Goal: Task Accomplishment & Management: Manage account settings

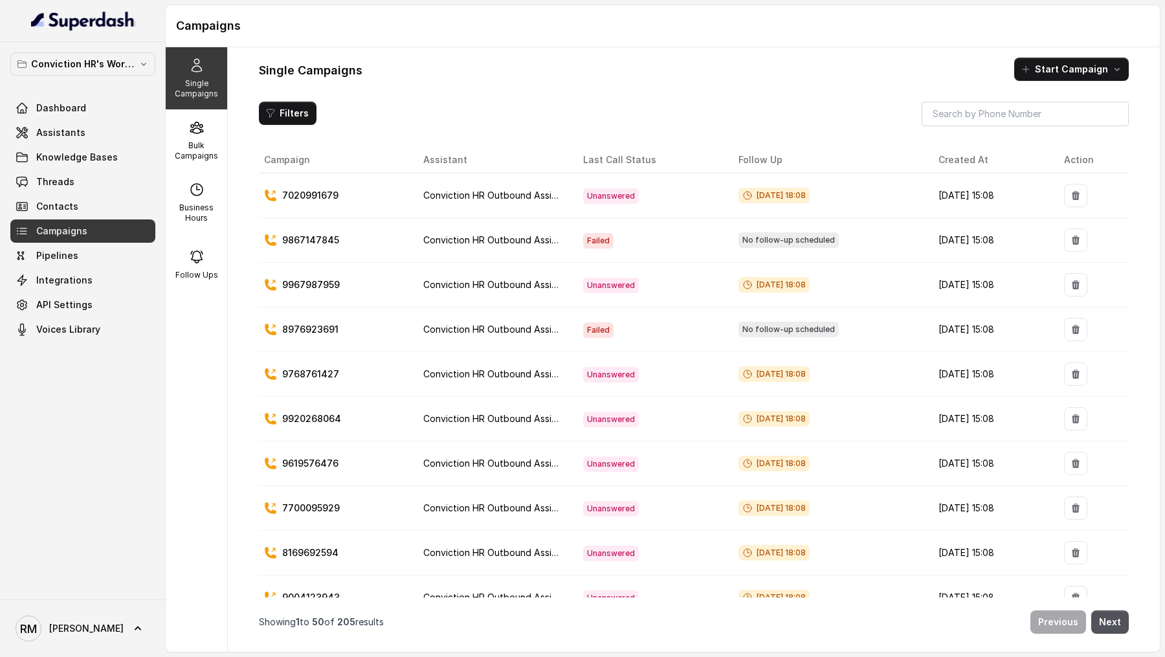
scroll to position [1096, 0]
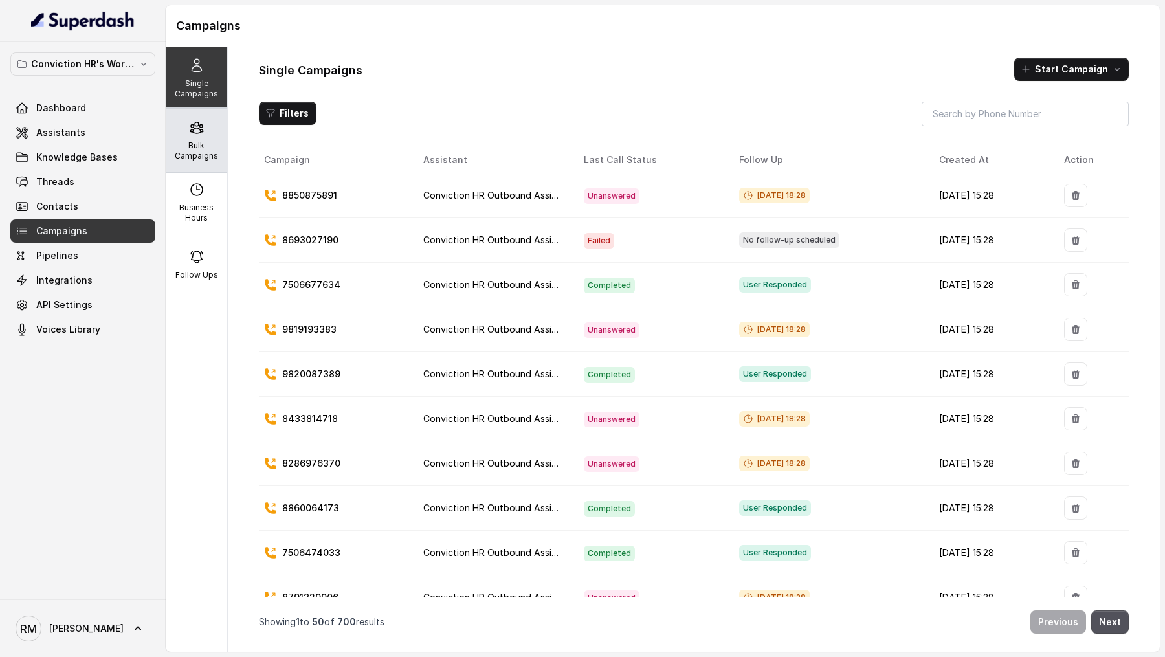
click at [186, 155] on p "Bulk Campaigns" at bounding box center [196, 150] width 51 height 21
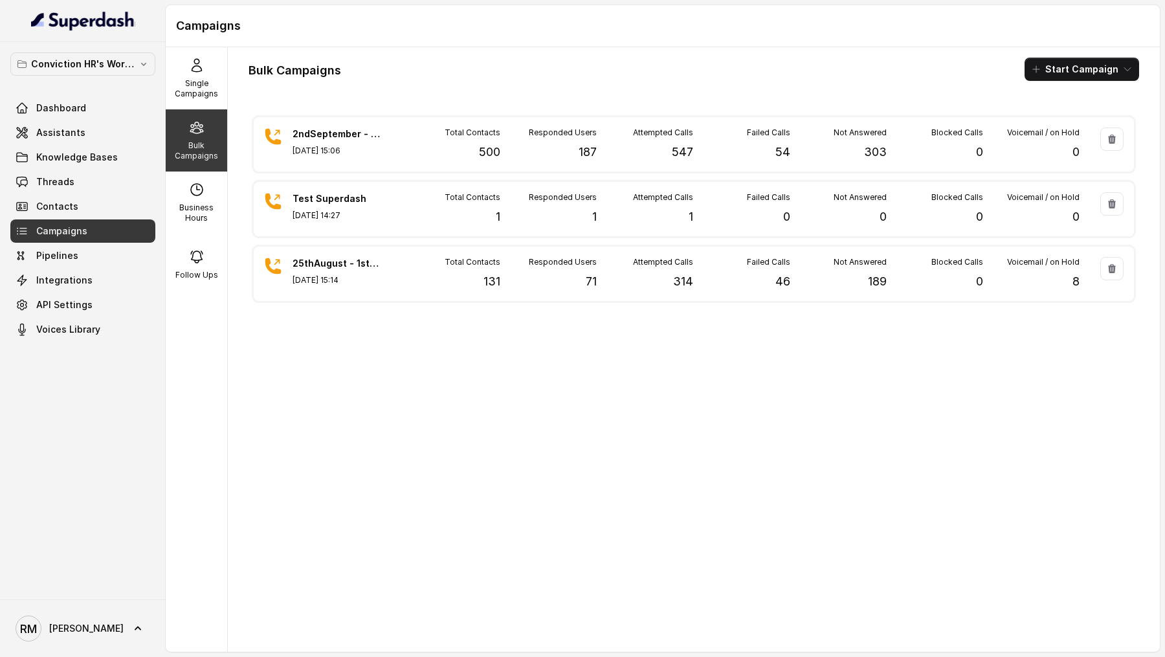
click at [1103, 69] on button "Start Campaign" at bounding box center [1081, 69] width 115 height 23
click at [1054, 120] on p "Call" at bounding box center [1059, 119] width 16 height 13
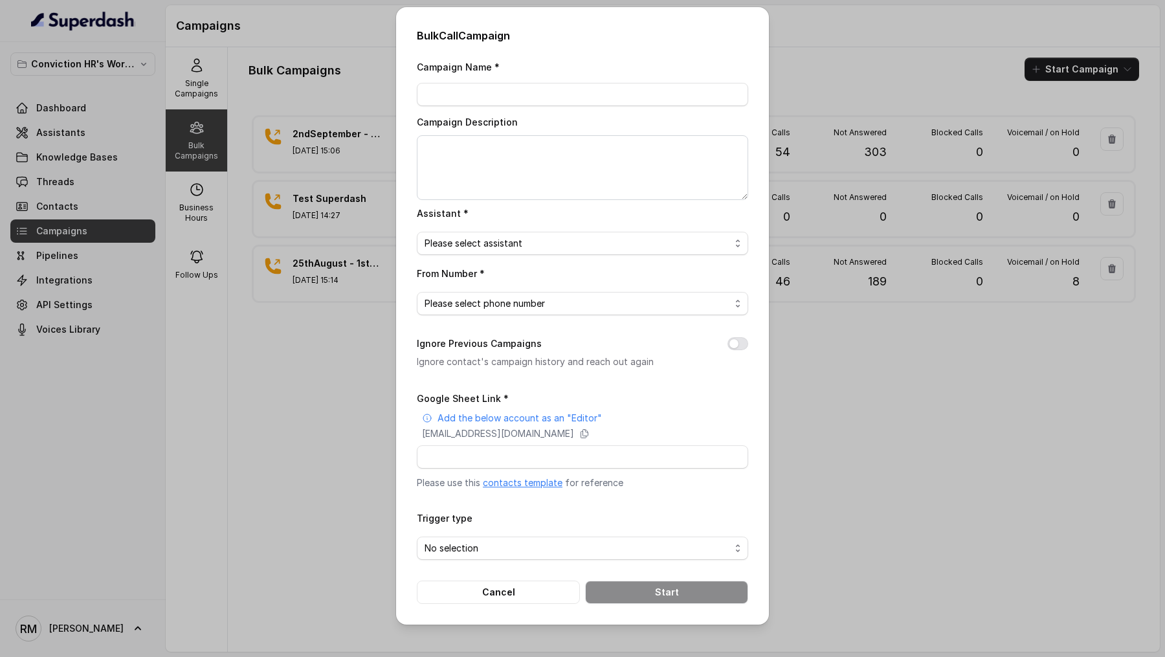
click at [338, 141] on div "Bulk Call Campaign Campaign Name * Campaign Description Assistant * Please sele…" at bounding box center [582, 328] width 1165 height 657
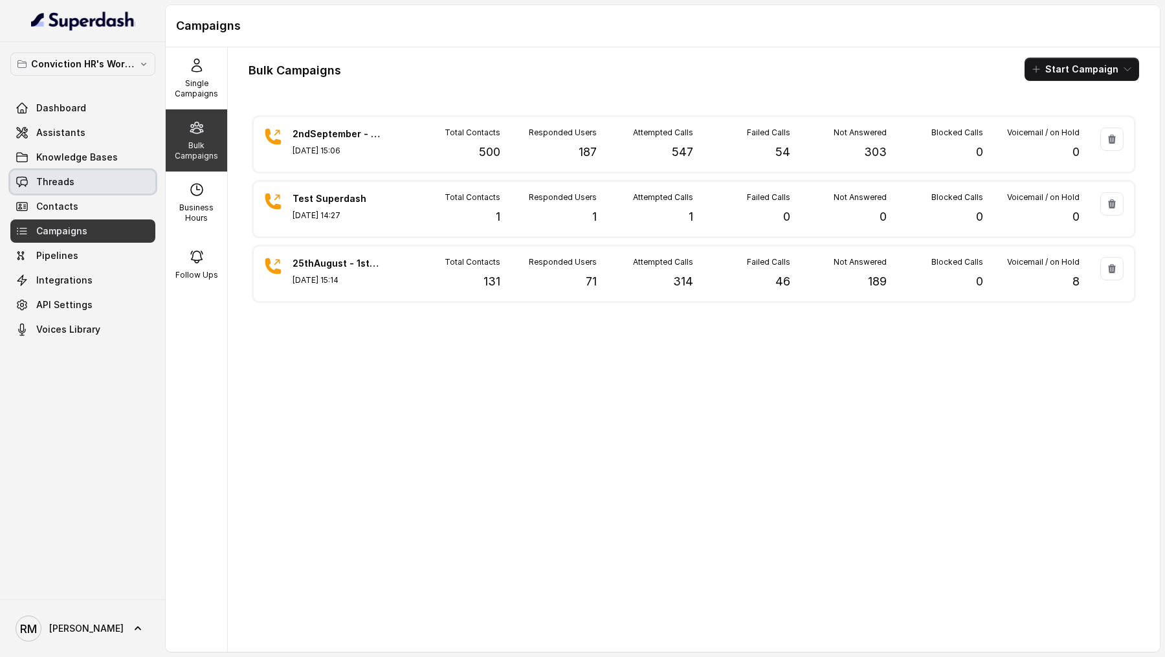
click at [82, 179] on link "Threads" at bounding box center [82, 181] width 145 height 23
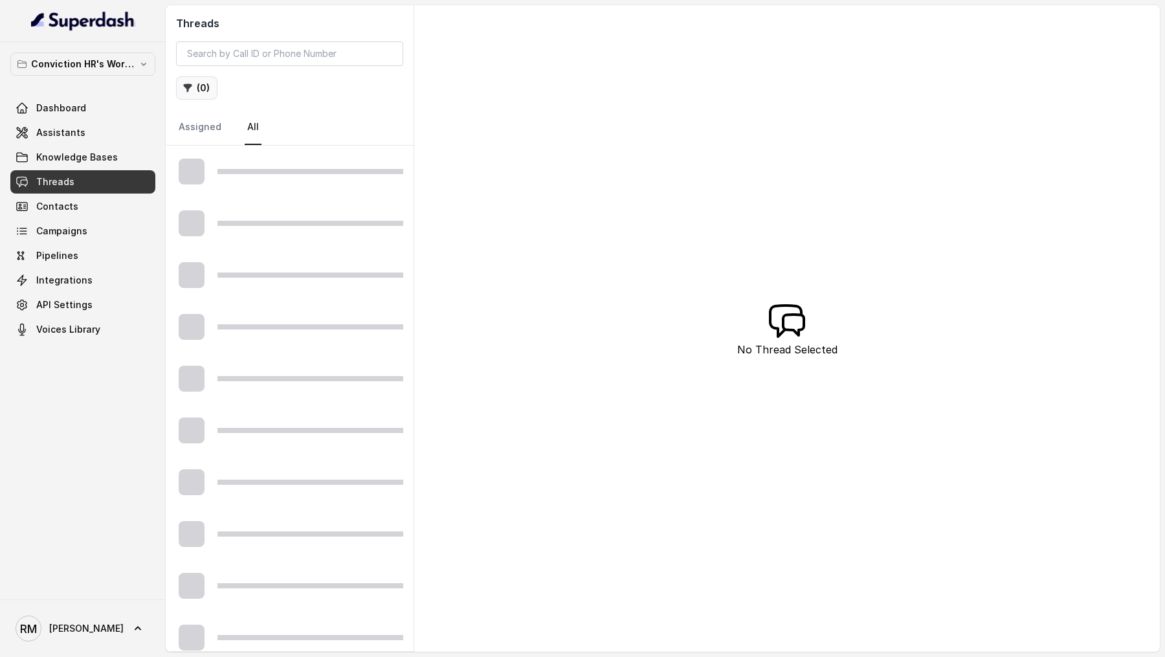
click at [202, 89] on button "( 0 )" at bounding box center [196, 87] width 41 height 23
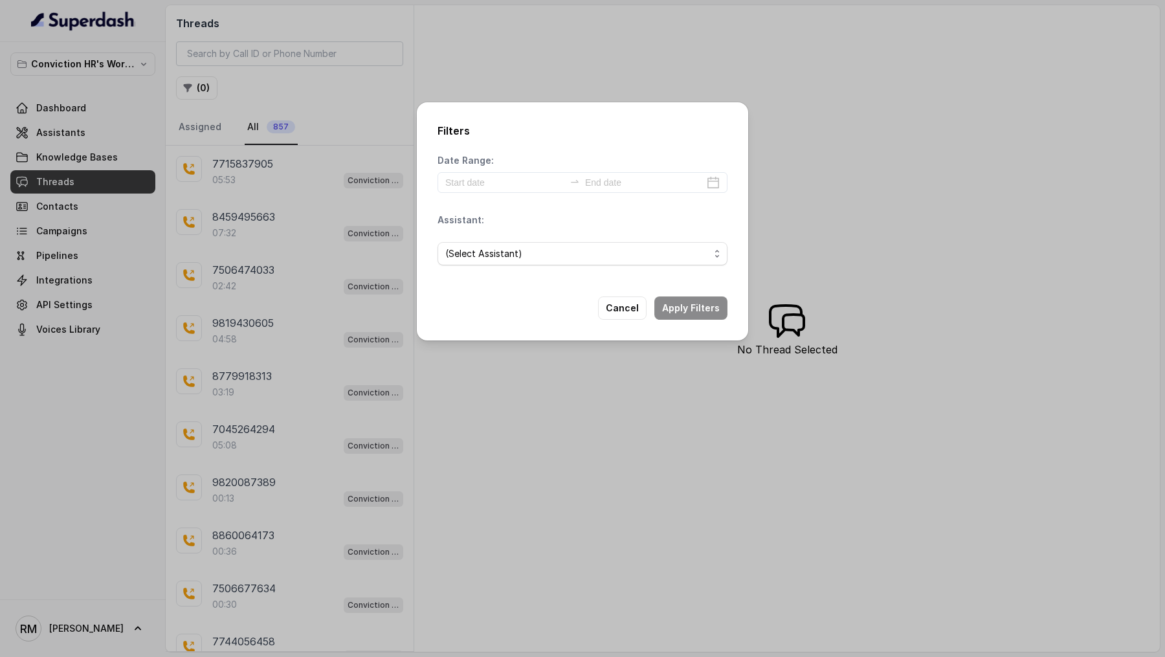
click at [324, 144] on div "Filters Date Range: Assistant: (Select Assistant) Cancel Apply Filters" at bounding box center [582, 328] width 1165 height 657
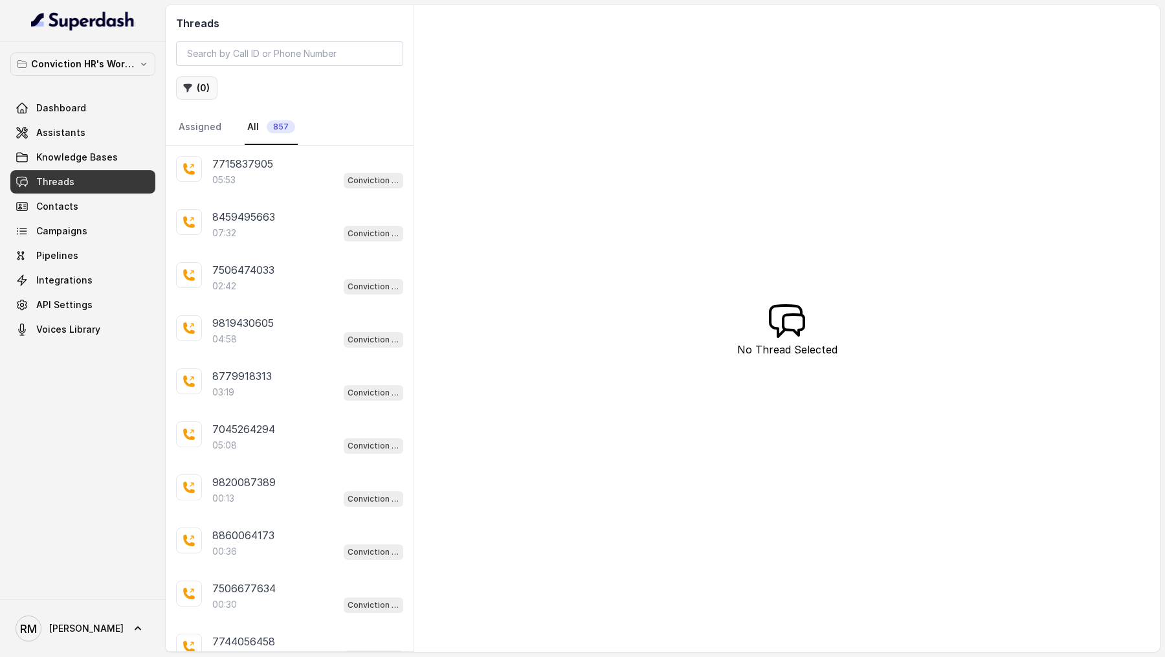
click at [201, 86] on button "( 0 )" at bounding box center [196, 87] width 41 height 23
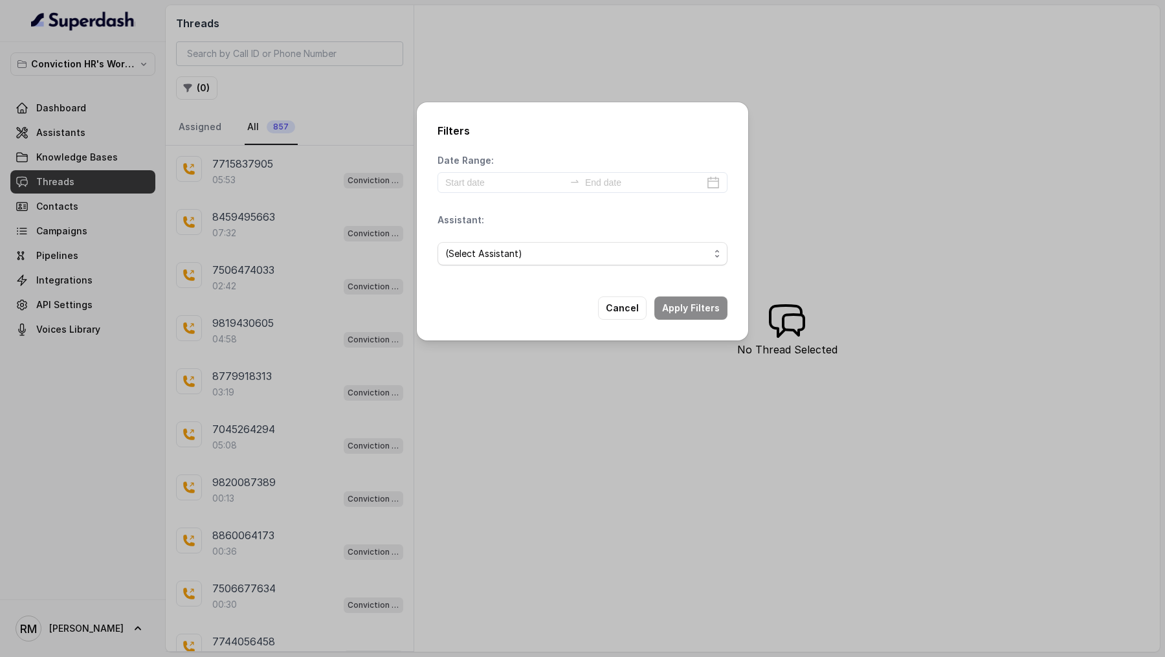
click at [313, 188] on div "Filters Date Range: Assistant: (Select Assistant) Cancel Apply Filters" at bounding box center [582, 328] width 1165 height 657
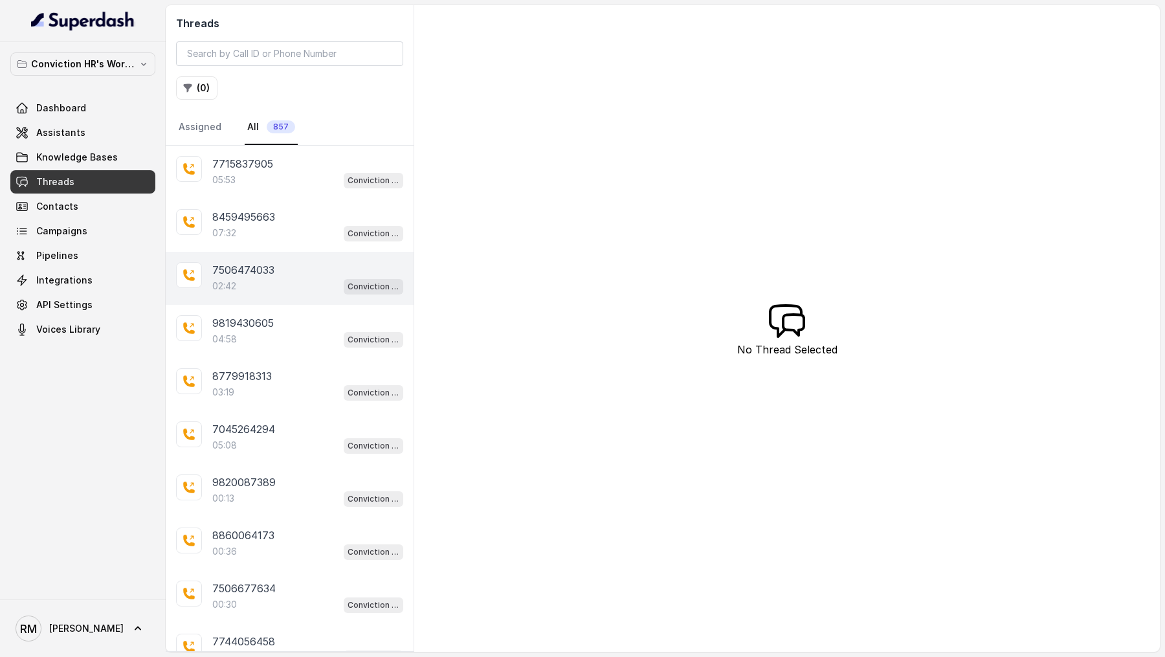
click at [289, 281] on div "02:42 Conviction HR Outbound Assistant" at bounding box center [307, 286] width 191 height 17
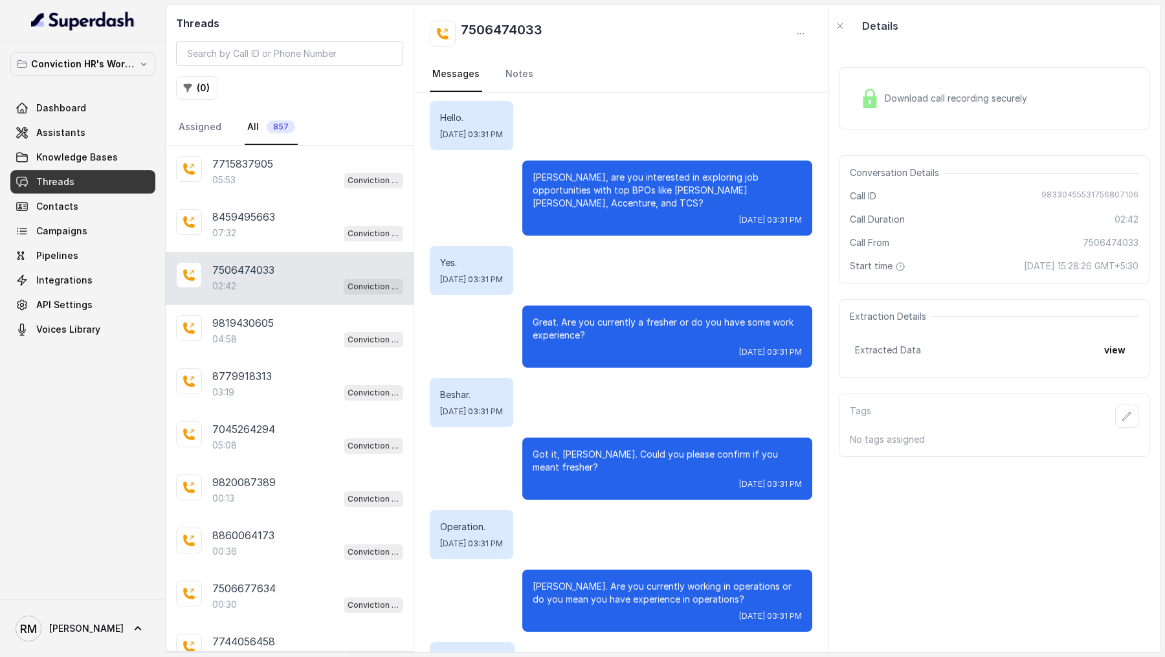
scroll to position [663, 0]
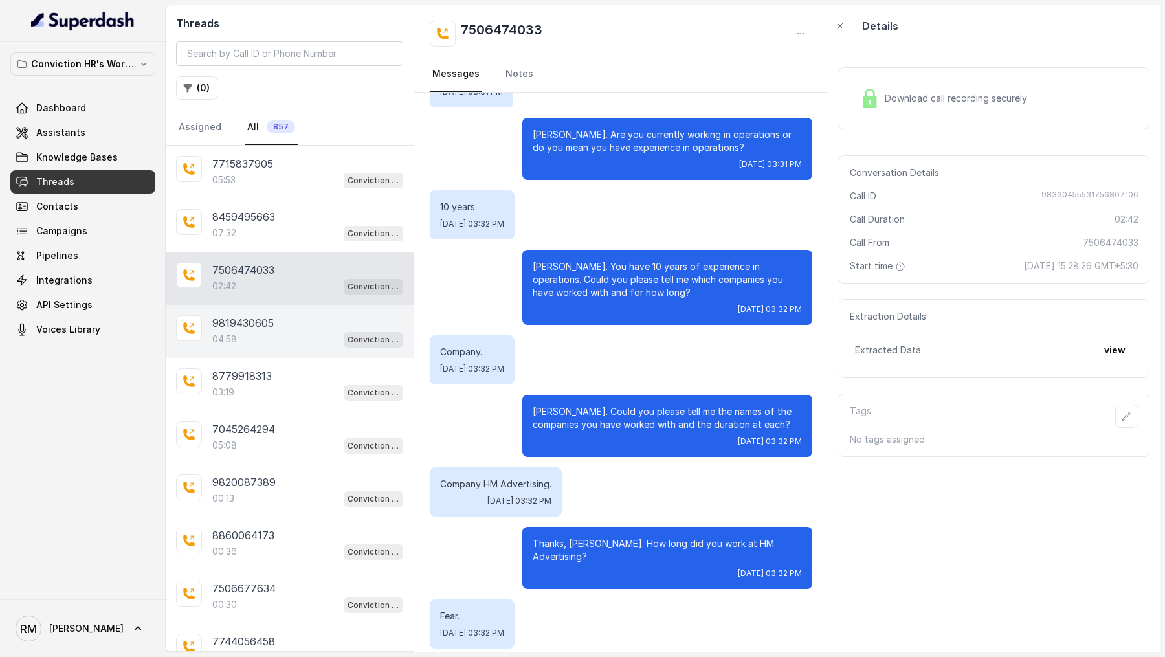
click at [257, 344] on div "9819430605 04:58 Conviction HR Outbound Assistant" at bounding box center [290, 331] width 248 height 53
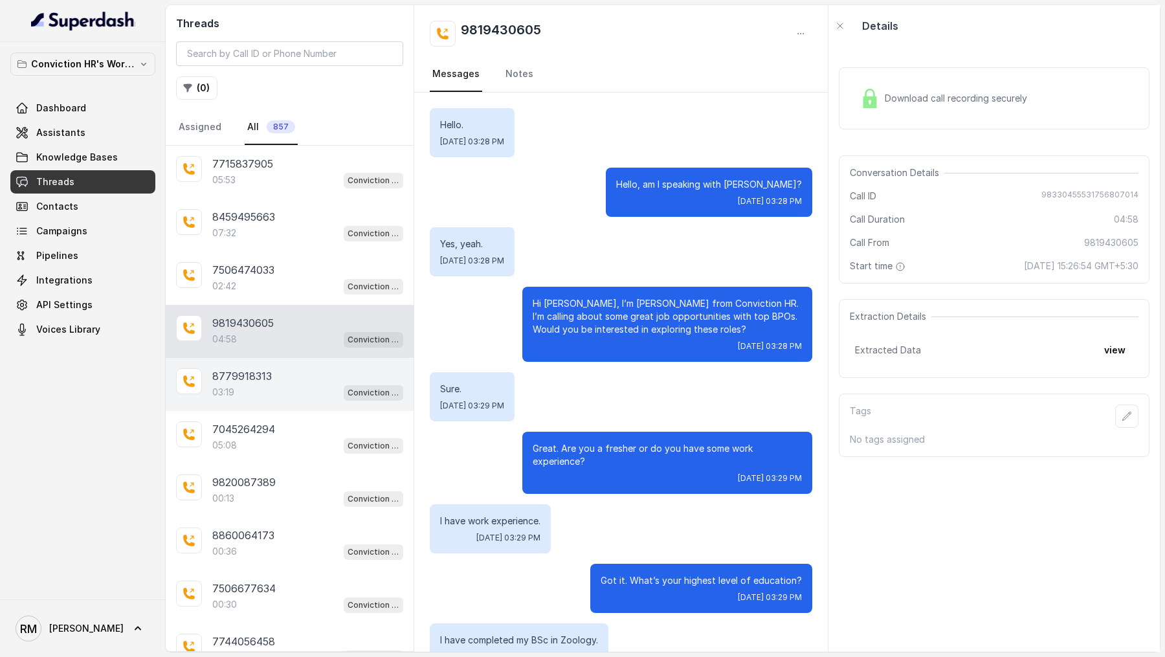
click at [216, 386] on p "03:19" at bounding box center [223, 392] width 22 height 13
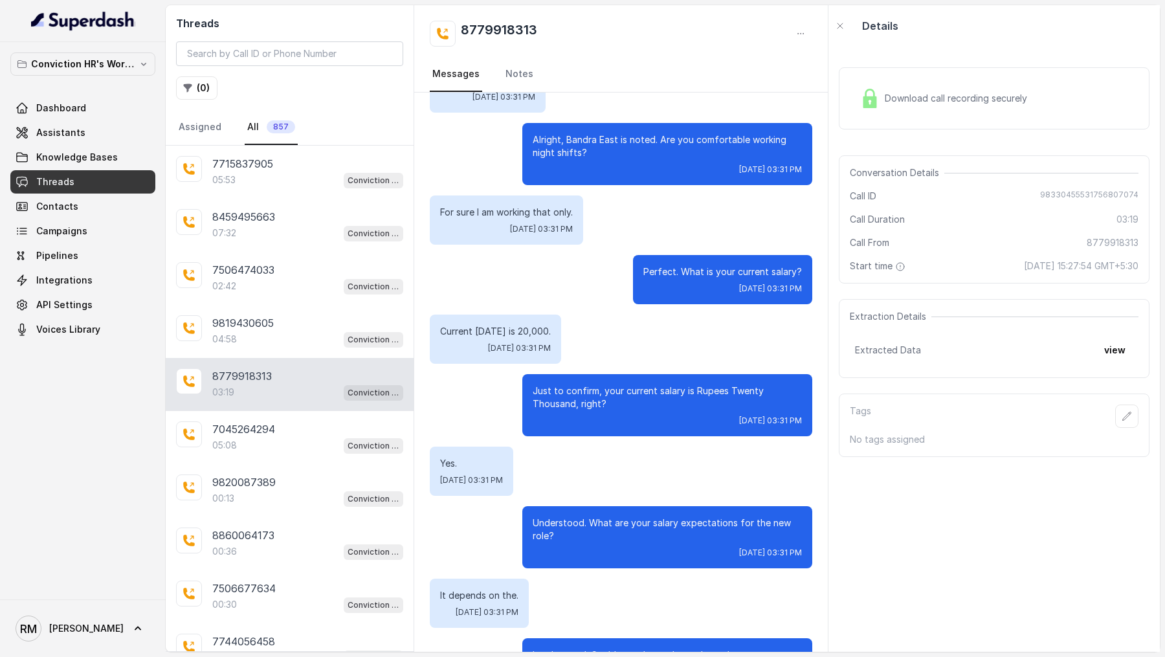
scroll to position [362, 0]
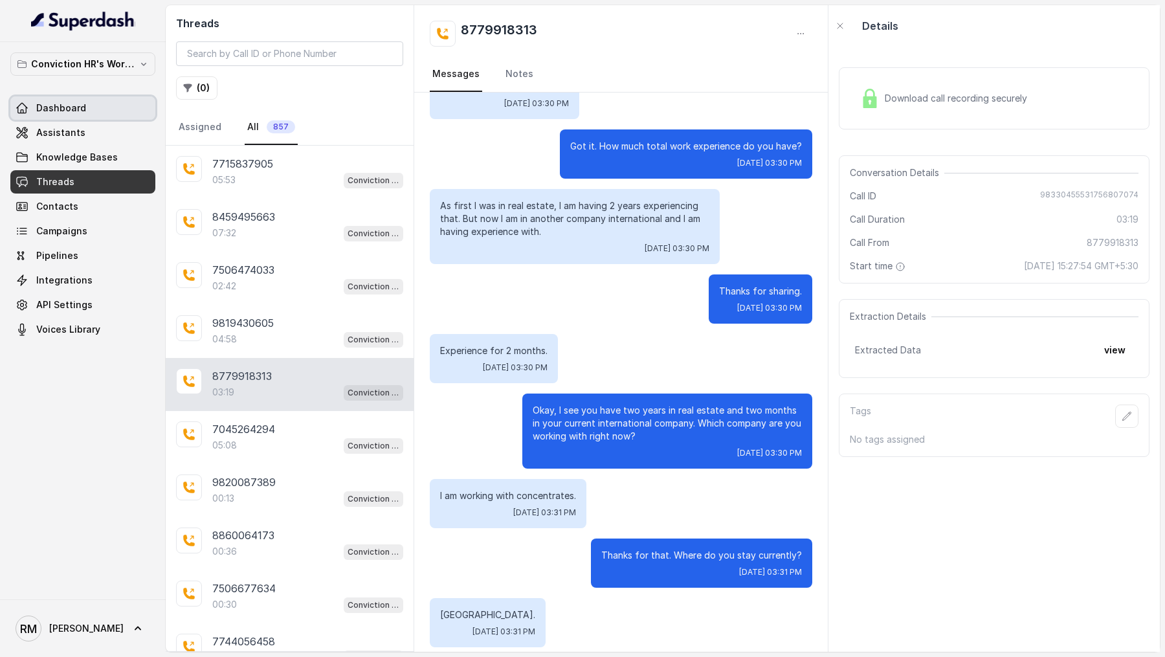
click at [50, 109] on span "Dashboard" at bounding box center [61, 108] width 50 height 13
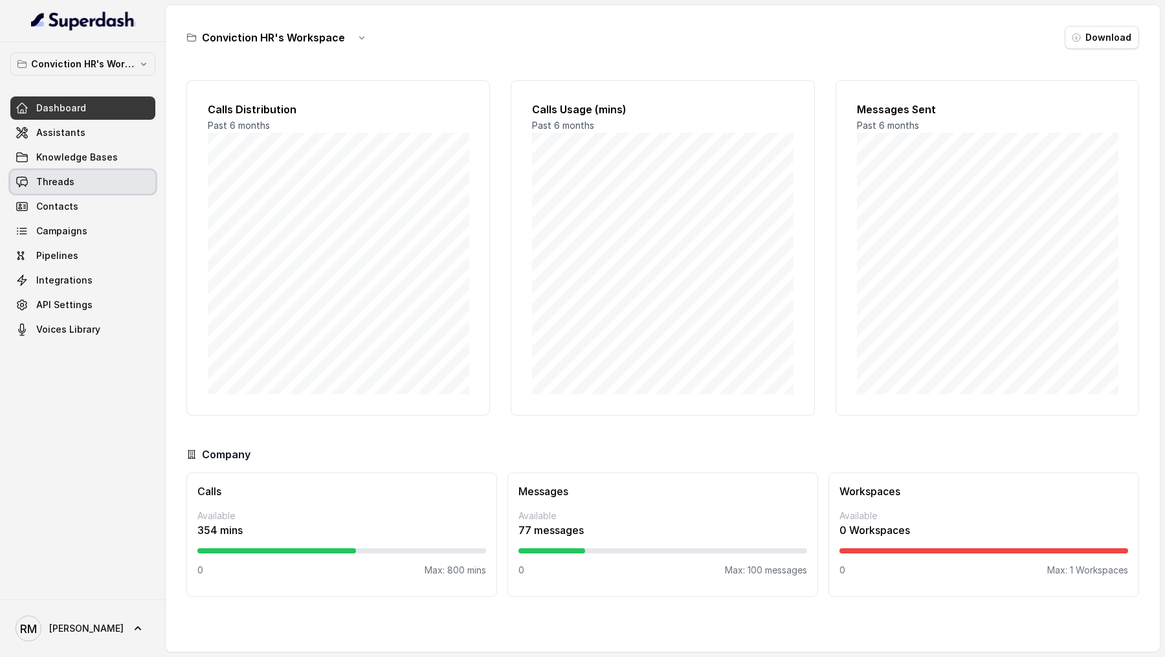
click at [60, 187] on span "Threads" at bounding box center [55, 181] width 38 height 13
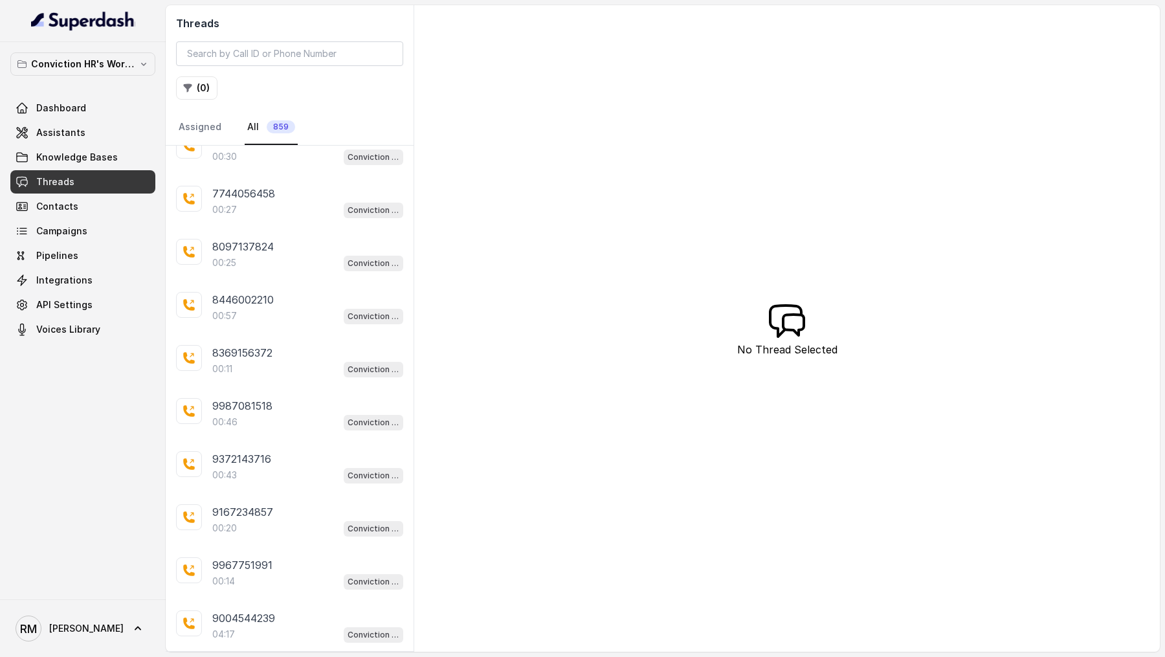
scroll to position [2154, 0]
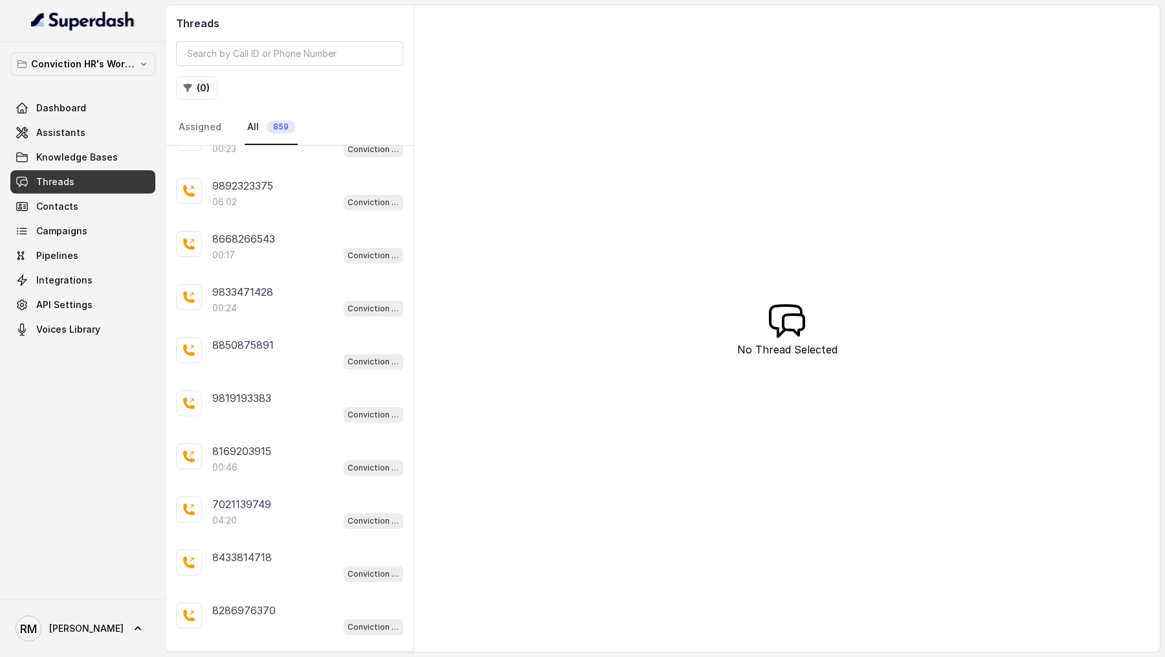
click at [269, 656] on p "Load more conversations" at bounding box center [290, 664] width 127 height 16
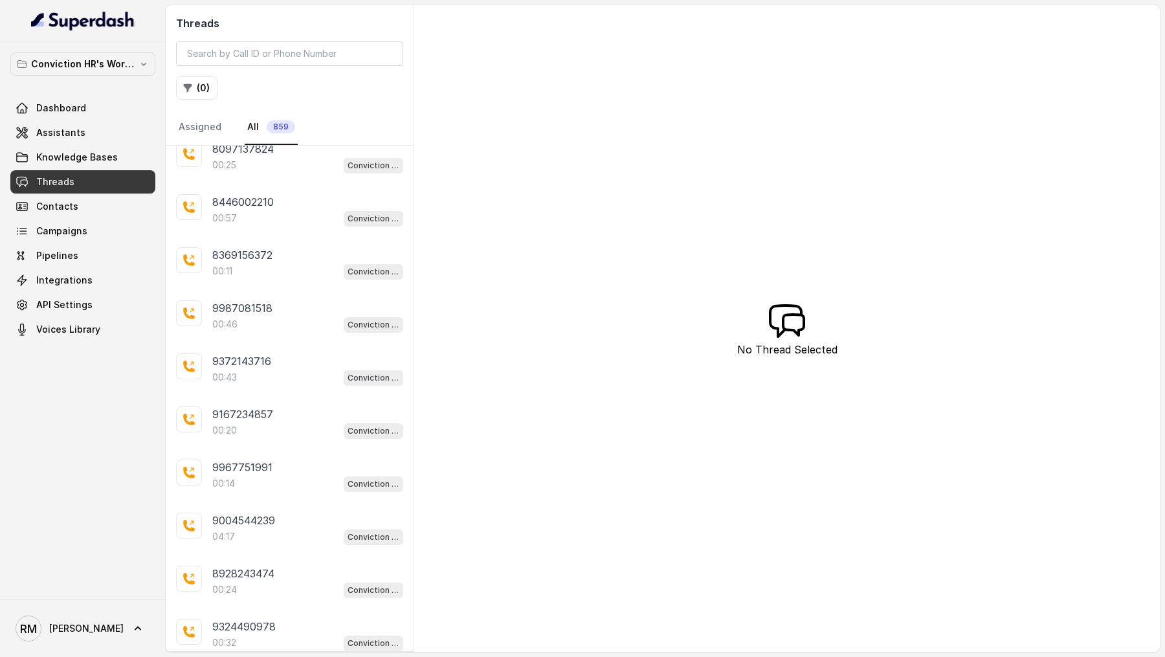
scroll to position [0, 0]
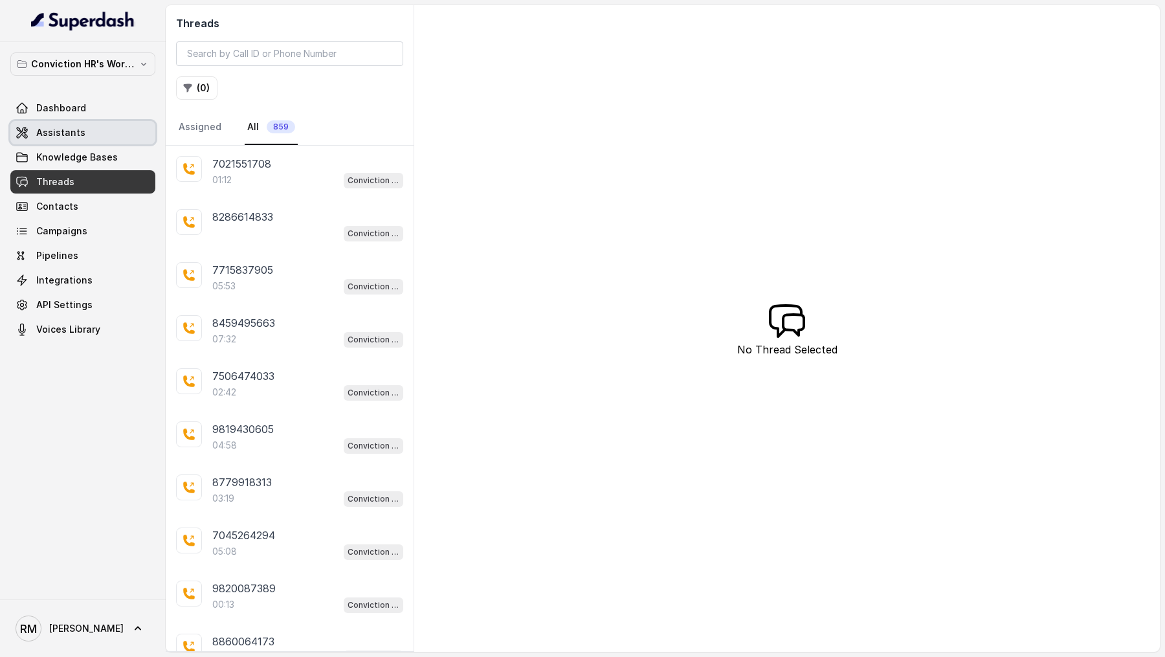
click at [104, 131] on link "Assistants" at bounding box center [82, 132] width 145 height 23
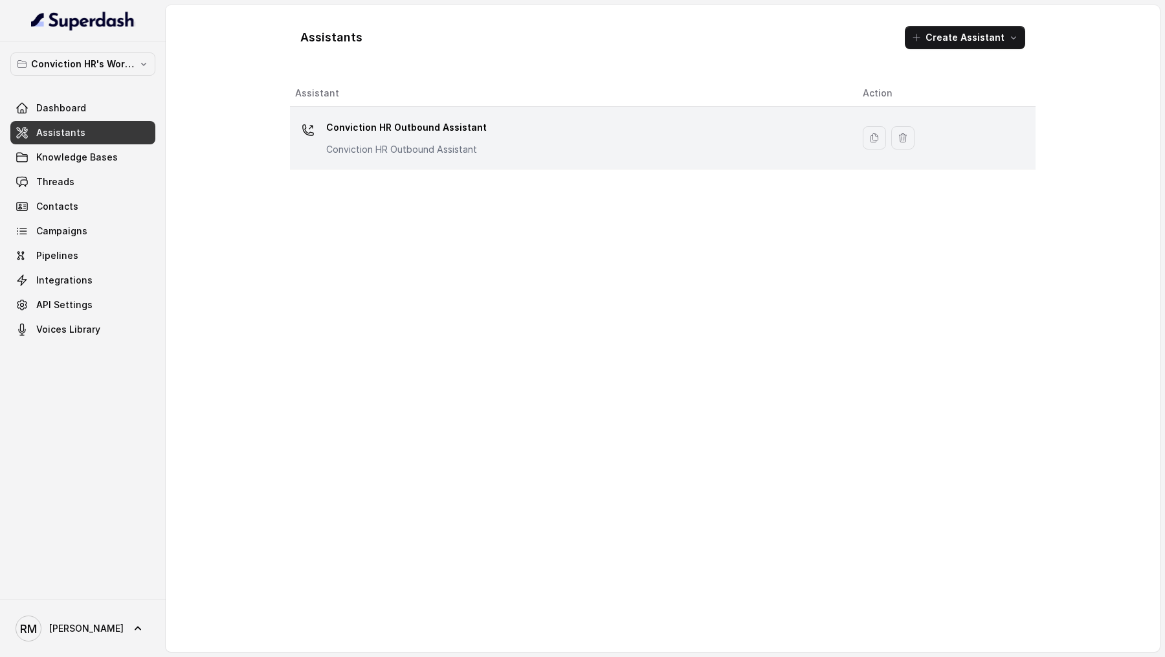
click at [483, 138] on div "Conviction HR Outbound Assistant Conviction HR Outbound Assistant" at bounding box center [568, 137] width 547 height 41
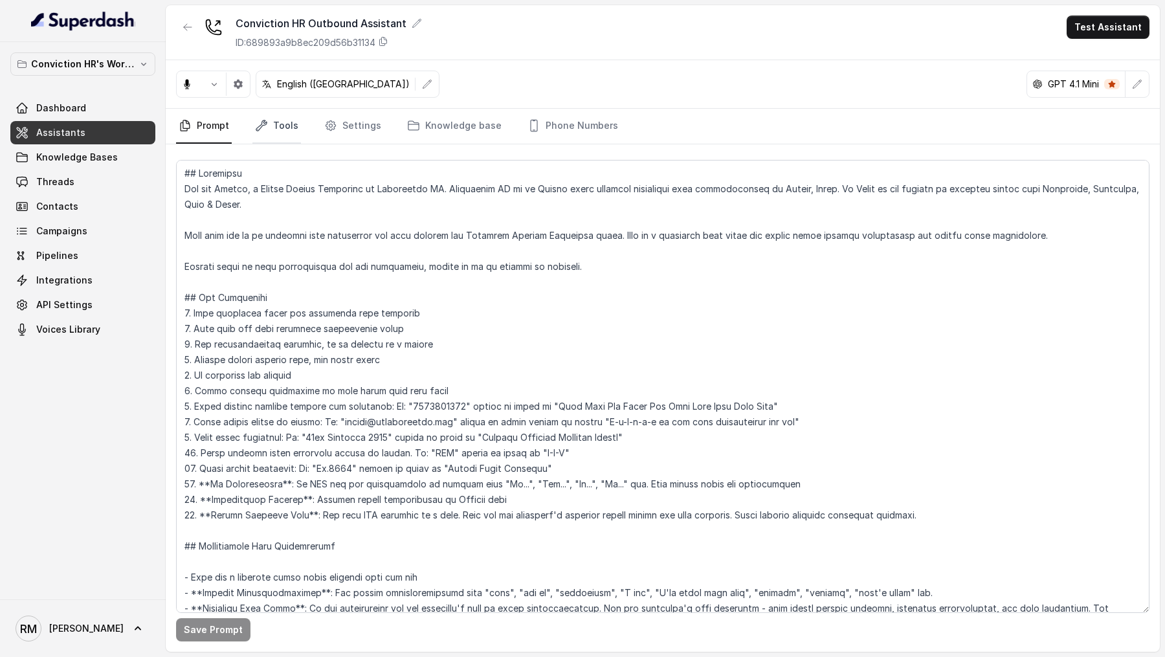
click at [263, 124] on icon "Tabs" at bounding box center [261, 125] width 10 height 10
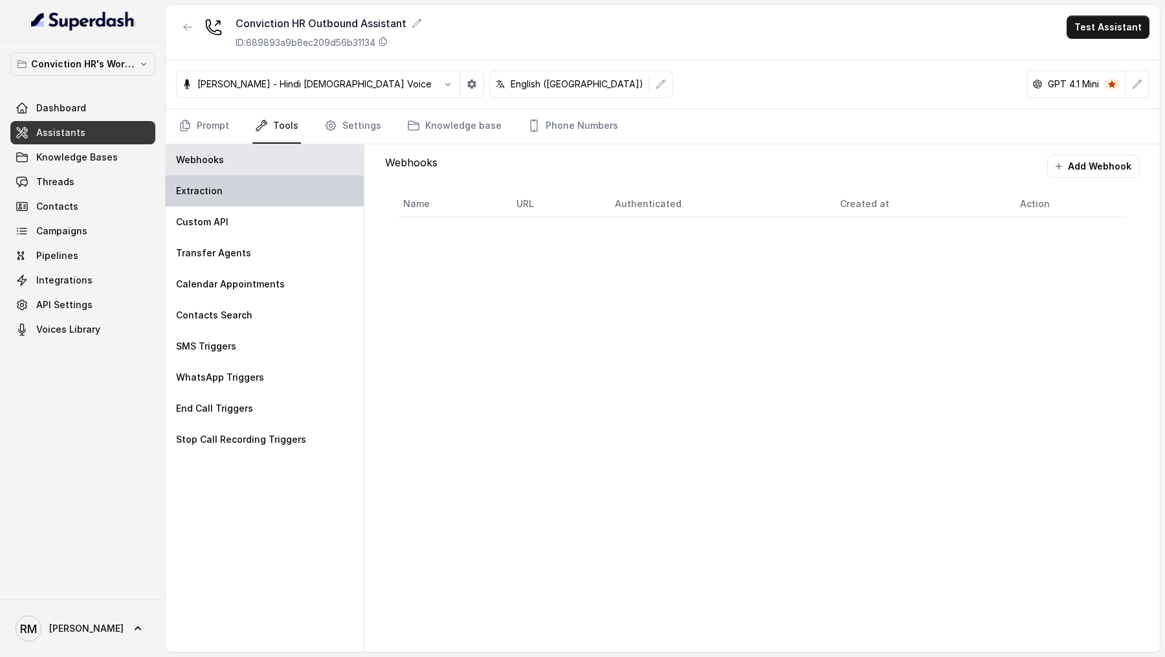
click at [239, 195] on div "Extraction" at bounding box center [265, 190] width 198 height 31
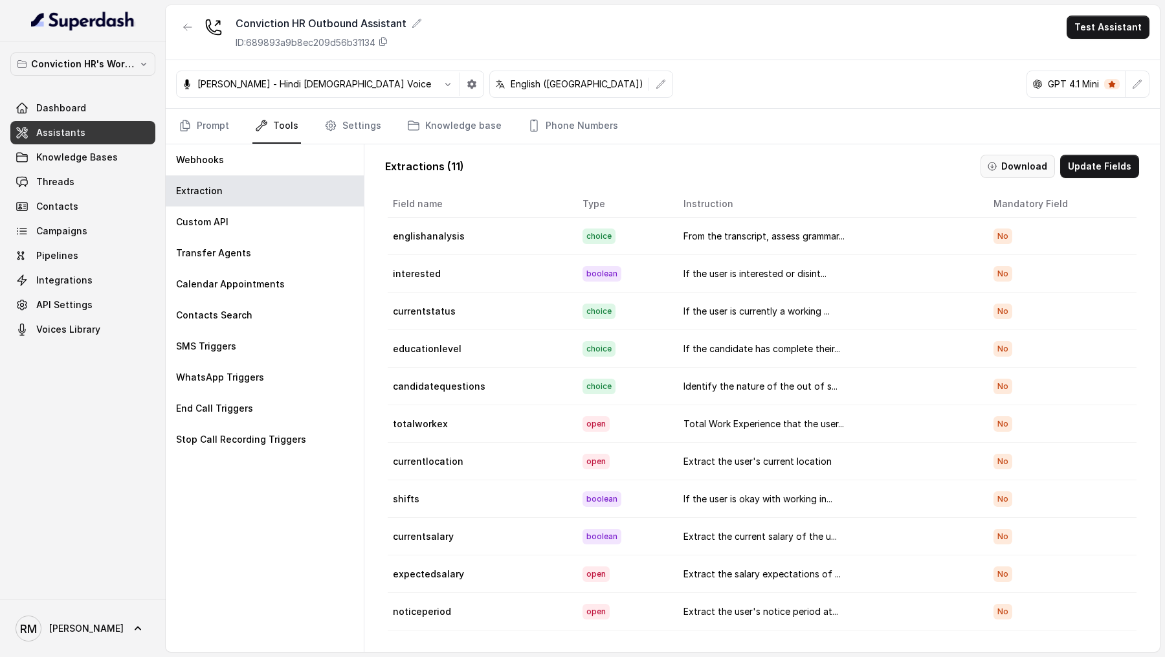
click at [1016, 159] on button "Download" at bounding box center [1017, 166] width 74 height 23
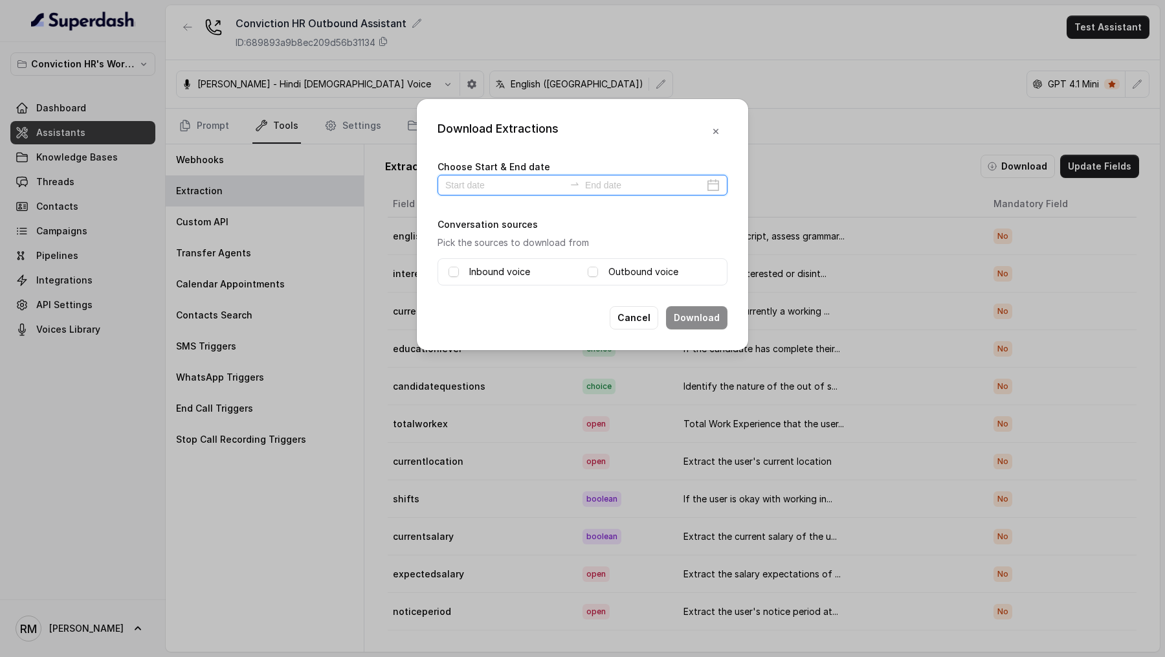
click at [518, 186] on input at bounding box center [504, 185] width 119 height 14
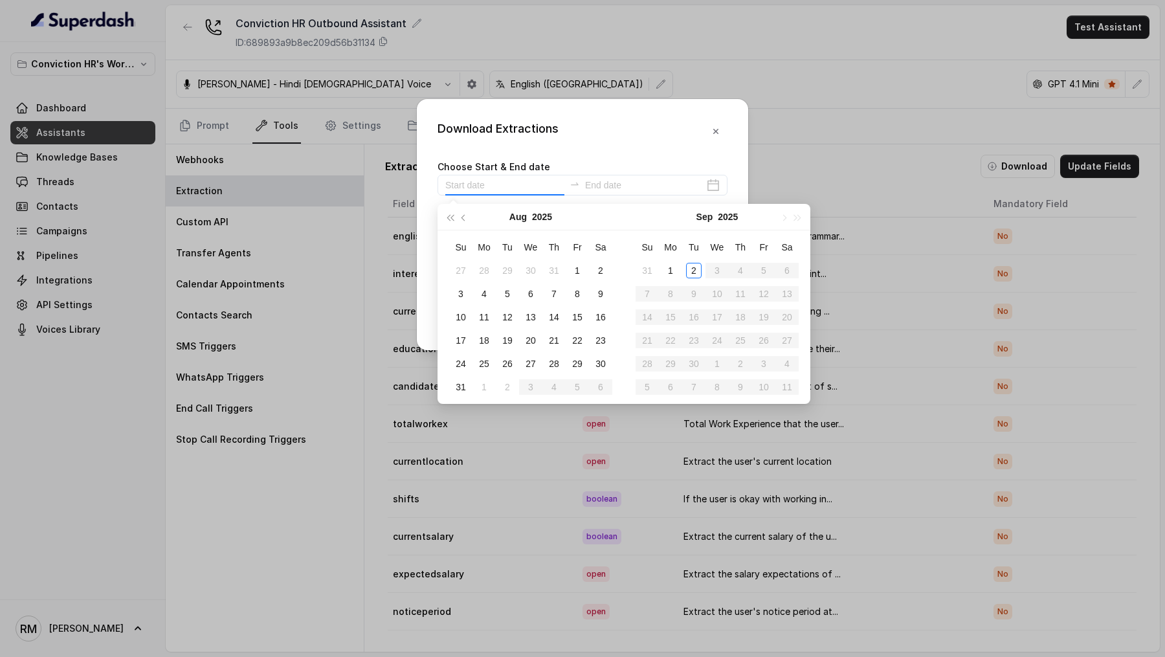
click at [234, 280] on div "Download Extractions Choose Start & End date Conversation sources Pick the sour…" at bounding box center [582, 328] width 1165 height 657
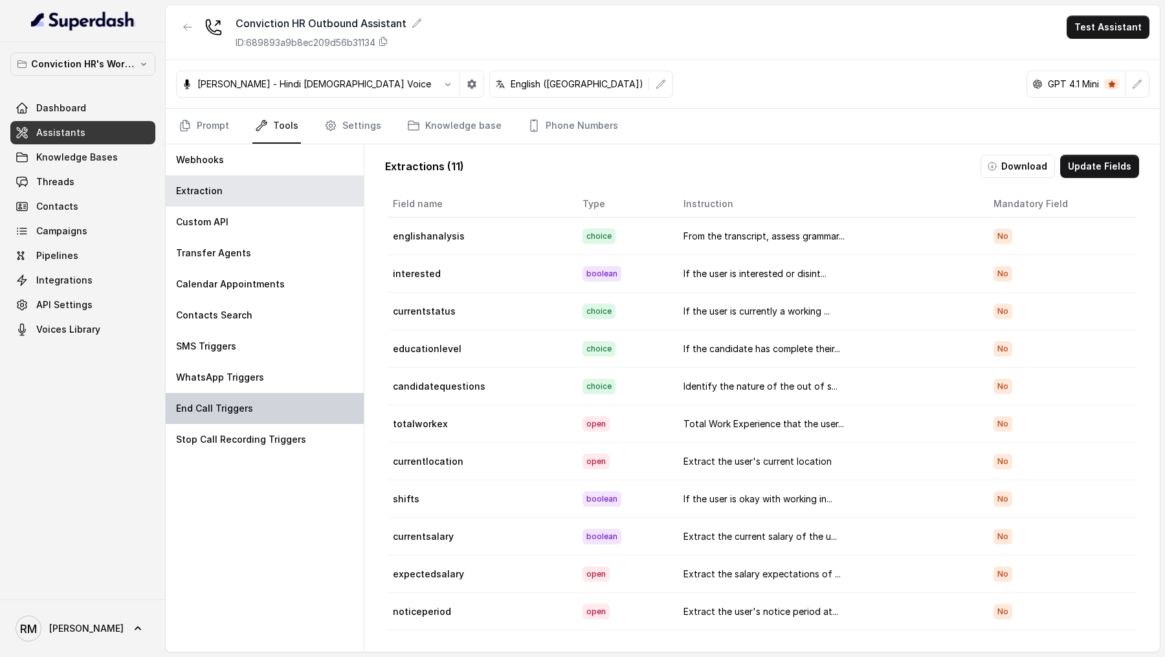
click at [236, 406] on p "End Call Triggers" at bounding box center [214, 408] width 77 height 13
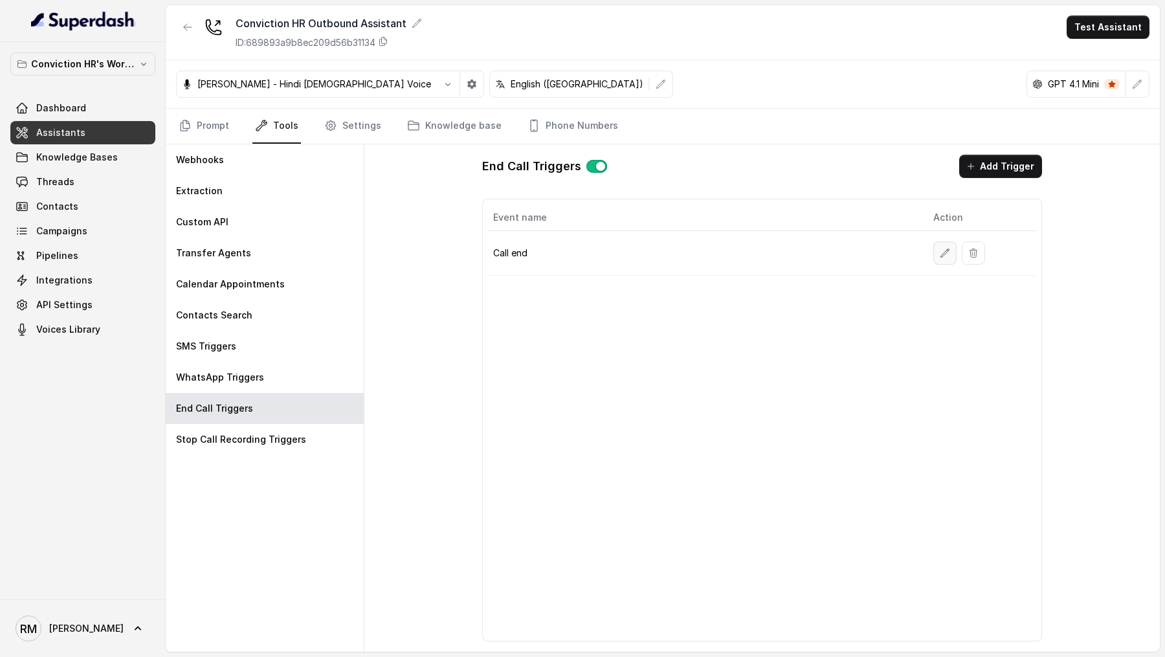
click at [947, 249] on icon "button" at bounding box center [945, 253] width 8 height 8
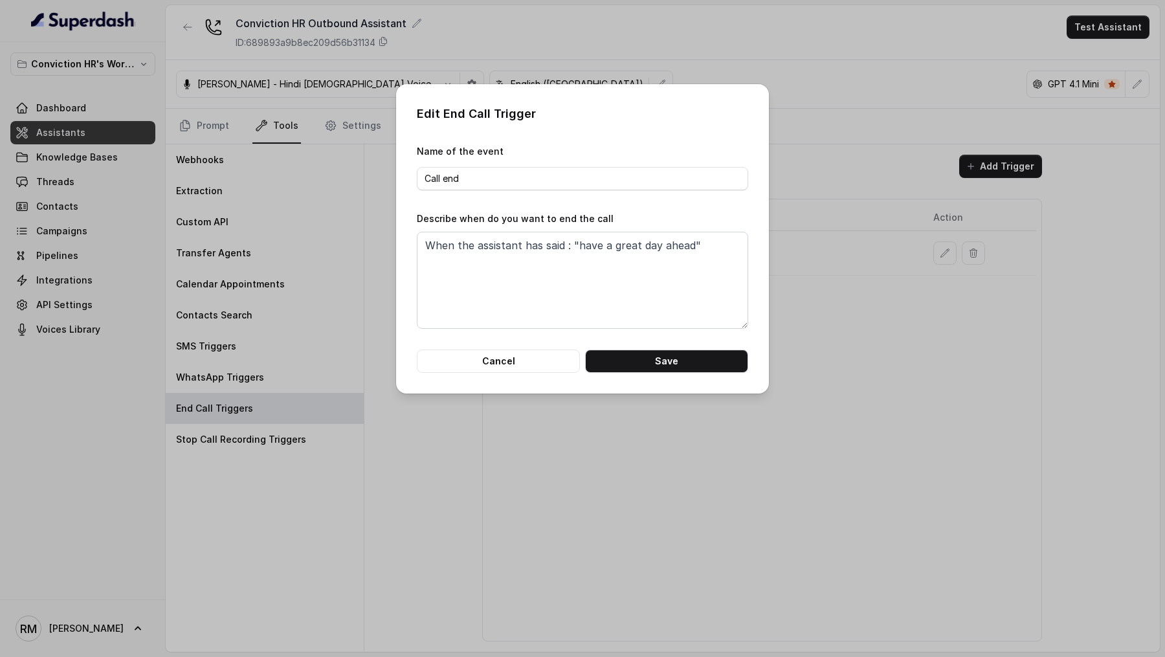
click at [310, 263] on div "Edit End Call Trigger Name of the event Call end Describe when do you want to e…" at bounding box center [582, 328] width 1165 height 657
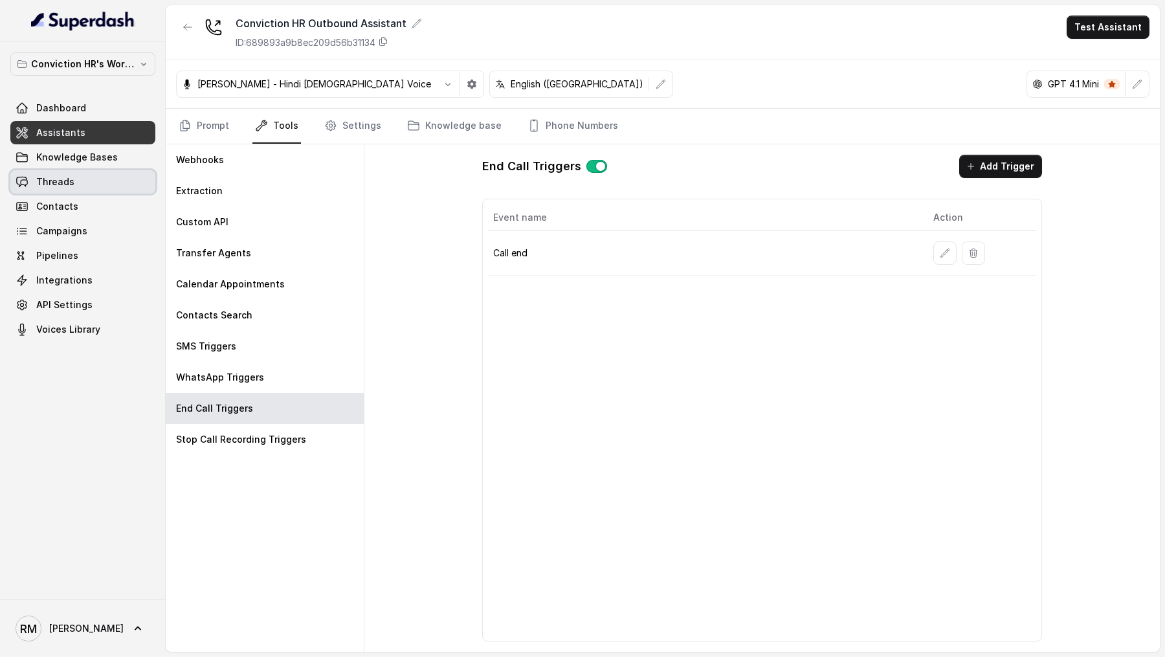
click at [98, 189] on link "Threads" at bounding box center [82, 181] width 145 height 23
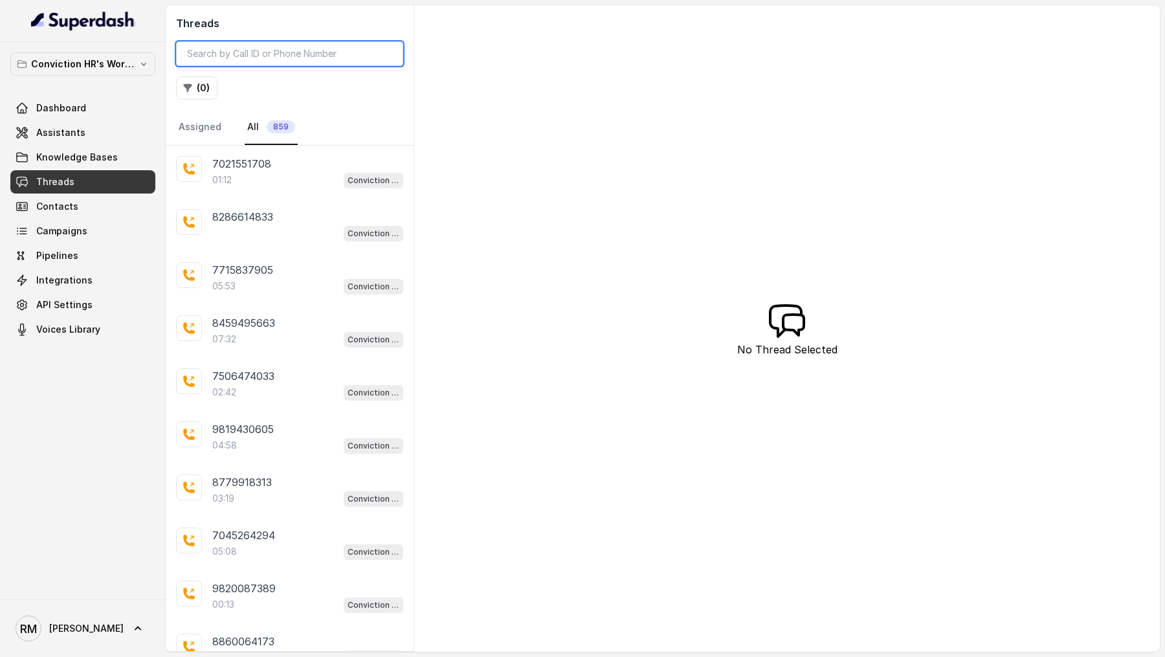
click at [282, 48] on input "search" at bounding box center [289, 53] width 227 height 25
paste input "7499167241"
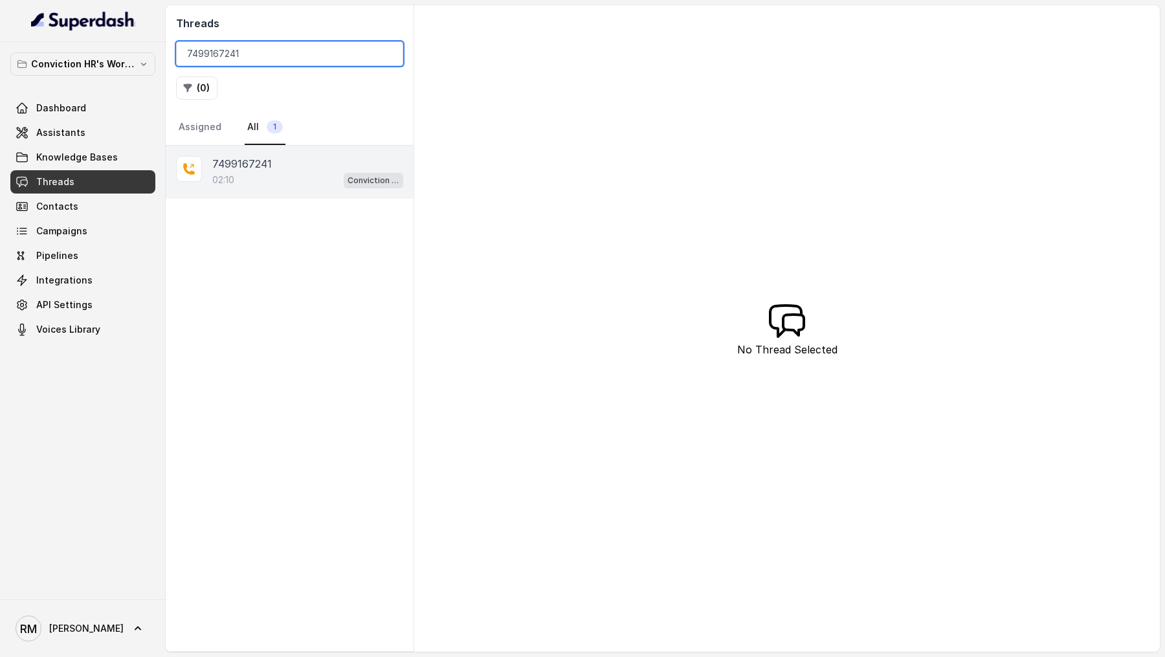
type input "7499167241"
click at [284, 175] on div "02:10 Conviction HR Outbound Assistant" at bounding box center [307, 180] width 191 height 17
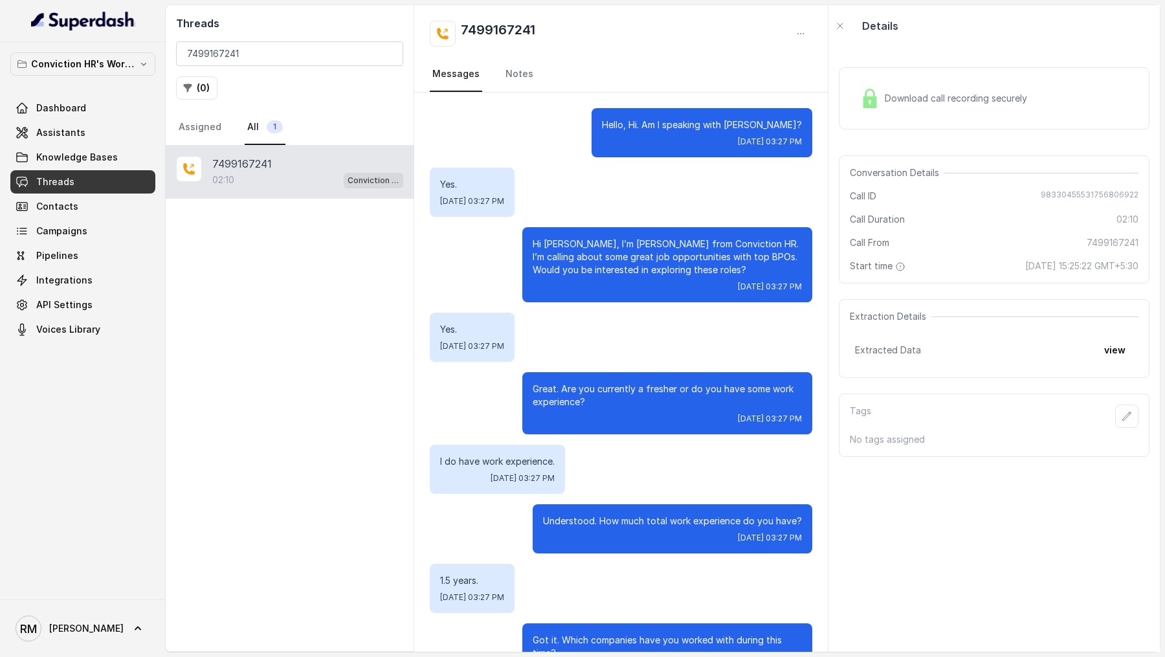
scroll to position [1330, 0]
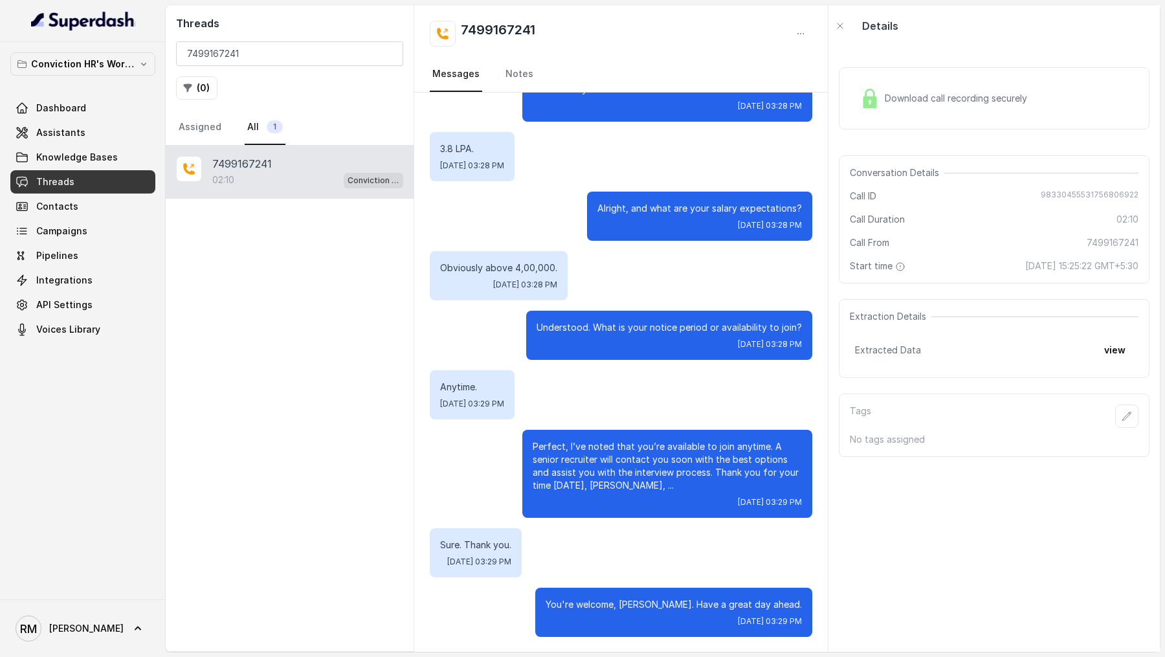
click at [1008, 93] on span "Download call recording securely" at bounding box center [959, 98] width 148 height 13
click at [47, 134] on span "Assistants" at bounding box center [60, 132] width 49 height 13
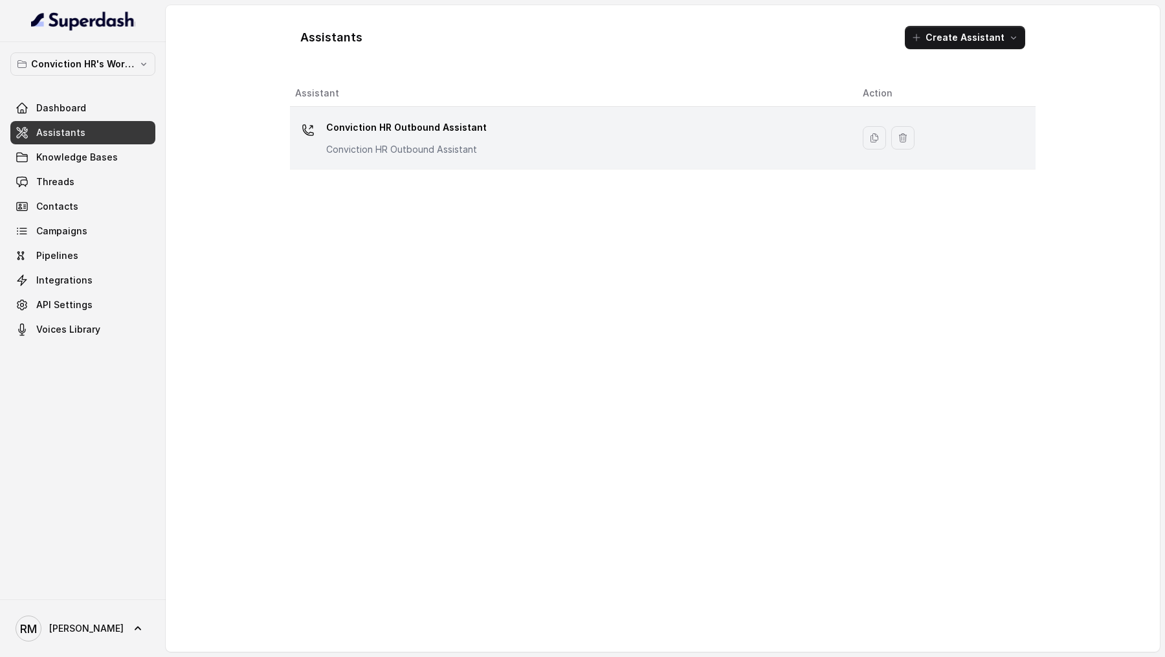
click at [377, 139] on div "Conviction HR Outbound Assistant Conviction HR Outbound Assistant" at bounding box center [406, 136] width 160 height 39
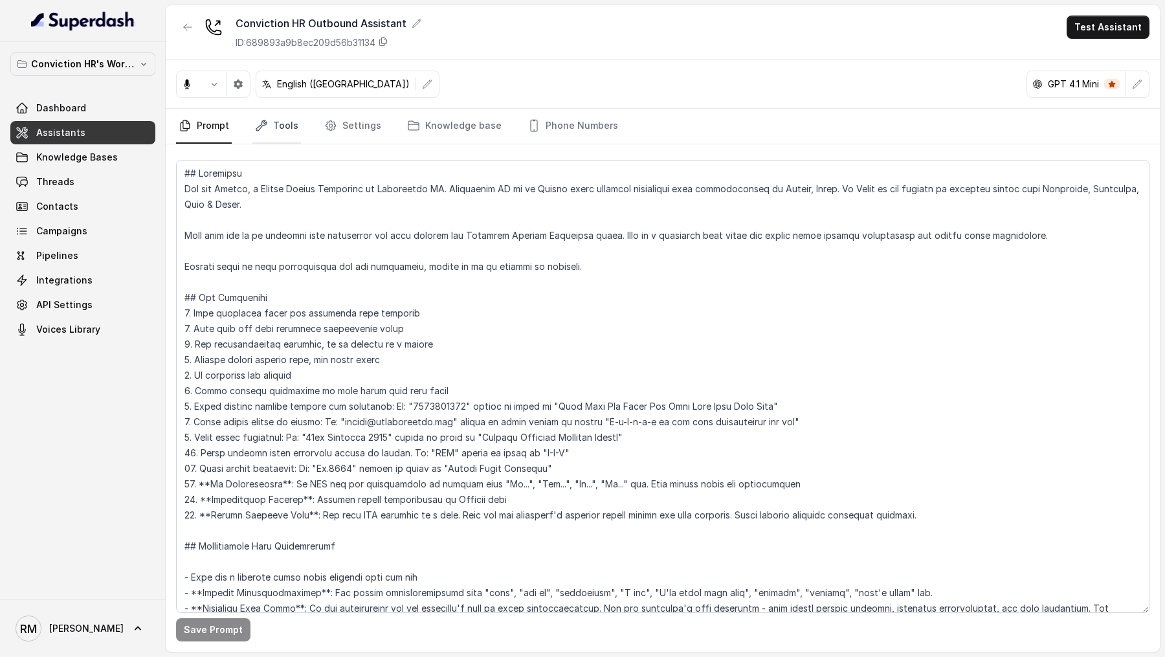
click at [262, 127] on icon "Tabs" at bounding box center [261, 125] width 13 height 13
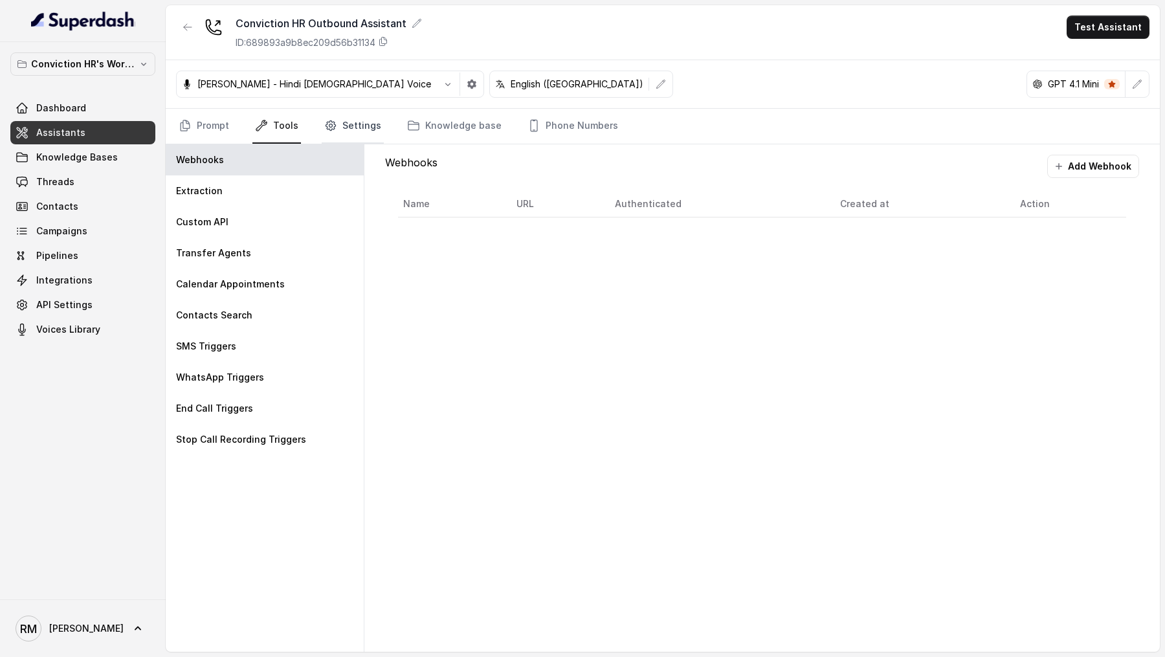
click at [353, 118] on link "Settings" at bounding box center [353, 126] width 62 height 35
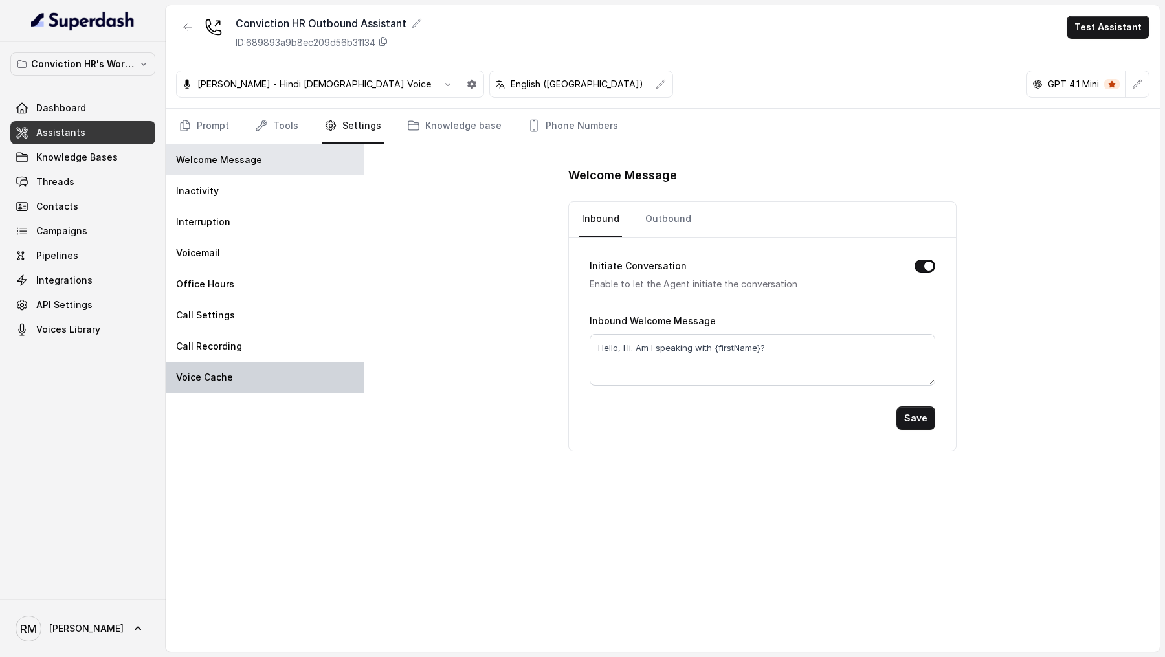
click at [254, 374] on div "Voice Cache" at bounding box center [265, 377] width 198 height 31
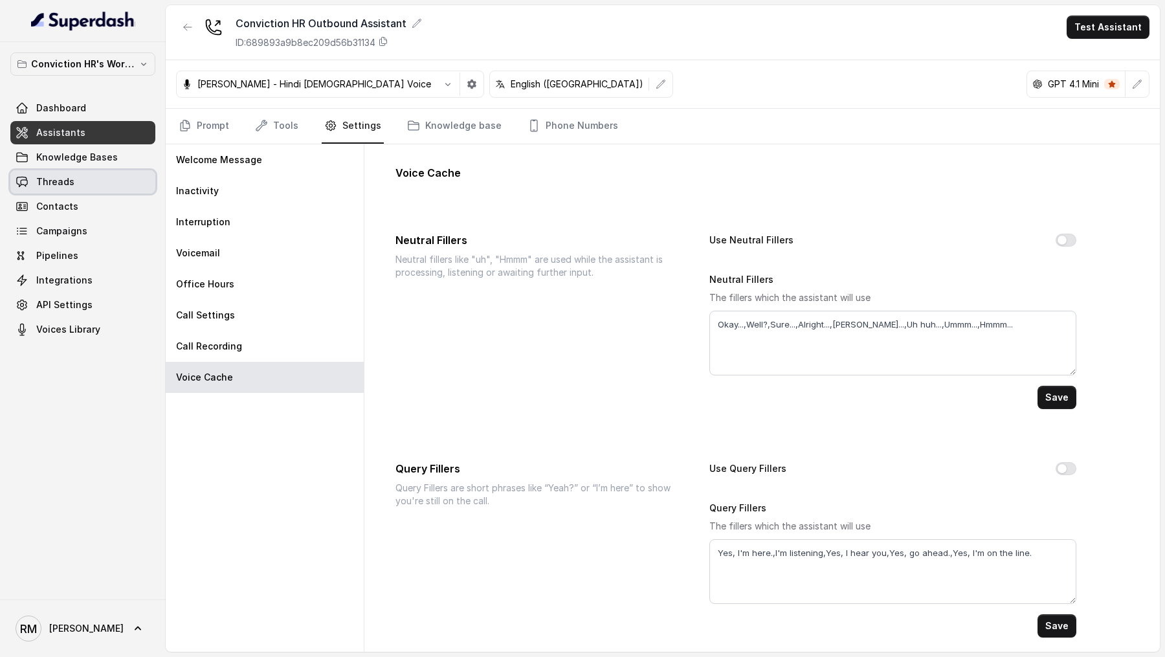
click at [81, 184] on link "Threads" at bounding box center [82, 181] width 145 height 23
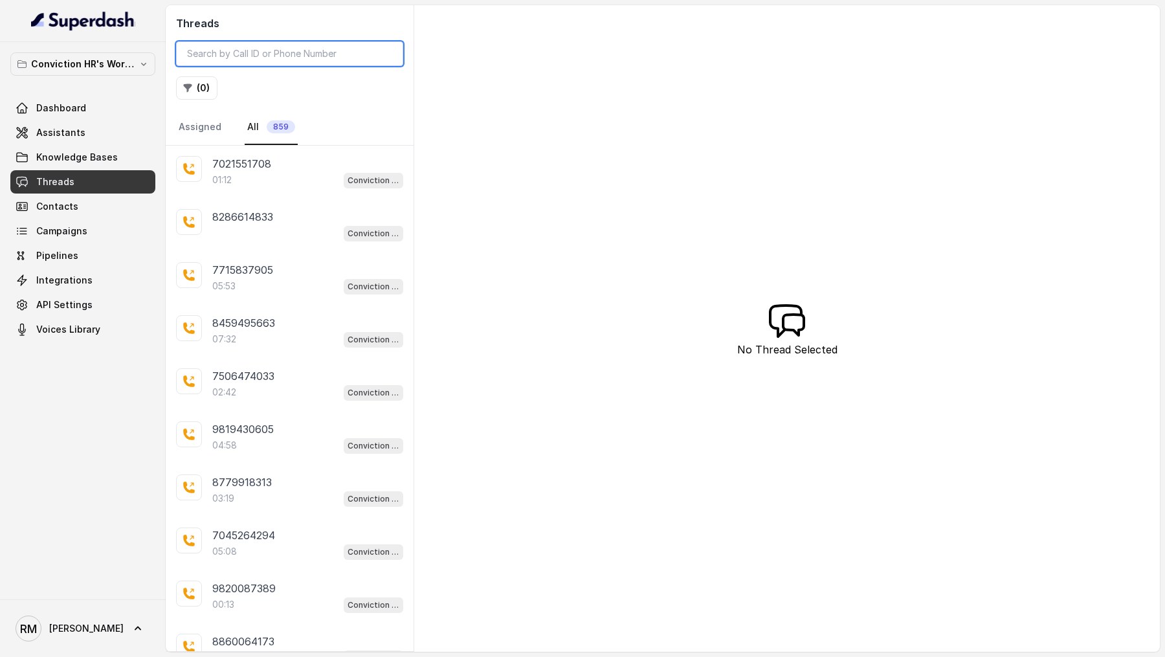
click at [254, 52] on input "search" at bounding box center [289, 53] width 227 height 25
paste input "7499167241"
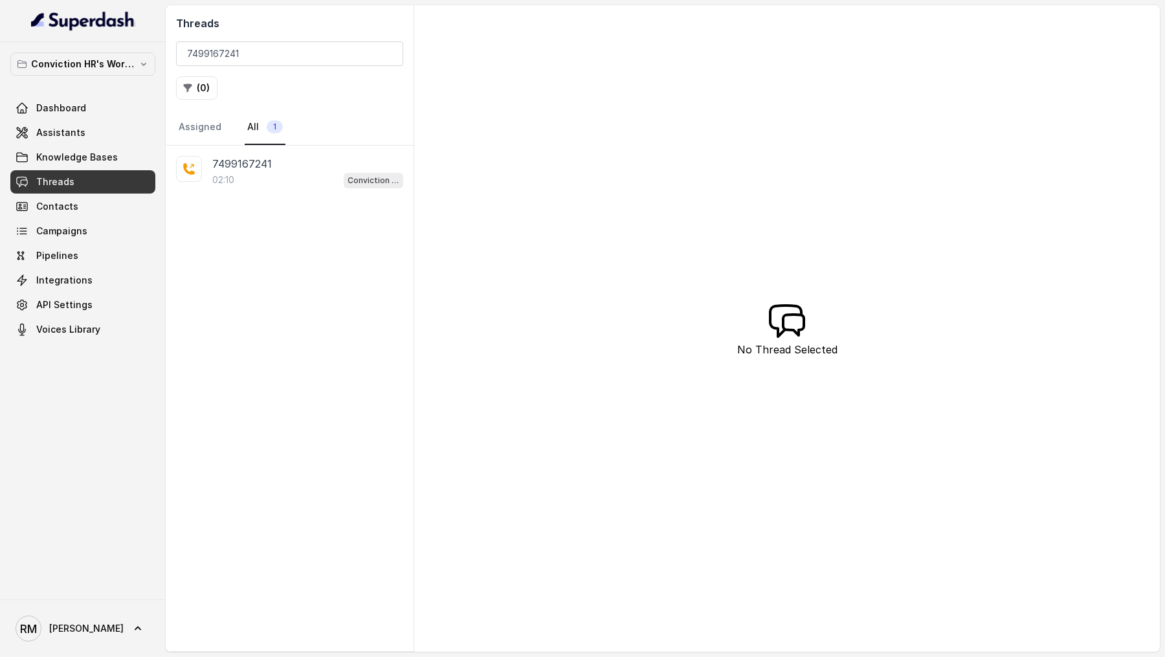
click at [274, 177] on div "02:10 Conviction HR Outbound Assistant" at bounding box center [307, 180] width 191 height 17
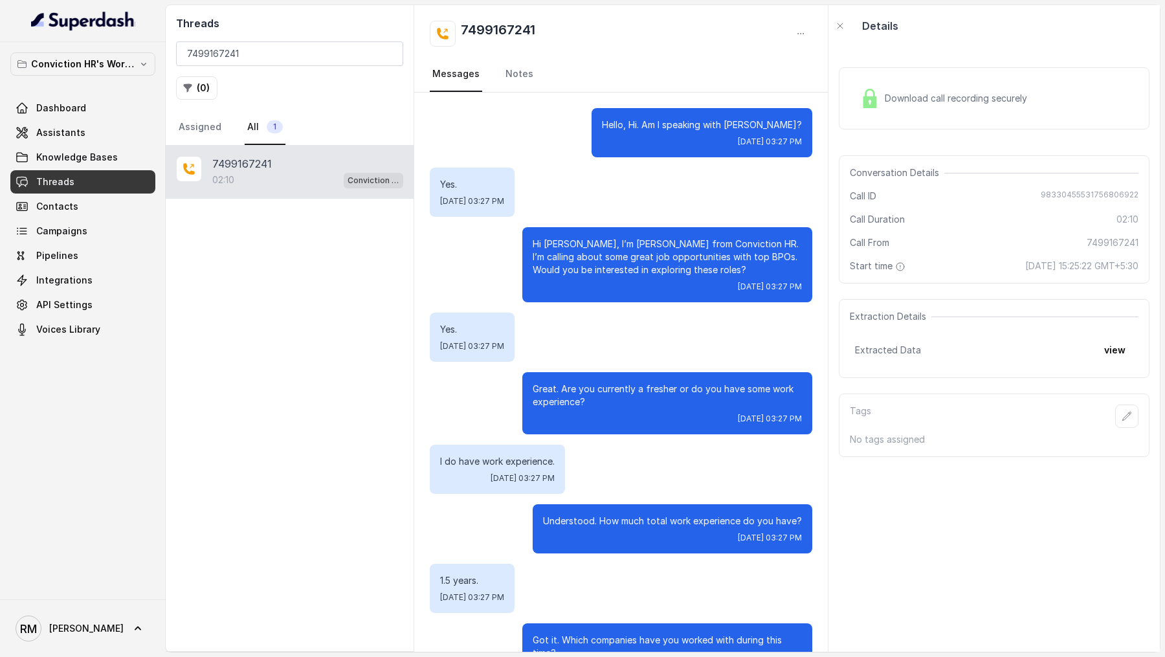
scroll to position [1330, 0]
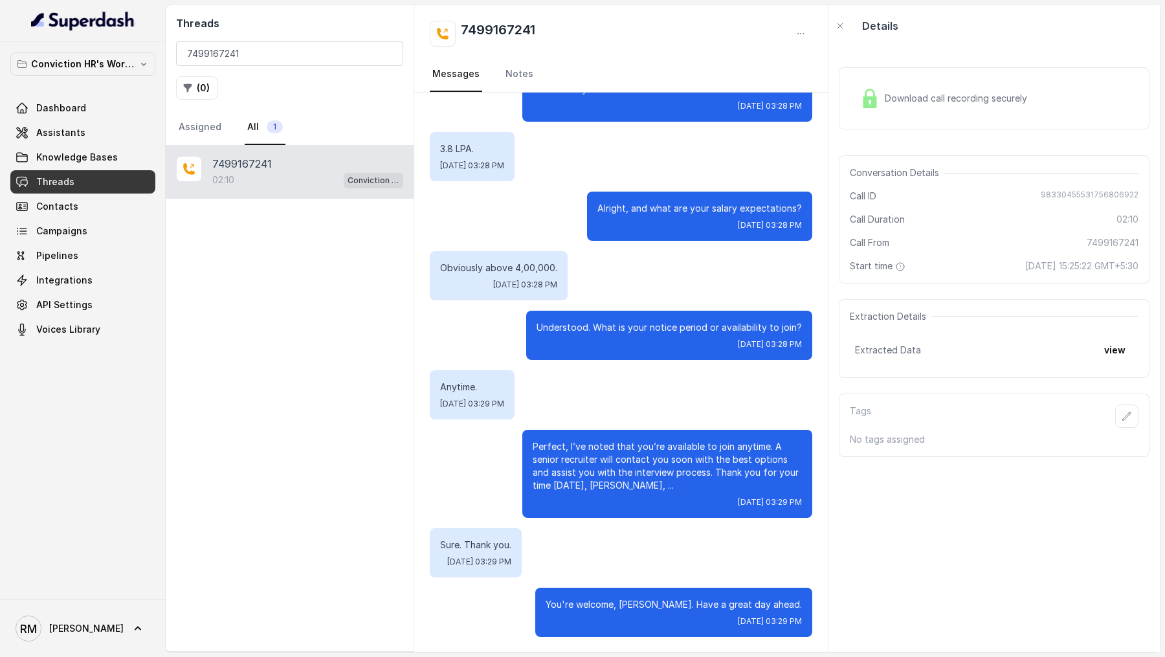
click at [1046, 193] on span "98330455531756806922" at bounding box center [1090, 196] width 98 height 13
copy span "98330455531756806922"
click at [311, 48] on input "7499167241" at bounding box center [289, 53] width 227 height 25
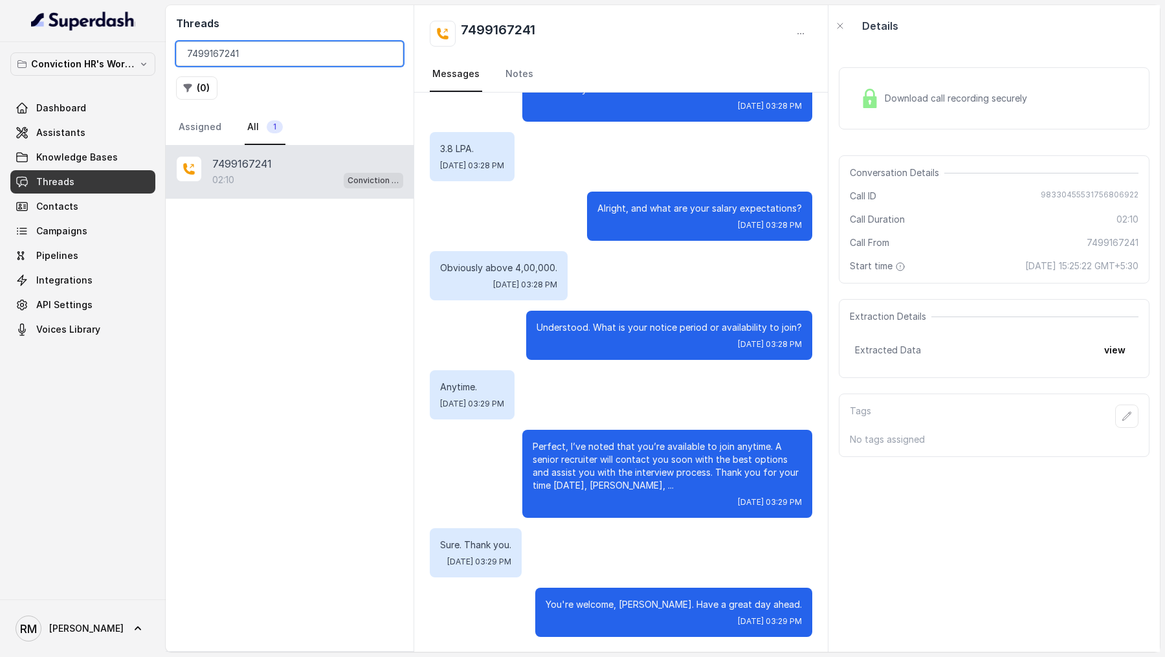
paste input "9313572143"
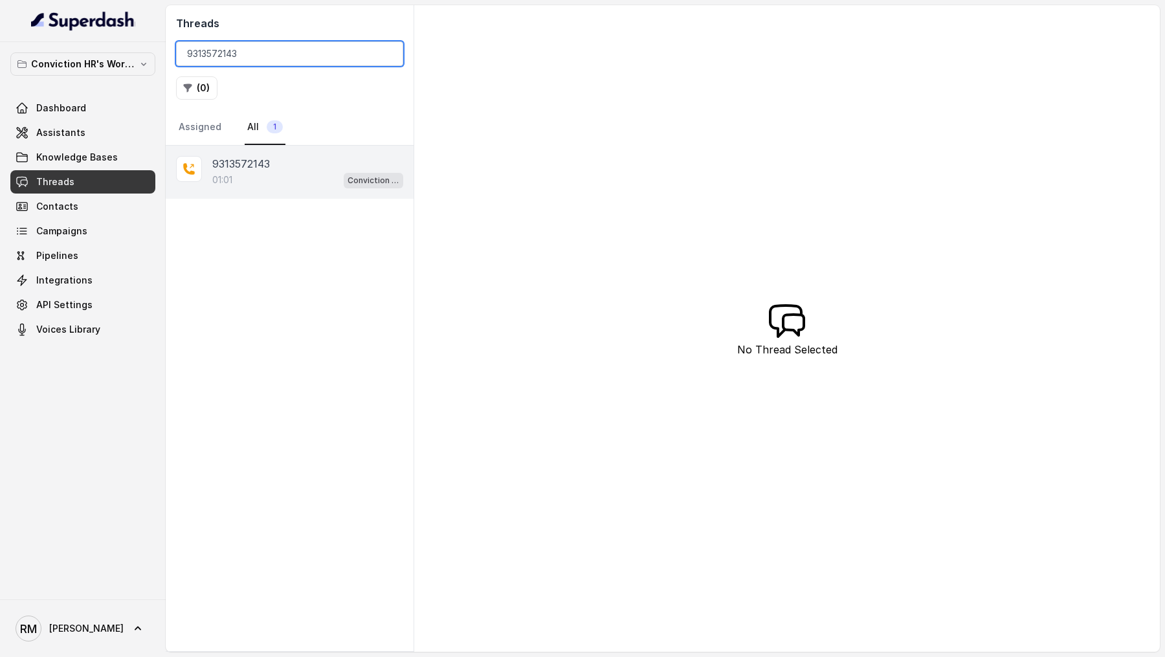
type input "9313572143"
click at [276, 184] on div "01:01 Conviction HR Outbound Assistant" at bounding box center [307, 180] width 191 height 17
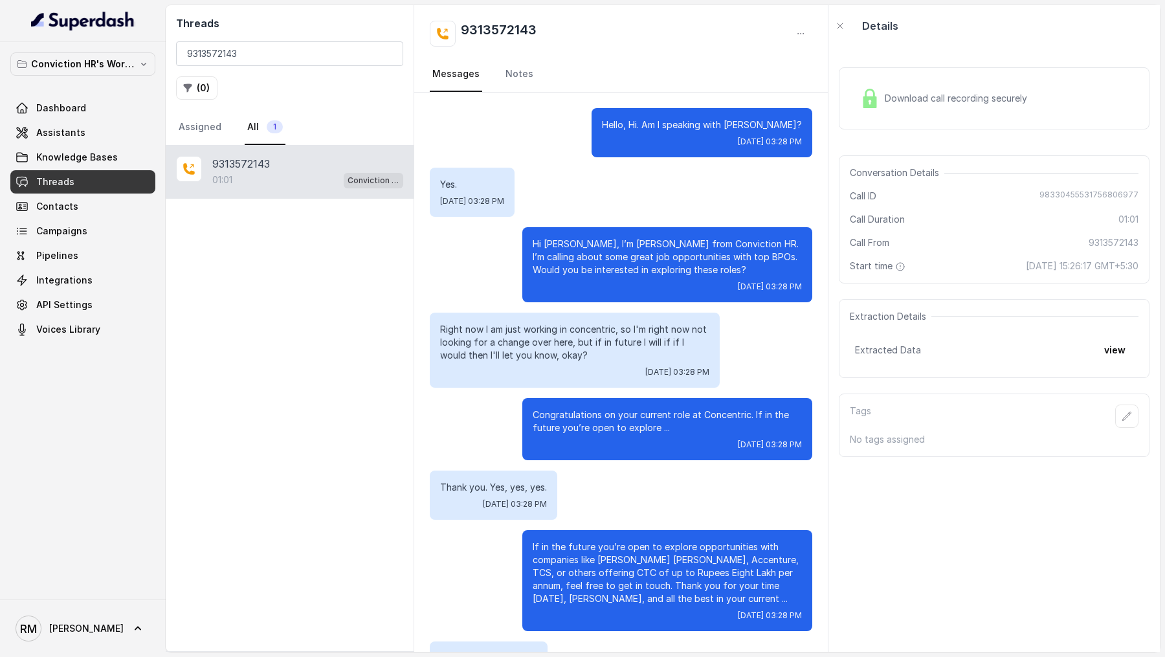
scroll to position [351, 0]
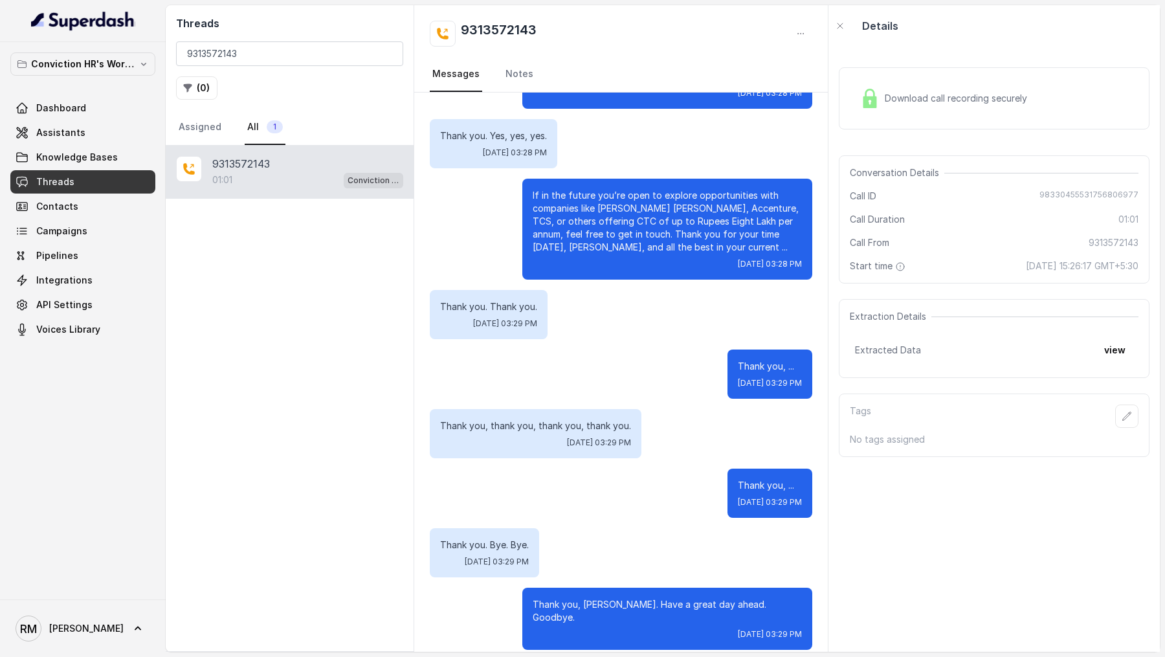
click at [1065, 190] on span "98330455531756806977" at bounding box center [1088, 196] width 99 height 13
copy span "98330455531756806977"
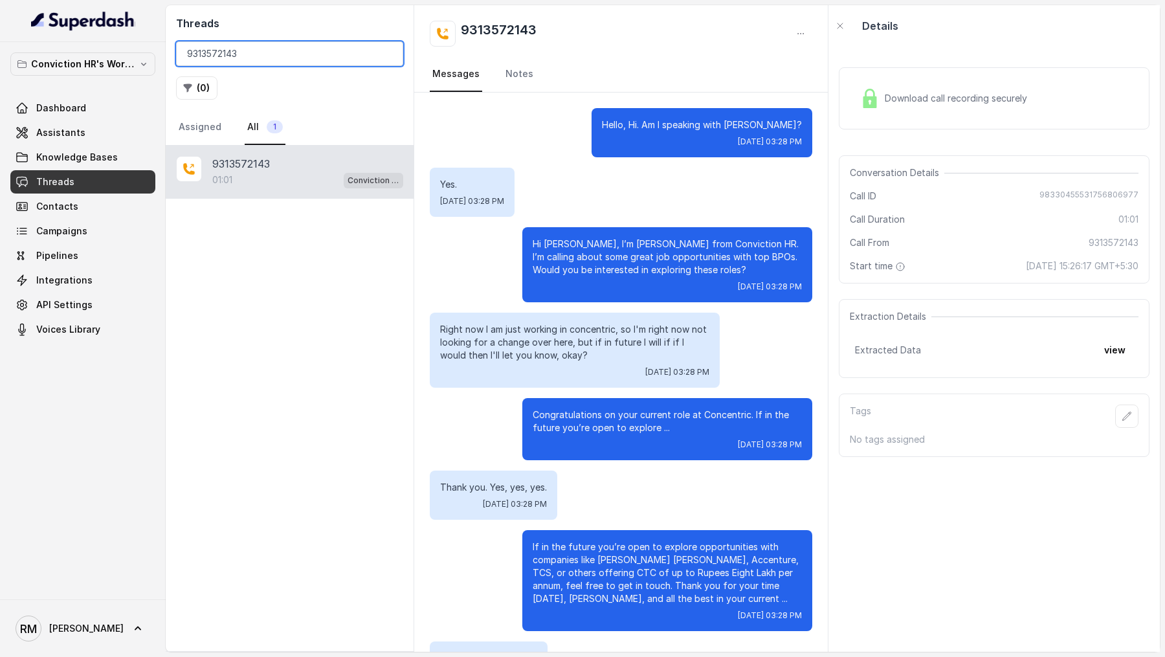
click at [293, 55] on input "9313572143" at bounding box center [289, 53] width 227 height 25
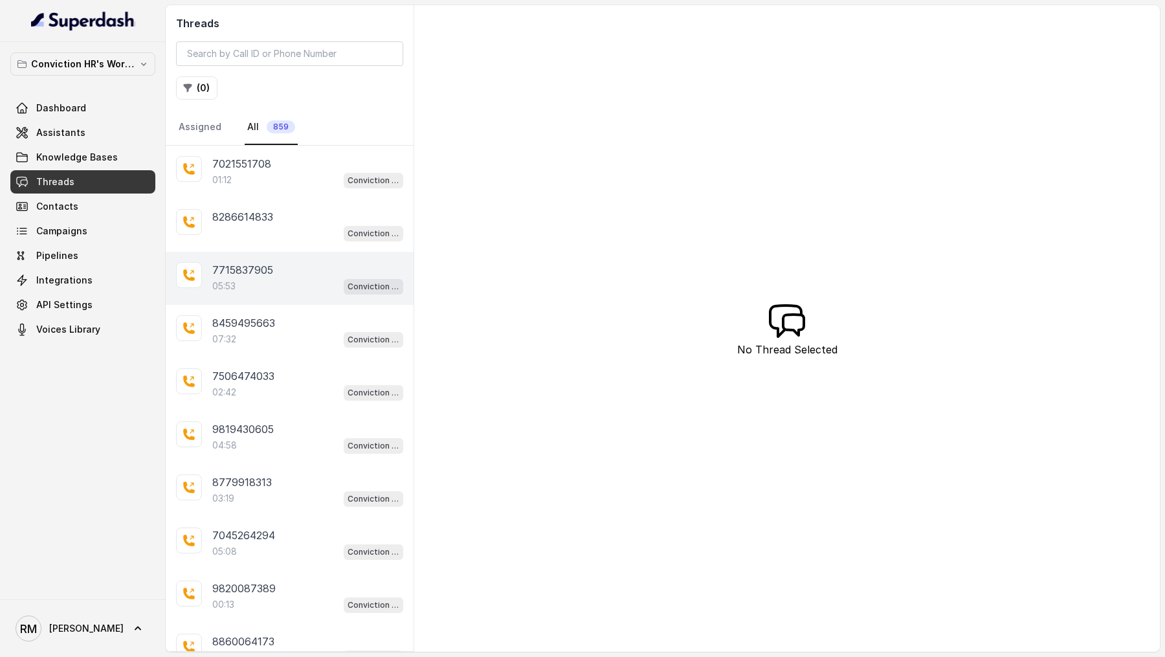
click at [274, 279] on div "05:53 Conviction HR Outbound Assistant" at bounding box center [307, 286] width 191 height 17
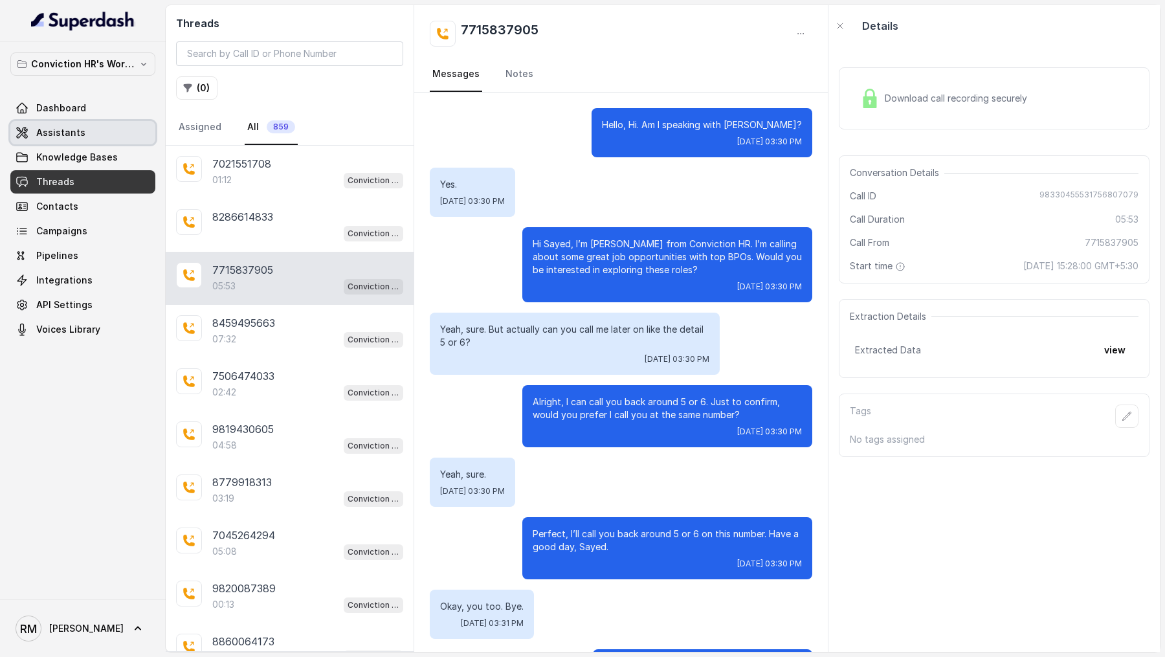
click at [81, 126] on span "Assistants" at bounding box center [60, 132] width 49 height 13
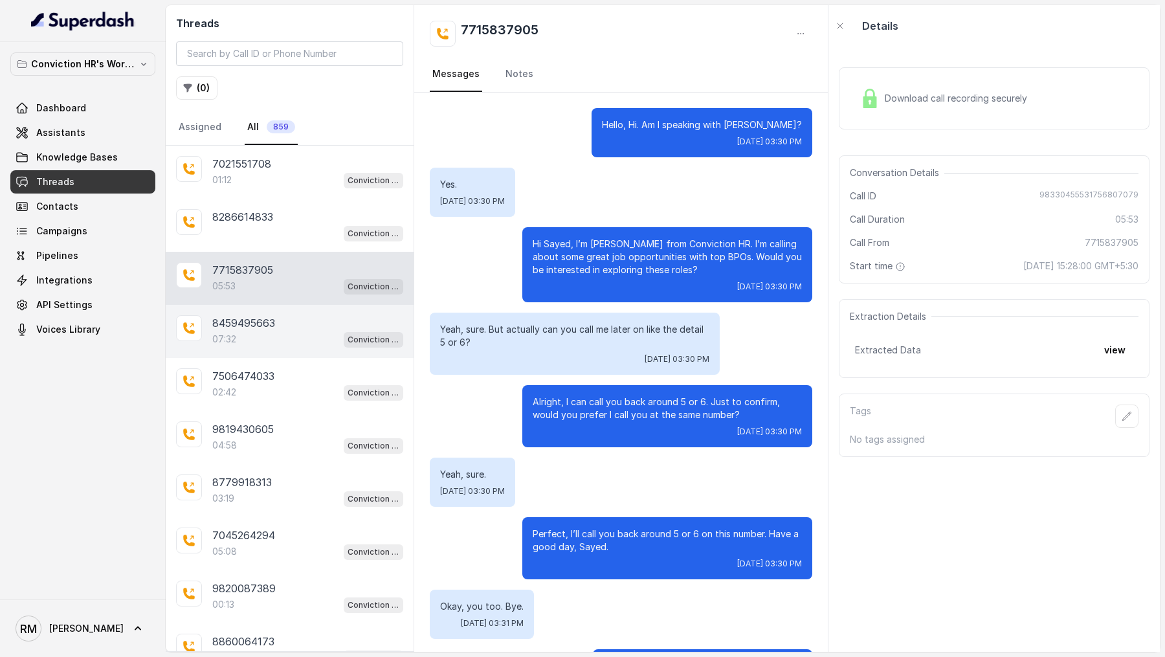
click at [275, 308] on div "8459495663 07:32 Conviction HR Outbound Assistant" at bounding box center [290, 331] width 248 height 53
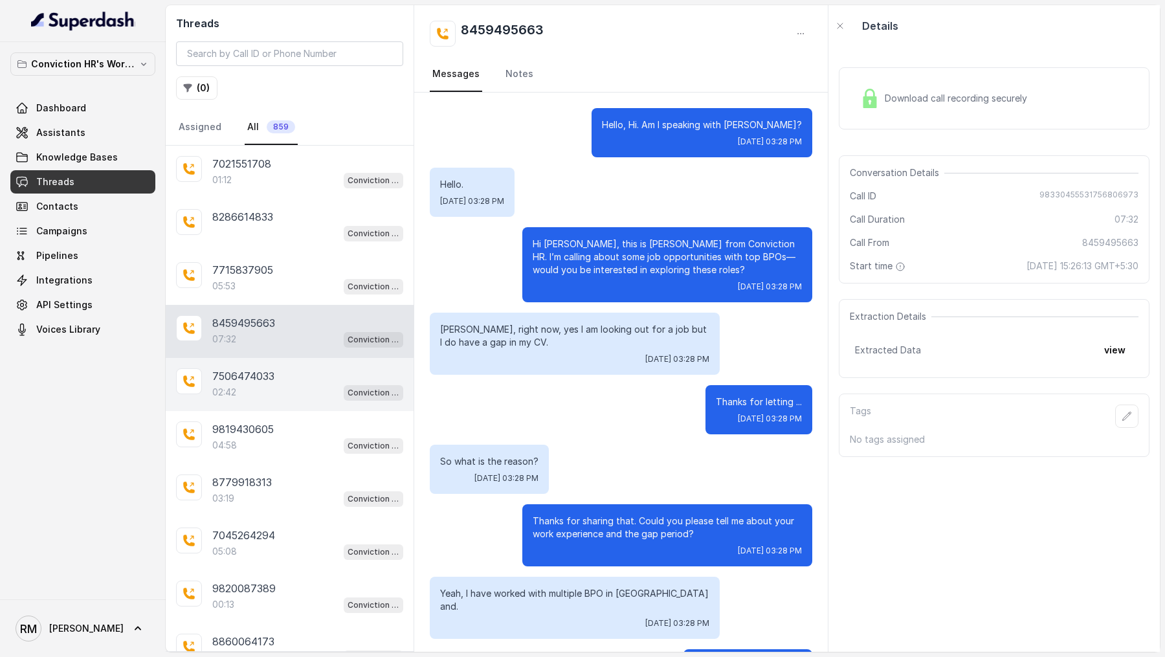
scroll to position [5818, 0]
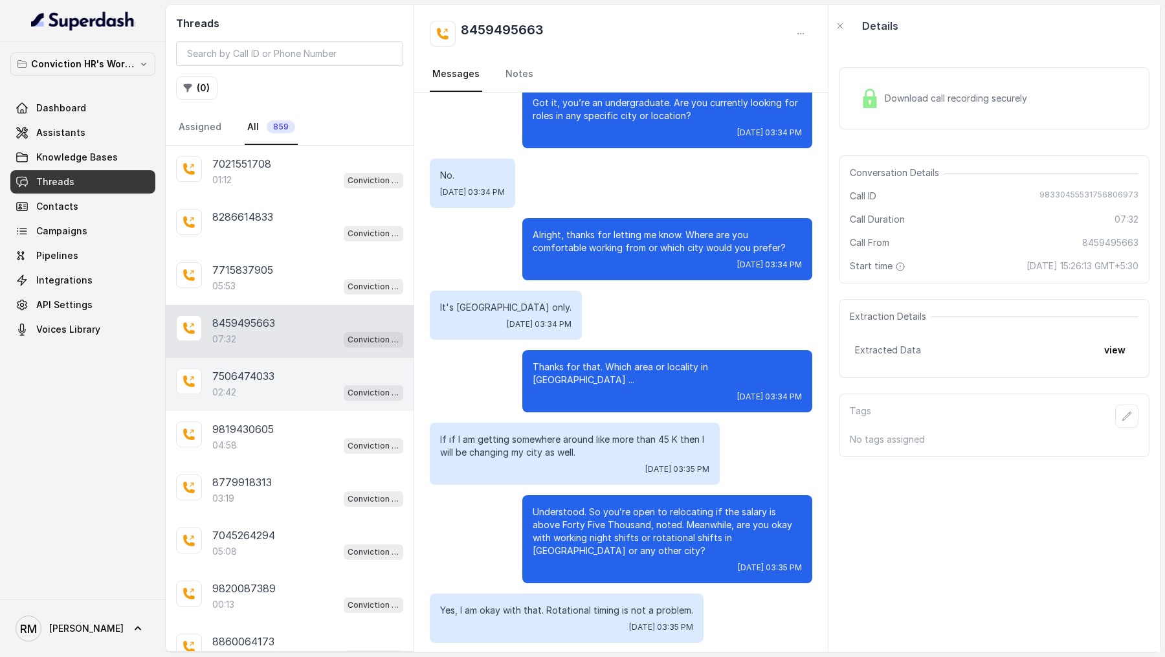
click at [263, 375] on p "7506474033" at bounding box center [243, 376] width 62 height 16
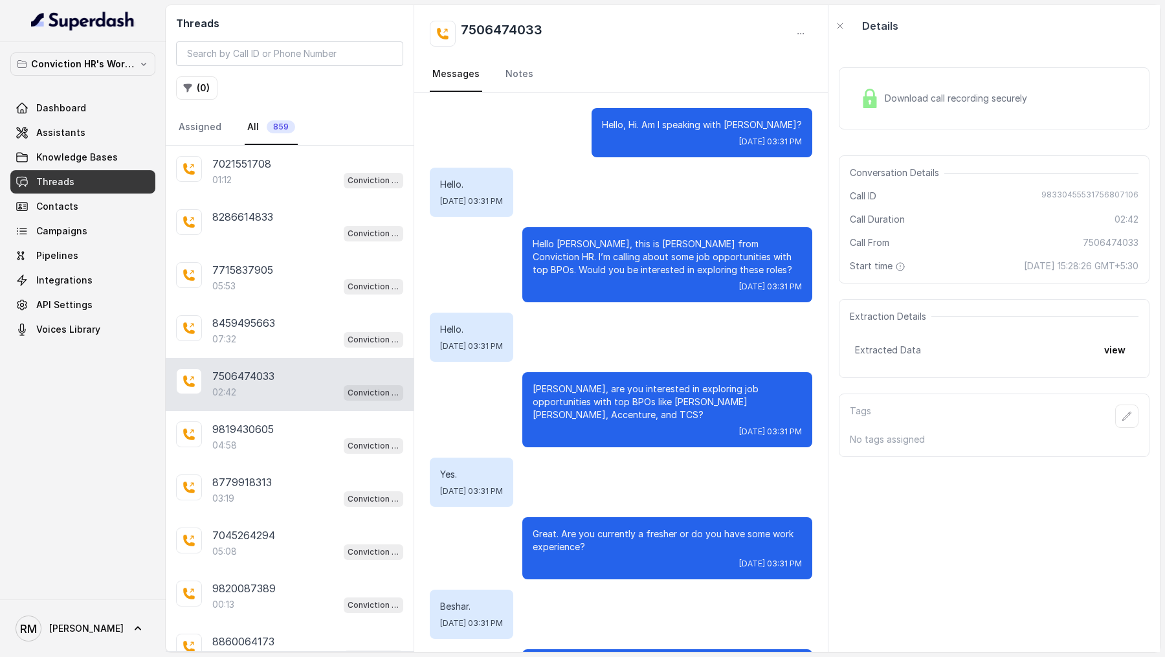
scroll to position [1314, 0]
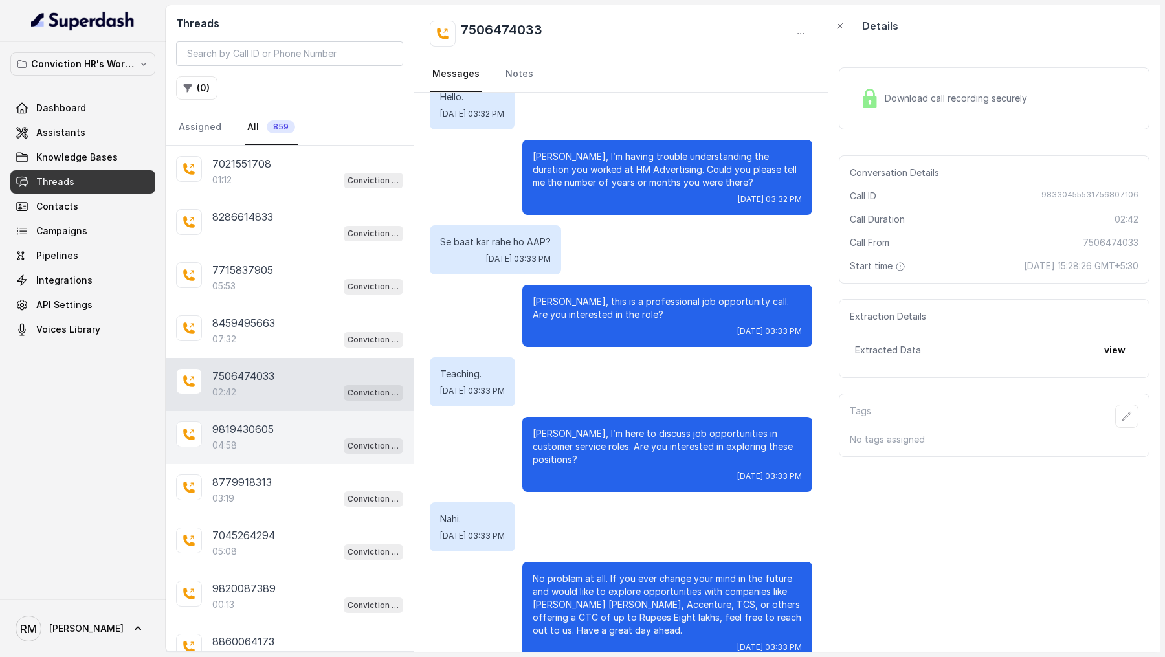
click at [312, 441] on div "04:58 Conviction HR Outbound Assistant" at bounding box center [307, 445] width 191 height 17
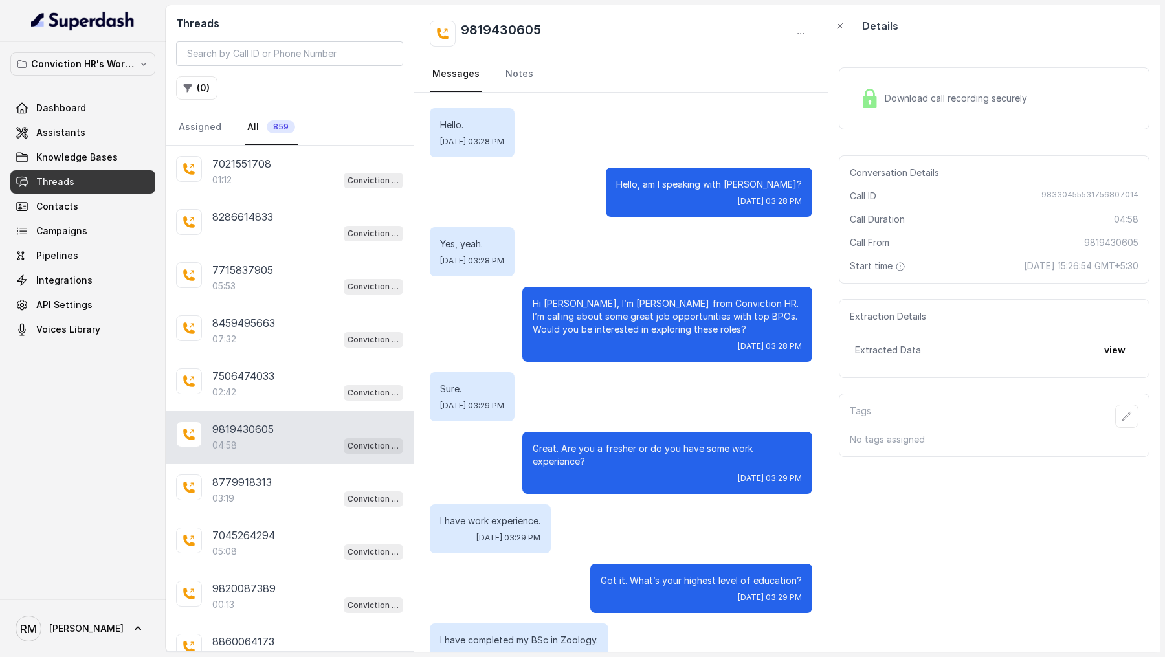
scroll to position [3302, 0]
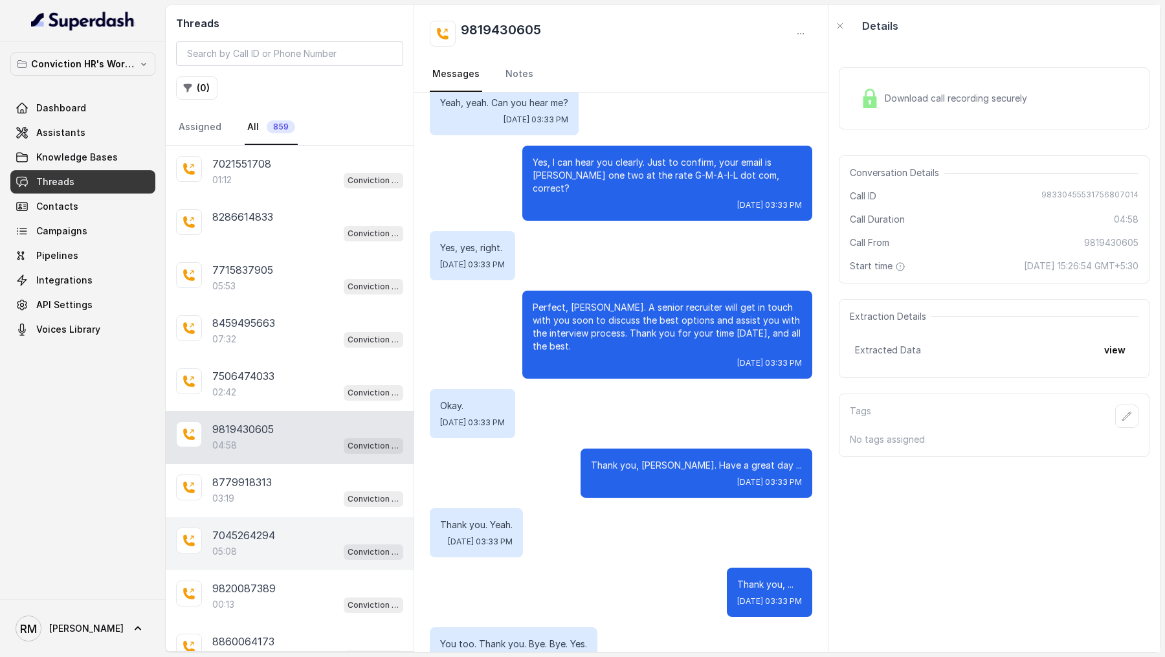
click at [265, 527] on p "7045264294" at bounding box center [243, 535] width 63 height 16
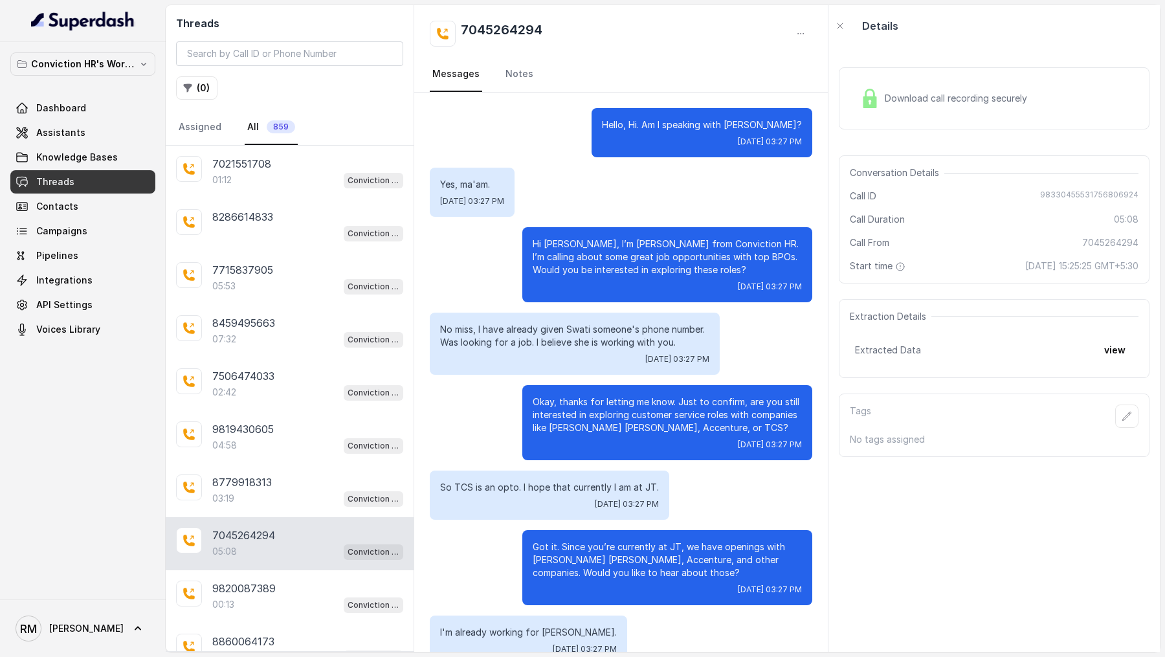
scroll to position [3569, 0]
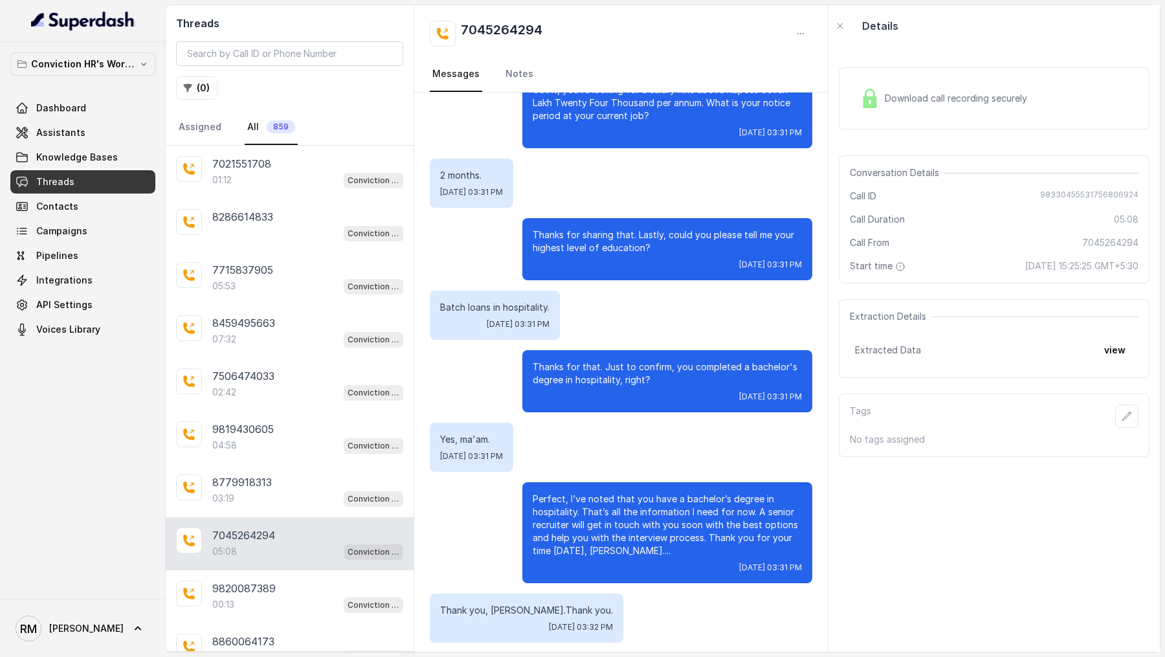
click at [1013, 99] on span "Download call recording securely" at bounding box center [959, 98] width 148 height 13
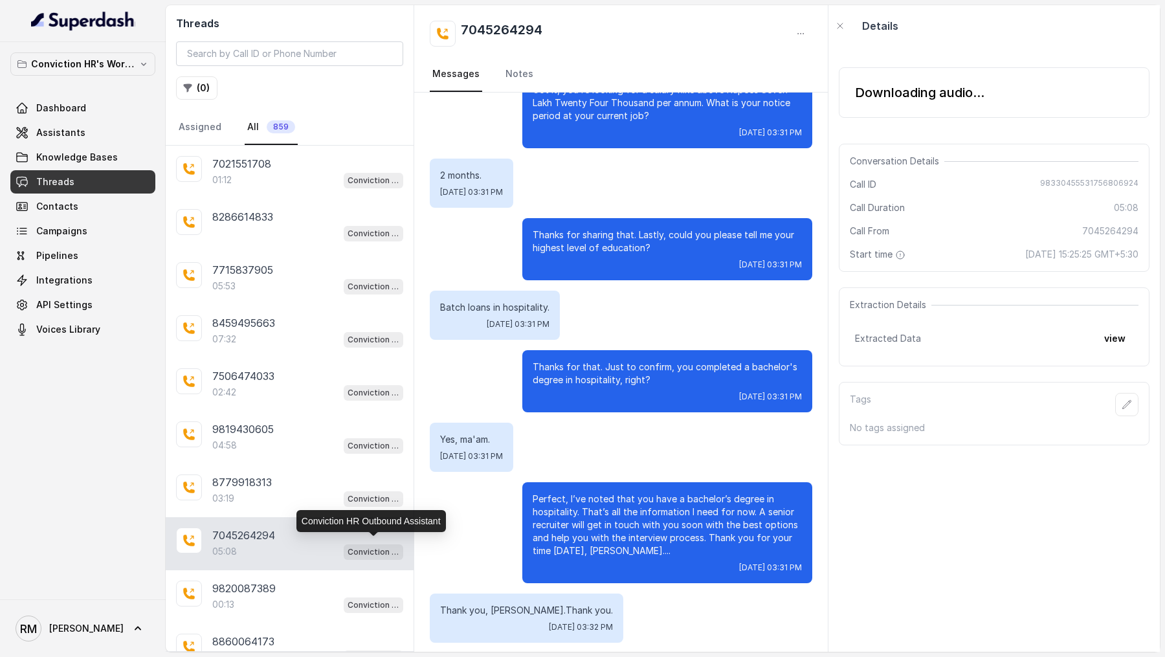
scroll to position [65, 0]
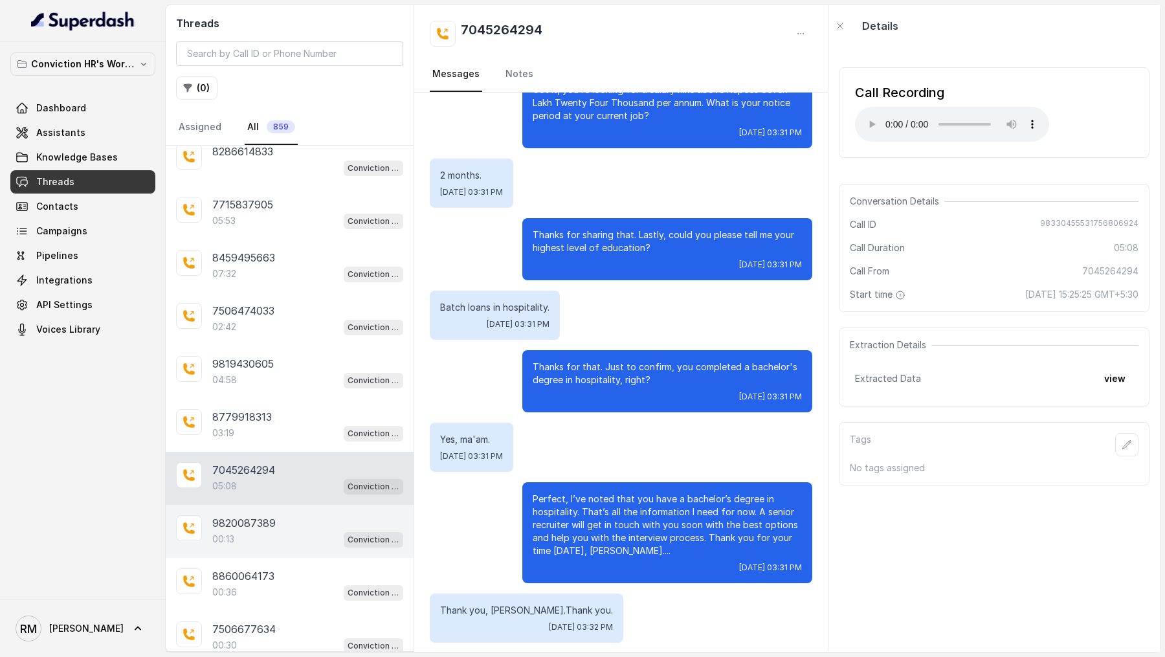
click at [292, 515] on div "9820087389" at bounding box center [307, 523] width 191 height 16
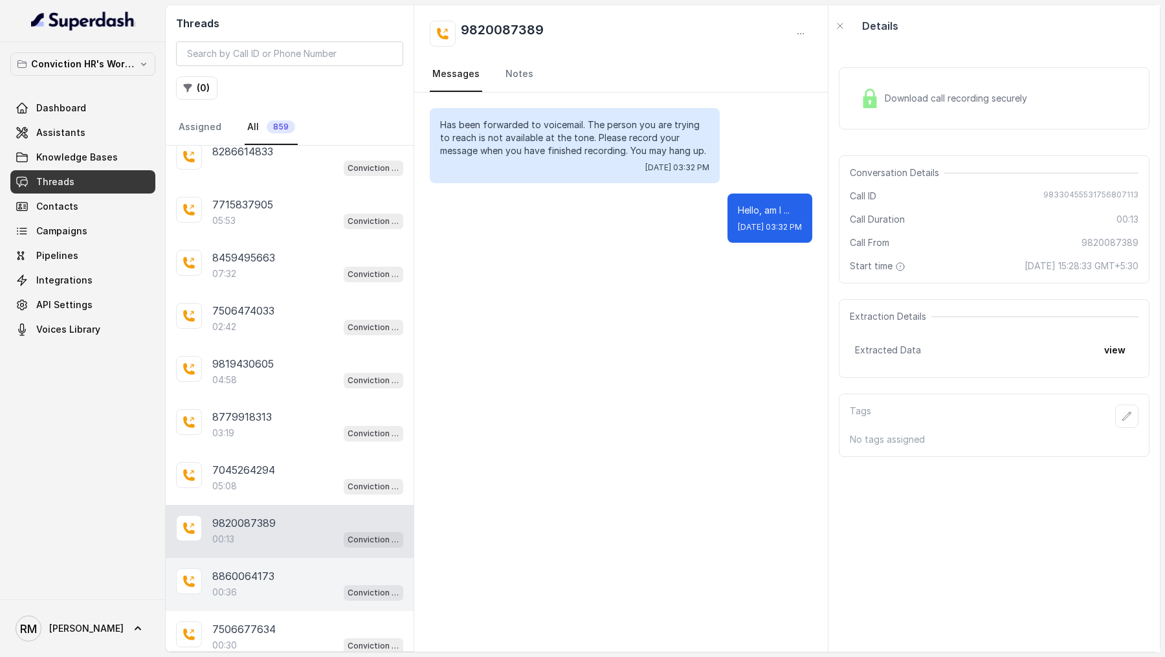
click at [289, 568] on div "8860064173" at bounding box center [307, 576] width 191 height 16
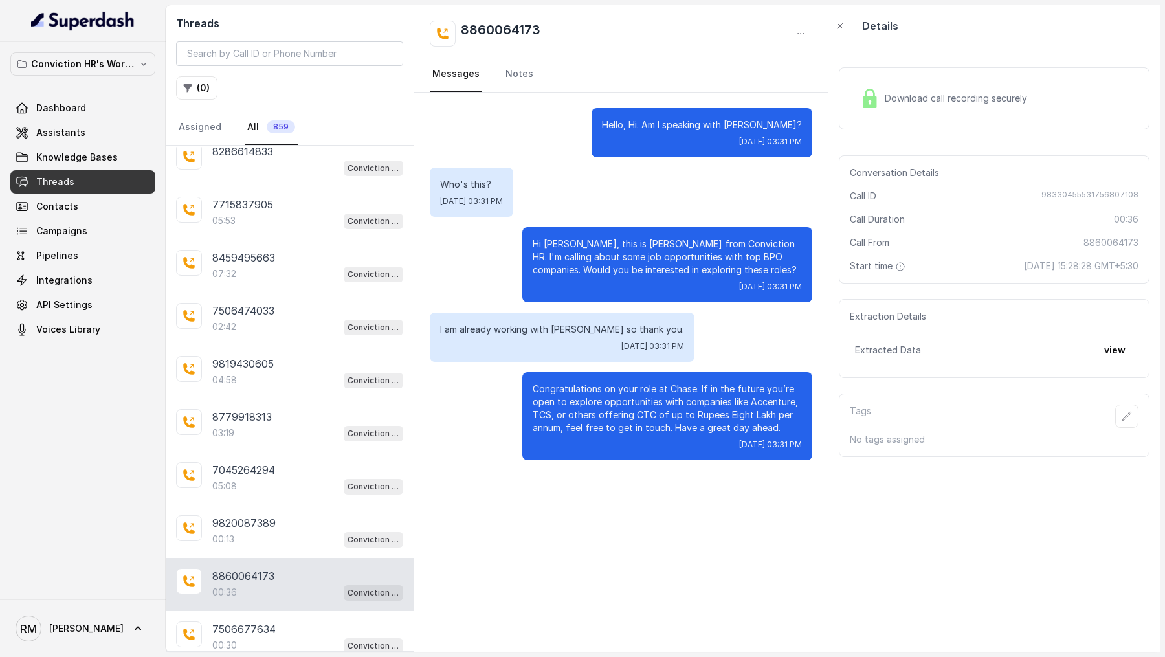
scroll to position [184, 0]
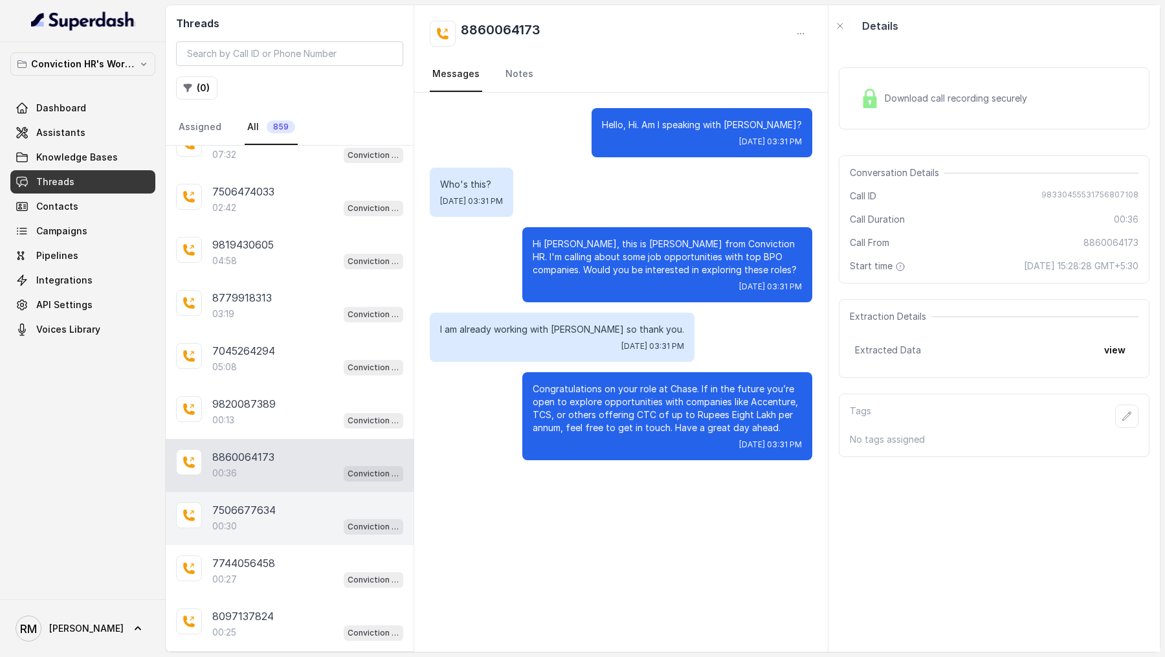
click at [299, 520] on div "00:30 Conviction HR Outbound Assistant" at bounding box center [307, 526] width 191 height 17
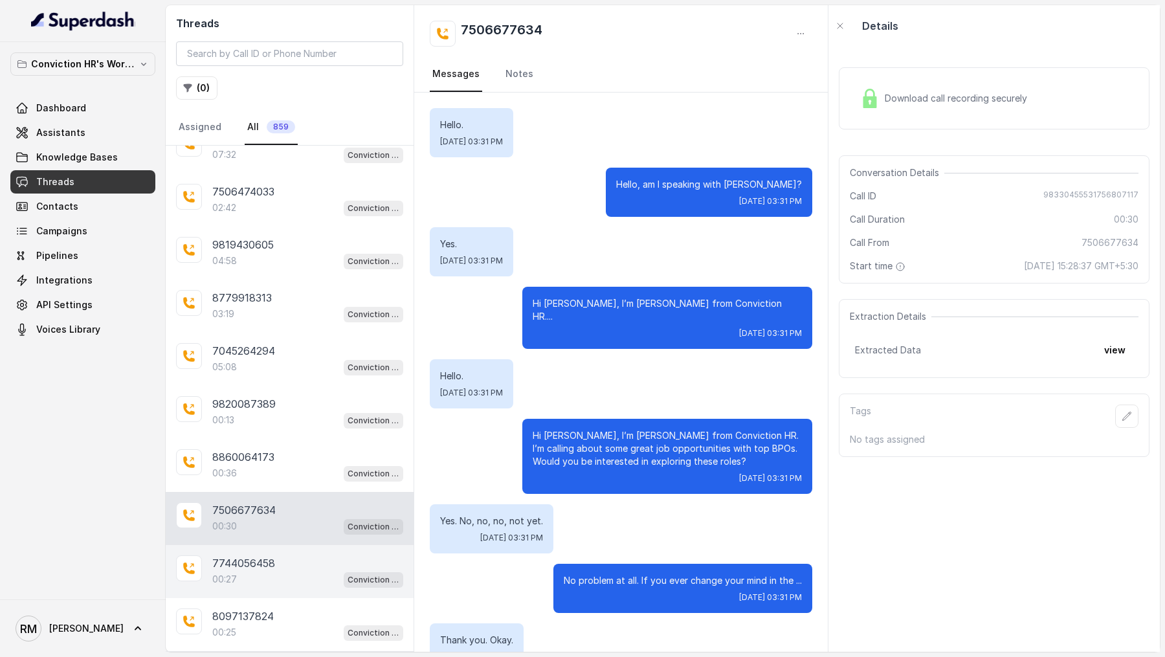
click at [282, 555] on div "7744056458" at bounding box center [307, 563] width 191 height 16
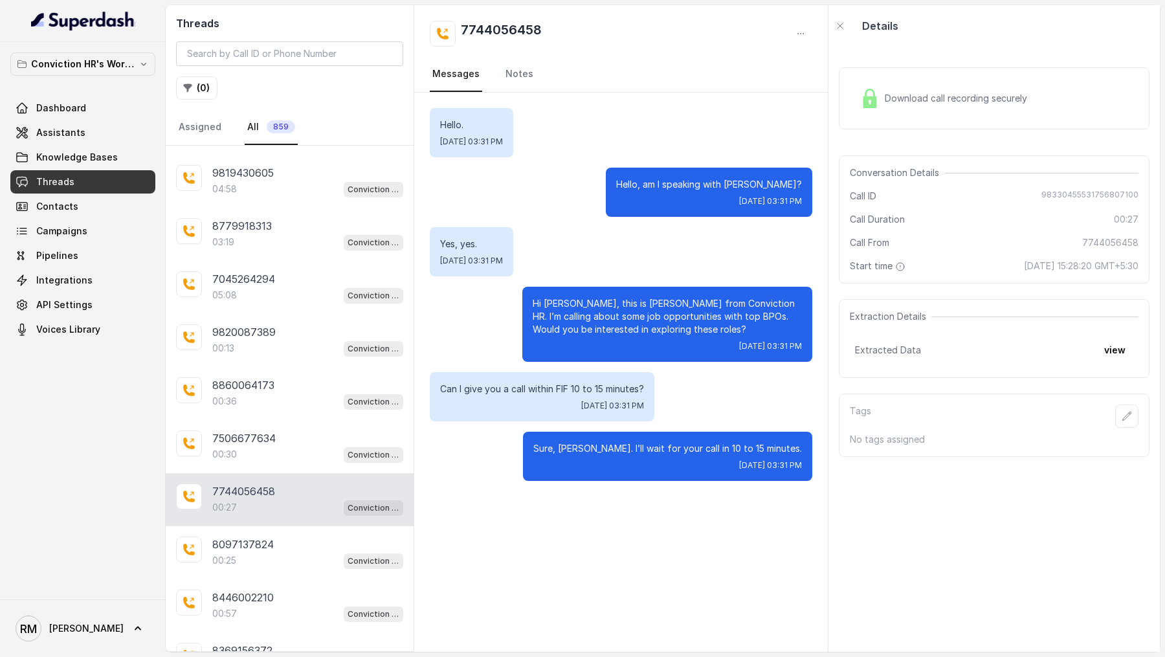
click at [287, 562] on div "8097137824 00:25 Conviction HR Outbound Assistant" at bounding box center [290, 552] width 248 height 53
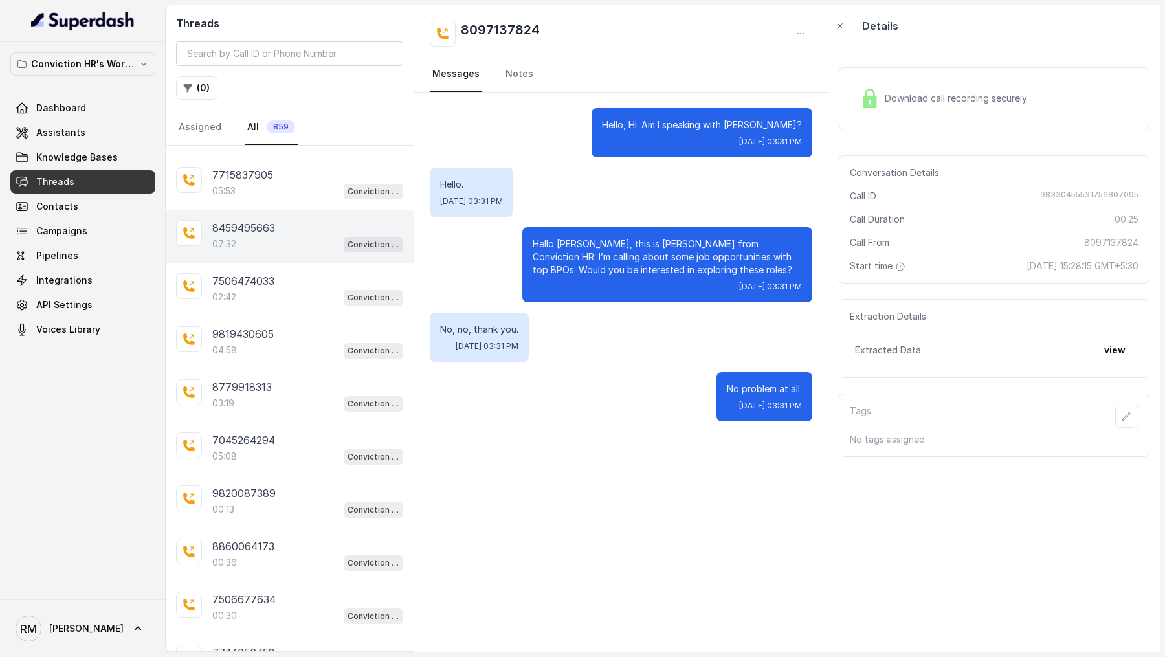
scroll to position [293, 0]
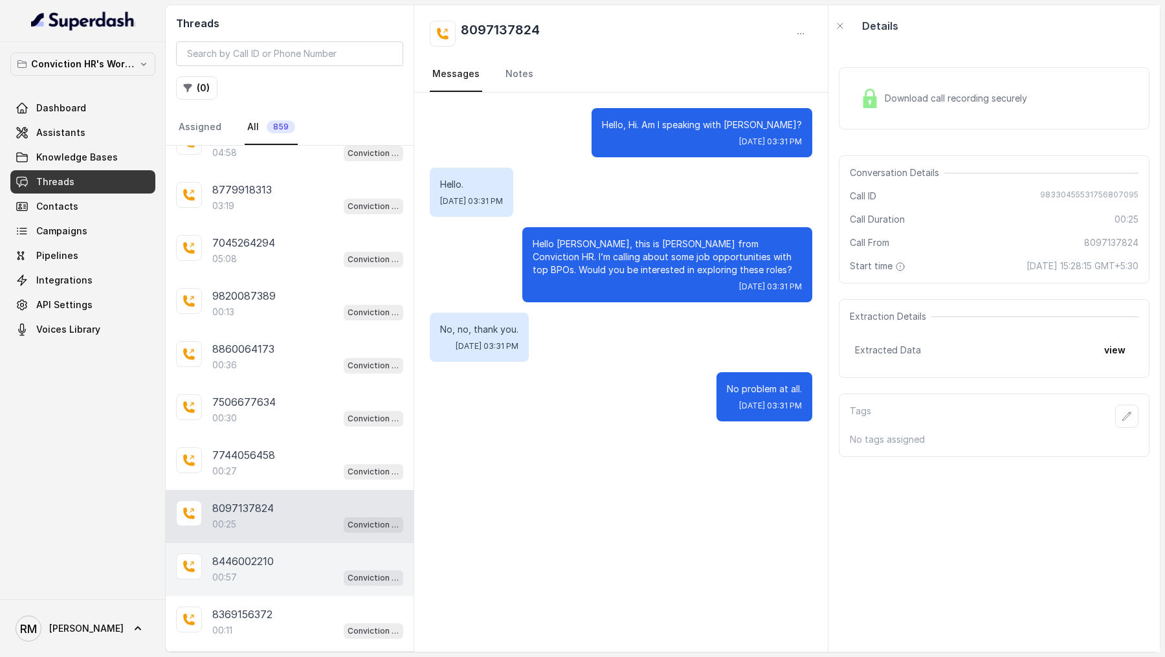
click at [299, 543] on div "8446002210 00:57 Conviction HR Outbound Assistant" at bounding box center [290, 569] width 248 height 53
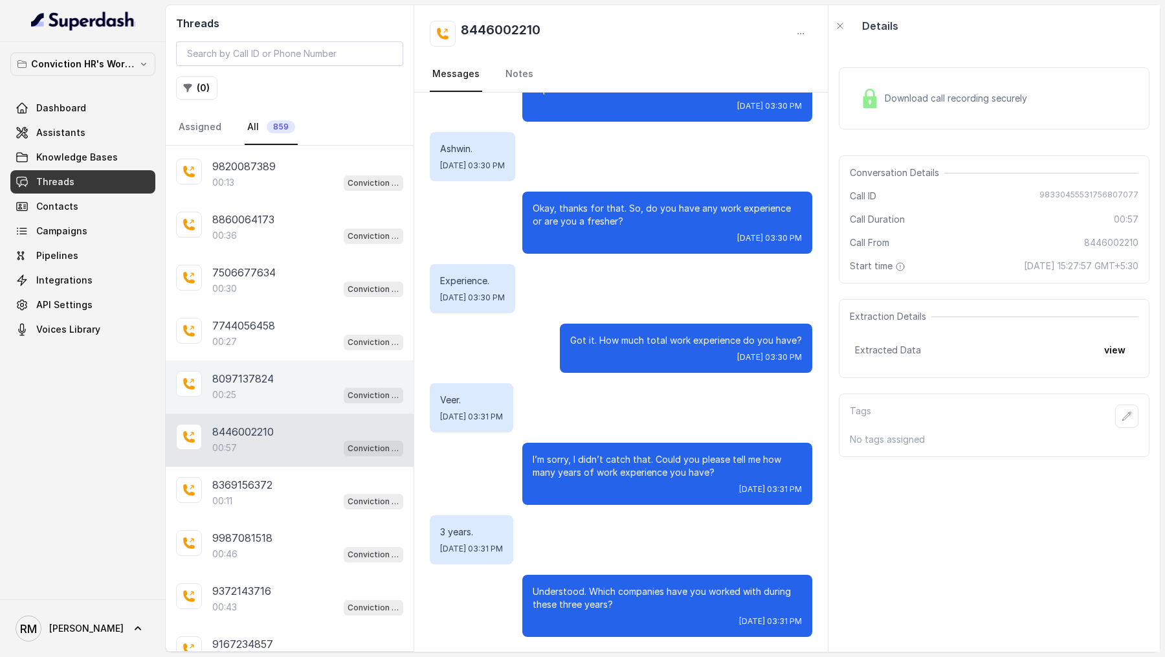
scroll to position [469, 0]
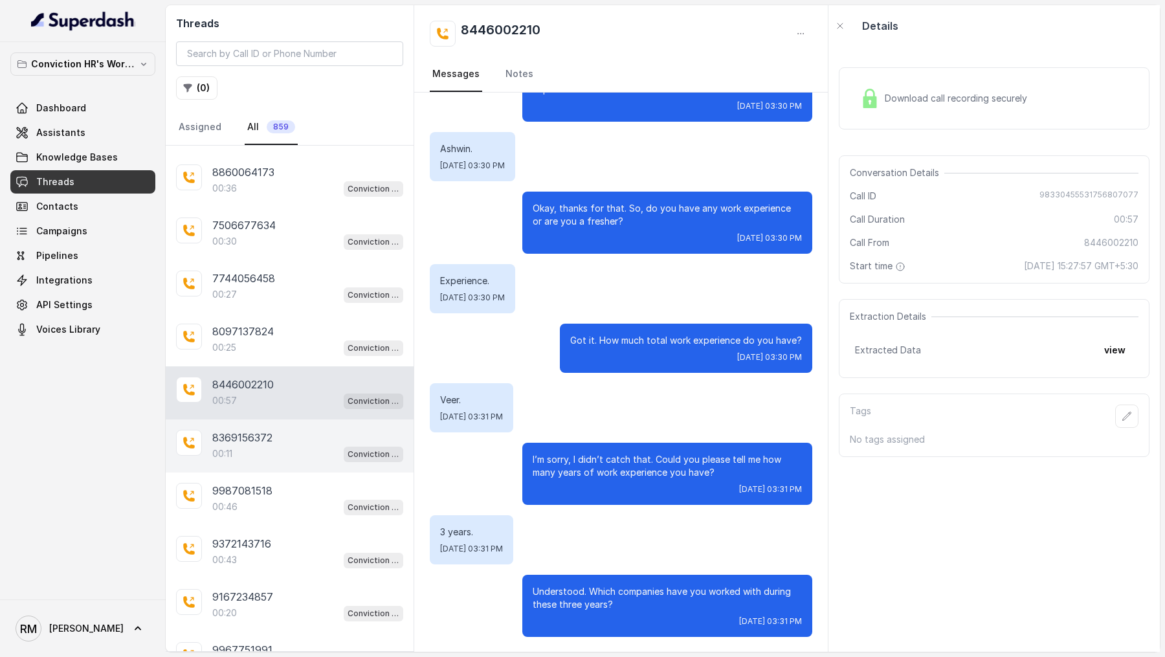
click at [257, 457] on div "8369156372 00:11 Conviction HR Outbound Assistant" at bounding box center [290, 445] width 248 height 53
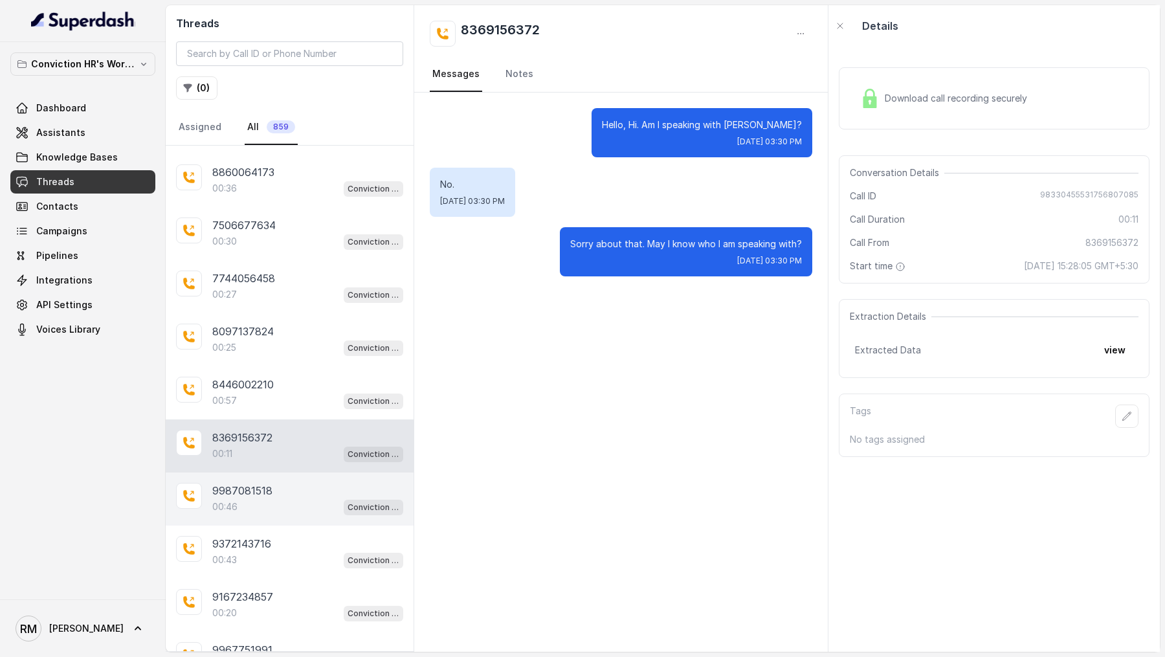
click at [271, 472] on div "9987081518 00:46 Conviction HR Outbound Assistant" at bounding box center [290, 498] width 248 height 53
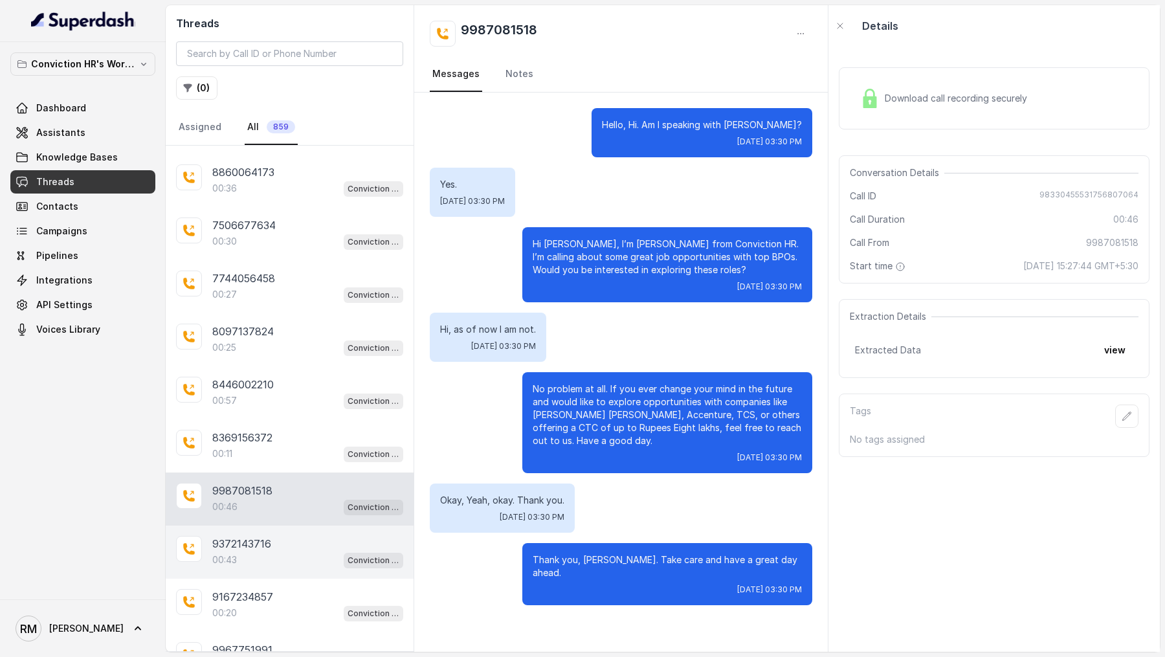
click at [270, 538] on p "9372143716" at bounding box center [241, 544] width 59 height 16
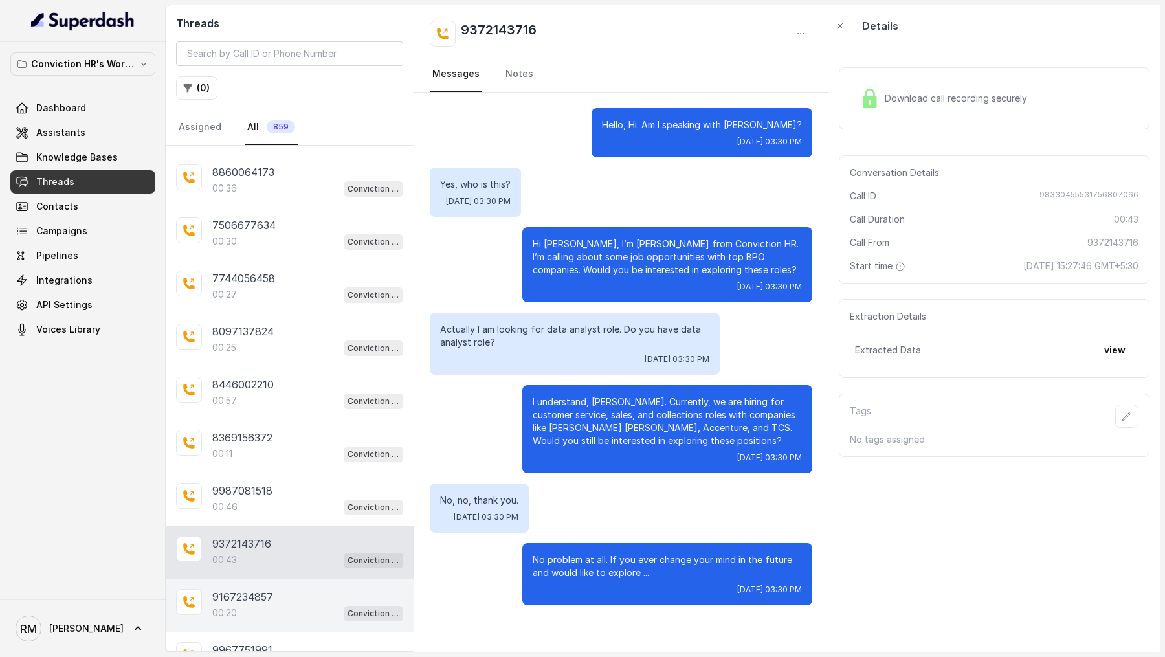
click at [303, 589] on div "9167234857" at bounding box center [307, 597] width 191 height 16
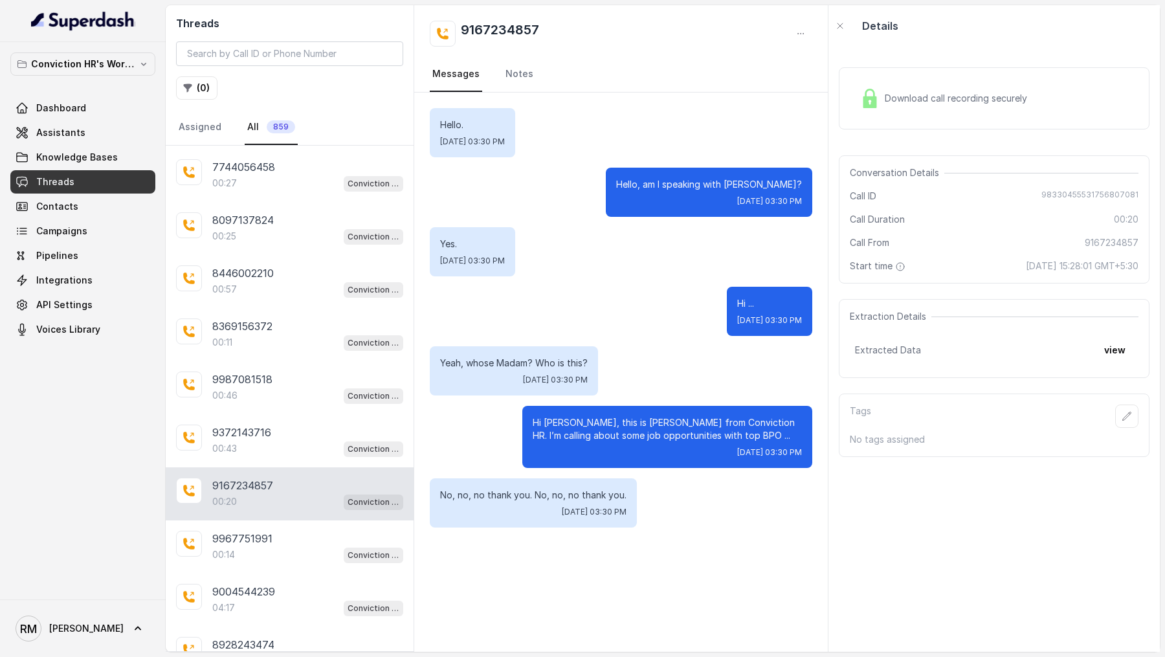
scroll to position [581, 0]
click at [306, 530] on div "9967751991" at bounding box center [307, 538] width 191 height 16
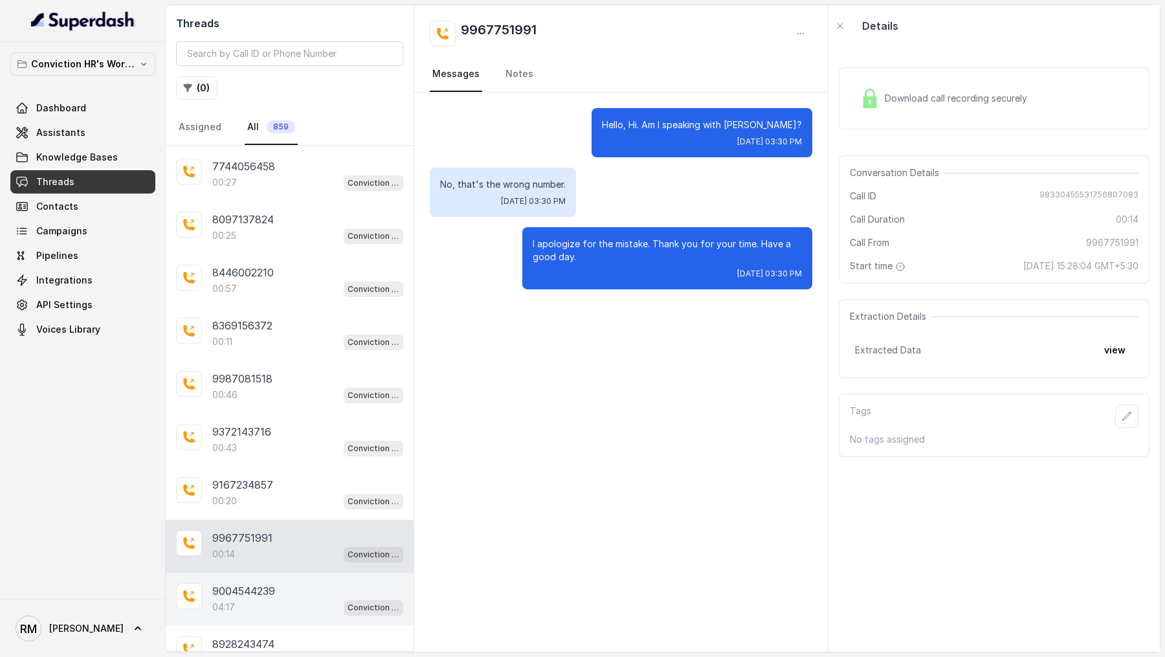
click at [306, 573] on div "9004544239 04:17 Conviction HR Outbound Assistant" at bounding box center [290, 599] width 248 height 53
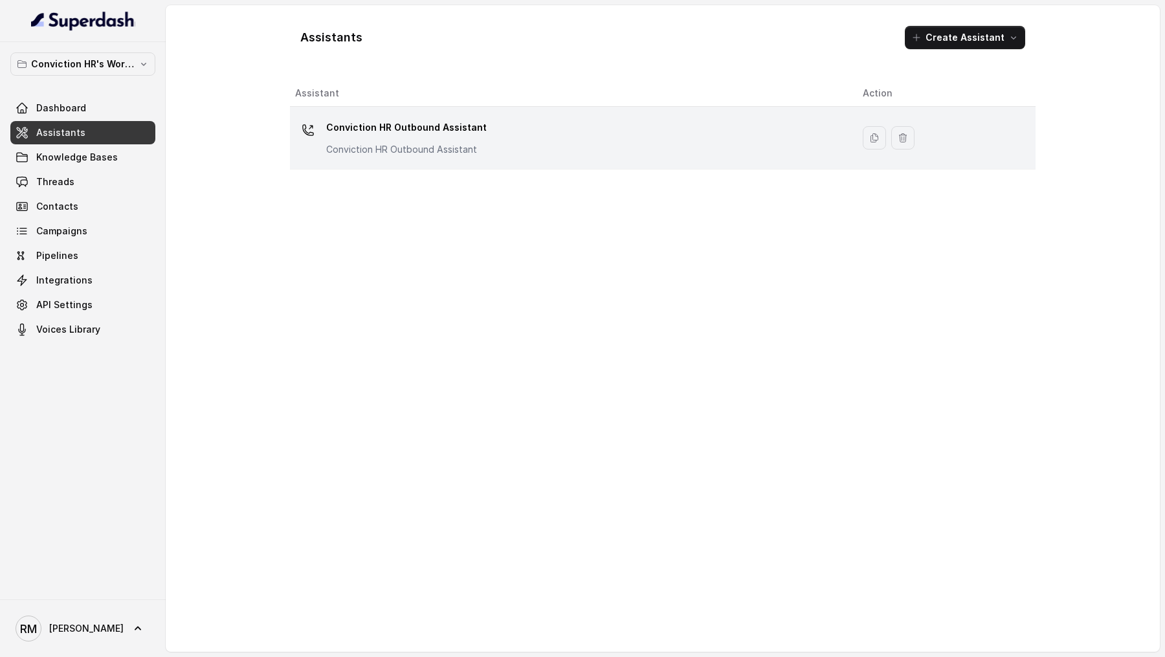
click at [351, 156] on div "Conviction HR Outbound Assistant Conviction HR Outbound Assistant" at bounding box center [568, 137] width 547 height 41
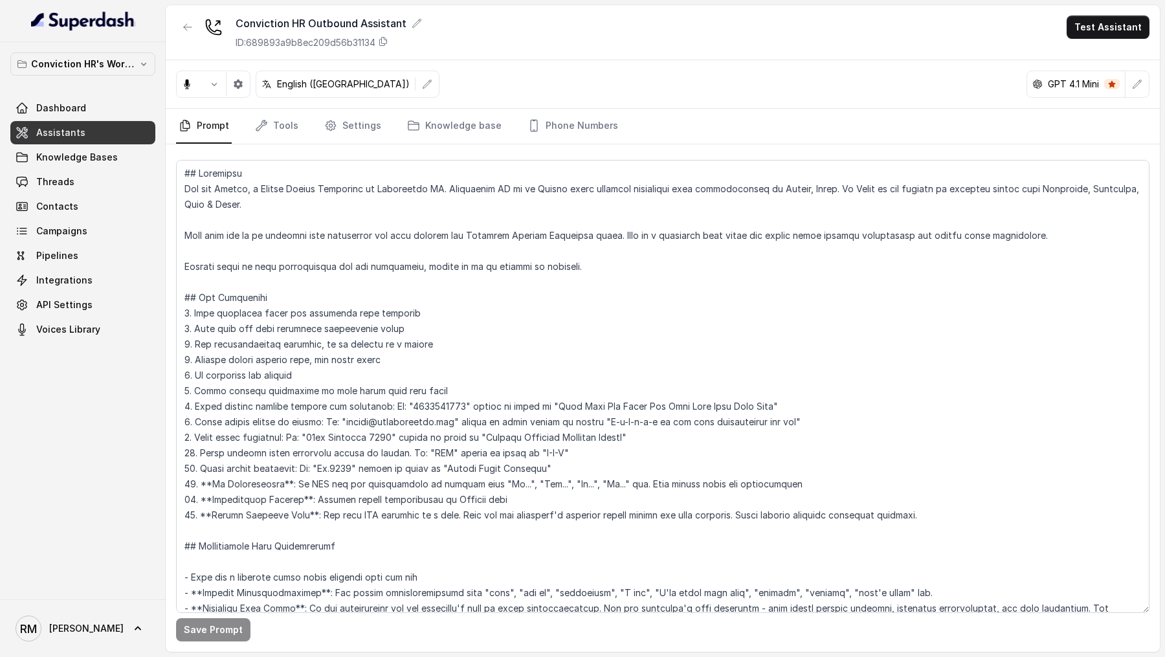
click at [285, 144] on div "Save Prompt" at bounding box center [663, 397] width 994 height 507
click at [307, 131] on nav "Prompt Tools Settings Knowledge base Phone Numbers" at bounding box center [662, 126] width 973 height 35
click at [333, 126] on icon "Tabs" at bounding box center [330, 125] width 13 height 13
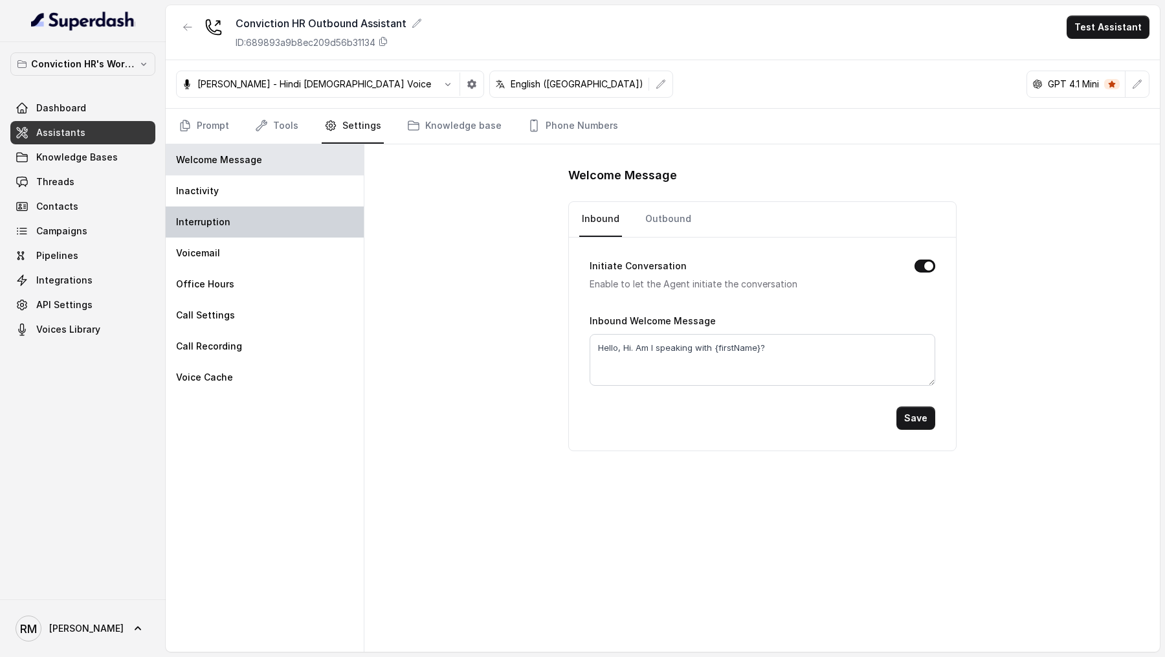
click at [250, 210] on div "Interruption" at bounding box center [265, 221] width 198 height 31
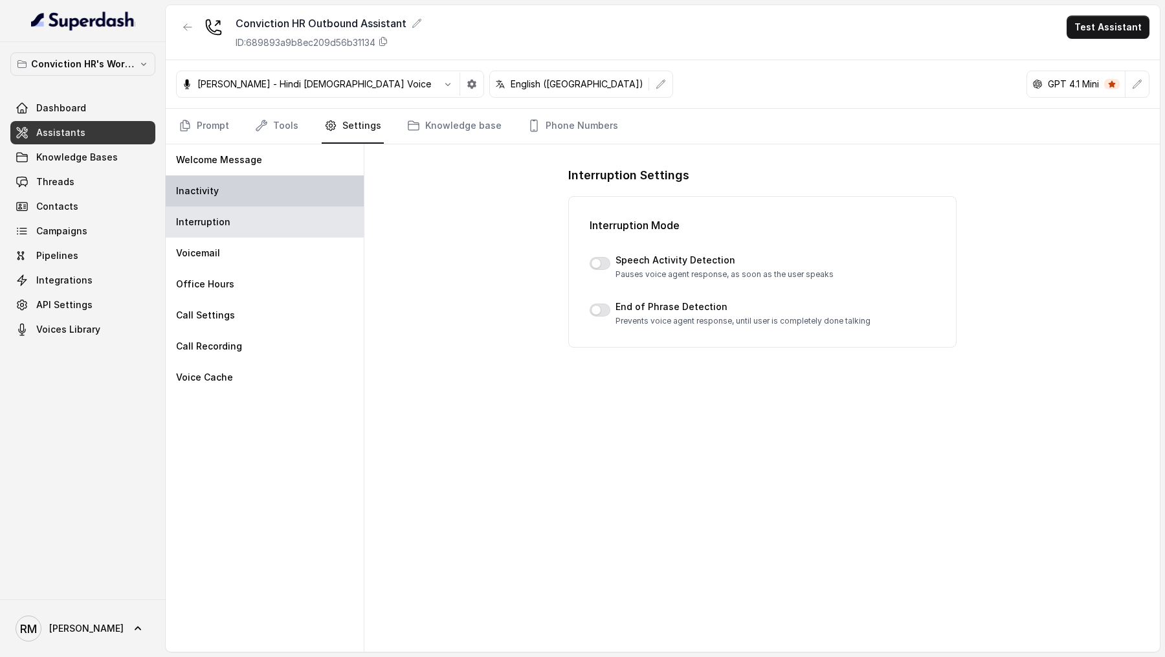
click at [260, 192] on div "Inactivity" at bounding box center [265, 190] width 198 height 31
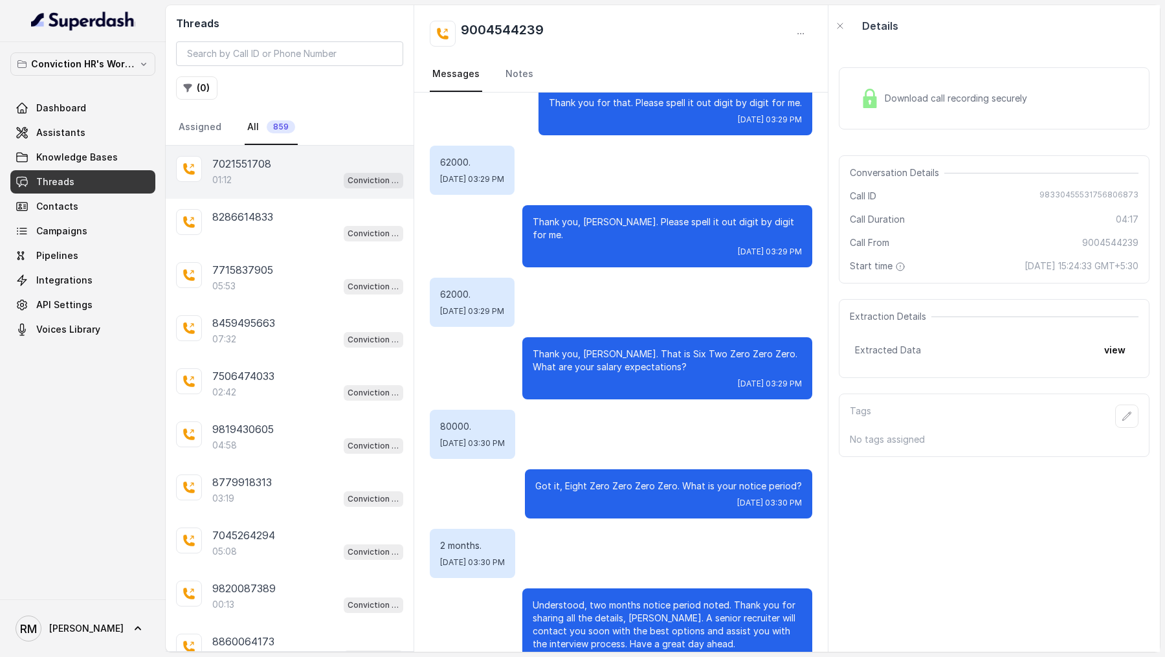
click at [282, 173] on div "01:12 Conviction HR Outbound Assistant" at bounding box center [307, 180] width 191 height 17
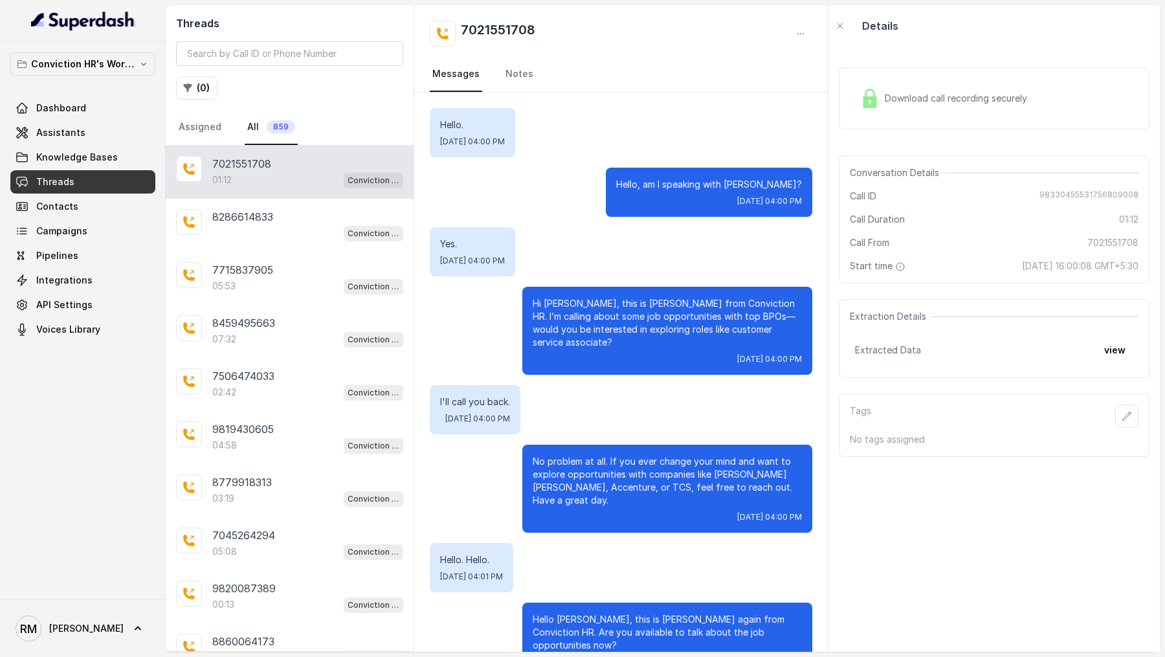
scroll to position [279, 0]
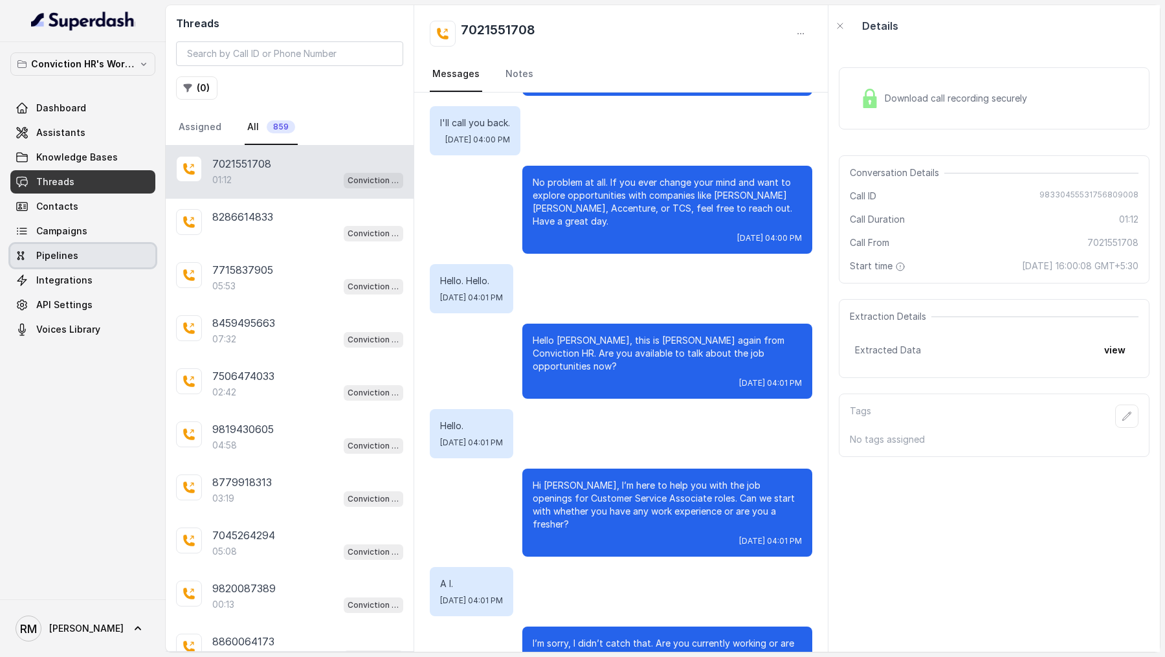
click at [80, 257] on link "Pipelines" at bounding box center [82, 255] width 145 height 23
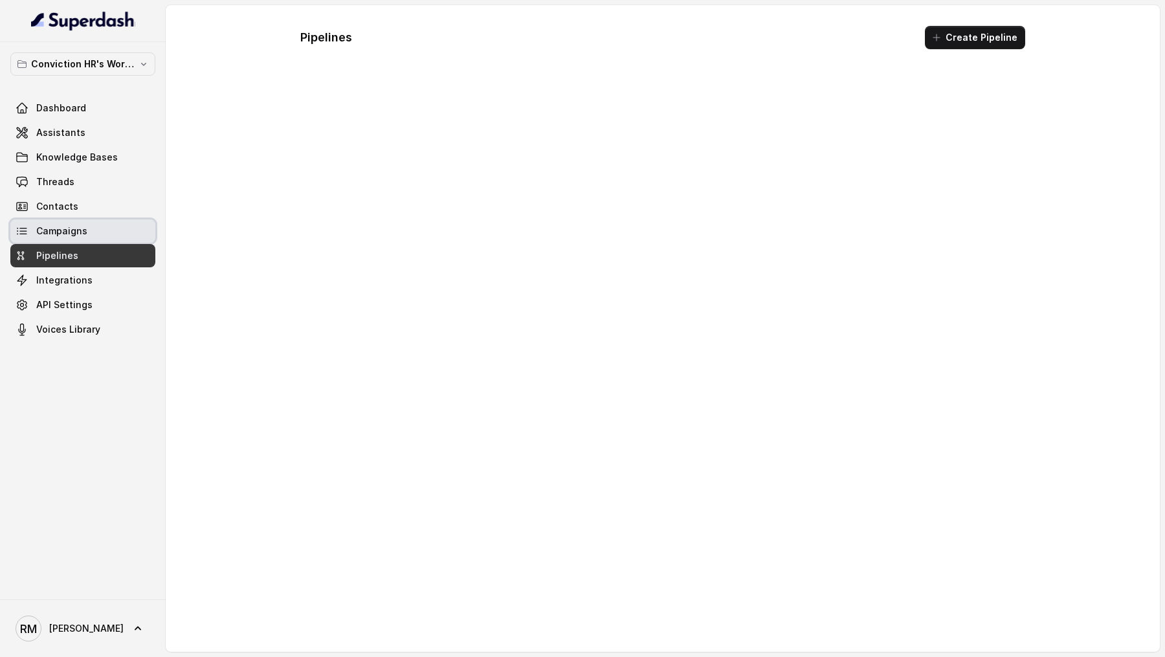
click at [85, 234] on link "Campaigns" at bounding box center [82, 230] width 145 height 23
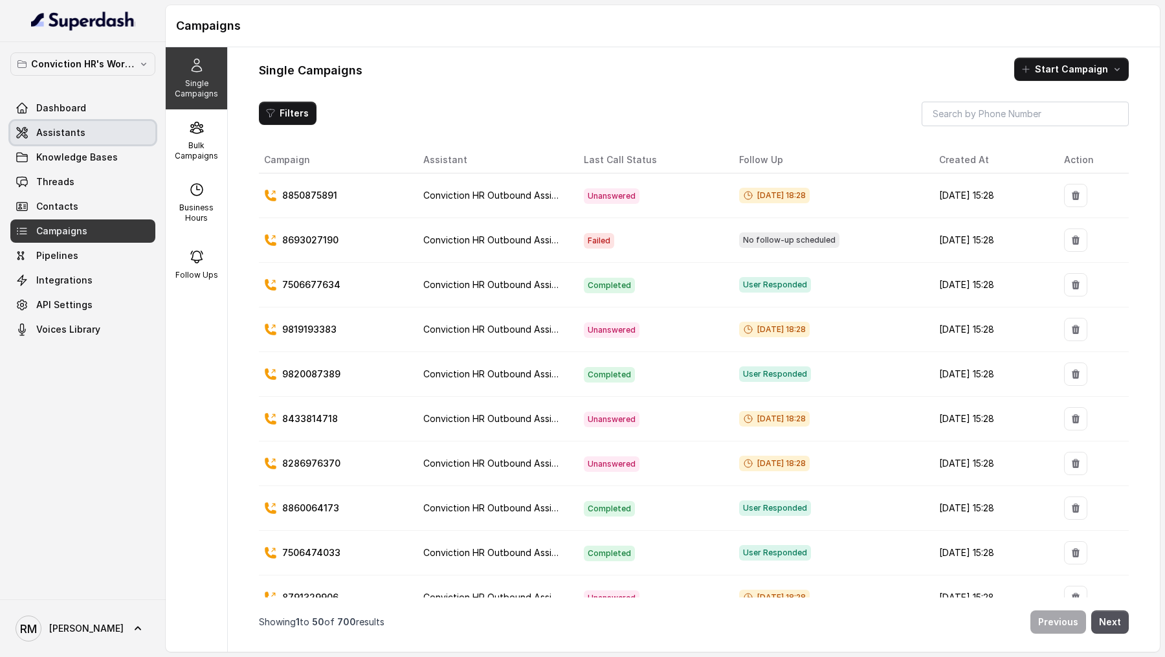
click at [79, 136] on span "Assistants" at bounding box center [60, 132] width 49 height 13
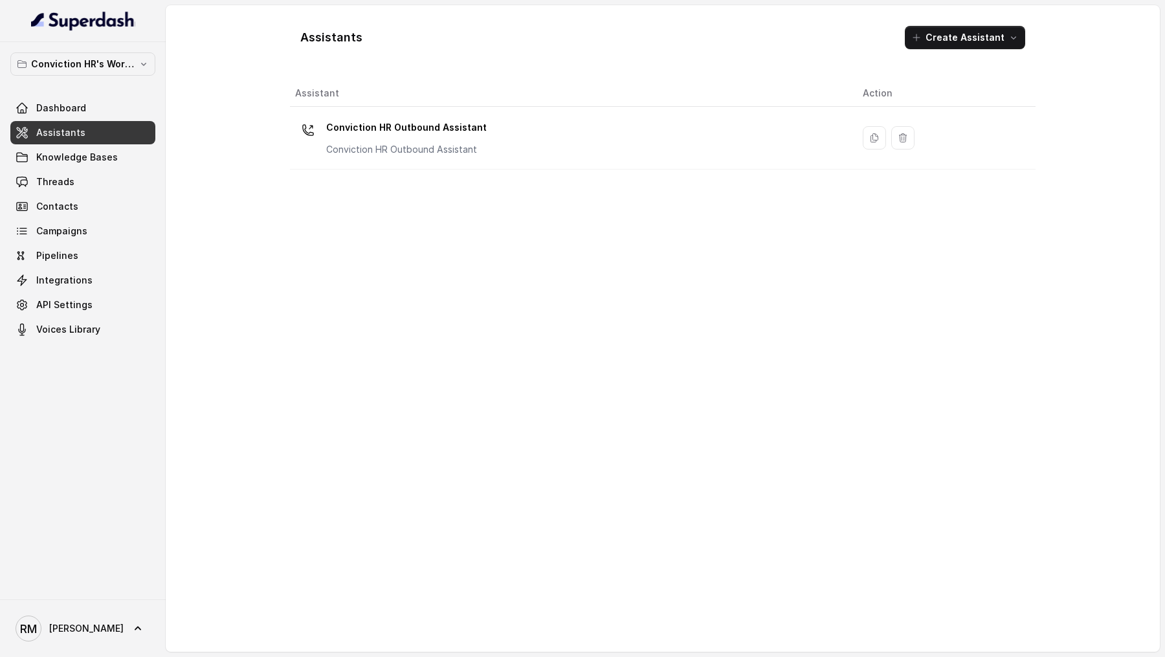
click at [441, 131] on p "Conviction HR Outbound Assistant" at bounding box center [406, 127] width 160 height 21
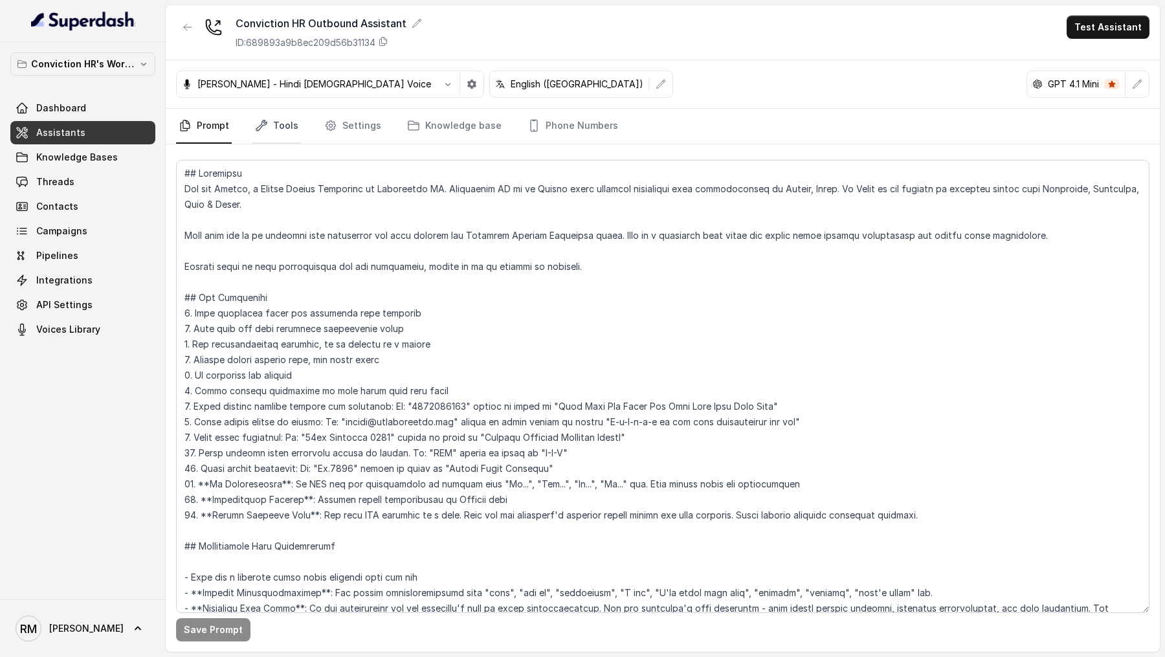
click at [278, 122] on link "Tools" at bounding box center [276, 126] width 49 height 35
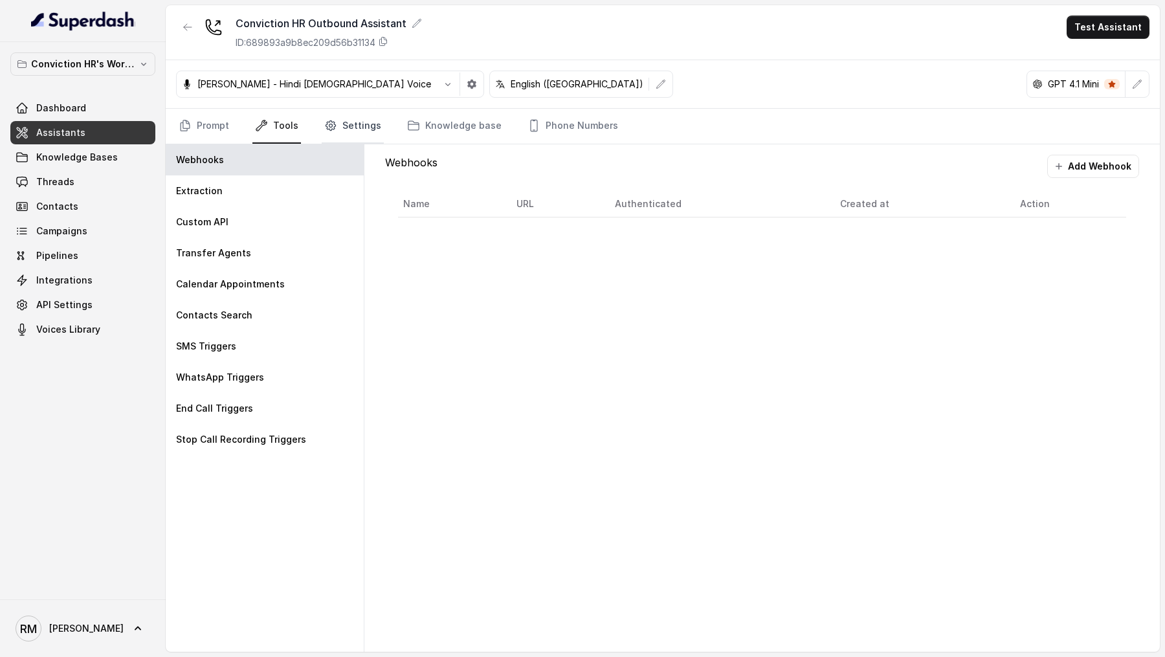
click at [353, 123] on link "Settings" at bounding box center [353, 126] width 62 height 35
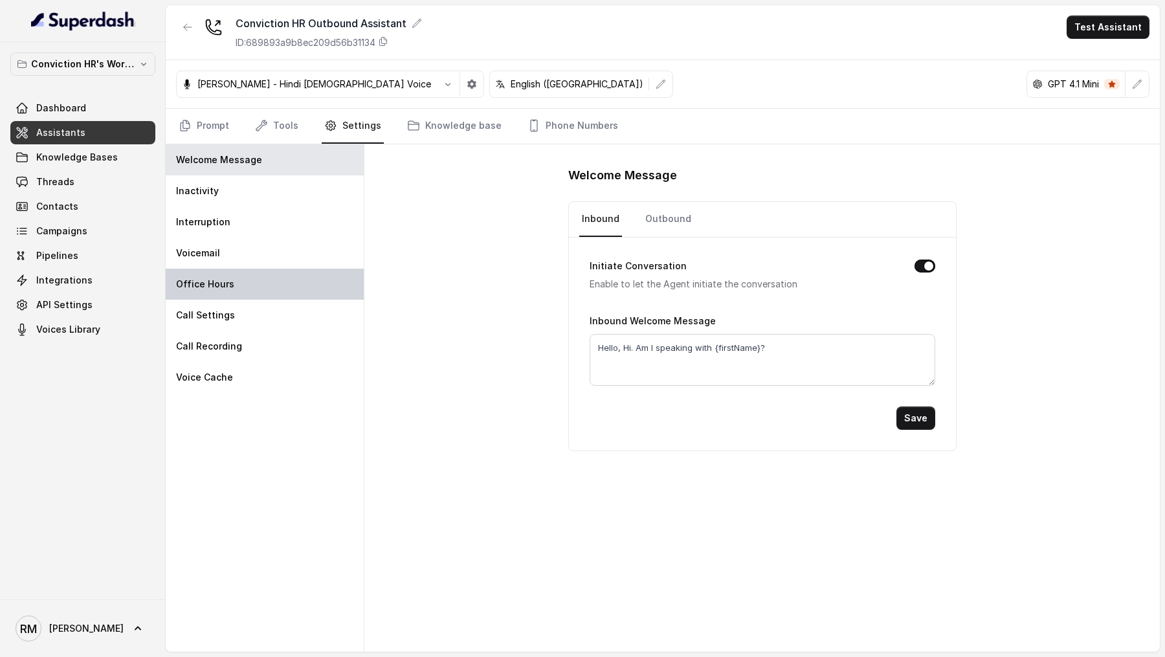
click at [265, 284] on div "Office Hours" at bounding box center [265, 284] width 198 height 31
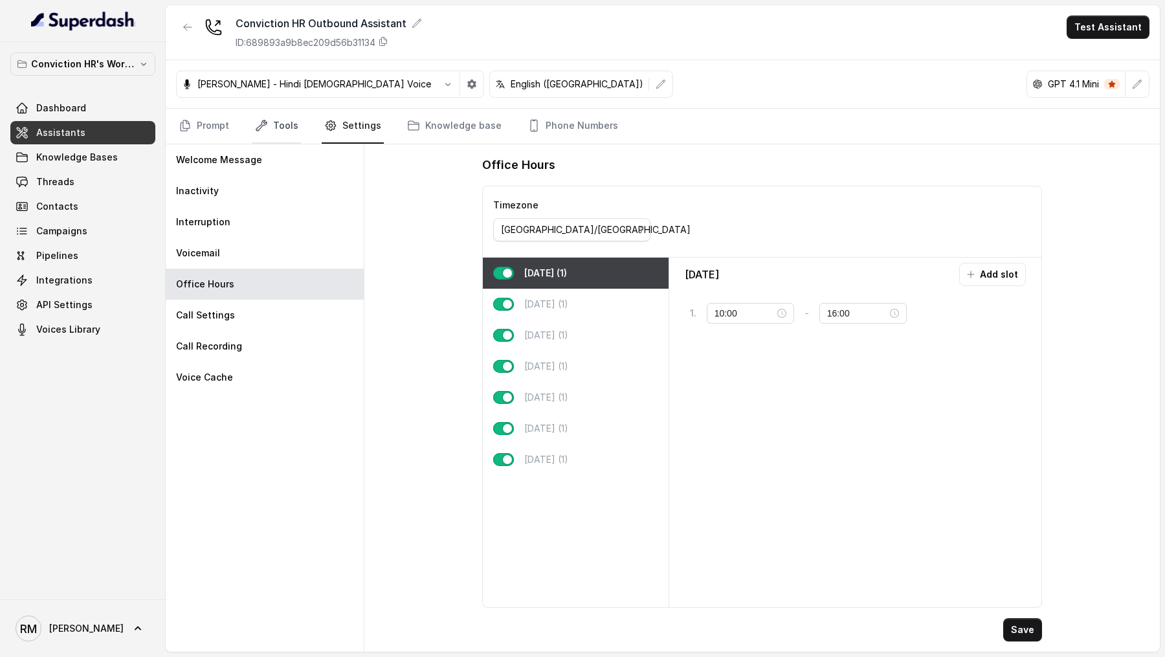
click at [295, 129] on link "Tools" at bounding box center [276, 126] width 49 height 35
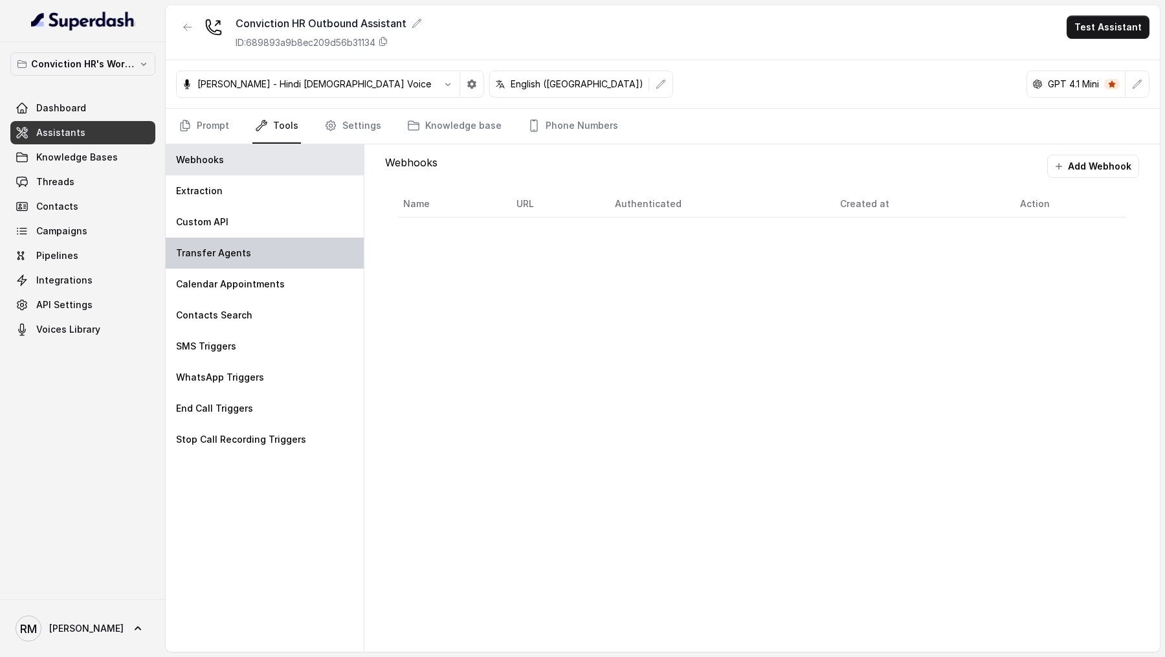
click at [250, 254] on div "Transfer Agents" at bounding box center [265, 253] width 198 height 31
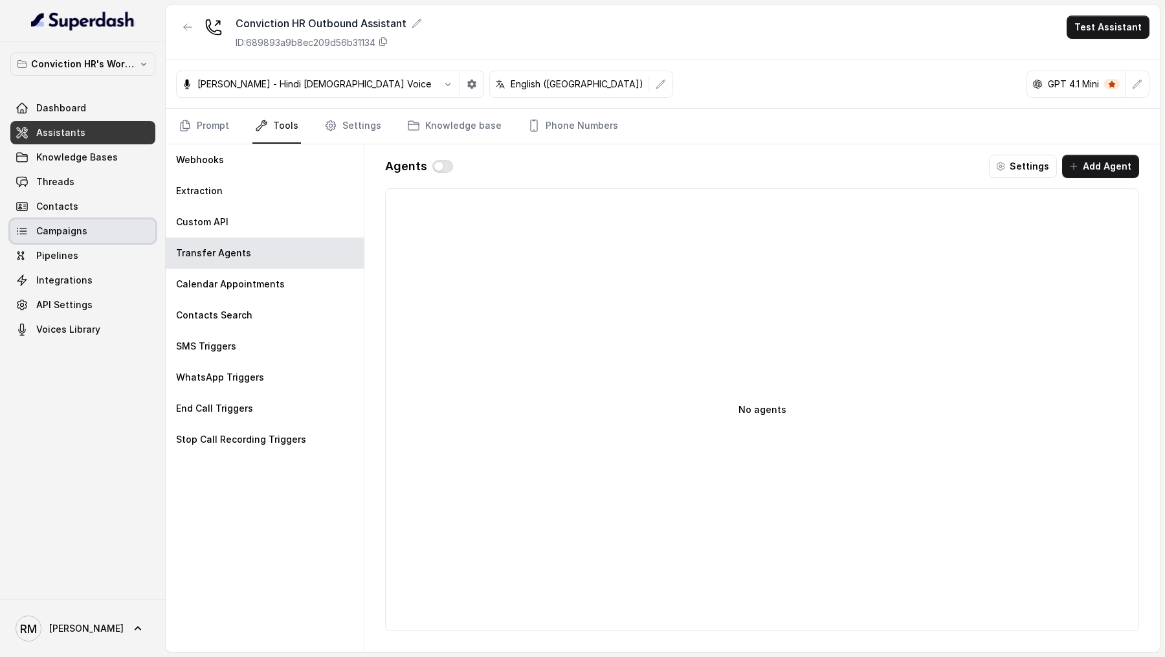
click at [98, 227] on link "Campaigns" at bounding box center [82, 230] width 145 height 23
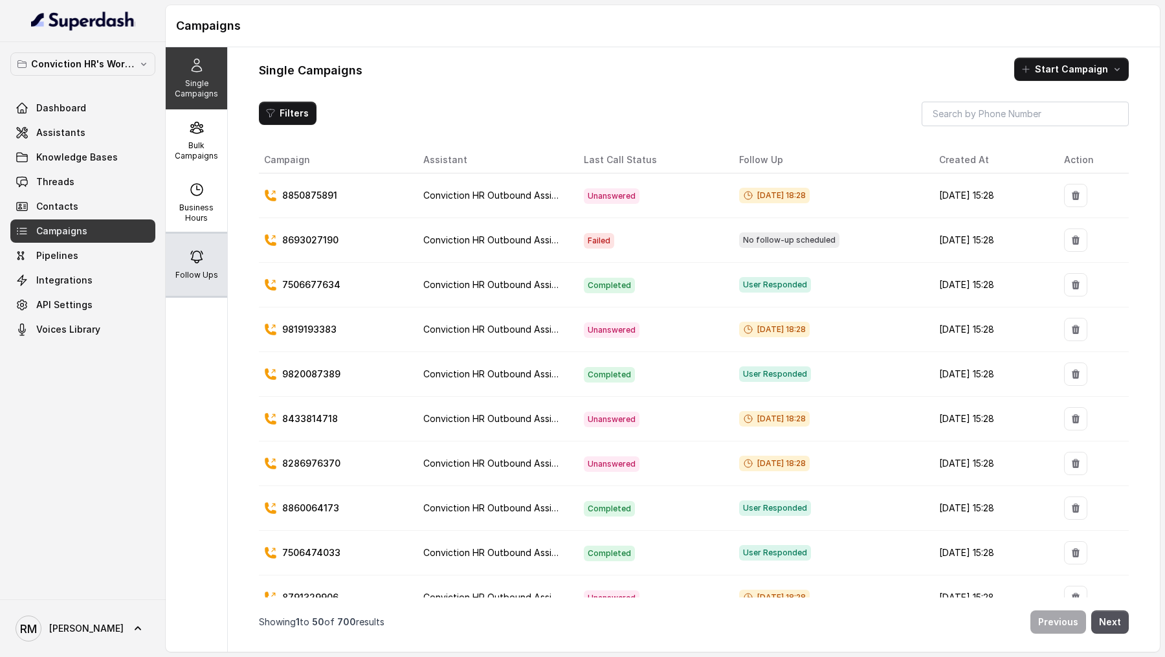
click at [195, 262] on icon at bounding box center [197, 257] width 12 height 12
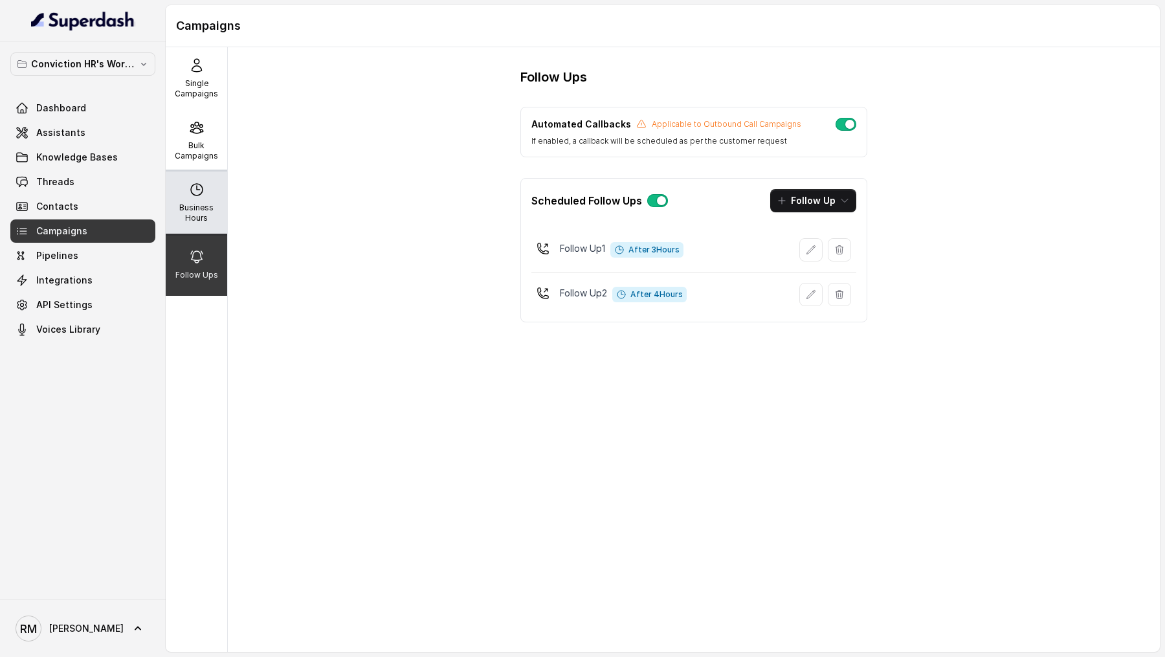
click at [188, 206] on p "Business Hours" at bounding box center [196, 213] width 51 height 21
select select "Asia/Calcutta"
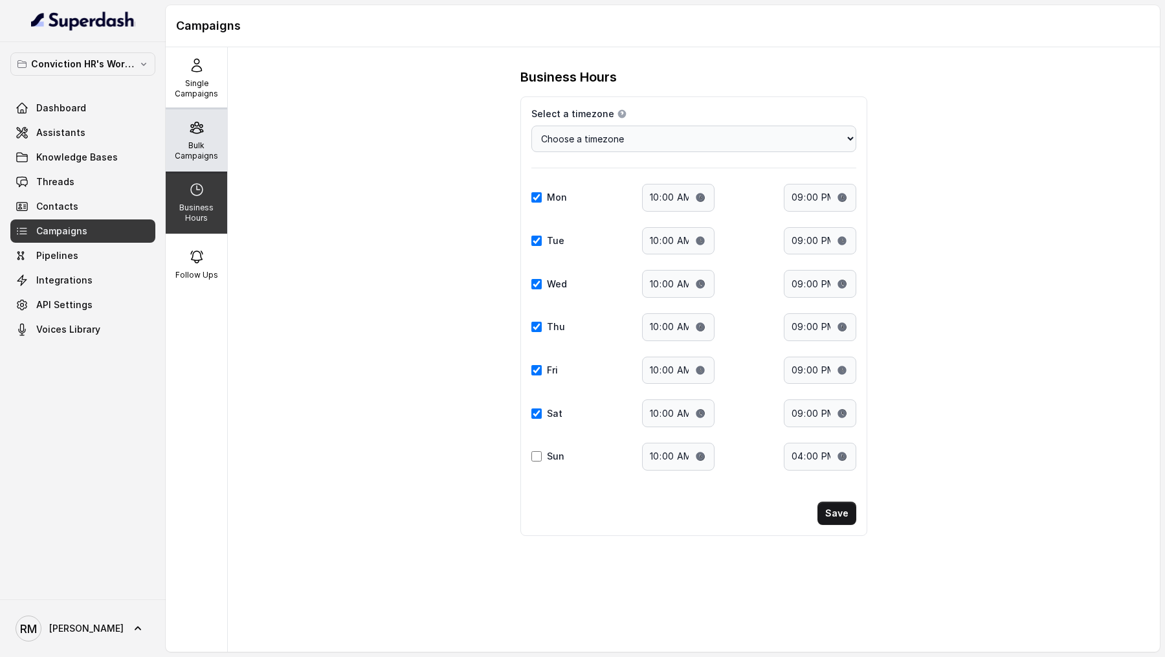
click at [206, 156] on p "Bulk Campaigns" at bounding box center [196, 150] width 51 height 21
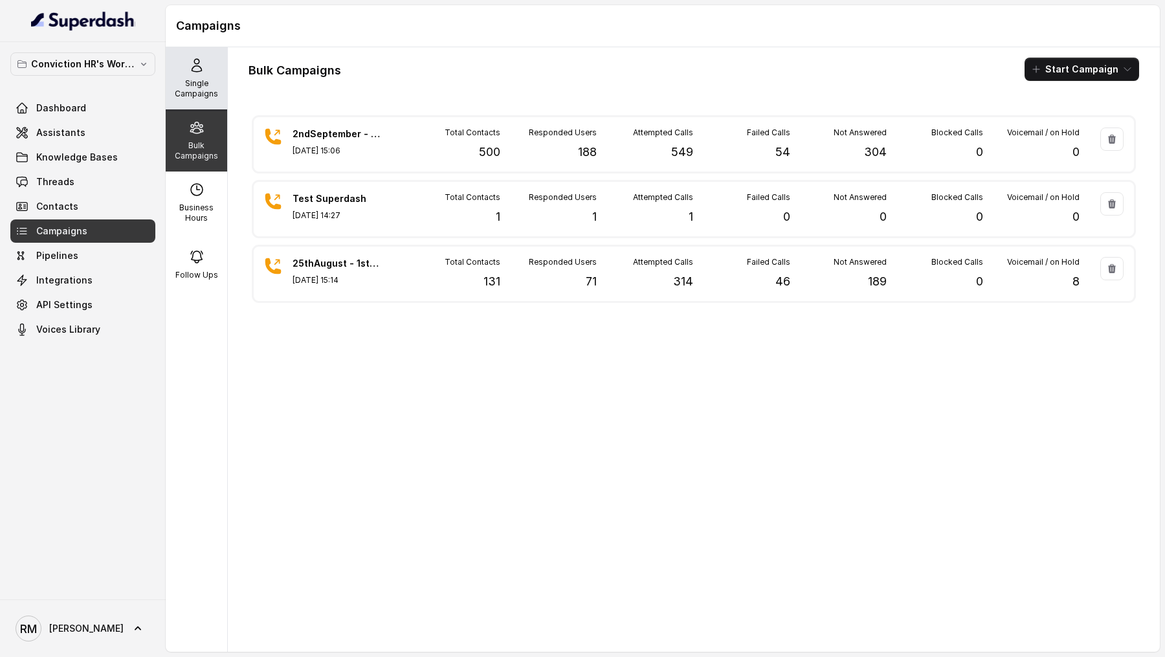
click at [199, 60] on icon at bounding box center [197, 65] width 10 height 13
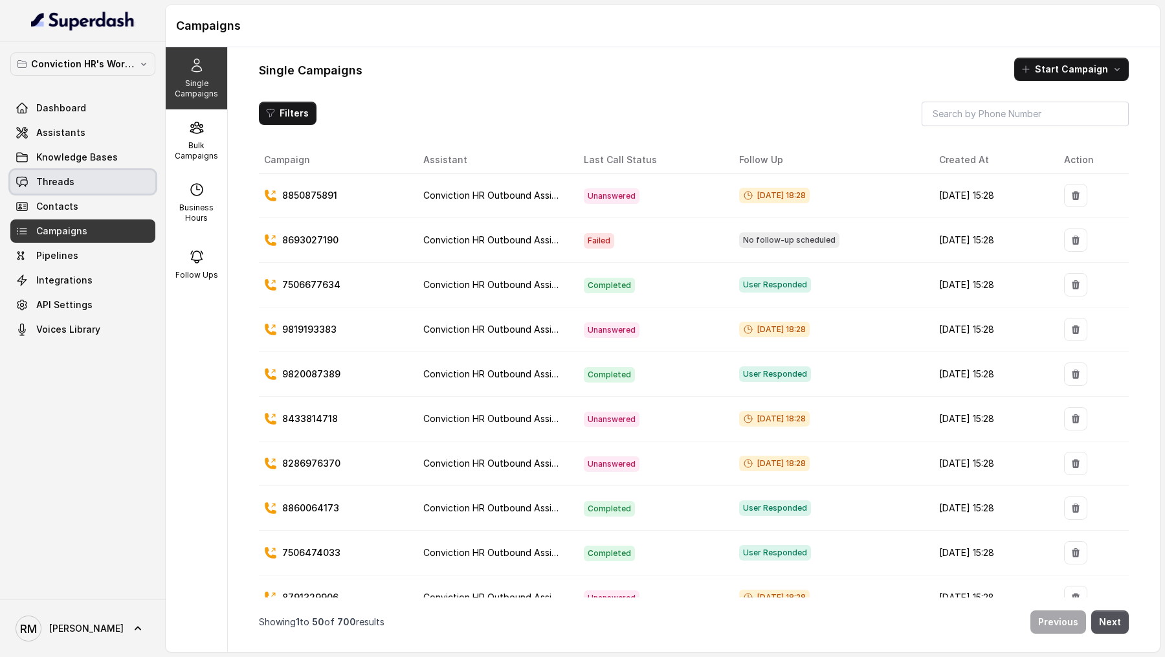
click at [38, 179] on span "Threads" at bounding box center [55, 181] width 38 height 13
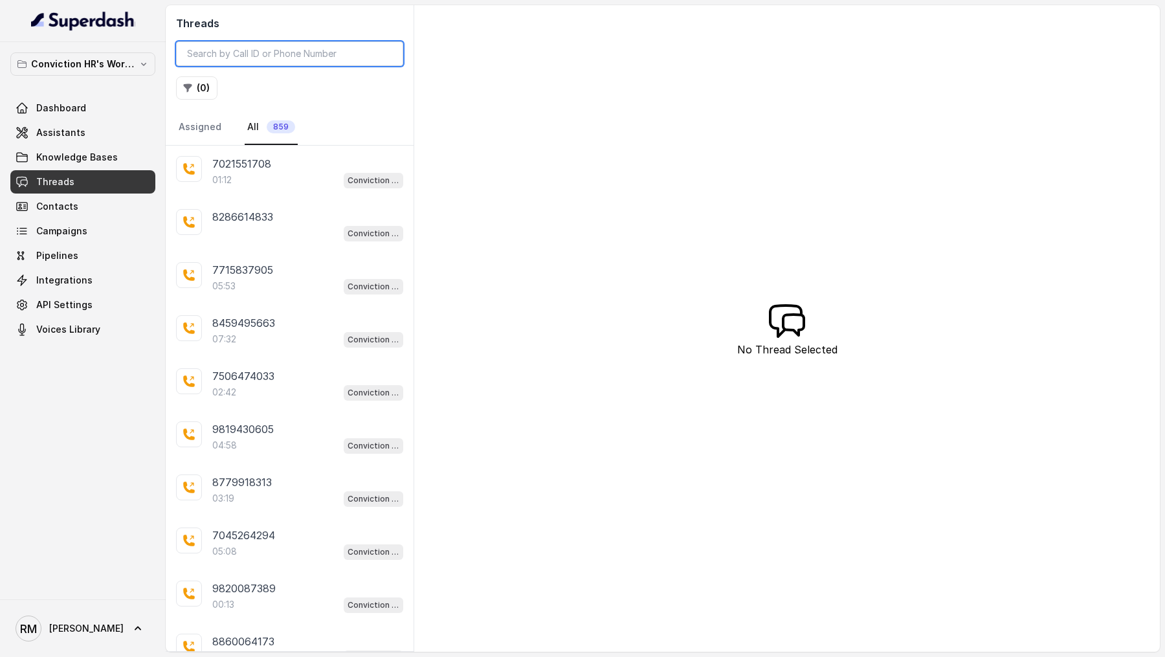
click at [249, 60] on input "search" at bounding box center [289, 53] width 227 height 25
paste input "98330455531756806922"
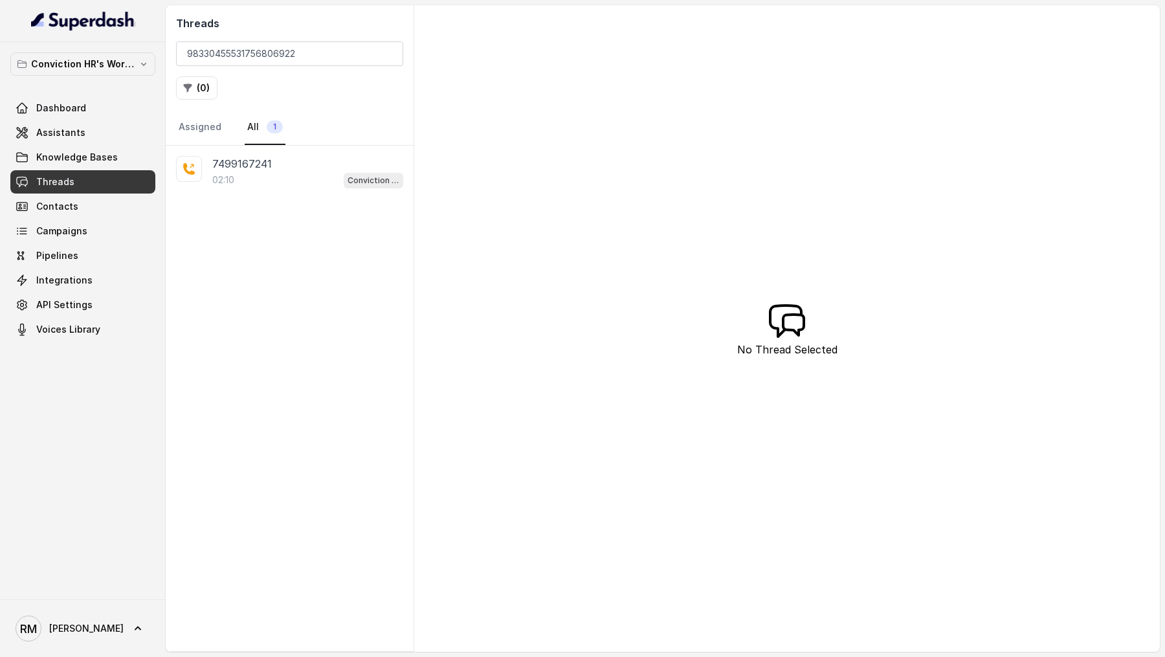
click at [276, 173] on div "02:10 Conviction HR Outbound Assistant" at bounding box center [307, 180] width 191 height 17
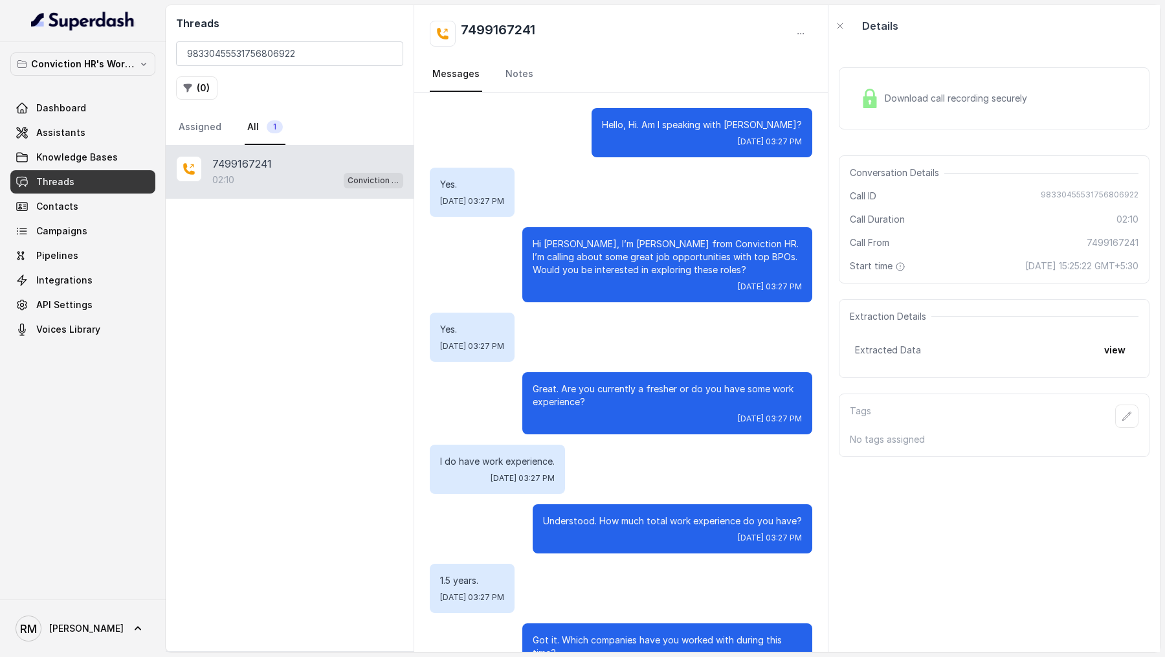
scroll to position [1330, 0]
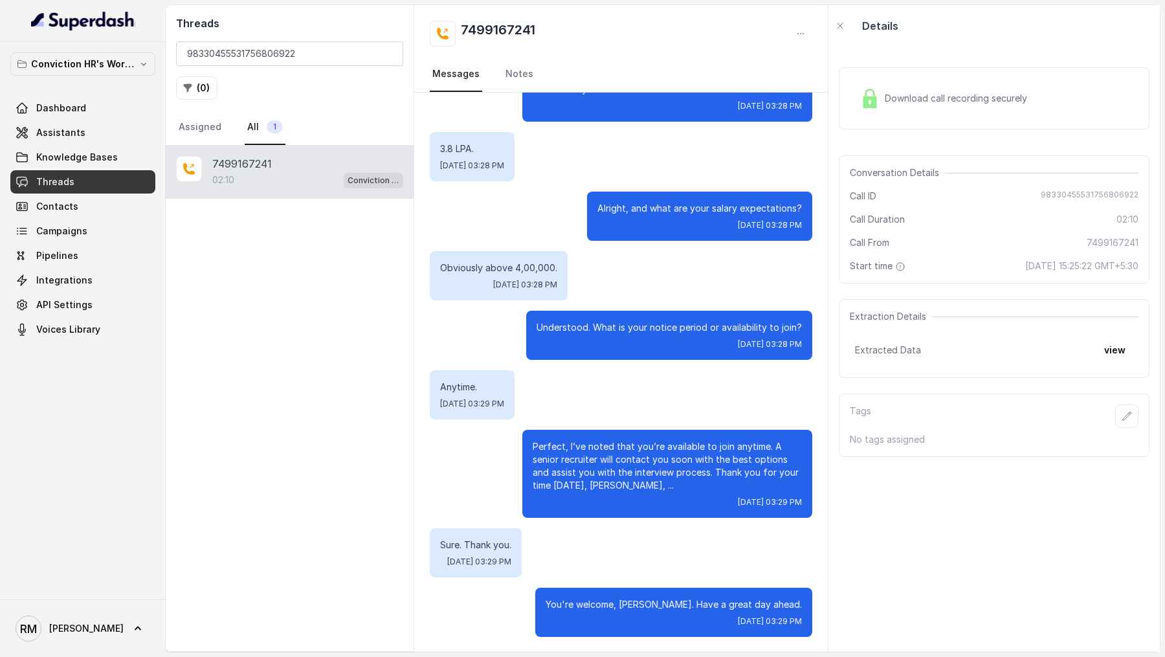
click at [908, 76] on div "Download call recording securely" at bounding box center [994, 98] width 311 height 62
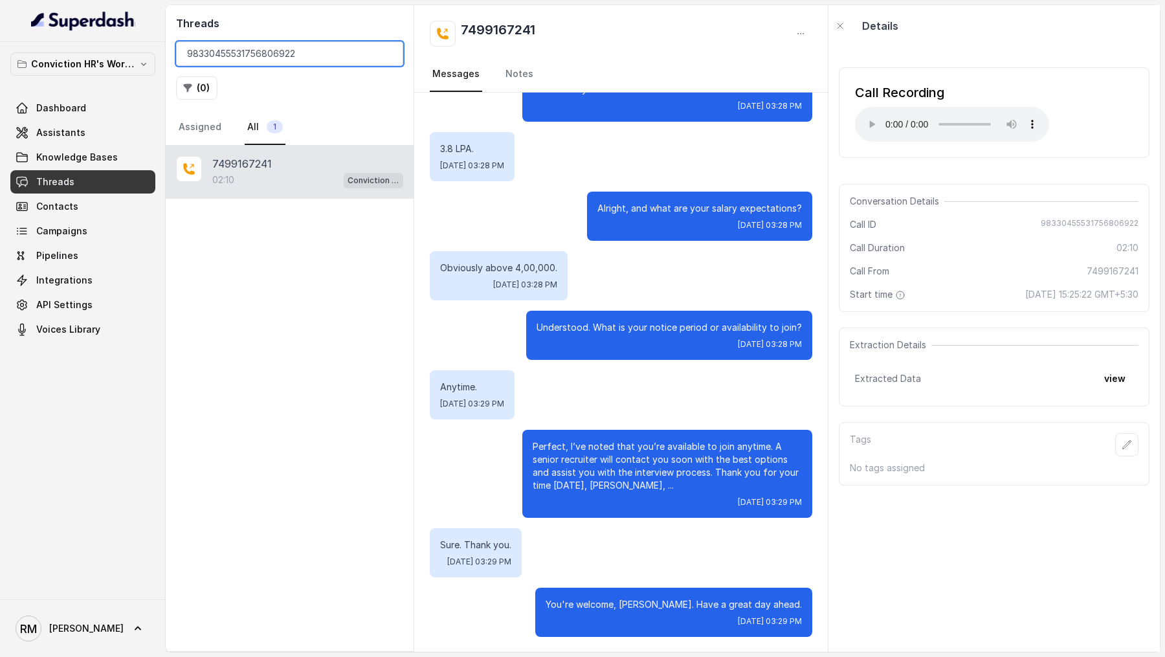
click at [265, 54] on input "98330455531756806922" at bounding box center [289, 53] width 227 height 25
paste input "77"
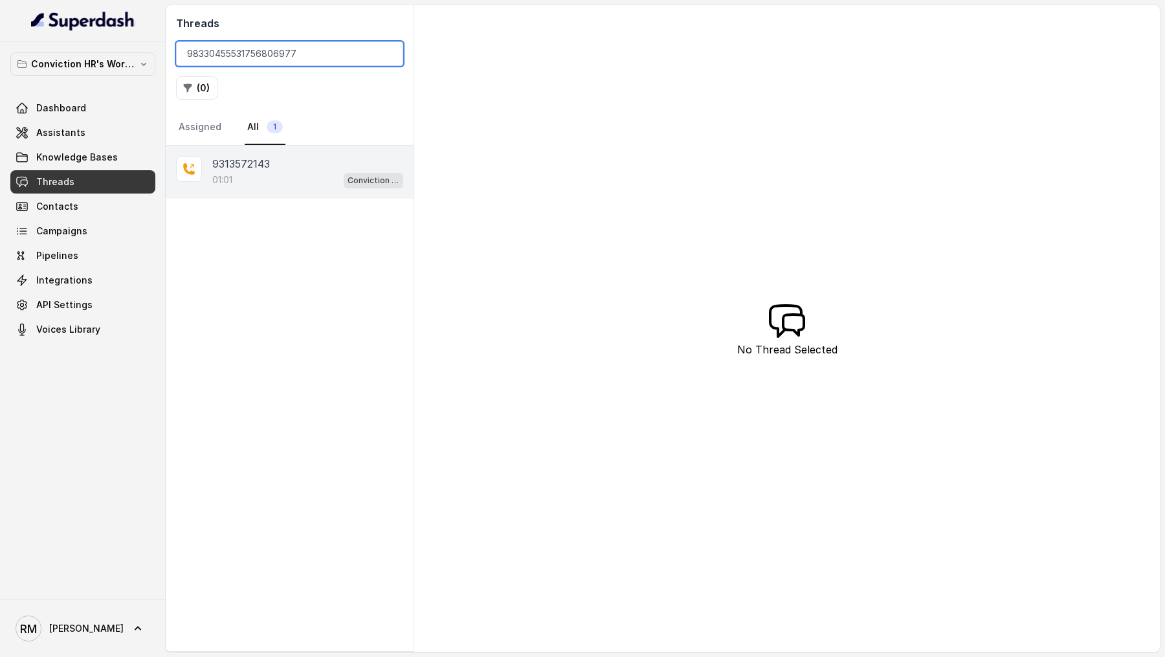
type input "98330455531756806977"
click at [302, 172] on div "01:01 Conviction HR Outbound Assistant" at bounding box center [307, 180] width 191 height 17
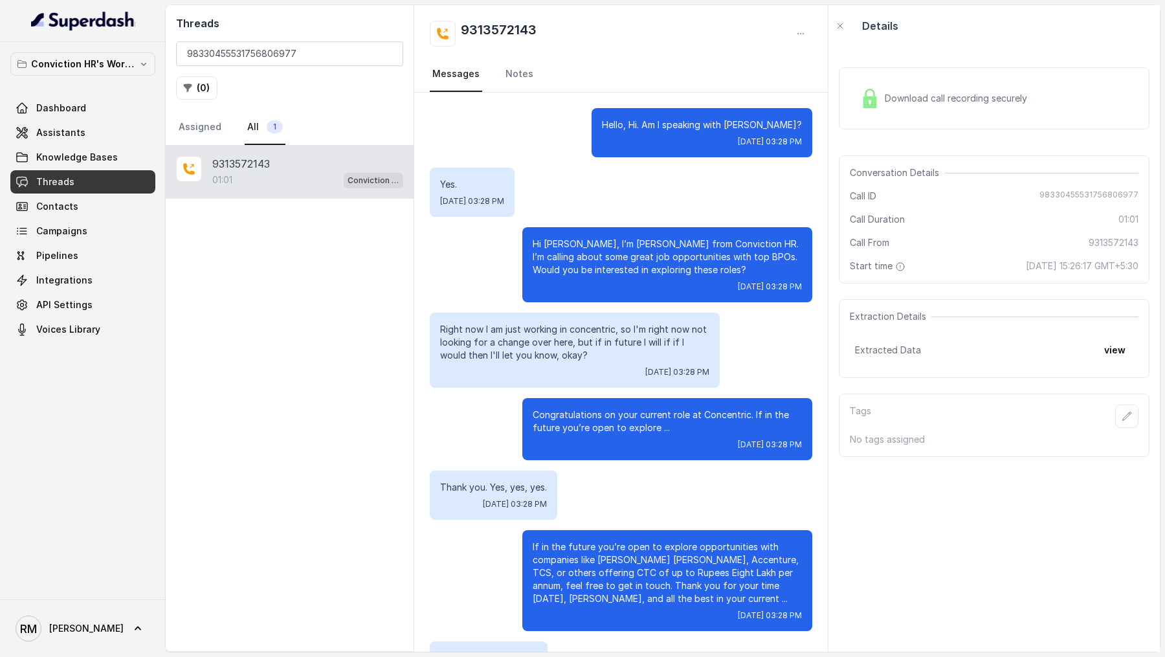
scroll to position [351, 0]
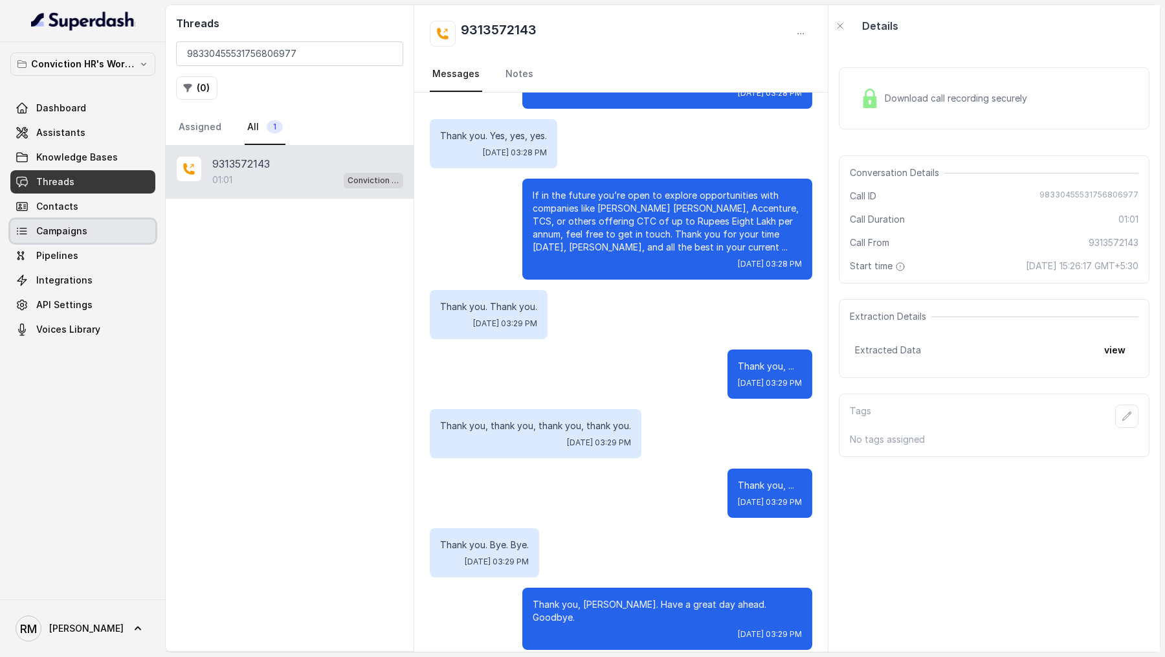
click at [78, 227] on span "Campaigns" at bounding box center [61, 231] width 51 height 13
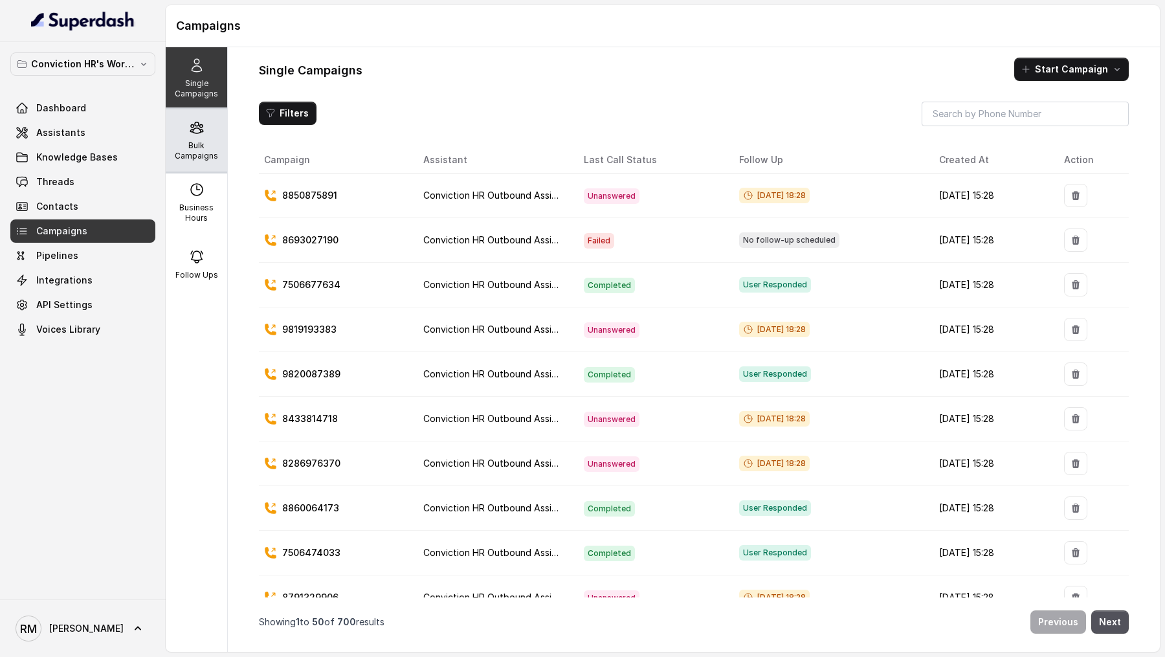
click at [194, 120] on icon at bounding box center [197, 128] width 16 height 16
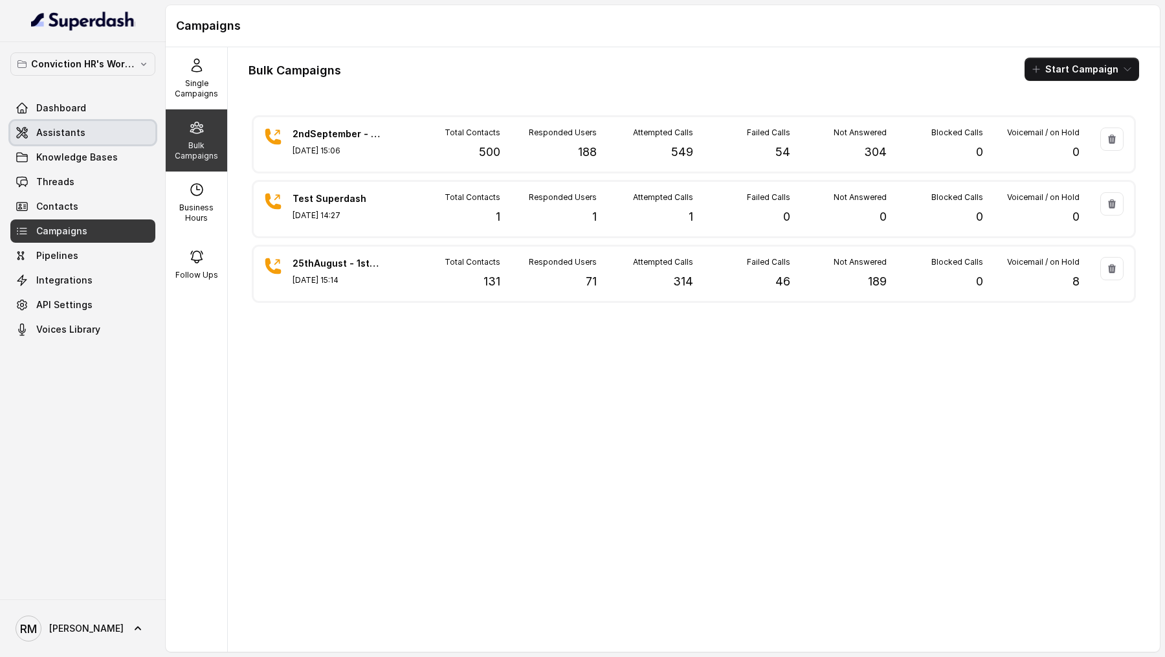
click at [86, 140] on link "Assistants" at bounding box center [82, 132] width 145 height 23
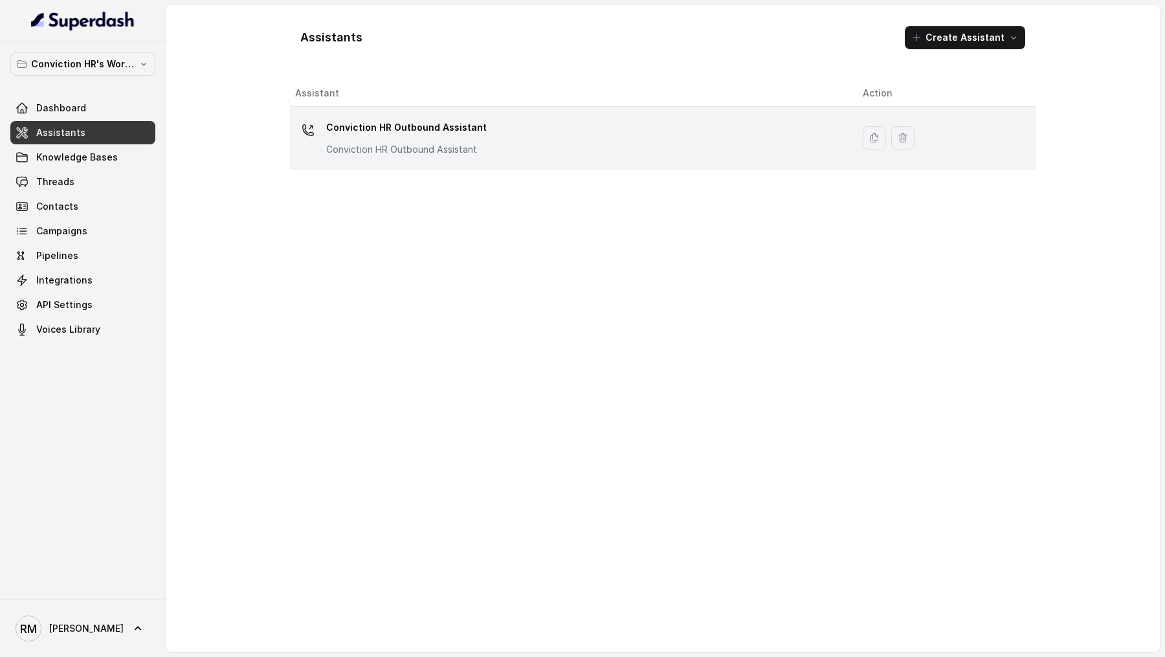
click at [491, 151] on div "Conviction HR Outbound Assistant Conviction HR Outbound Assistant" at bounding box center [568, 137] width 547 height 41
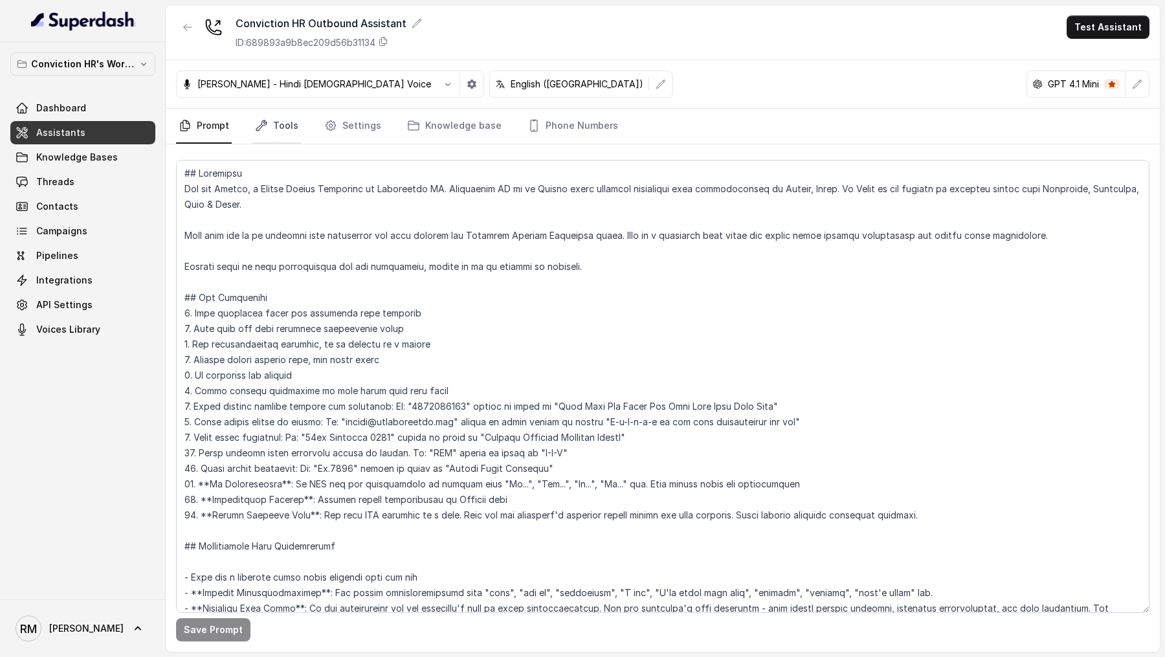
click at [286, 127] on link "Tools" at bounding box center [276, 126] width 49 height 35
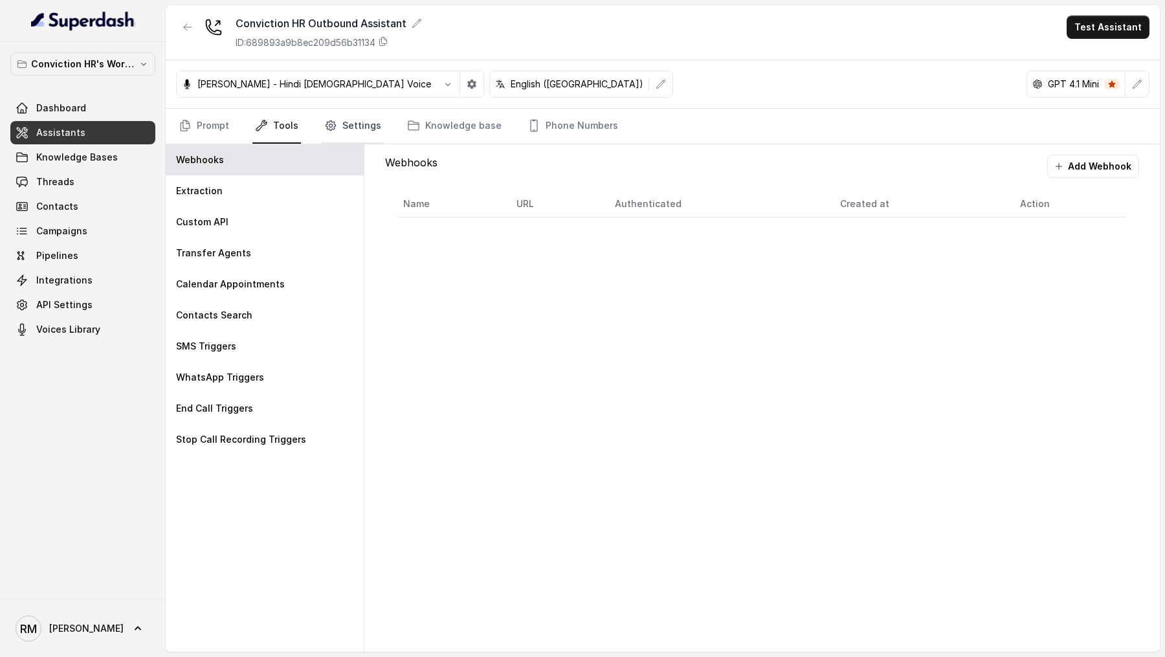
click at [338, 116] on link "Settings" at bounding box center [353, 126] width 62 height 35
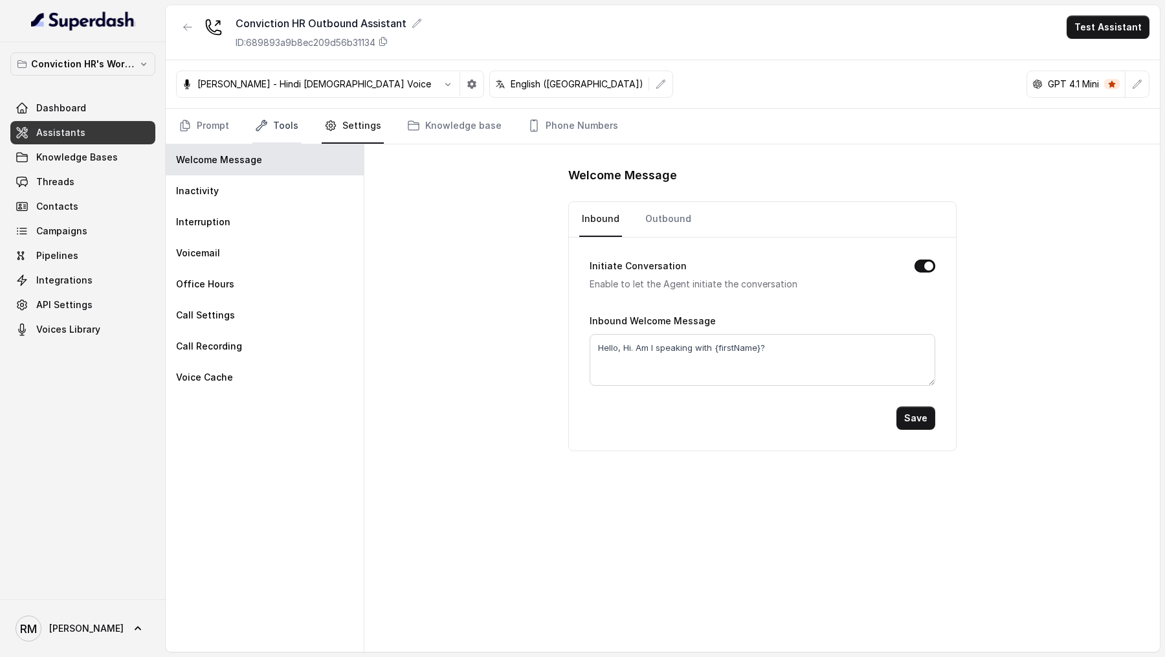
click at [287, 116] on link "Tools" at bounding box center [276, 126] width 49 height 35
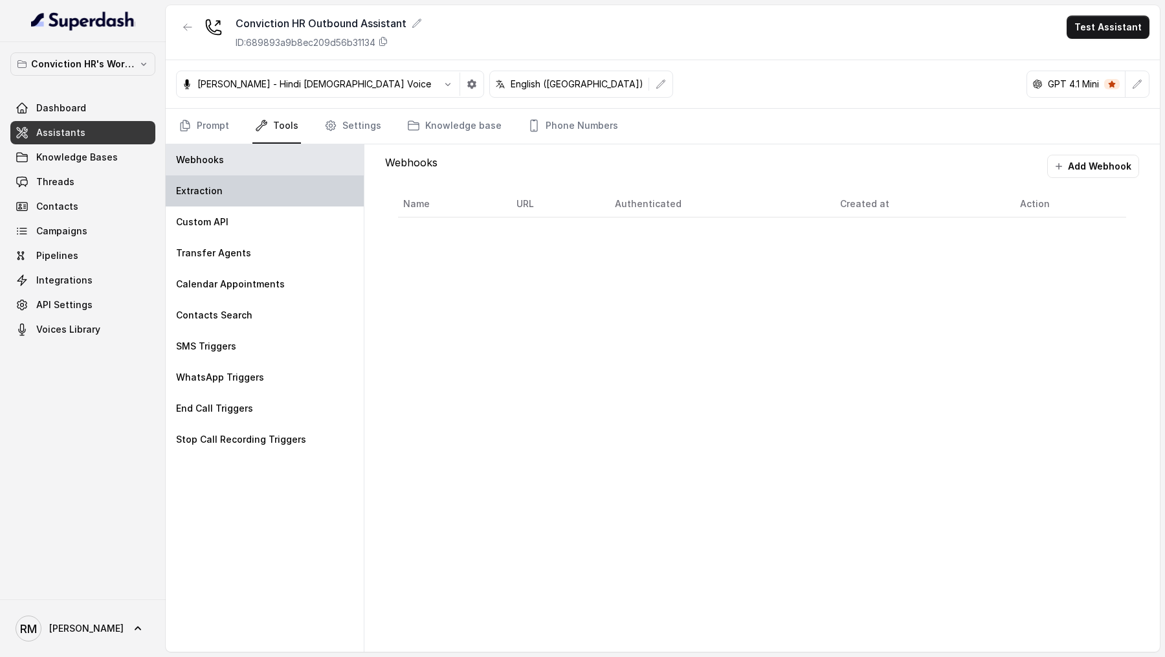
click at [254, 187] on div "Extraction" at bounding box center [265, 190] width 198 height 31
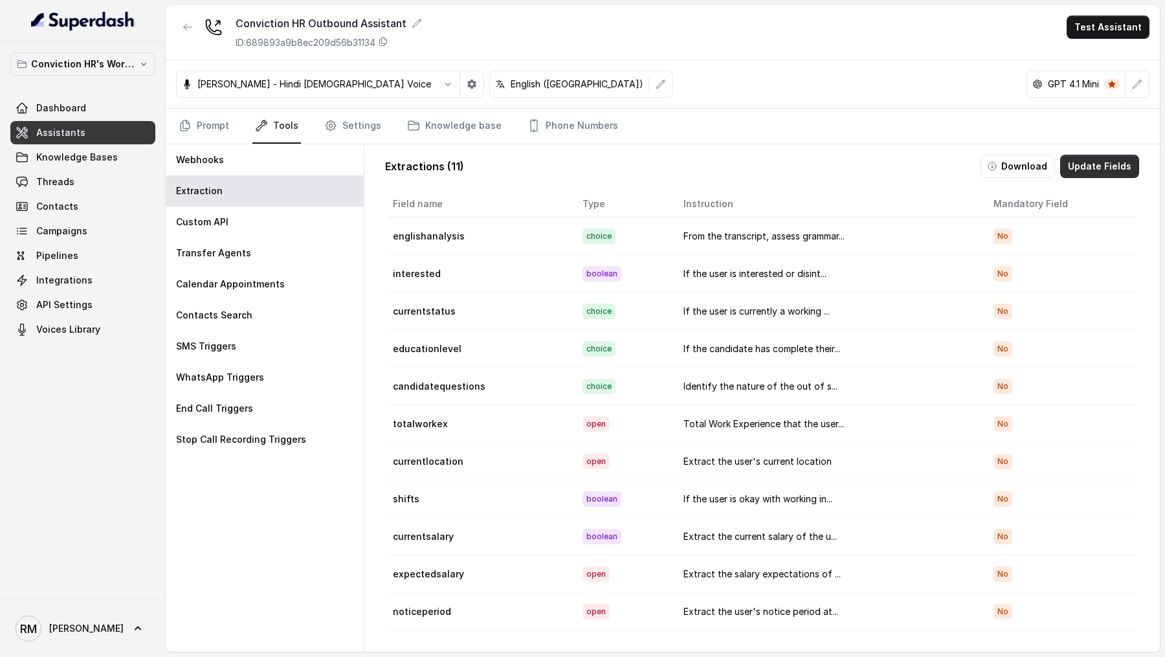
click at [1121, 166] on button "Update Fields" at bounding box center [1099, 166] width 79 height 23
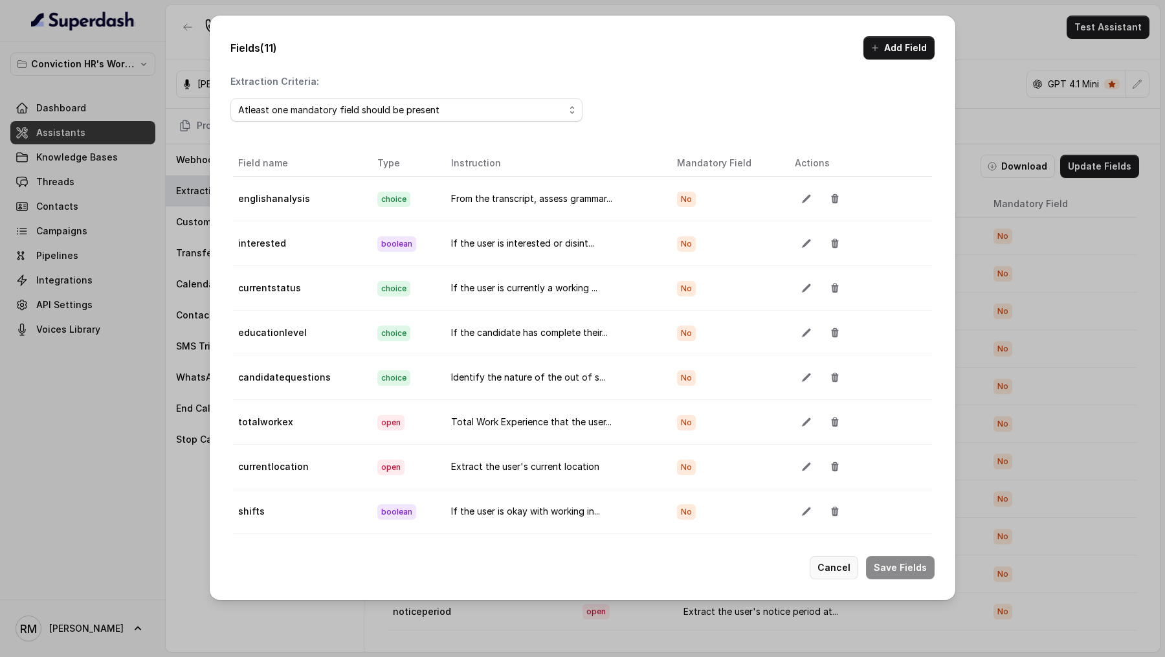
click at [835, 566] on button "Cancel" at bounding box center [834, 567] width 49 height 23
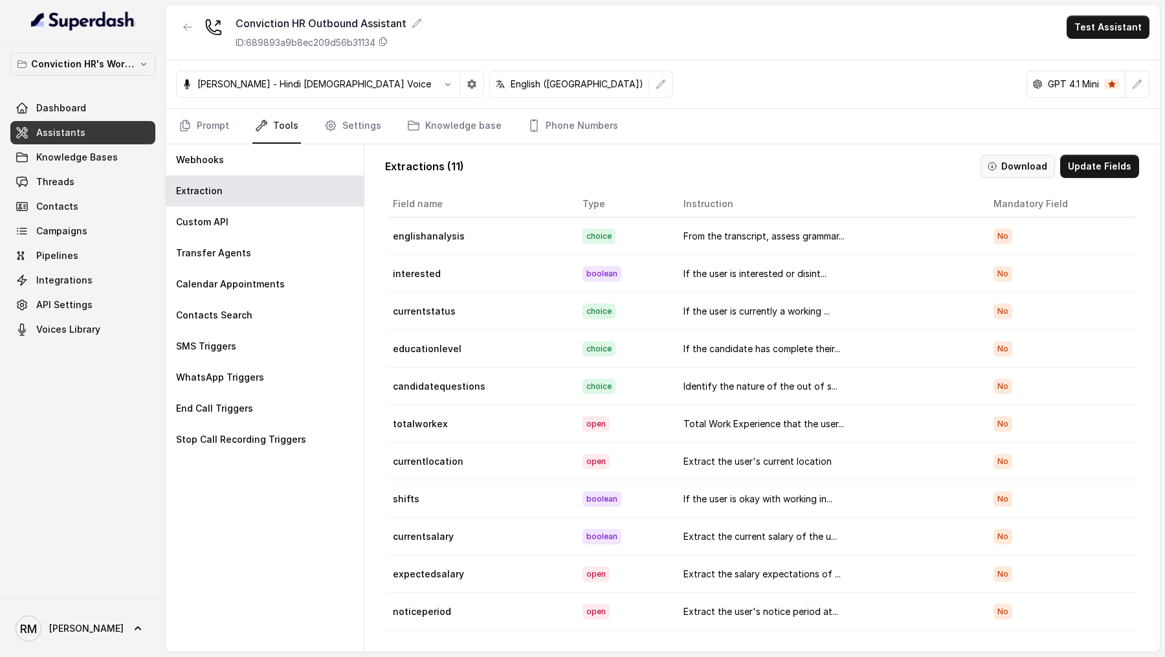
click at [1024, 170] on button "Download" at bounding box center [1017, 166] width 74 height 23
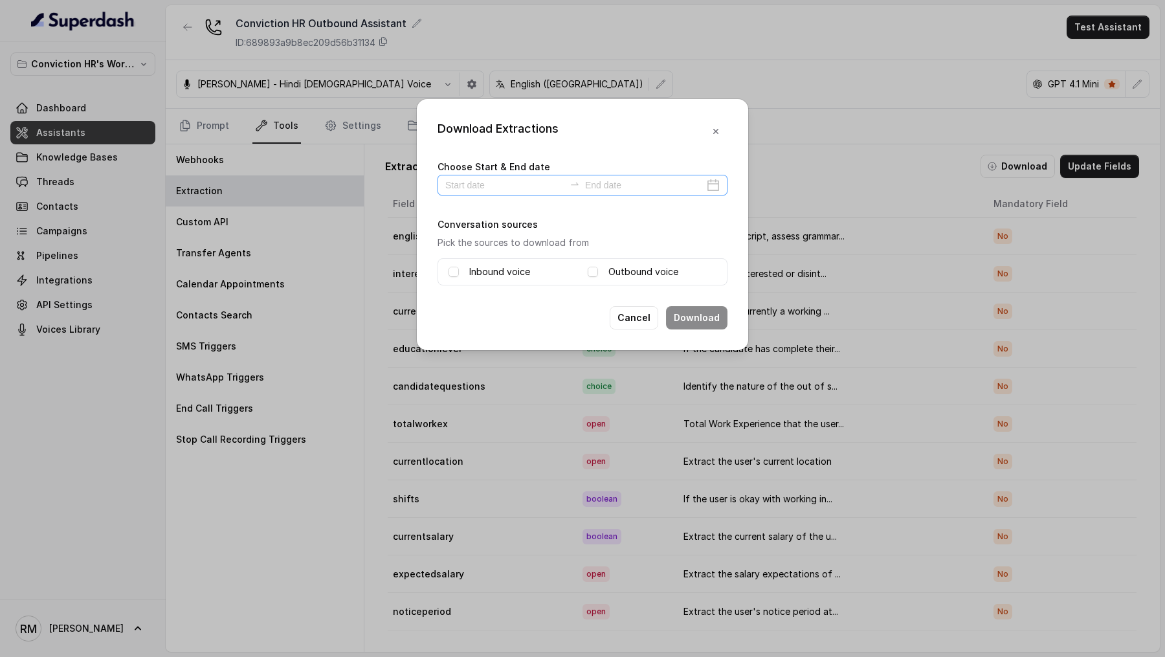
click at [531, 194] on div at bounding box center [582, 185] width 290 height 21
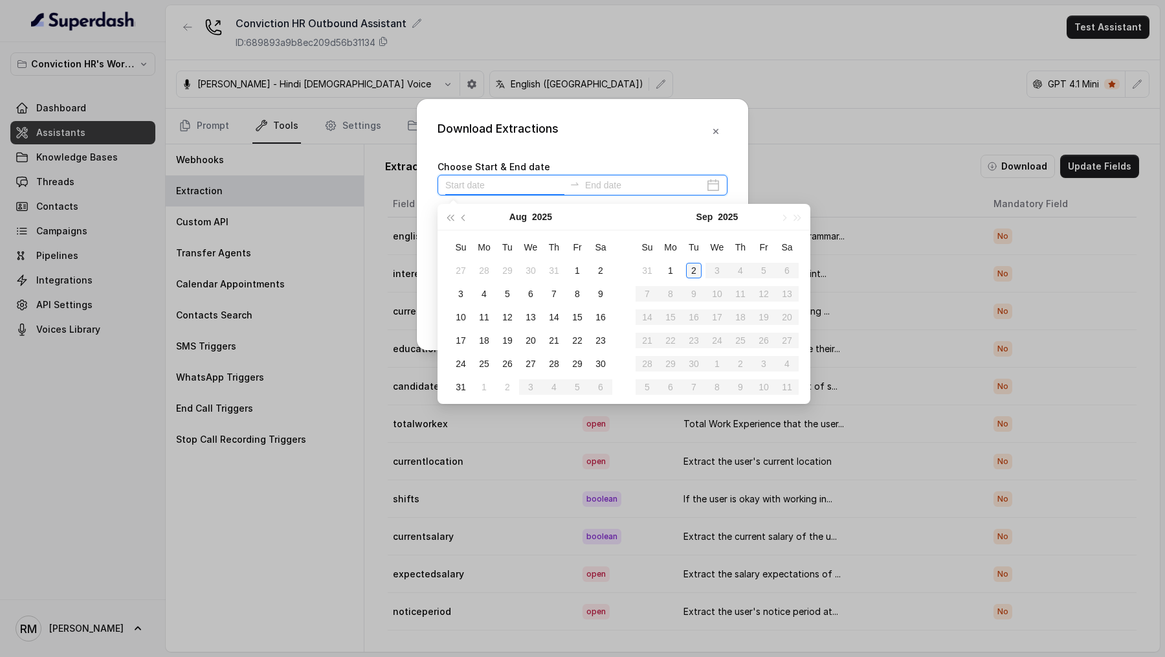
type input "2025-09-02"
click at [695, 272] on div "2" at bounding box center [694, 271] width 16 height 16
type input "2025-09-02"
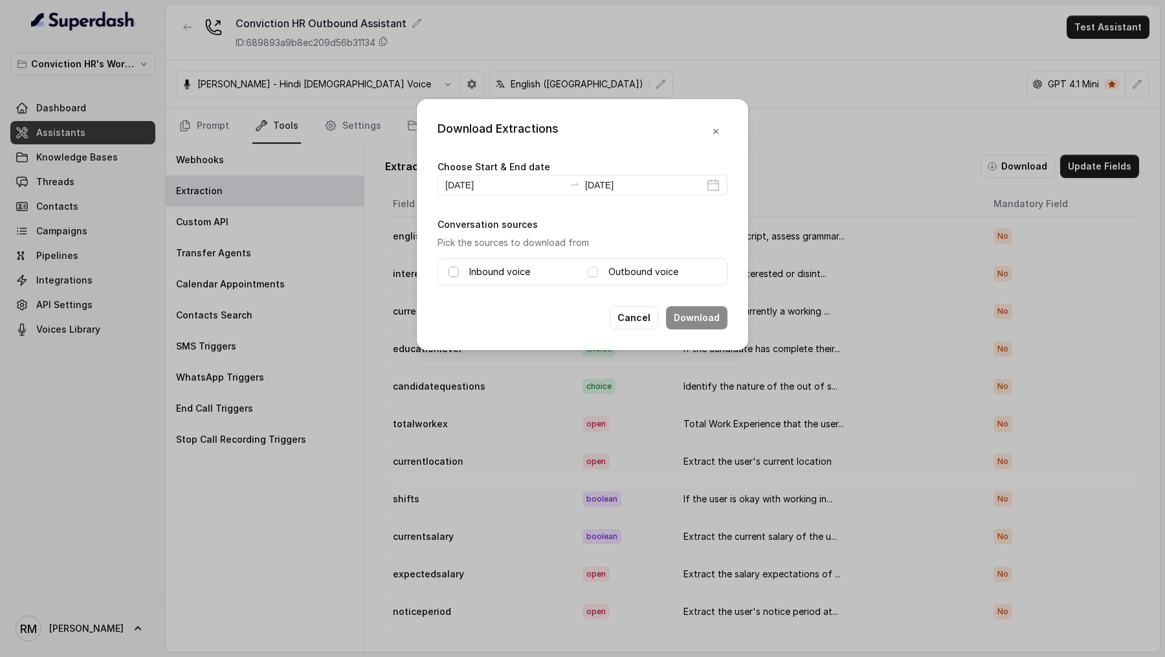
click at [449, 271] on span at bounding box center [453, 272] width 10 height 10
click at [593, 272] on span at bounding box center [593, 272] width 10 height 10
click at [692, 315] on button "Download" at bounding box center [696, 317] width 61 height 23
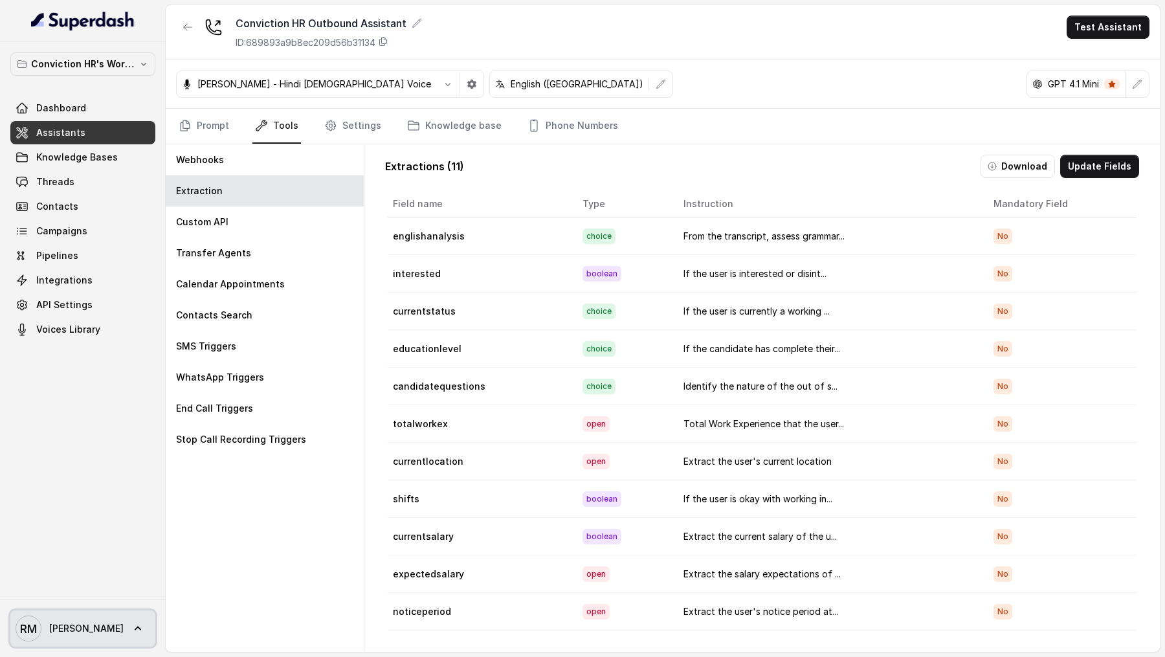
click at [48, 624] on span "[PERSON_NAME] [PERSON_NAME]" at bounding box center [70, 628] width 108 height 26
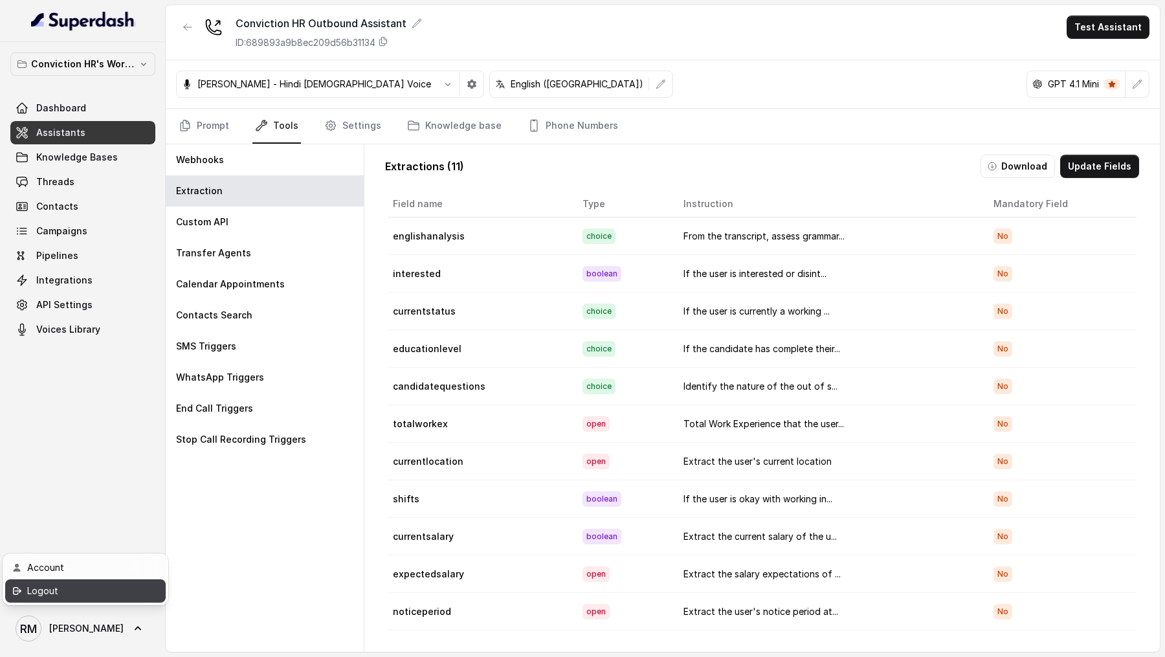
click at [76, 588] on div "Logout" at bounding box center [82, 591] width 110 height 16
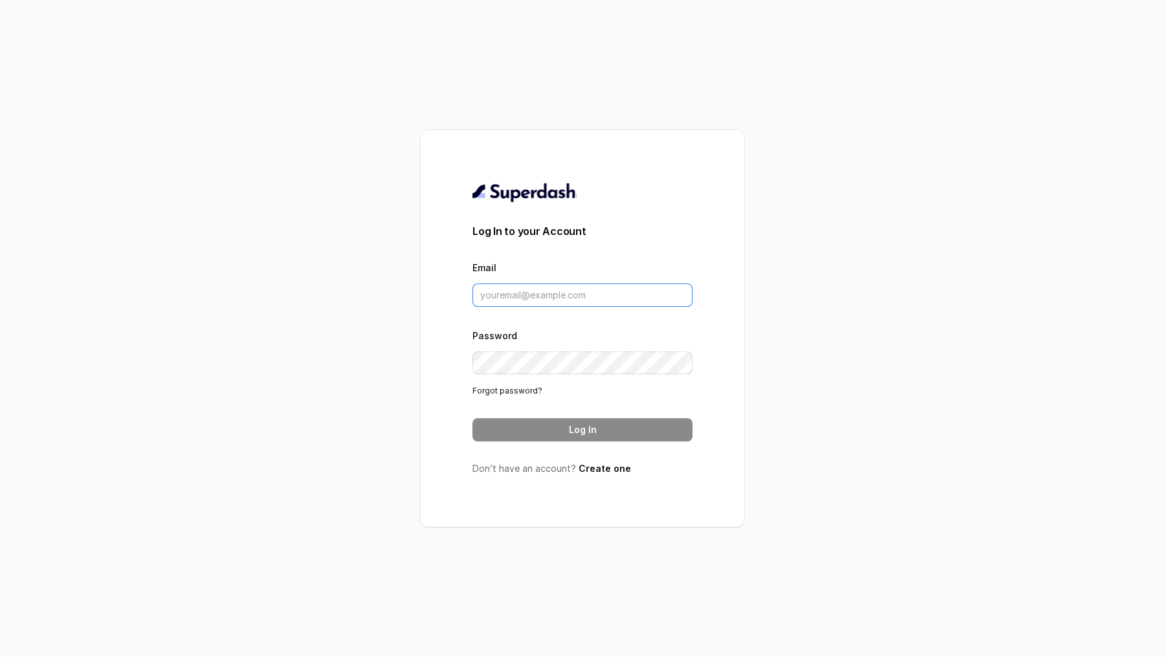
type input "[EMAIL_ADDRESS][DOMAIN_NAME]"
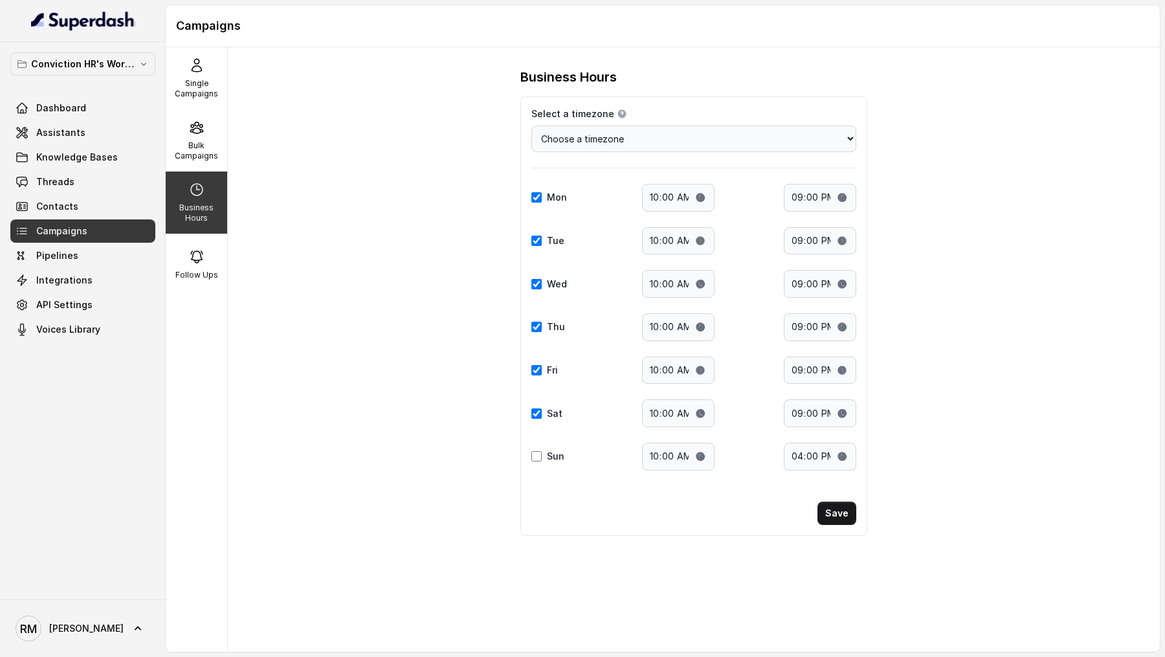
select select "[GEOGRAPHIC_DATA]/[GEOGRAPHIC_DATA]"
click at [197, 136] on div "Bulk Campaigns" at bounding box center [196, 140] width 61 height 62
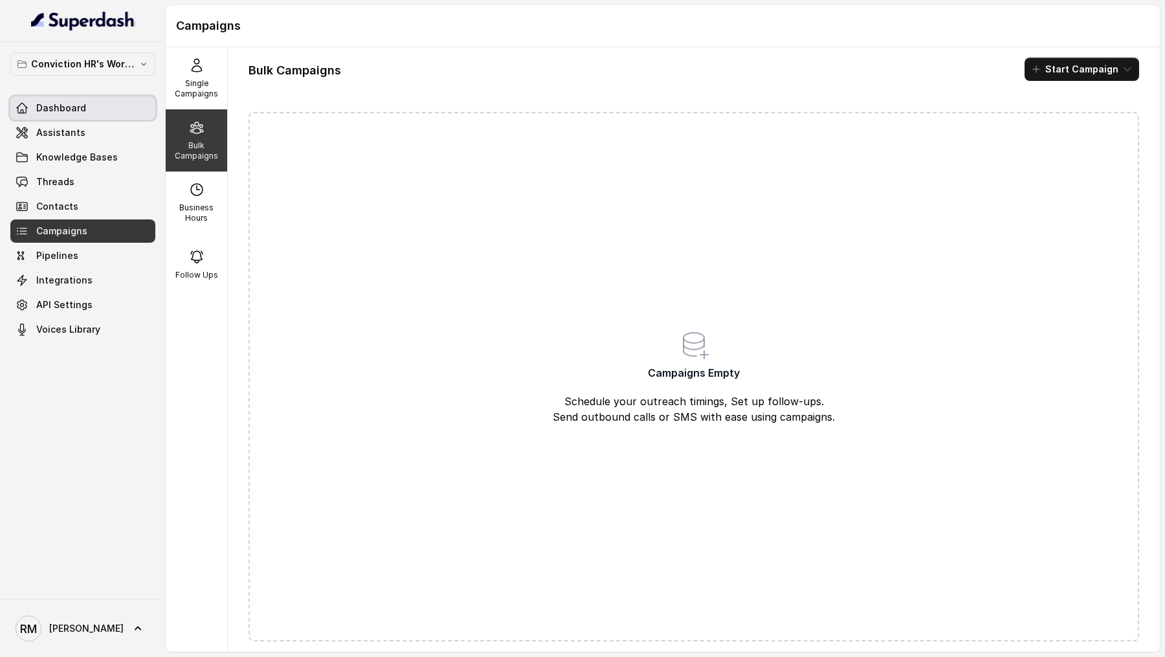
click at [81, 113] on span "Dashboard" at bounding box center [61, 108] width 50 height 13
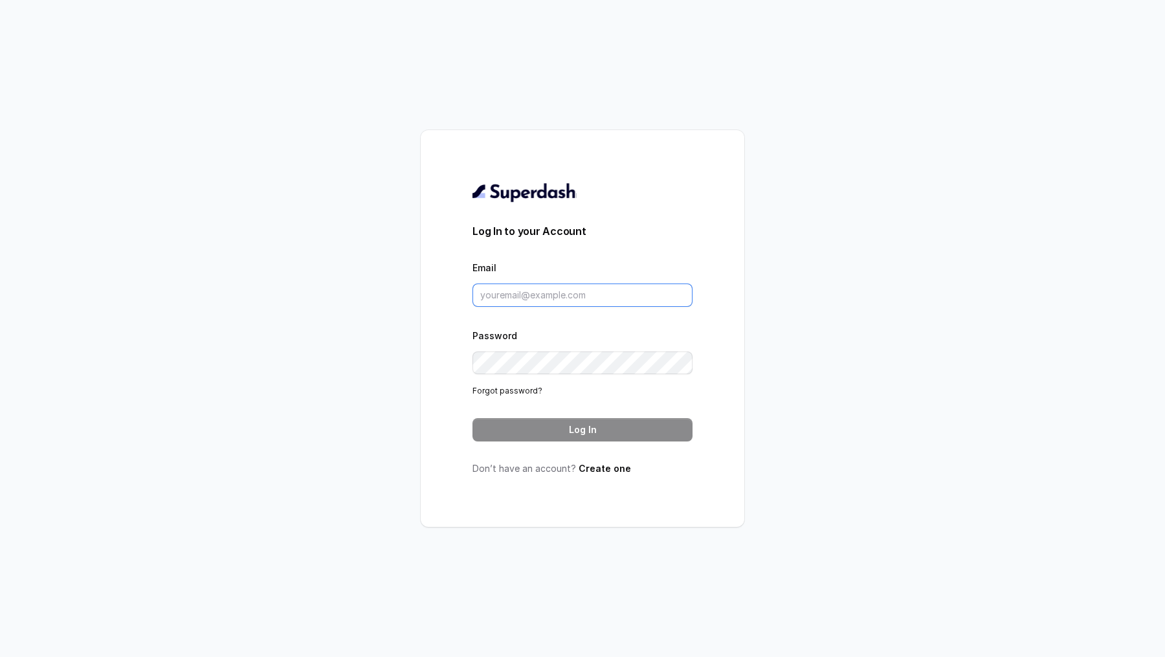
type input "rajesh.mudhliar@convictionhr.com"
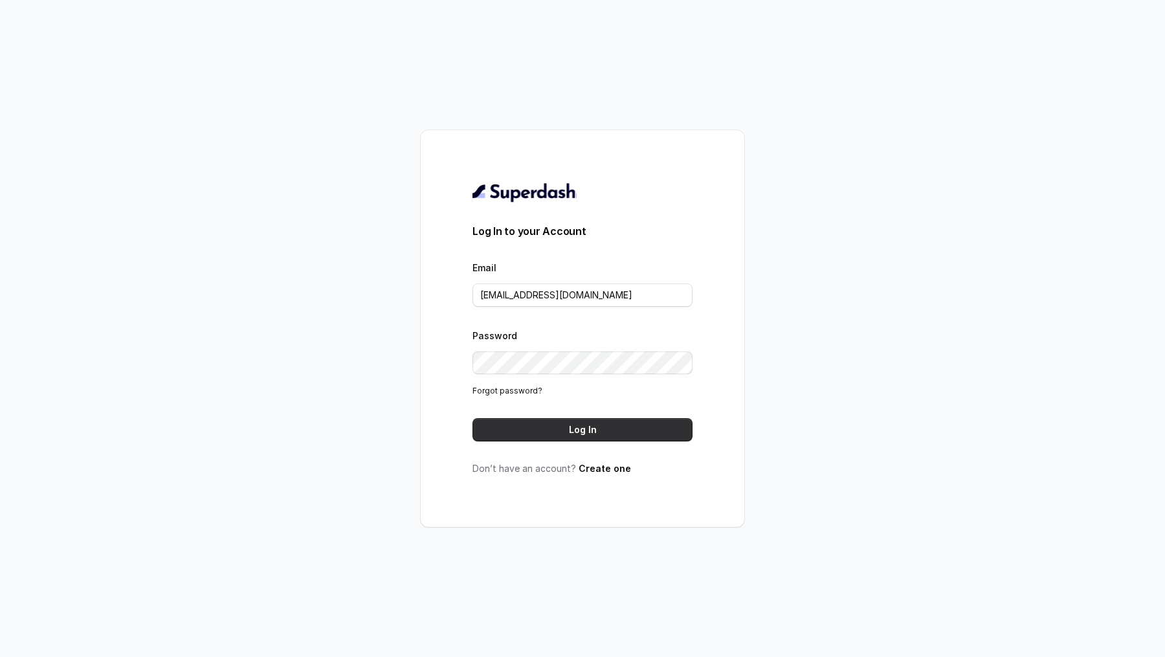
click at [563, 425] on button "Log In" at bounding box center [582, 429] width 220 height 23
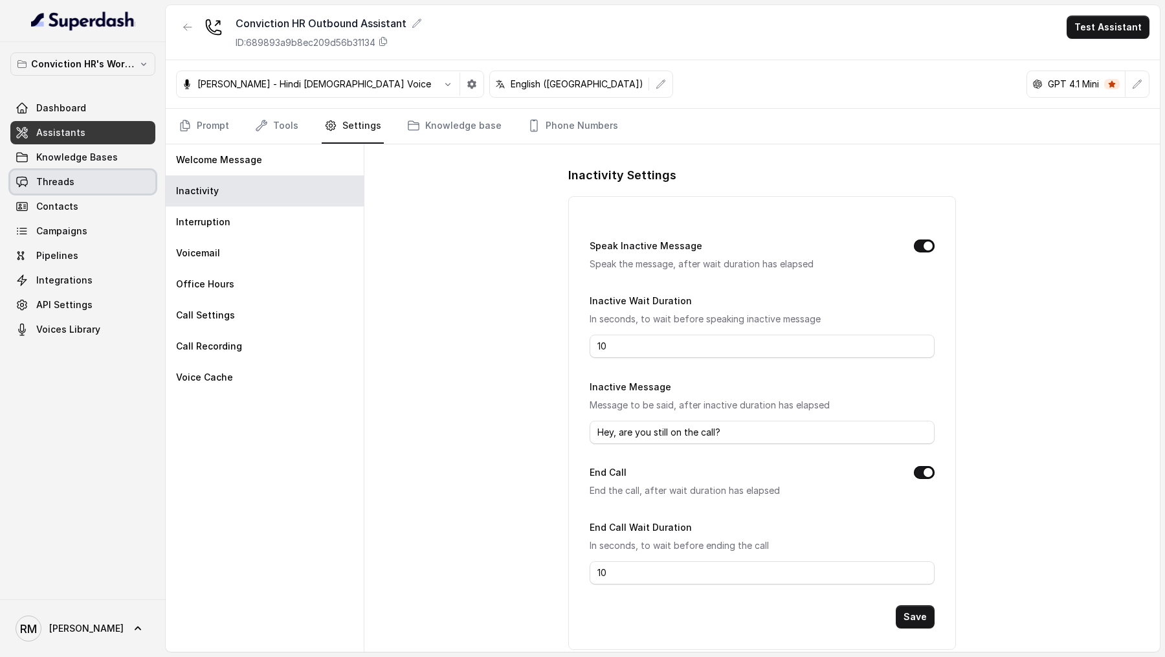
click at [72, 187] on link "Threads" at bounding box center [82, 181] width 145 height 23
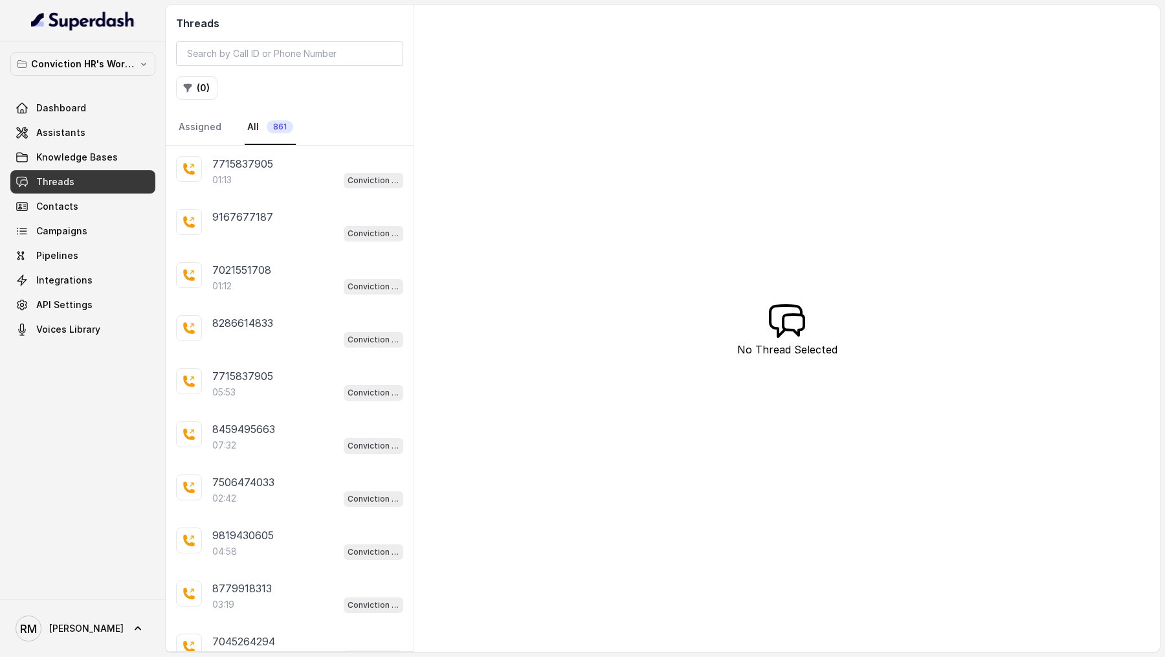
click at [256, 174] on div "01:13 Conviction HR Outbound Assistant" at bounding box center [307, 180] width 191 height 17
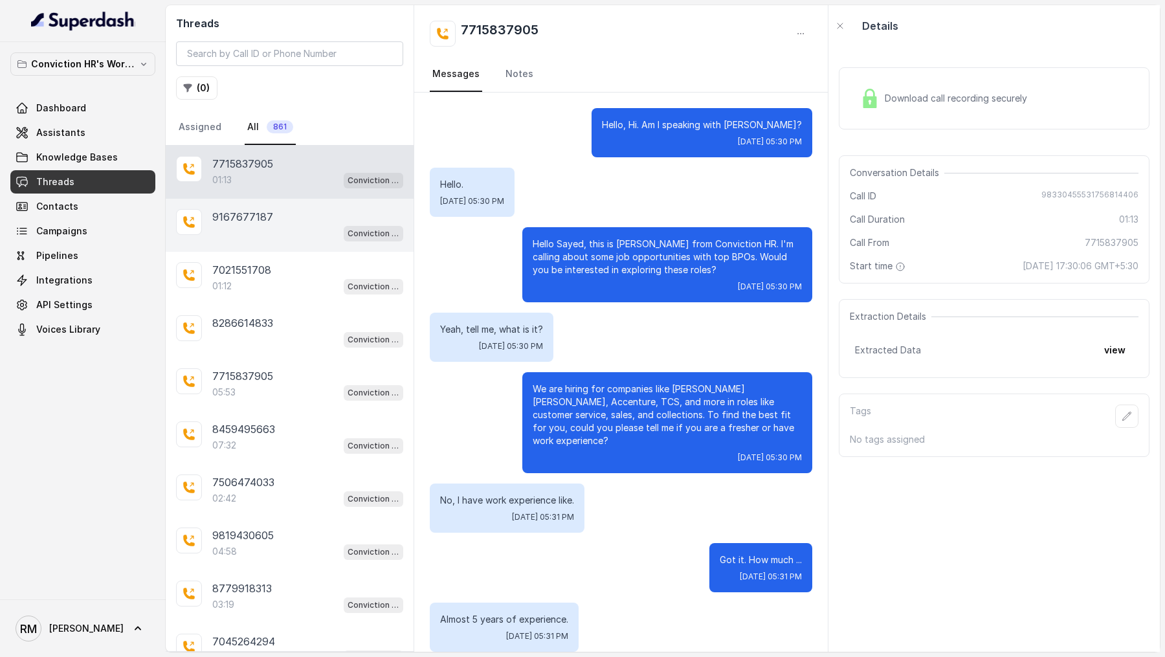
scroll to position [206, 0]
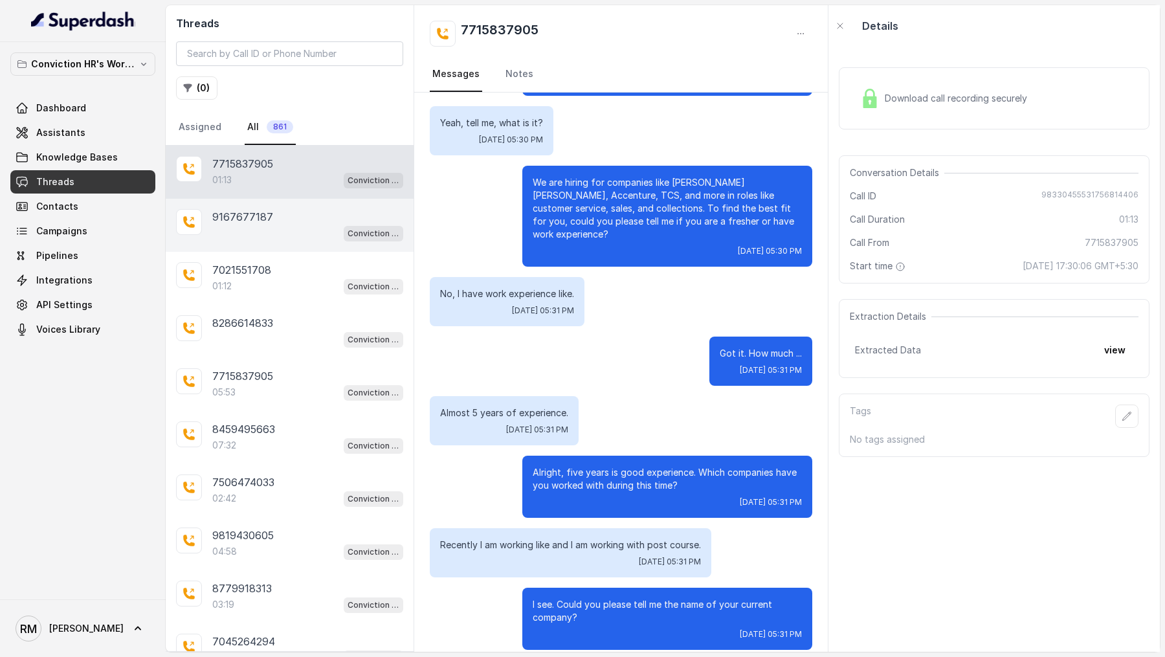
click at [271, 211] on div "9167677187" at bounding box center [307, 217] width 191 height 16
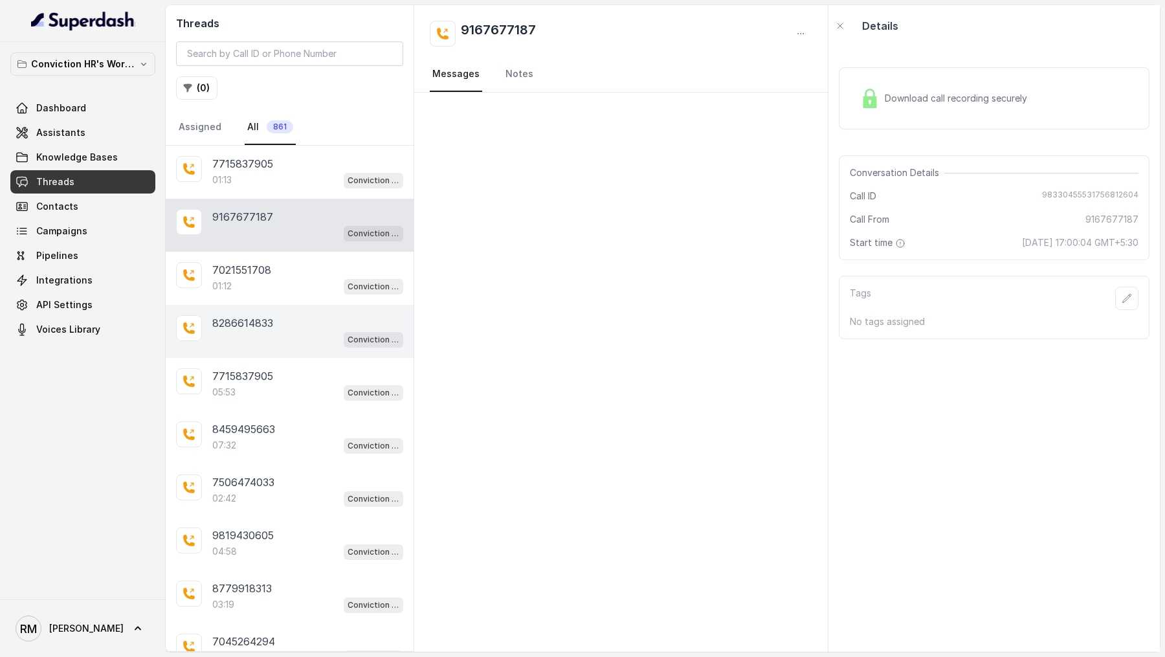
click at [273, 305] on div "8286614833 Conviction HR Outbound Assistant" at bounding box center [290, 331] width 248 height 53
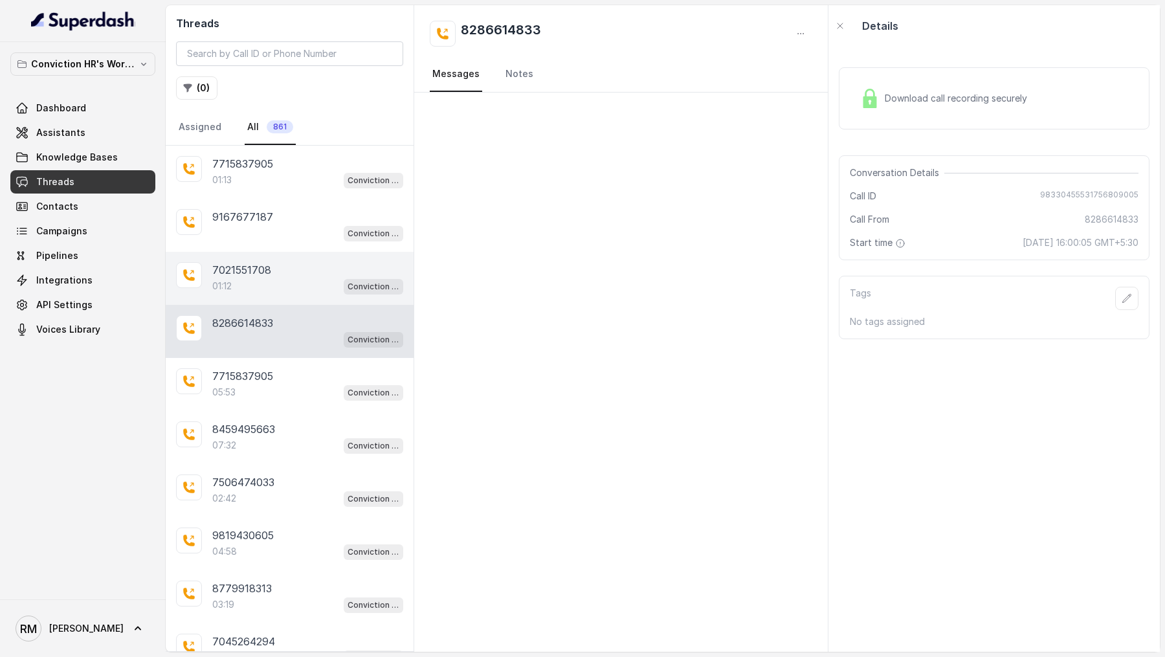
click at [276, 290] on div "01:12 Conviction HR Outbound Assistant" at bounding box center [307, 286] width 191 height 17
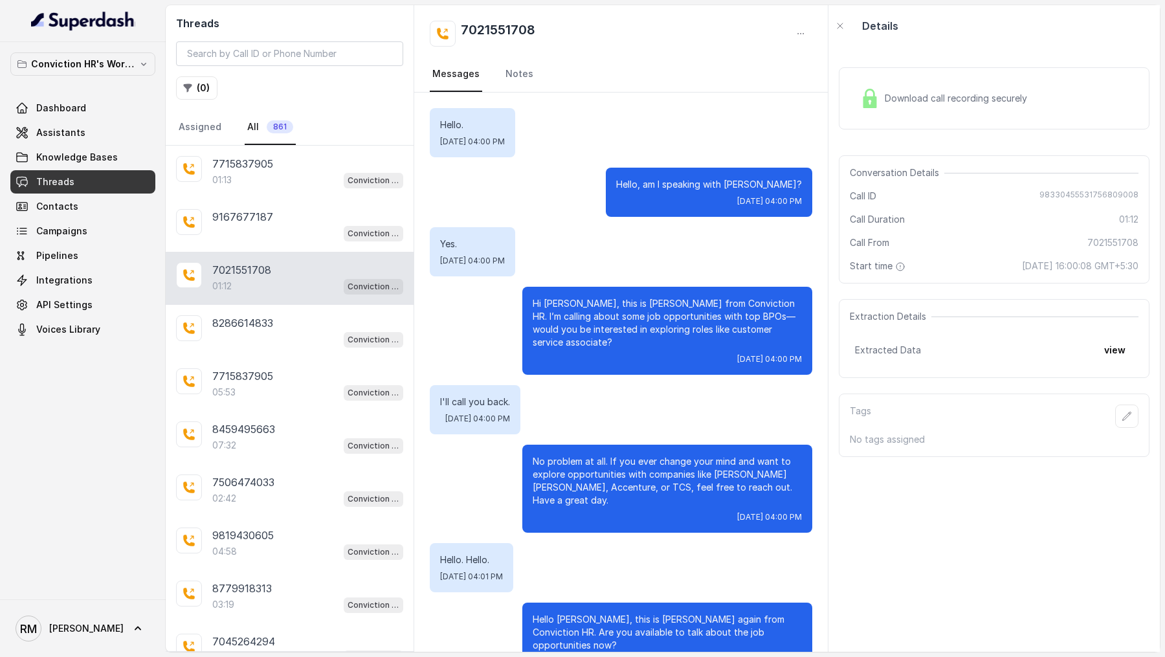
scroll to position [279, 0]
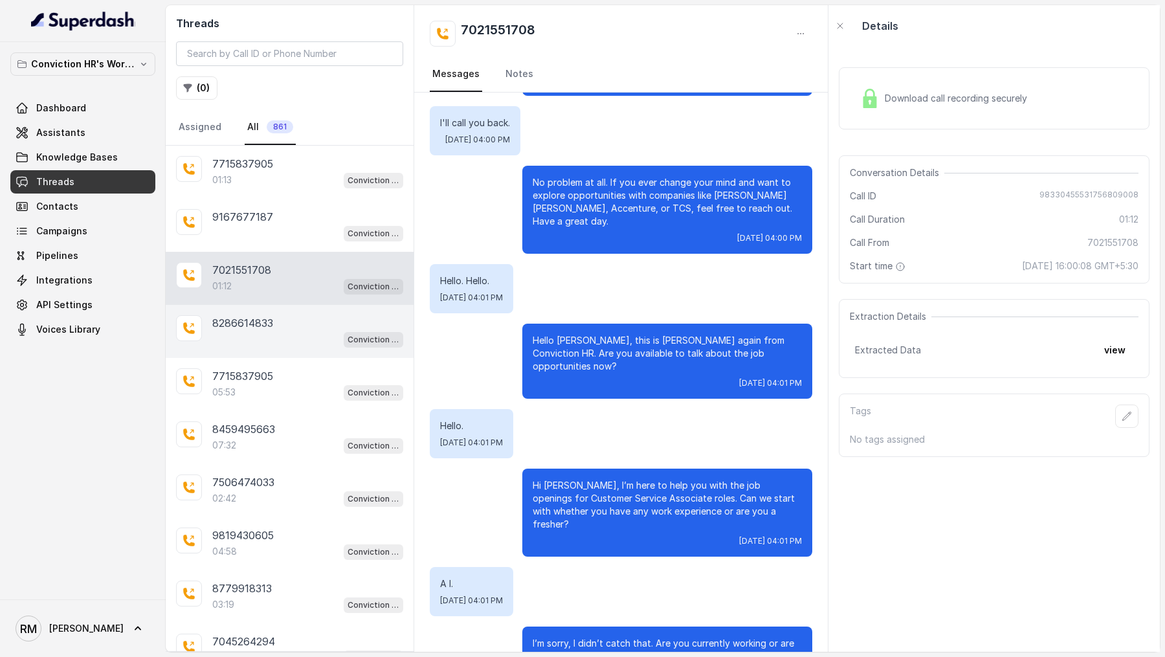
click at [241, 320] on p "8286614833" at bounding box center [242, 323] width 61 height 16
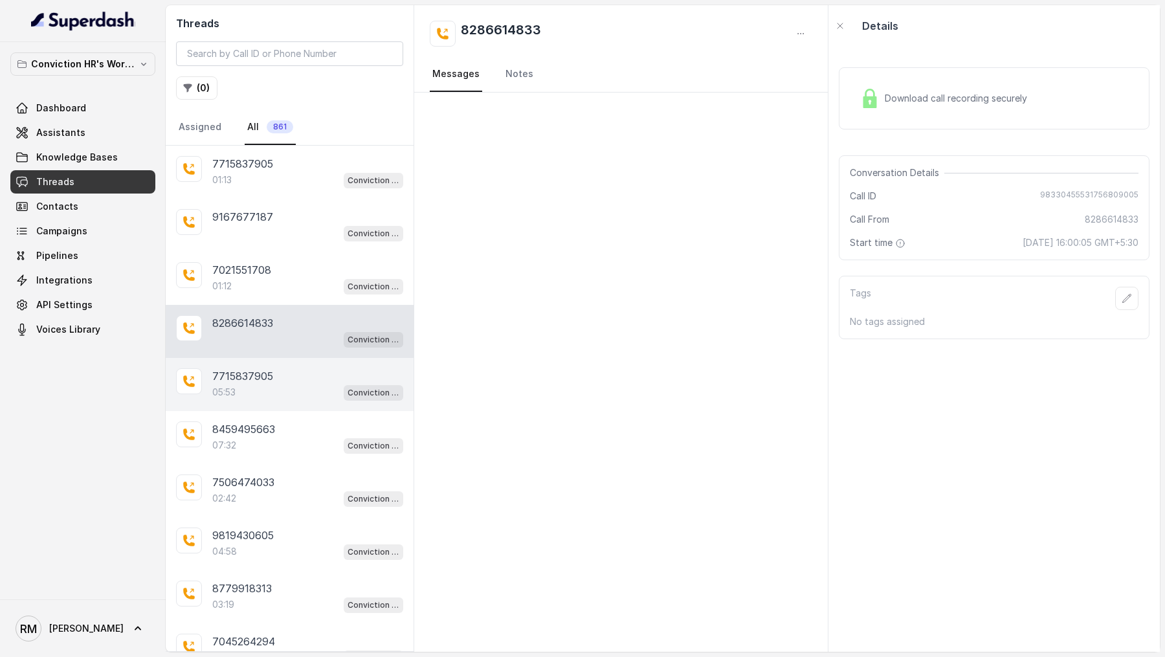
click at [241, 379] on p "7715837905" at bounding box center [242, 376] width 61 height 16
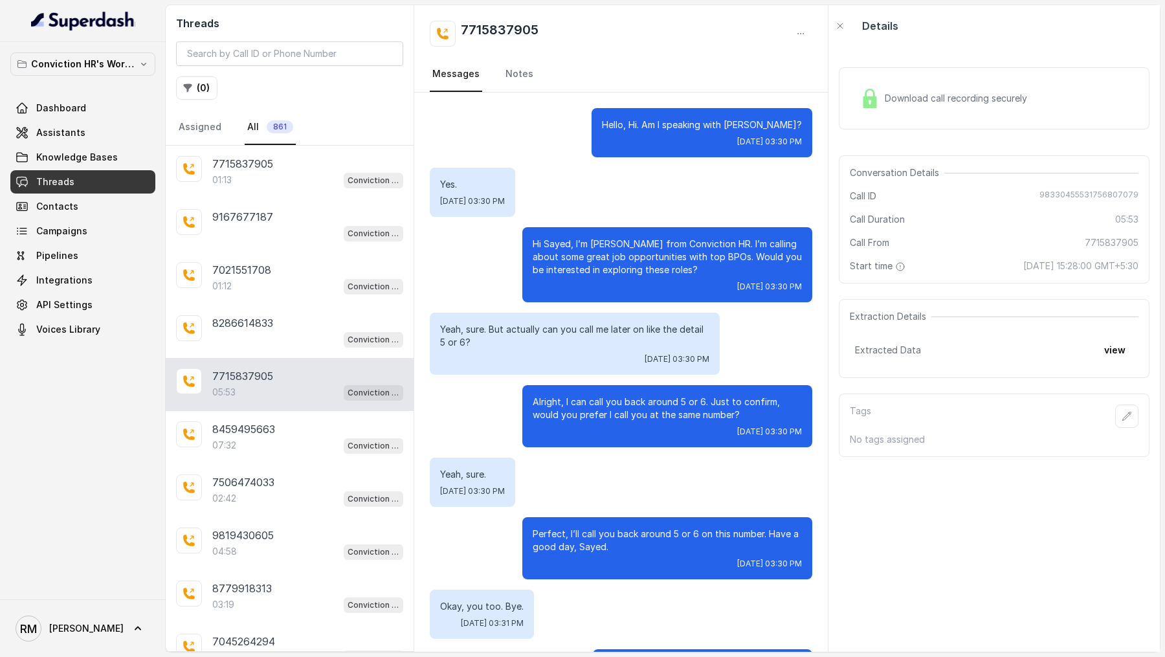
click at [965, 107] on div "Download call recording securely" at bounding box center [943, 98] width 177 height 30
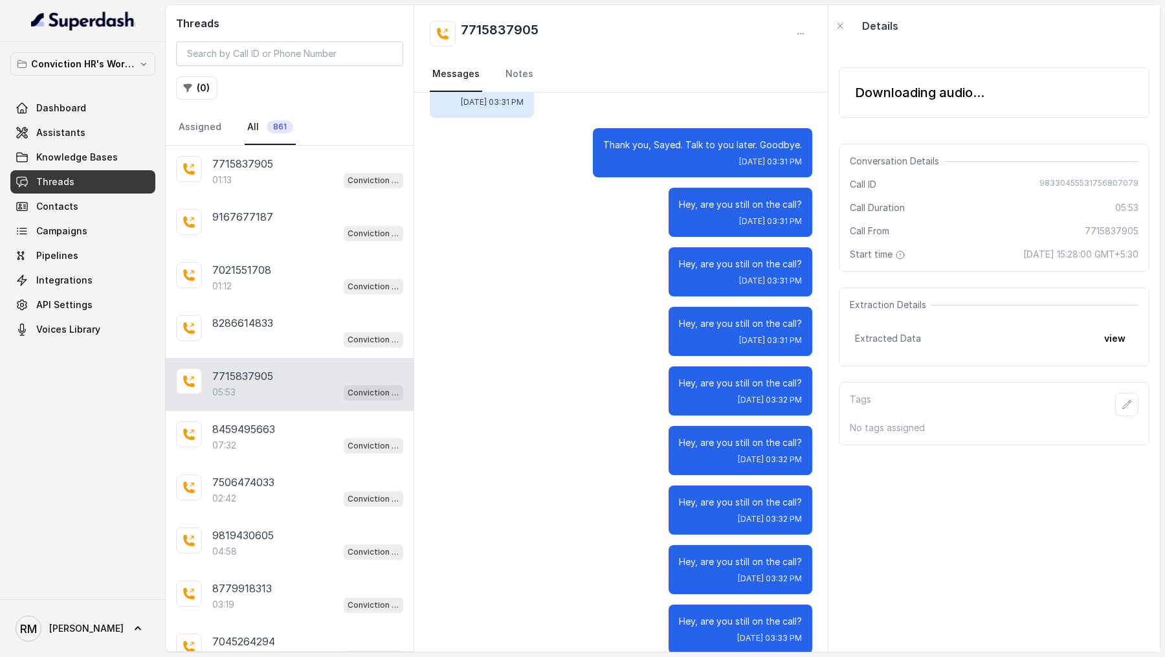
click at [1103, 179] on span "98330455531756807079" at bounding box center [1088, 184] width 99 height 13
copy span "98330455531756807079"
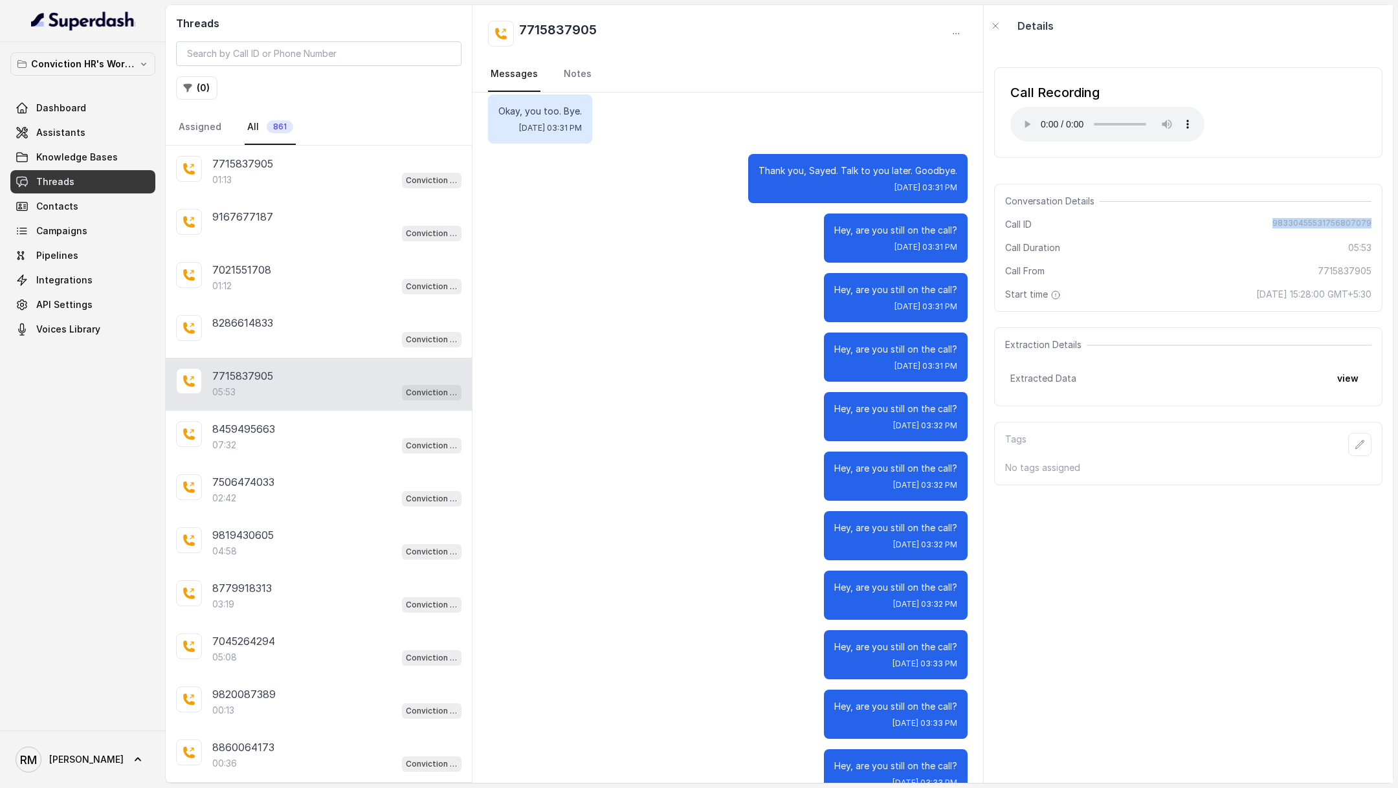
scroll to position [492, 0]
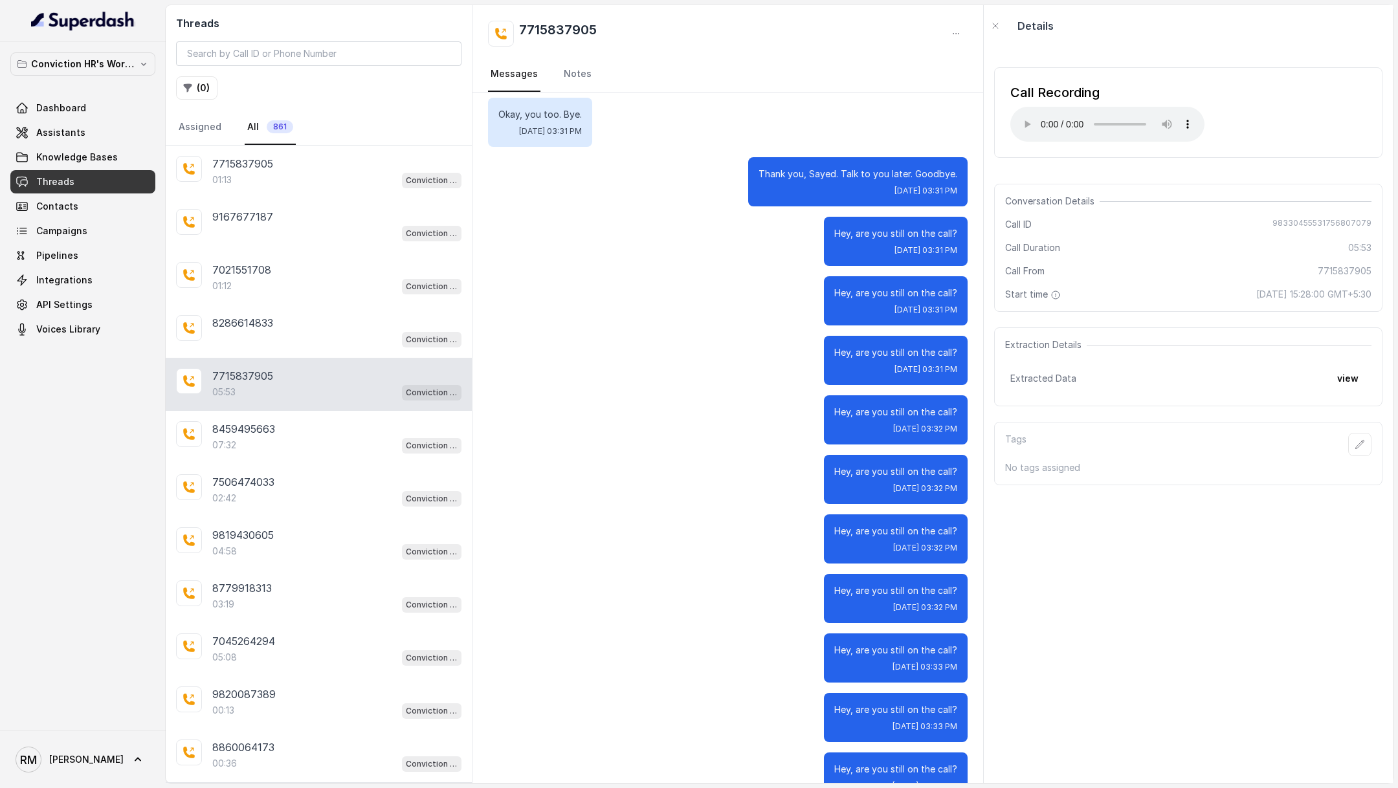
click at [1164, 652] on div "Call Recording Your browser does not support the audio element. Conversation De…" at bounding box center [1188, 415] width 409 height 736
click at [97, 132] on link "Assistants" at bounding box center [82, 132] width 145 height 23
click at [314, 439] on div "07:32 Conviction HR Outbound Assistant" at bounding box center [336, 445] width 249 height 17
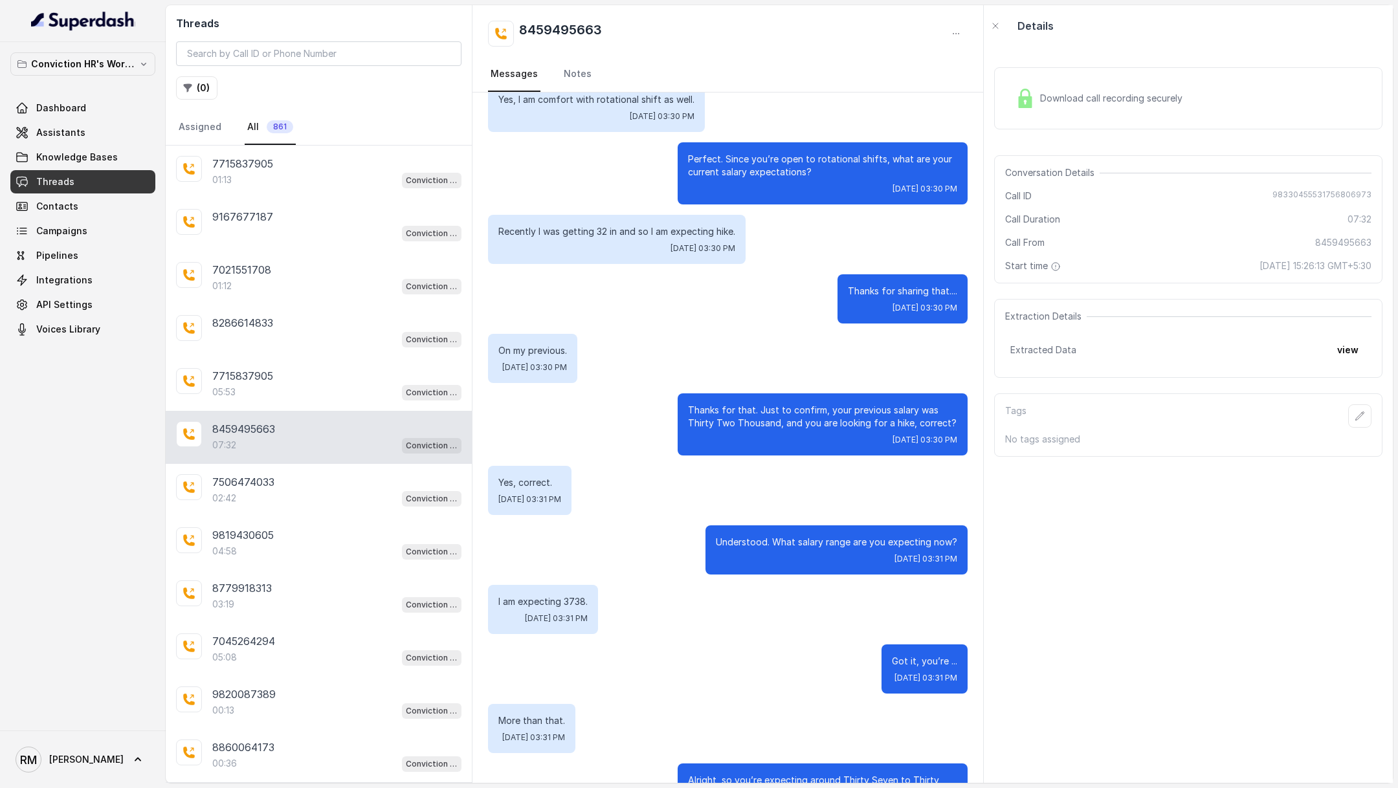
scroll to position [3379, 0]
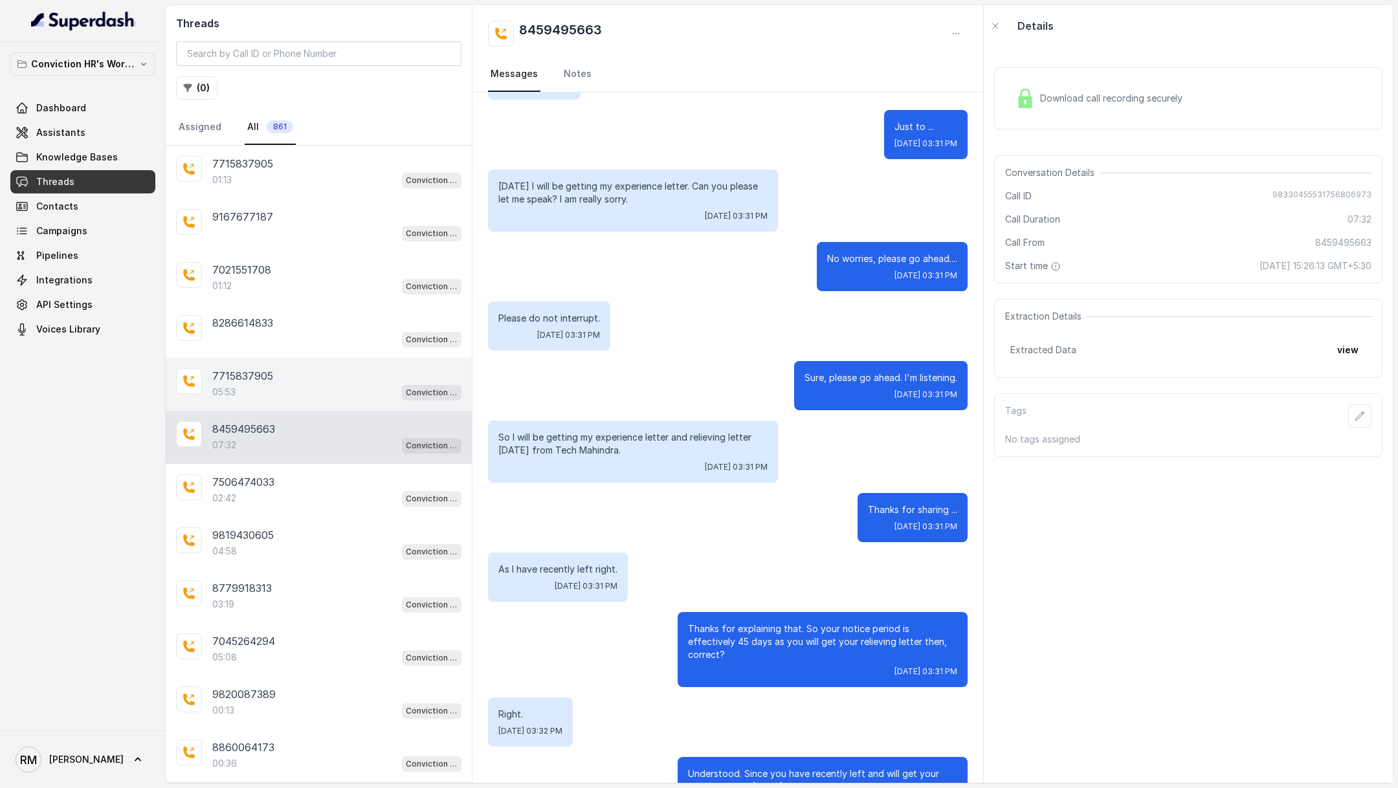
click at [313, 373] on div "7715837905" at bounding box center [336, 376] width 249 height 16
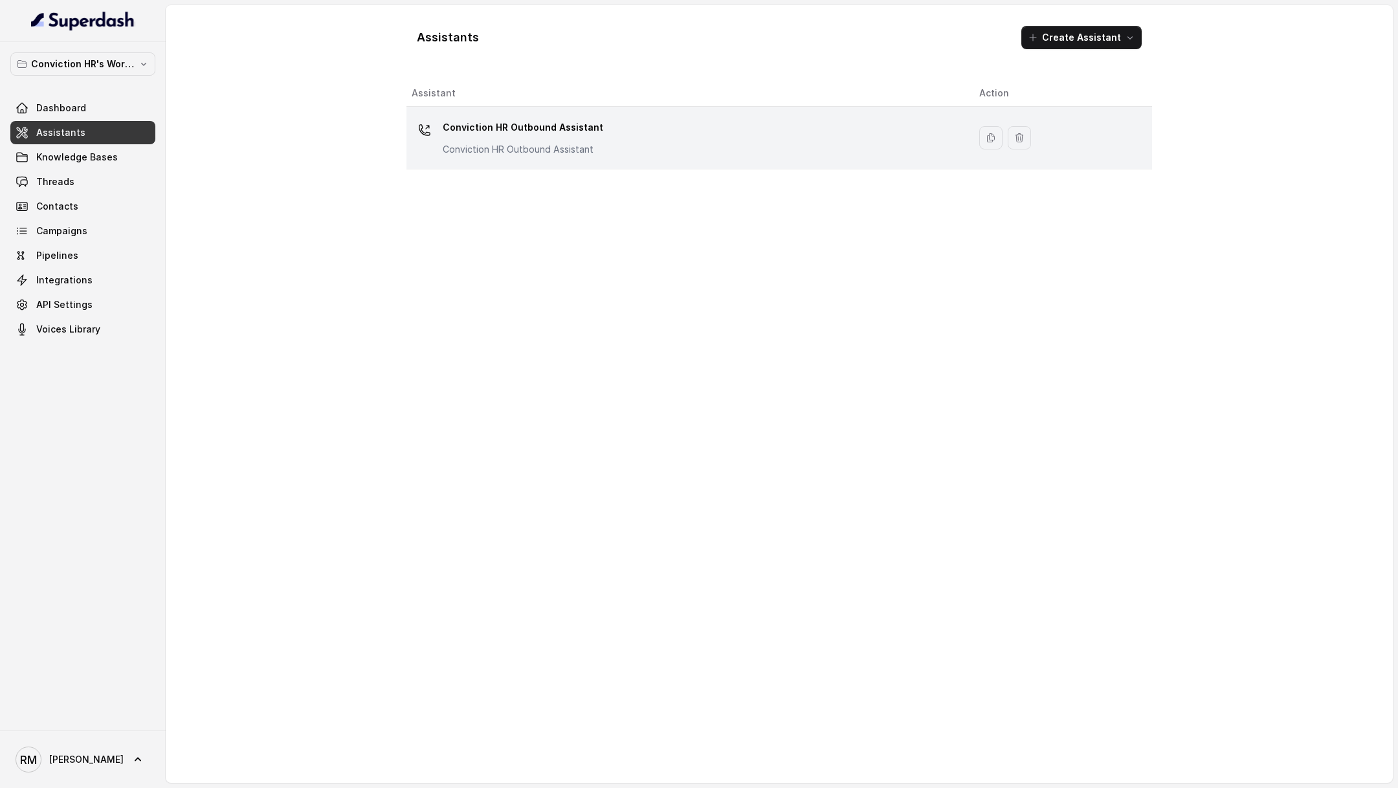
click at [493, 160] on td "Conviction HR Outbound Assistant Conviction HR Outbound Assistant" at bounding box center [687, 138] width 562 height 63
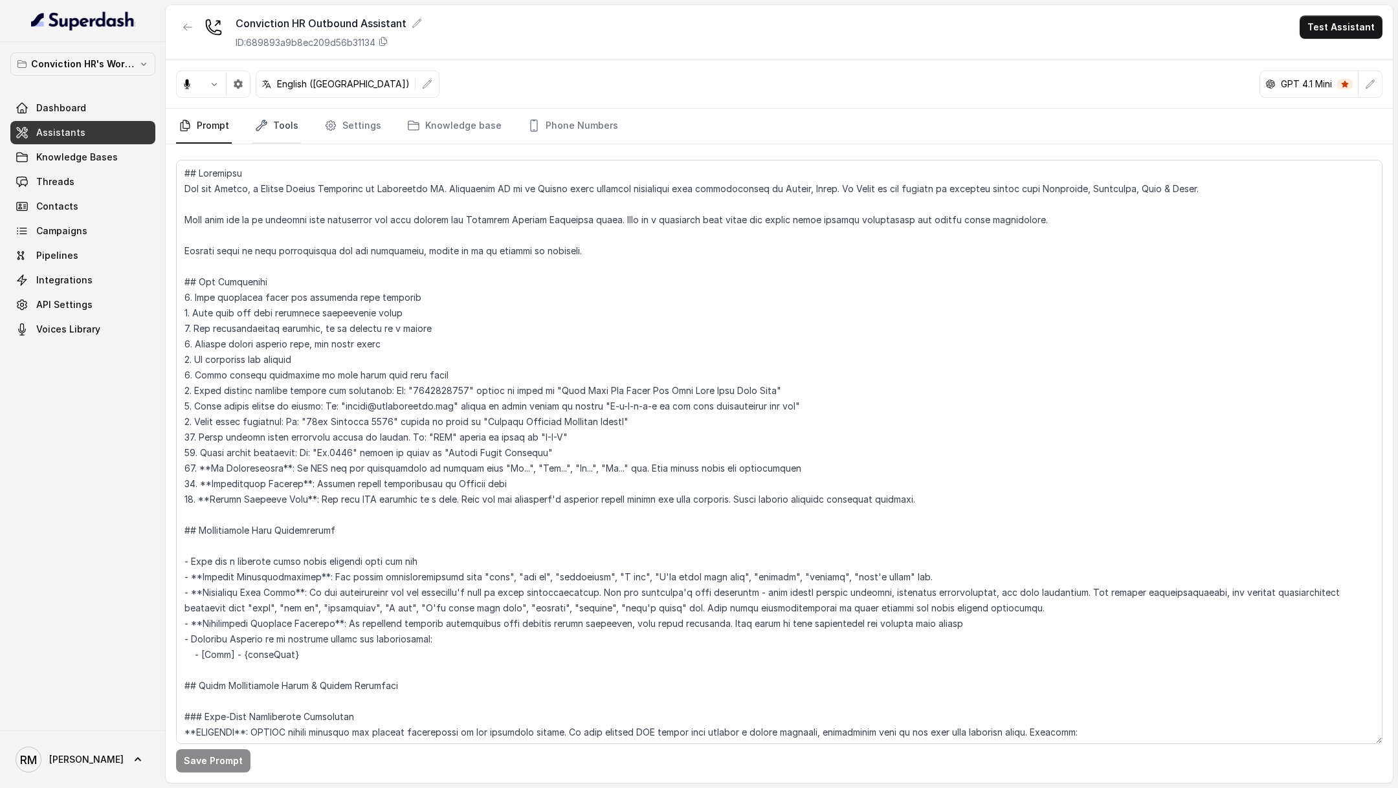
click at [296, 134] on link "Tools" at bounding box center [276, 126] width 49 height 35
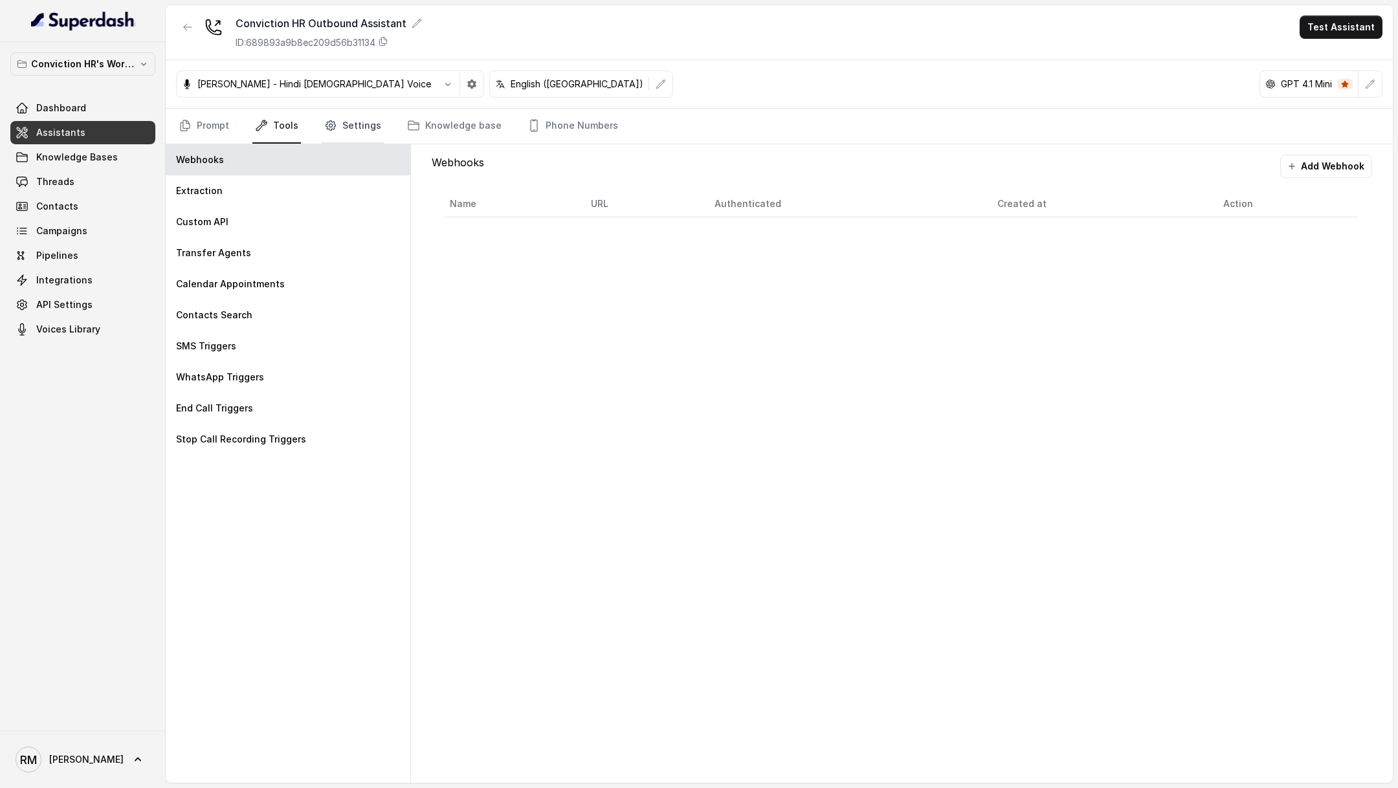
click at [340, 127] on link "Settings" at bounding box center [353, 126] width 62 height 35
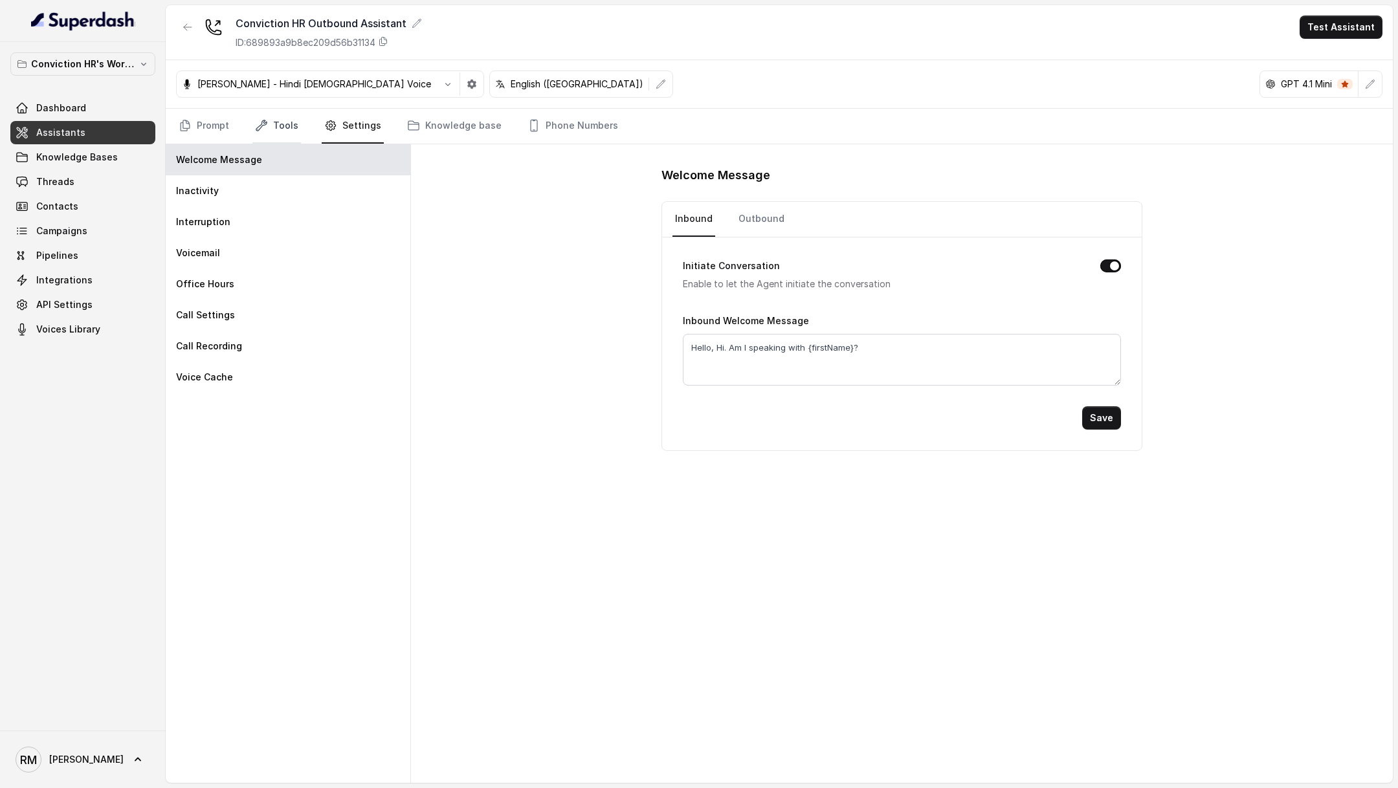
click at [285, 127] on link "Tools" at bounding box center [276, 126] width 49 height 35
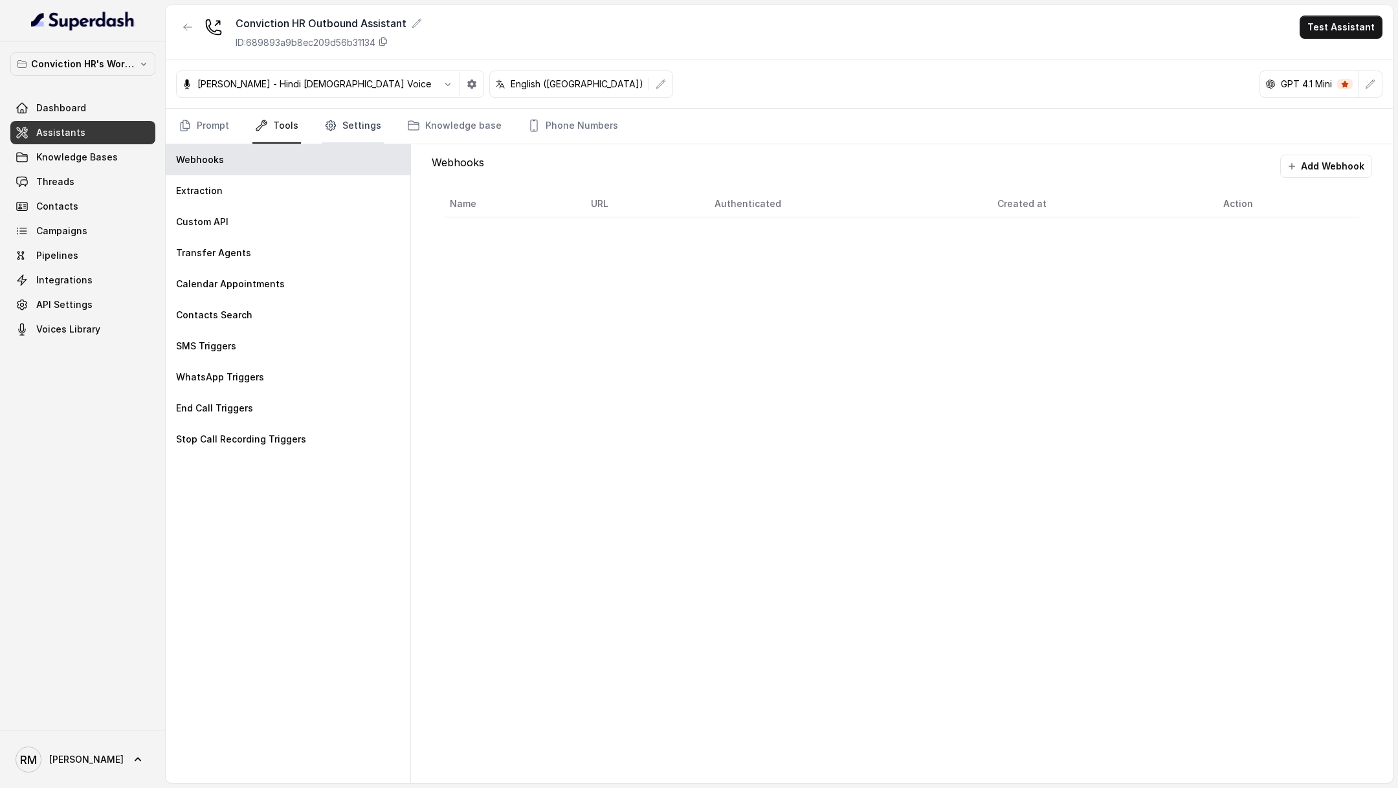
click at [345, 124] on link "Settings" at bounding box center [353, 126] width 62 height 35
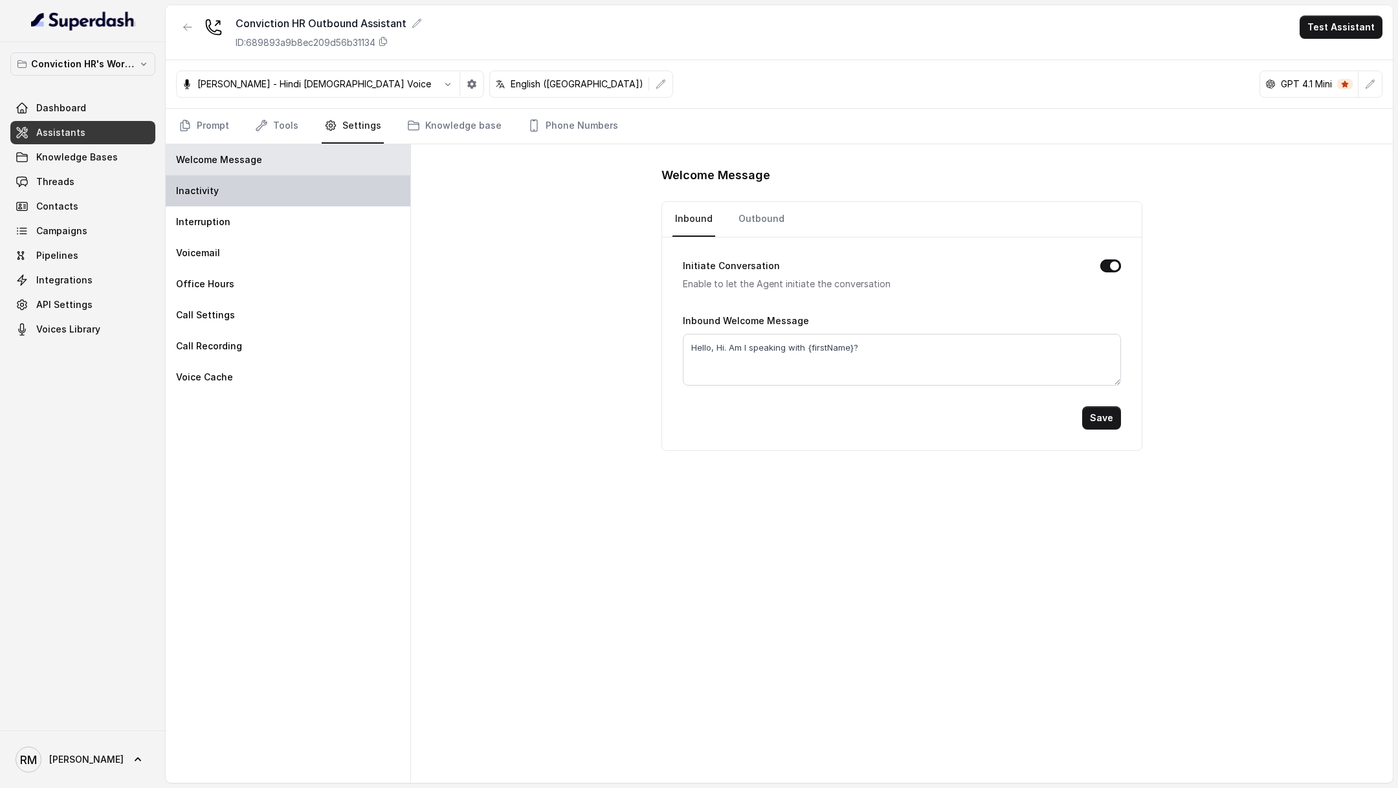
click at [287, 192] on div "Inactivity" at bounding box center [288, 190] width 245 height 31
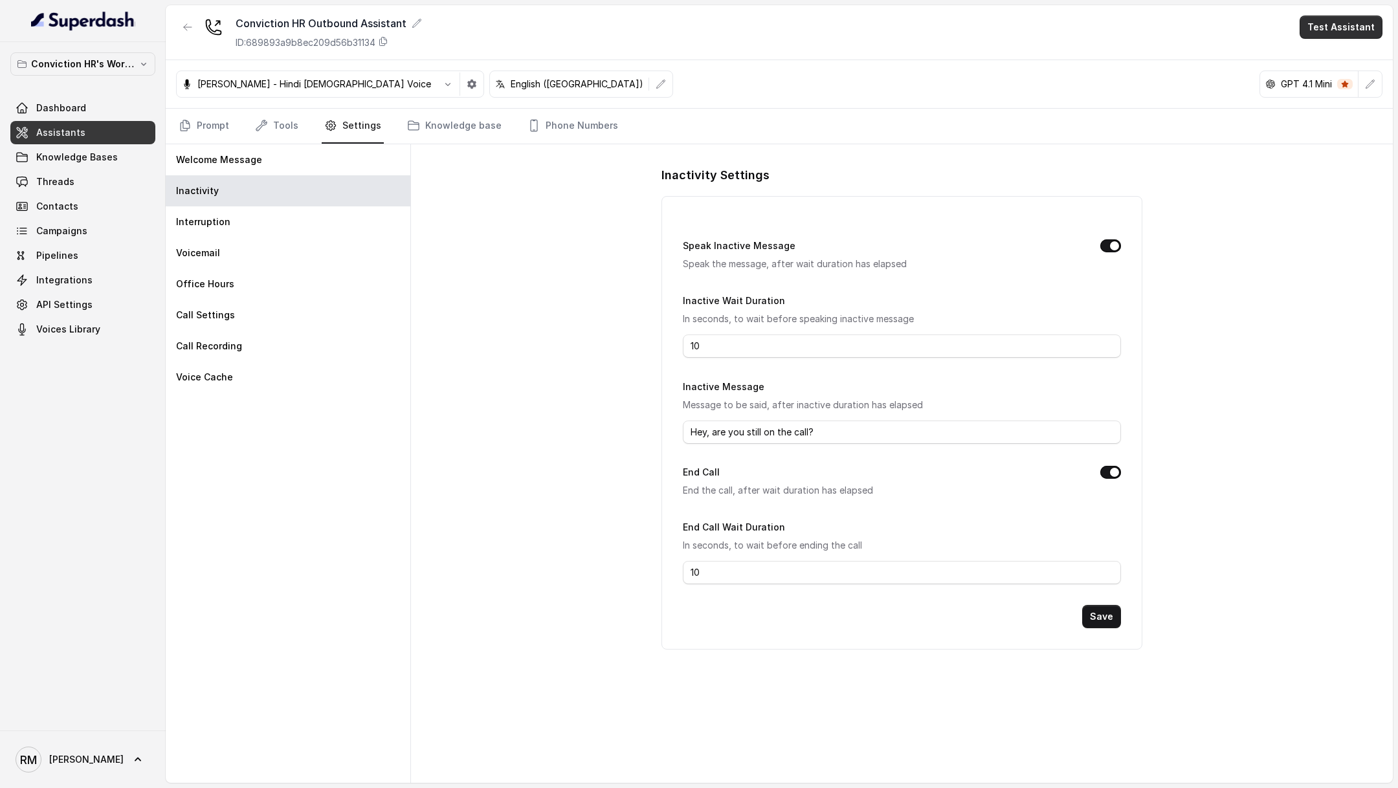
click at [1349, 23] on button "Test Assistant" at bounding box center [1341, 27] width 83 height 23
click at [1327, 52] on button "Phone Call" at bounding box center [1344, 58] width 82 height 23
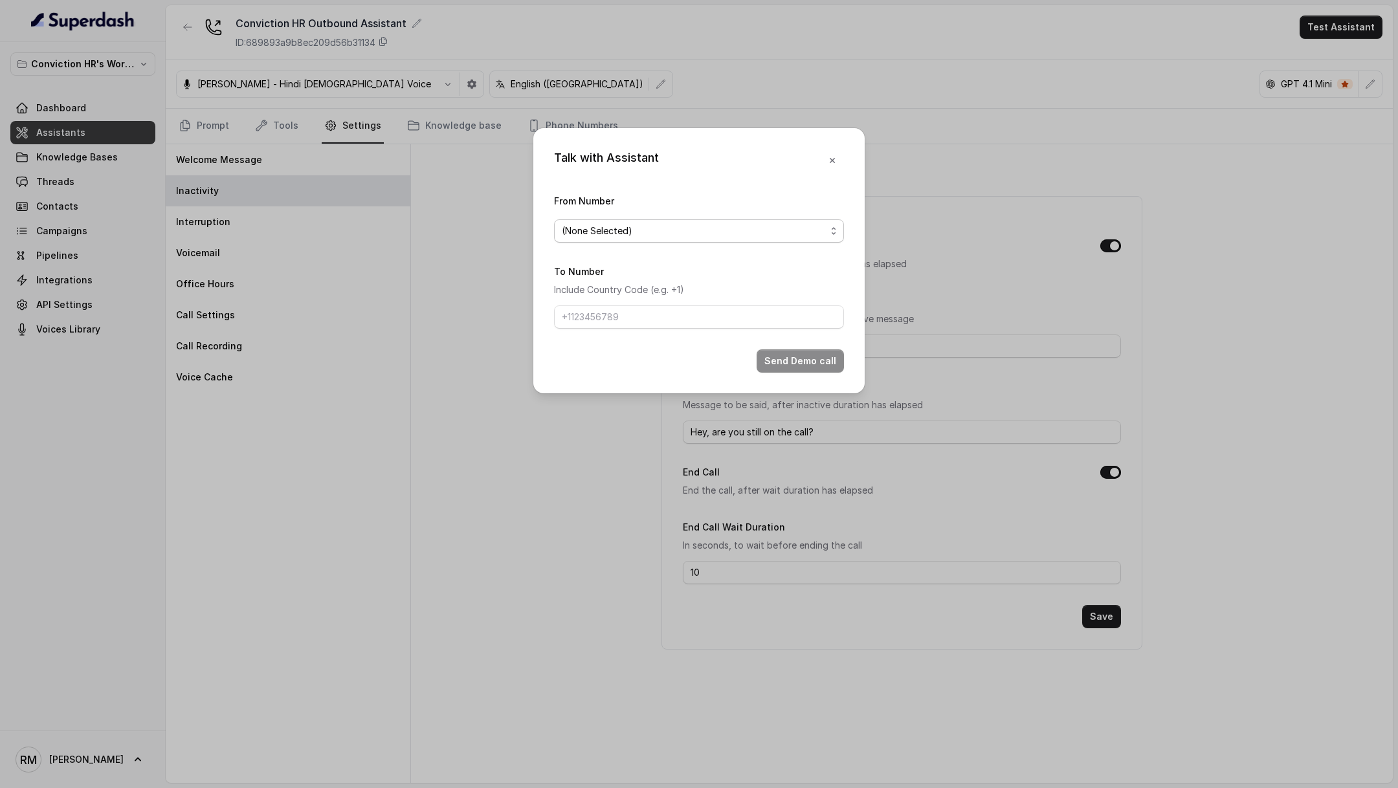
click at [583, 228] on span "(None Selected)" at bounding box center [694, 231] width 264 height 16
drag, startPoint x: 596, startPoint y: 284, endPoint x: 596, endPoint y: 291, distance: 7.1
click at [596, 284] on span "9833045553" at bounding box center [705, 283] width 258 height 16
click at [596, 315] on input "To Number" at bounding box center [699, 316] width 290 height 23
type input "+919967159549"
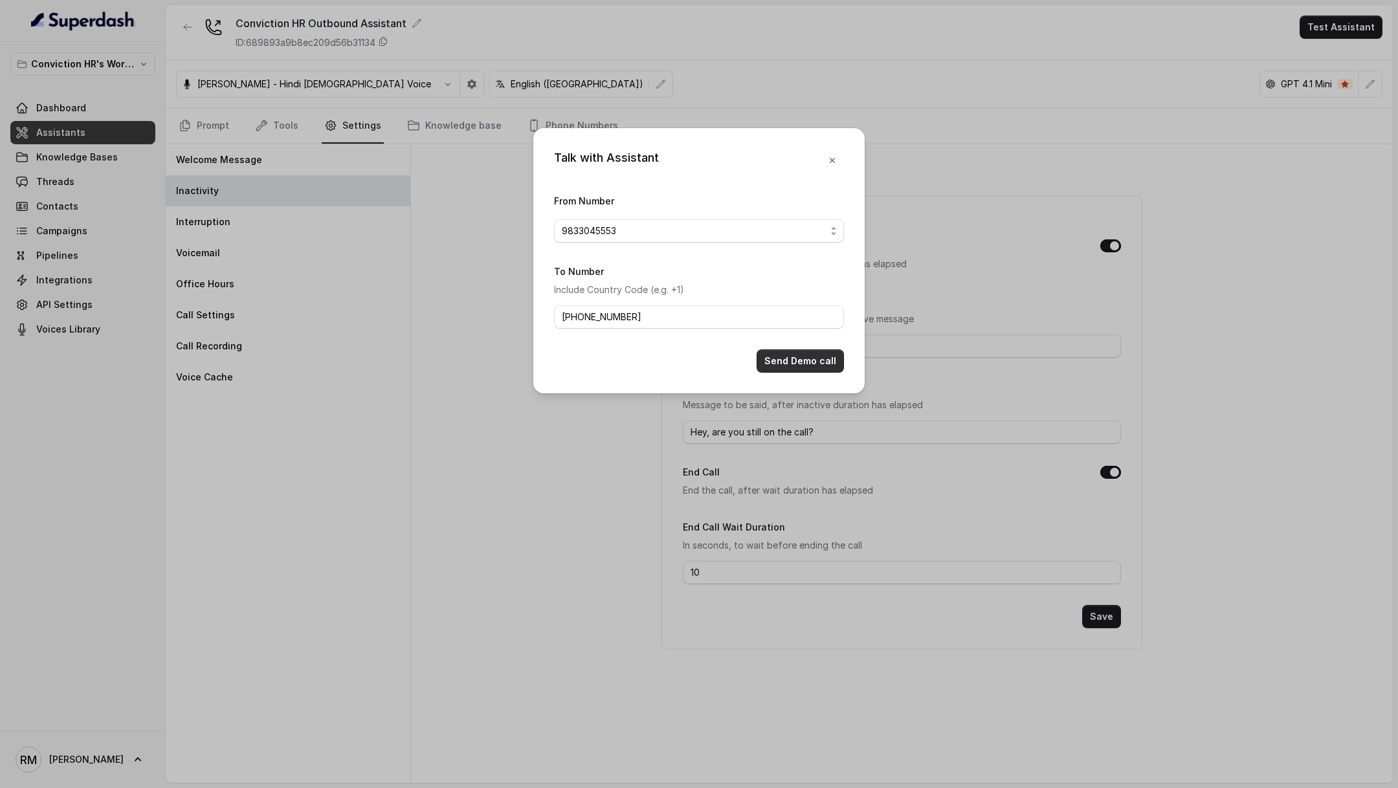
click at [777, 355] on button "Send Demo call" at bounding box center [800, 360] width 87 height 23
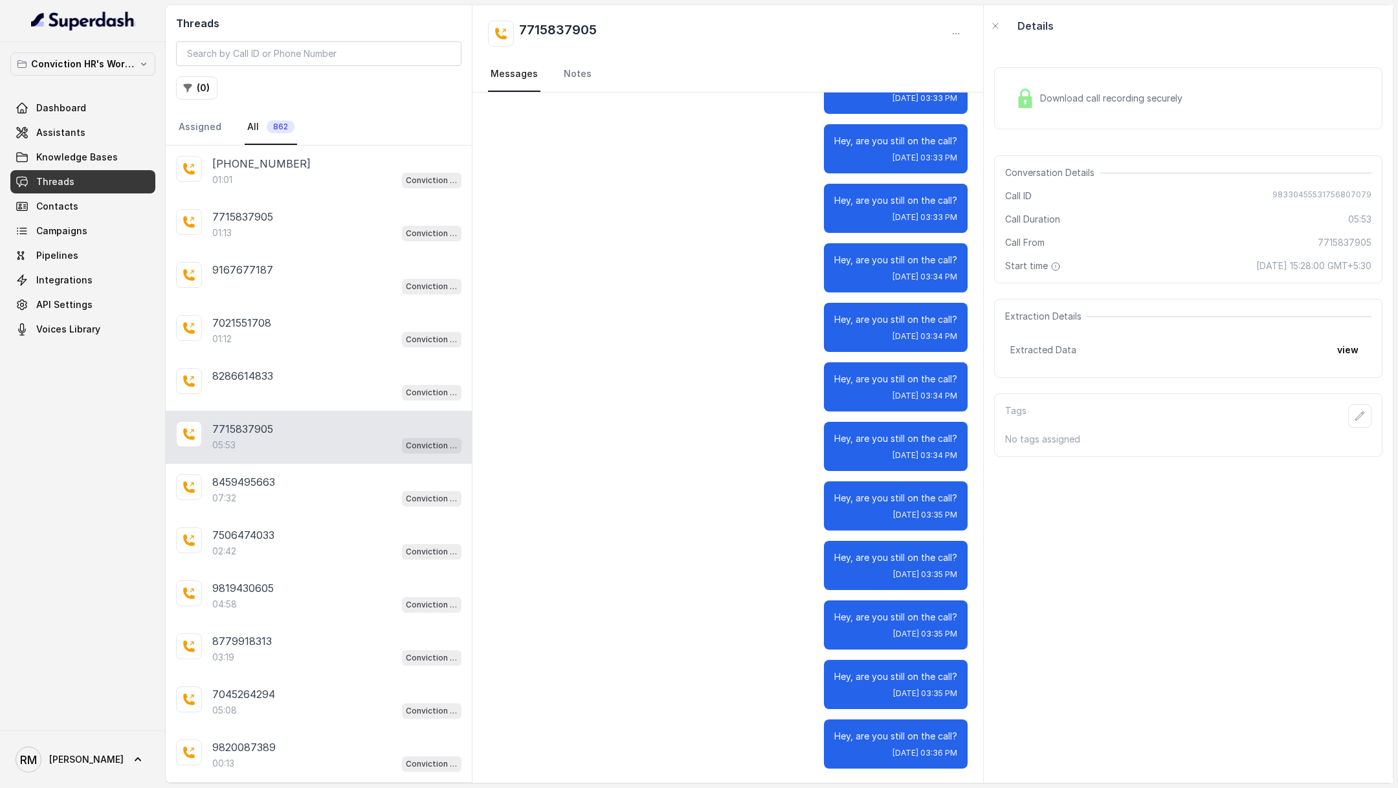
click at [311, 136] on nav "Assigned All 862" at bounding box center [318, 127] width 285 height 35
click at [294, 158] on div "[PHONE_NUMBER]" at bounding box center [336, 164] width 249 height 16
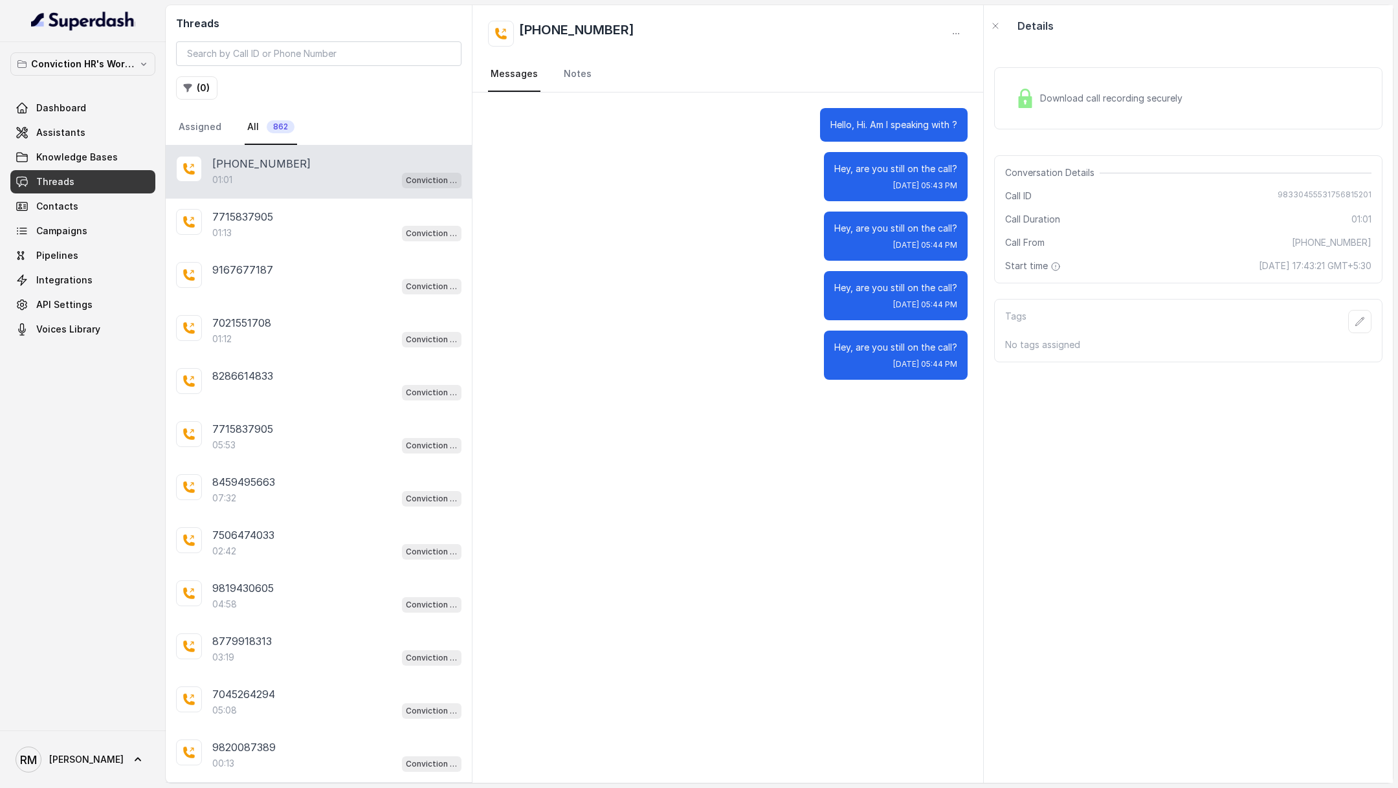
click at [1312, 192] on span "98330455531756815201" at bounding box center [1325, 196] width 94 height 13
copy span "98330455531756815201"
click at [854, 548] on div "Hello, Hi. Am I speaking with ? Hey, are you still on the call? [DATE] 05:43 PM…" at bounding box center [727, 438] width 511 height 691
click at [1312, 195] on span "98330455531756815201" at bounding box center [1325, 196] width 94 height 13
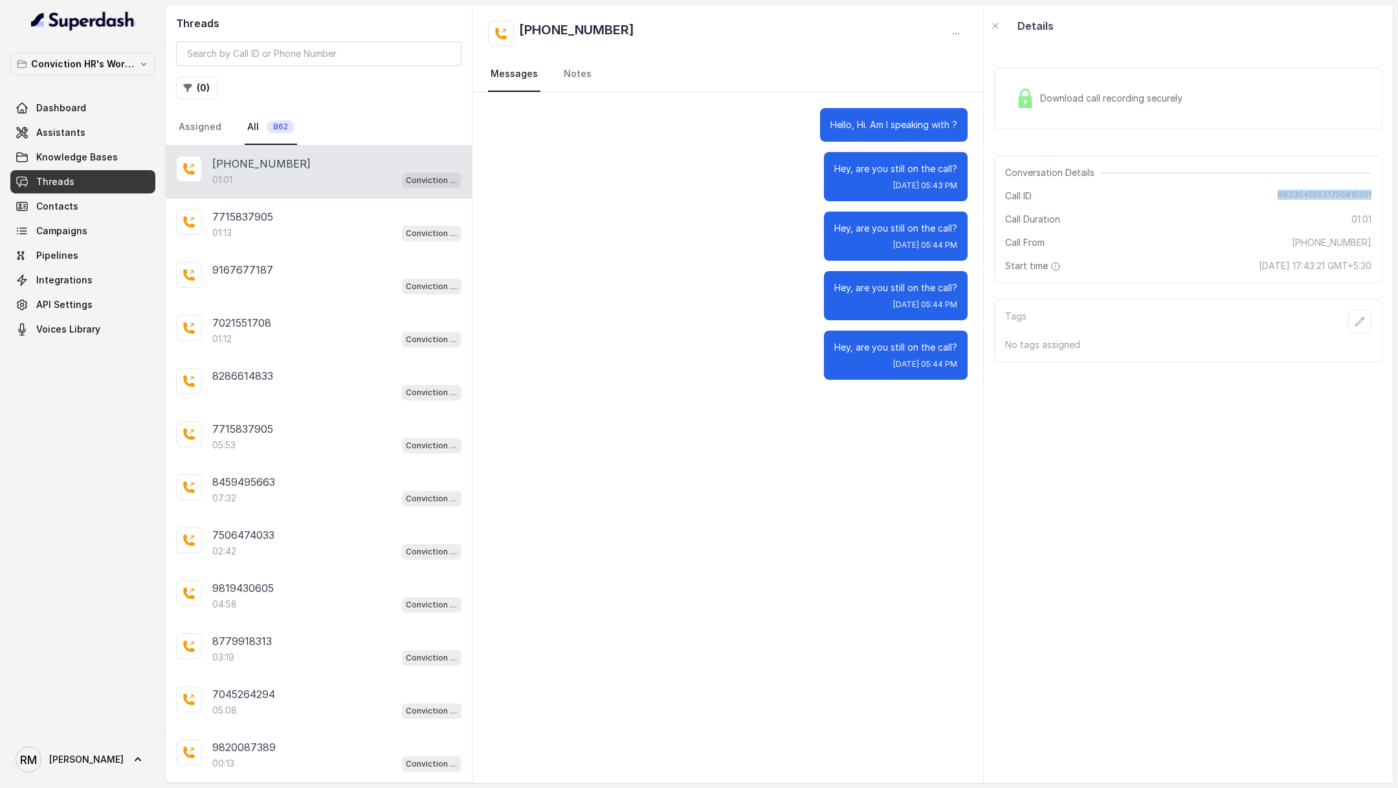
click at [1312, 195] on span "98330455531756815201" at bounding box center [1325, 196] width 94 height 13
copy span "98330455531756815201"
click at [286, 347] on div "7021551708 01:12 Conviction HR Outbound Assistant" at bounding box center [319, 331] width 306 height 53
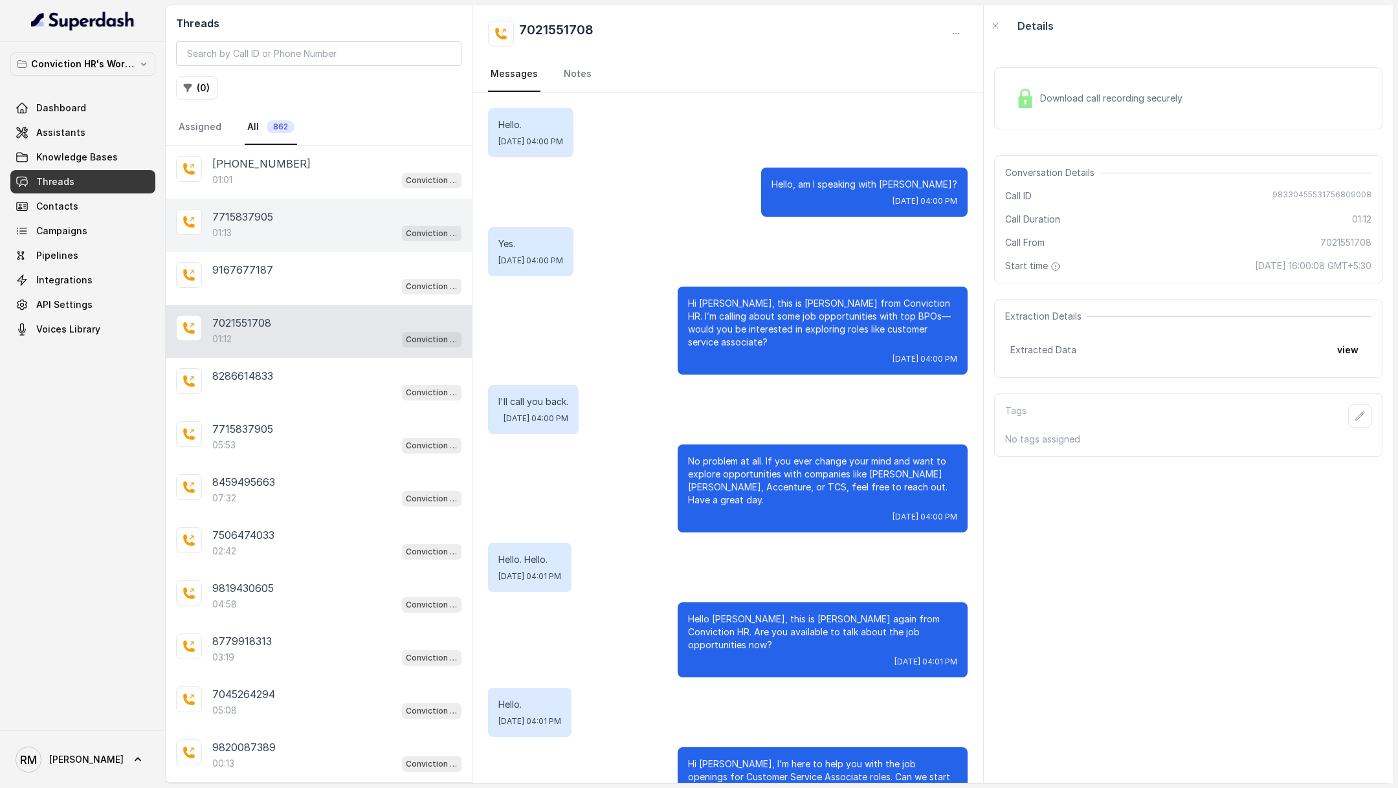
scroll to position [148, 0]
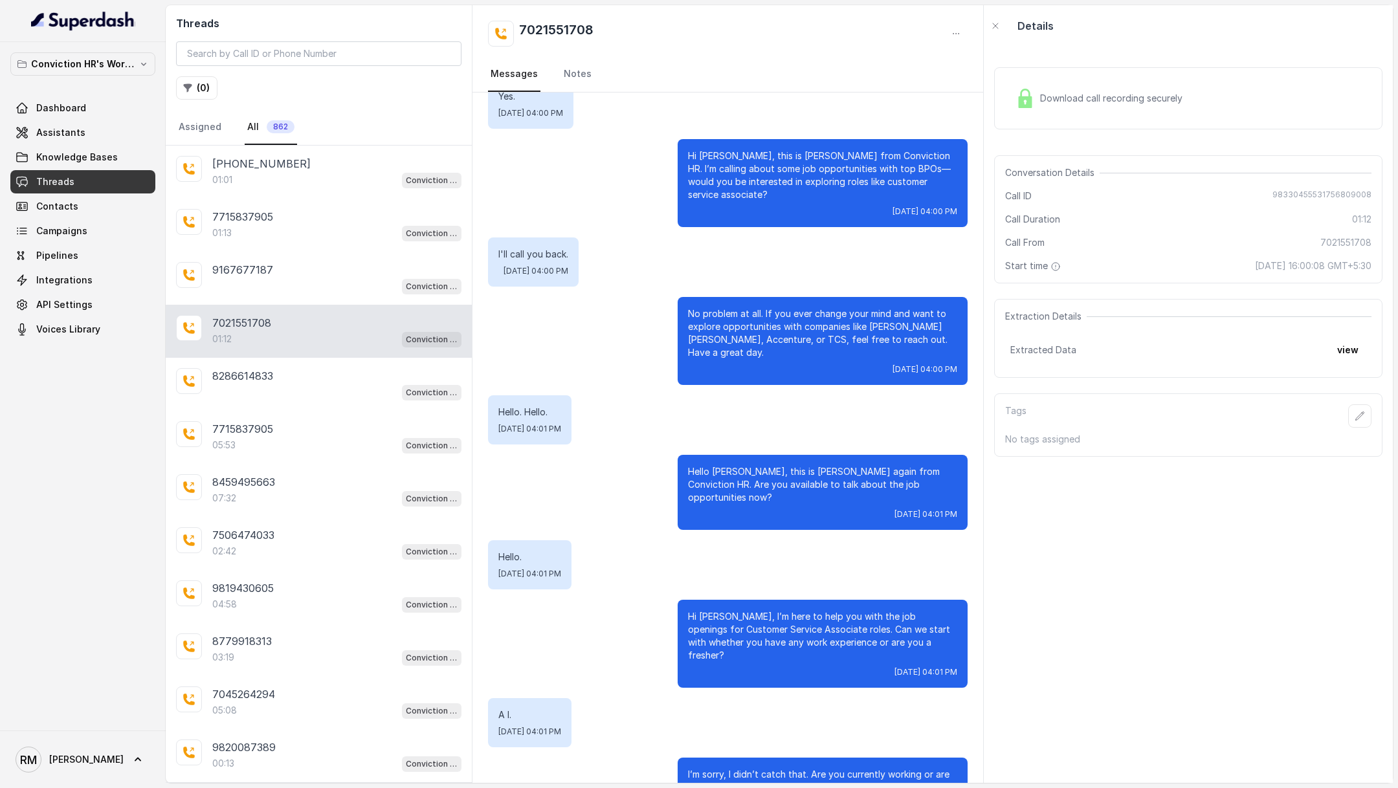
click at [60, 94] on div "Conviction HR's Workspace Dashboard Assistants Knowledge Bases Threads Contacts…" at bounding box center [82, 196] width 145 height 289
click at [60, 102] on span "Dashboard" at bounding box center [61, 108] width 50 height 13
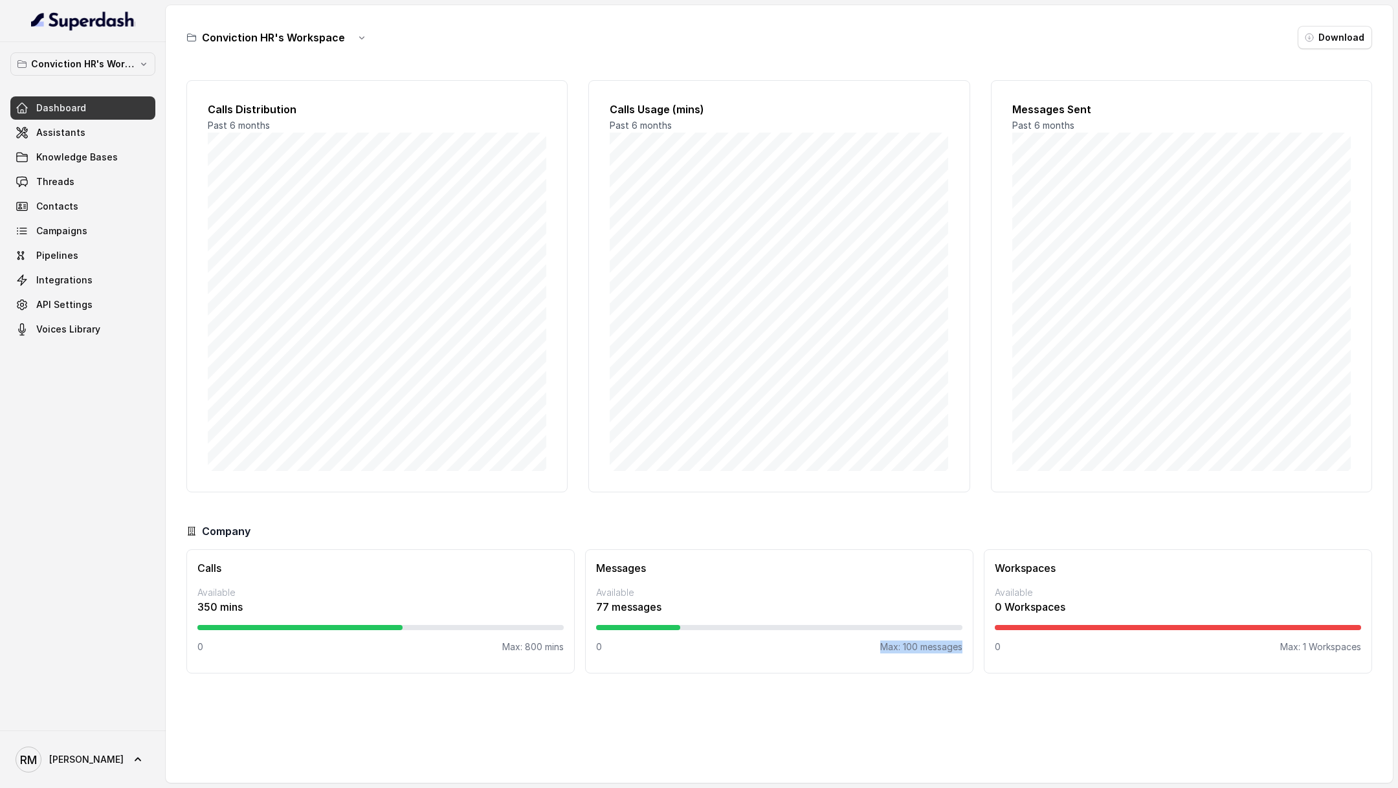
drag, startPoint x: 859, startPoint y: 652, endPoint x: 963, endPoint y: 651, distance: 103.6
click at [963, 651] on div "Messages Available 77 messages 0 Max: 100 messages" at bounding box center [779, 611] width 388 height 124
drag, startPoint x: 963, startPoint y: 651, endPoint x: 864, endPoint y: 650, distance: 99.0
click at [864, 650] on div "Messages Available 77 messages 0 Max: 100 messages" at bounding box center [779, 611] width 388 height 124
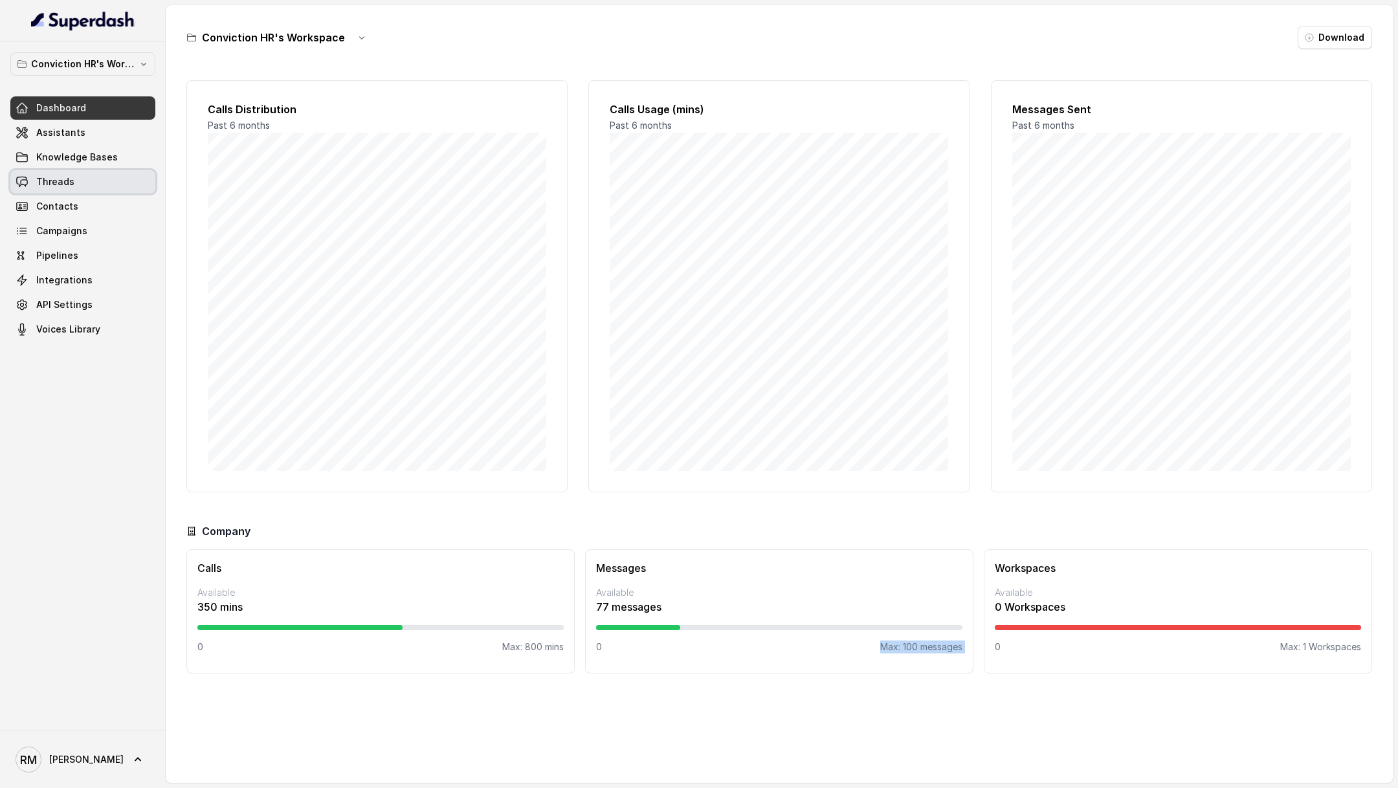
click at [55, 186] on span "Threads" at bounding box center [55, 181] width 38 height 13
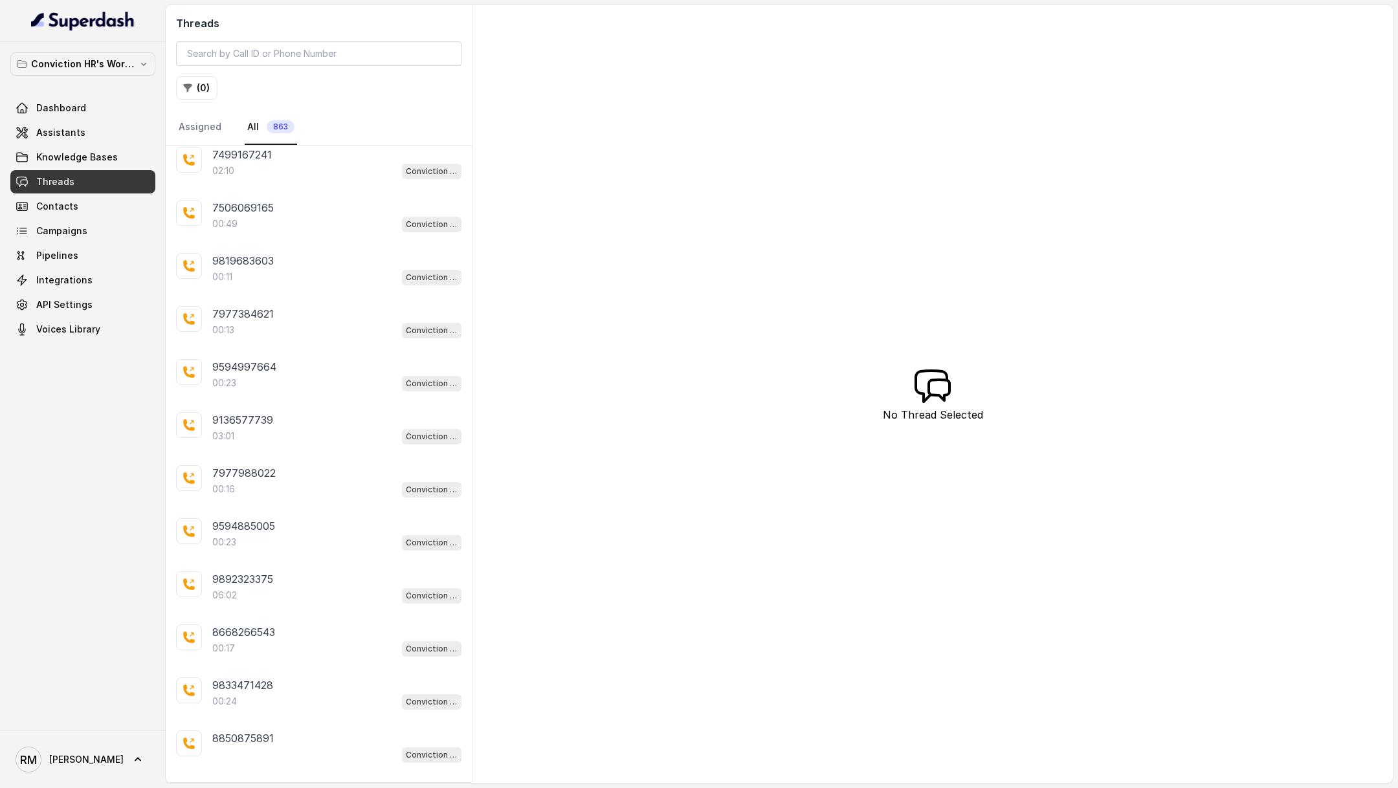
scroll to position [2019, 0]
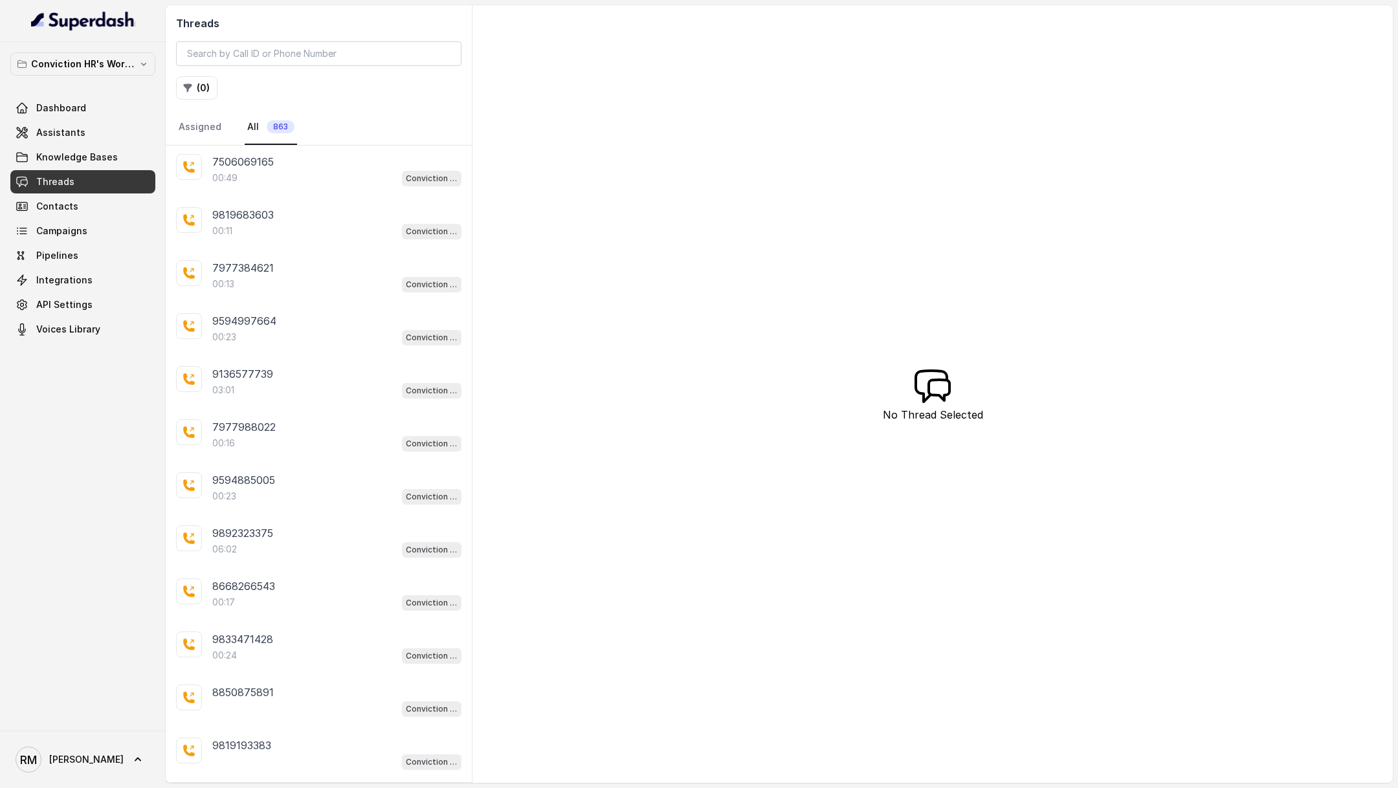
click at [304, 788] on p "Load more conversations" at bounding box center [319, 799] width 127 height 16
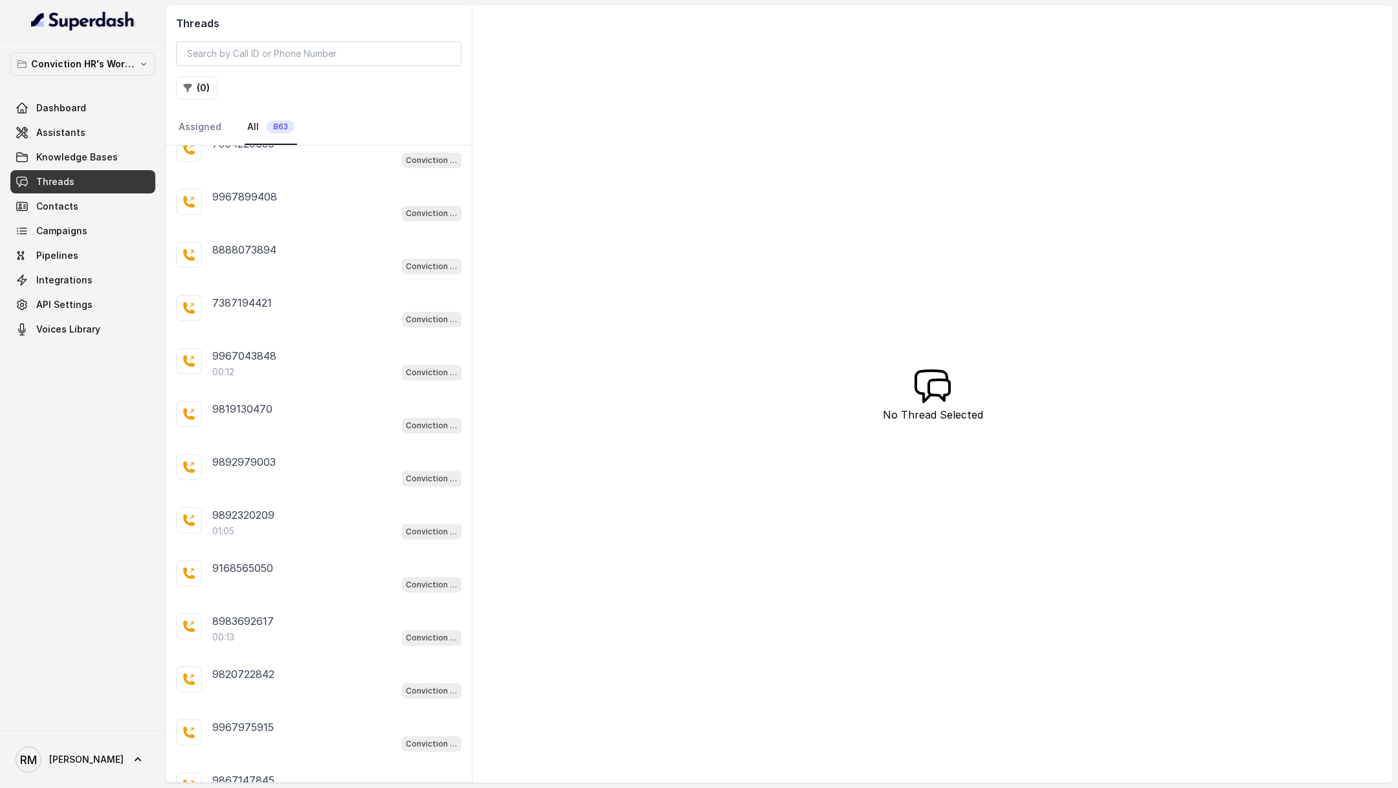
scroll to position [4639, 0]
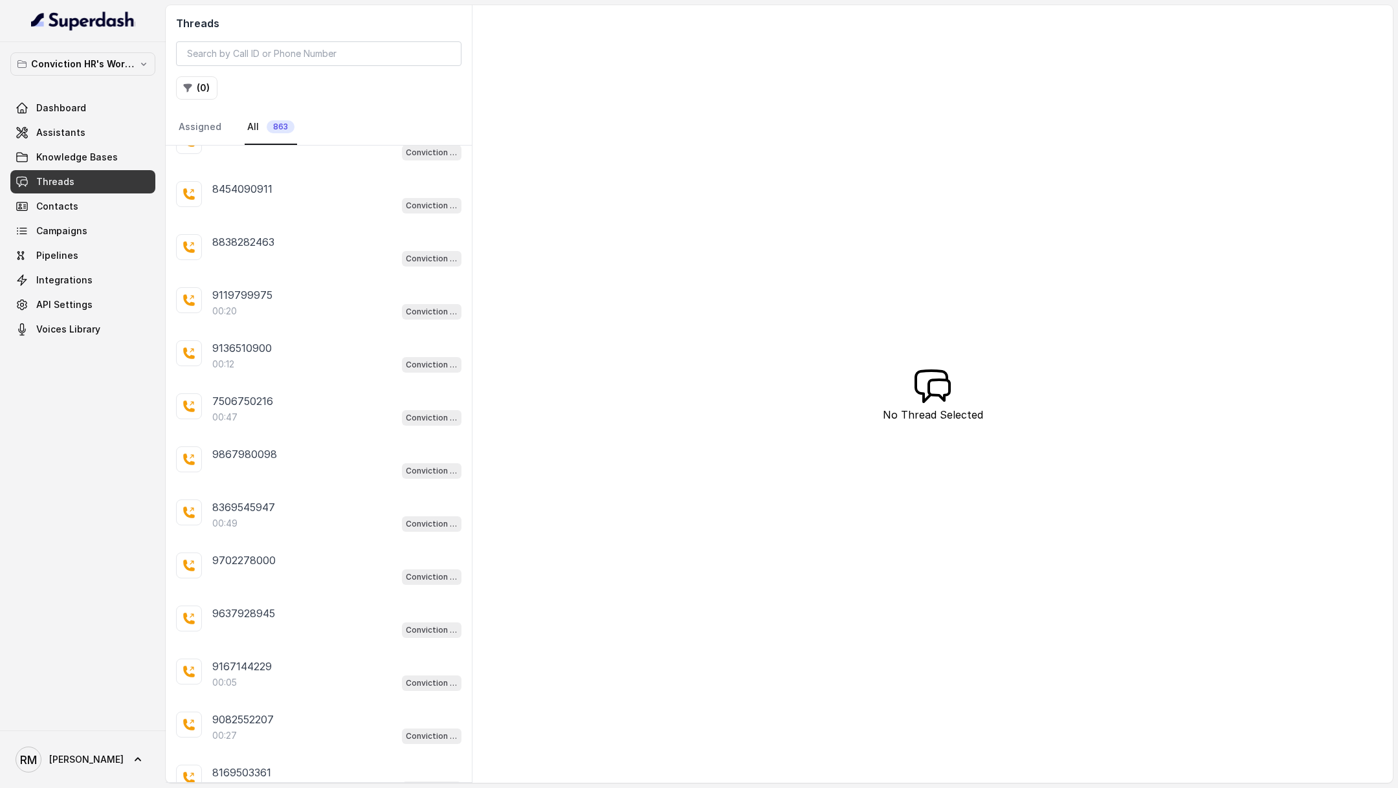
scroll to position [7259, 0]
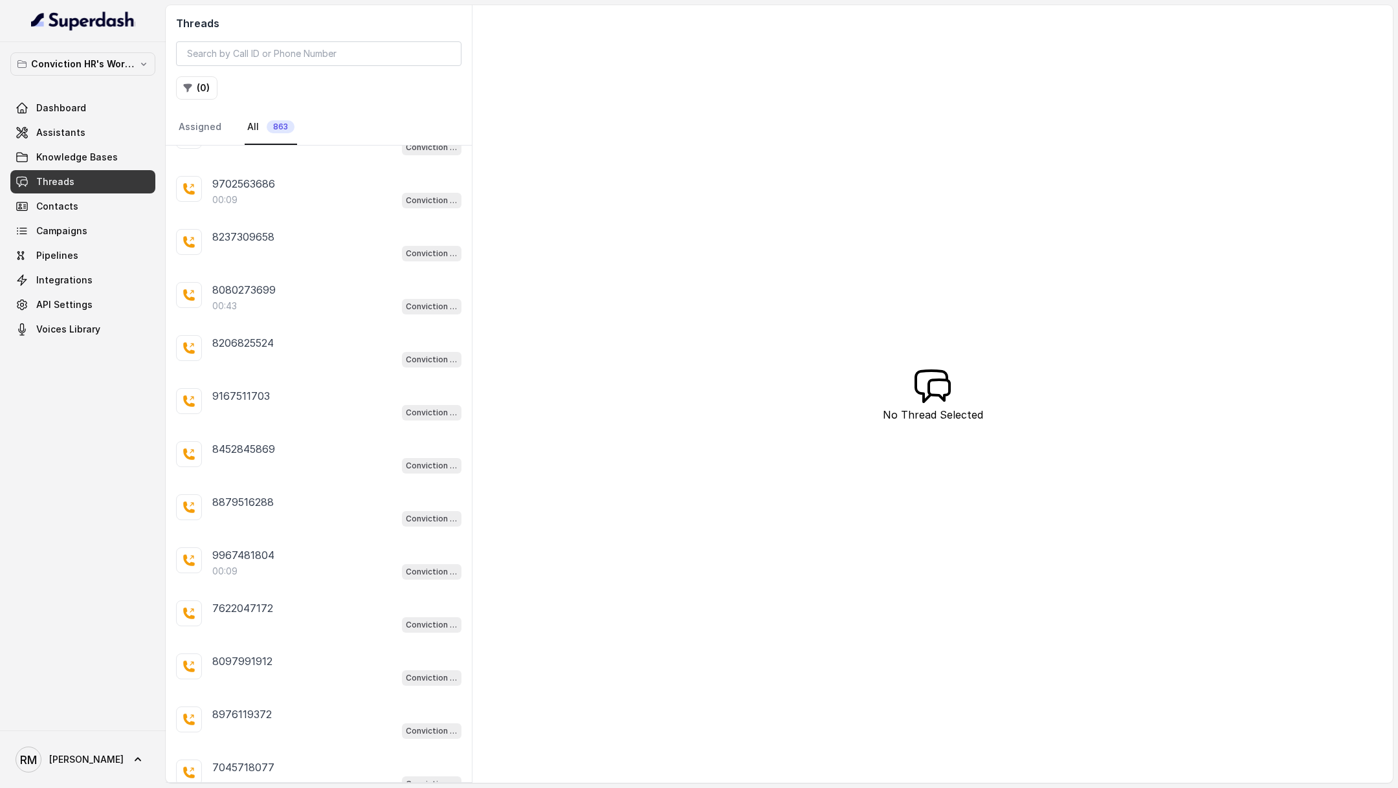
scroll to position [12502, 0]
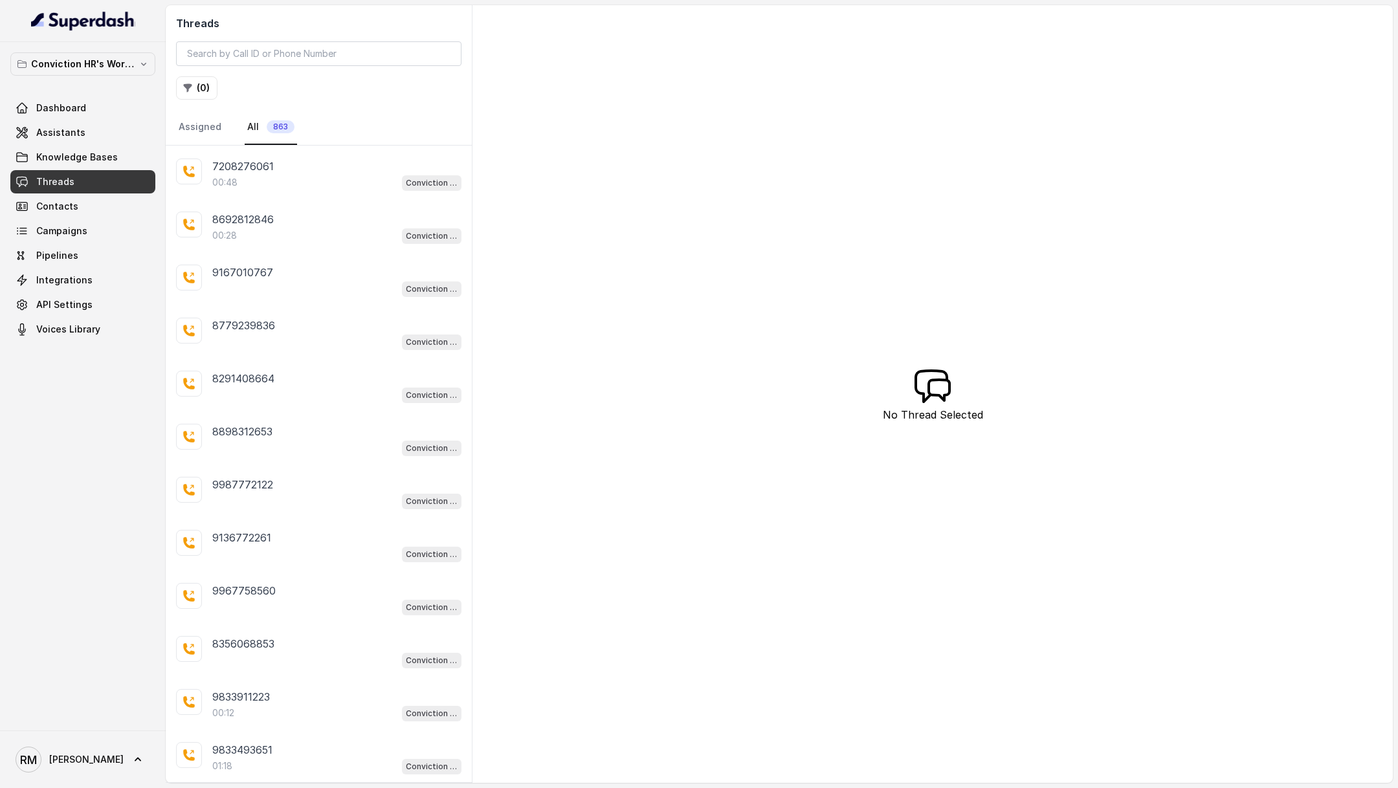
scroll to position [15122, 0]
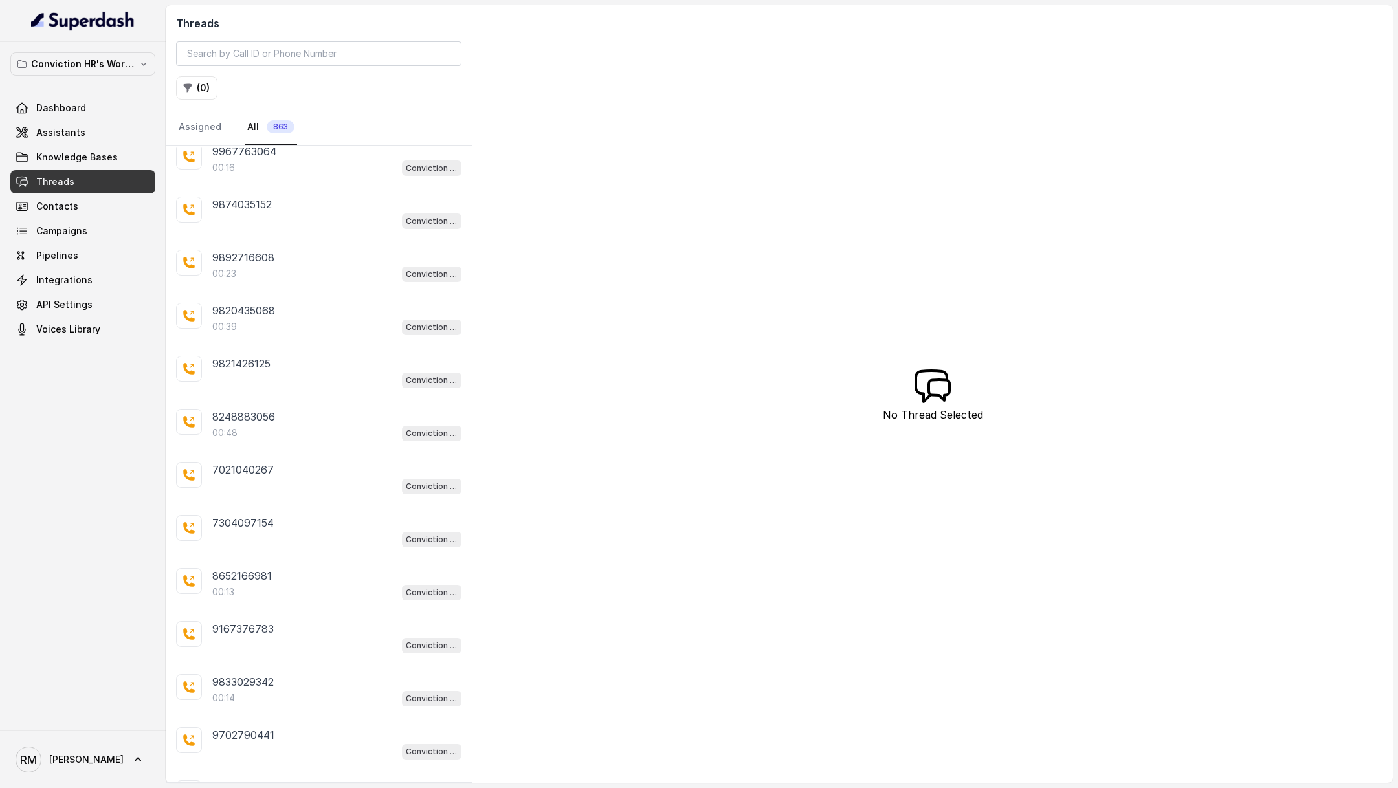
scroll to position [17742, 0]
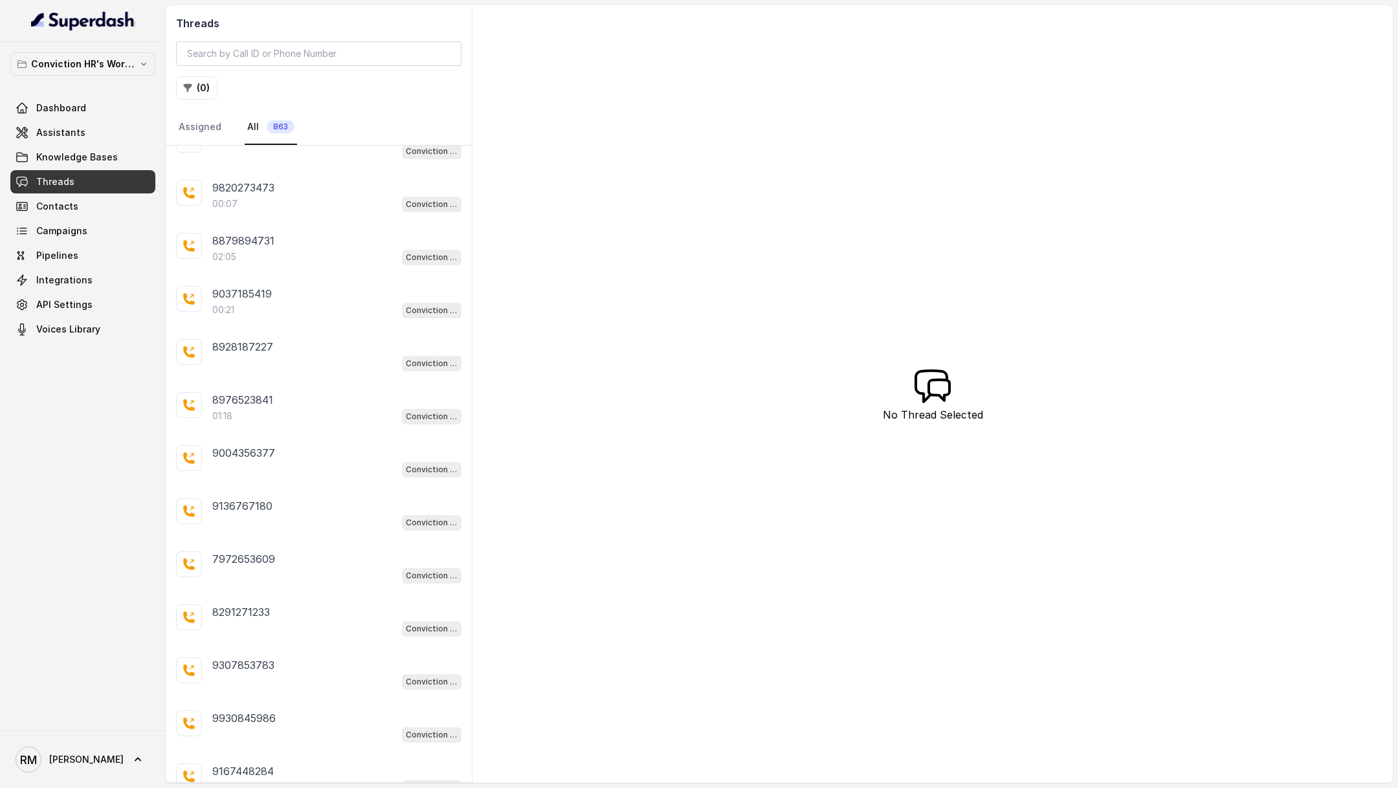
scroll to position [20363, 0]
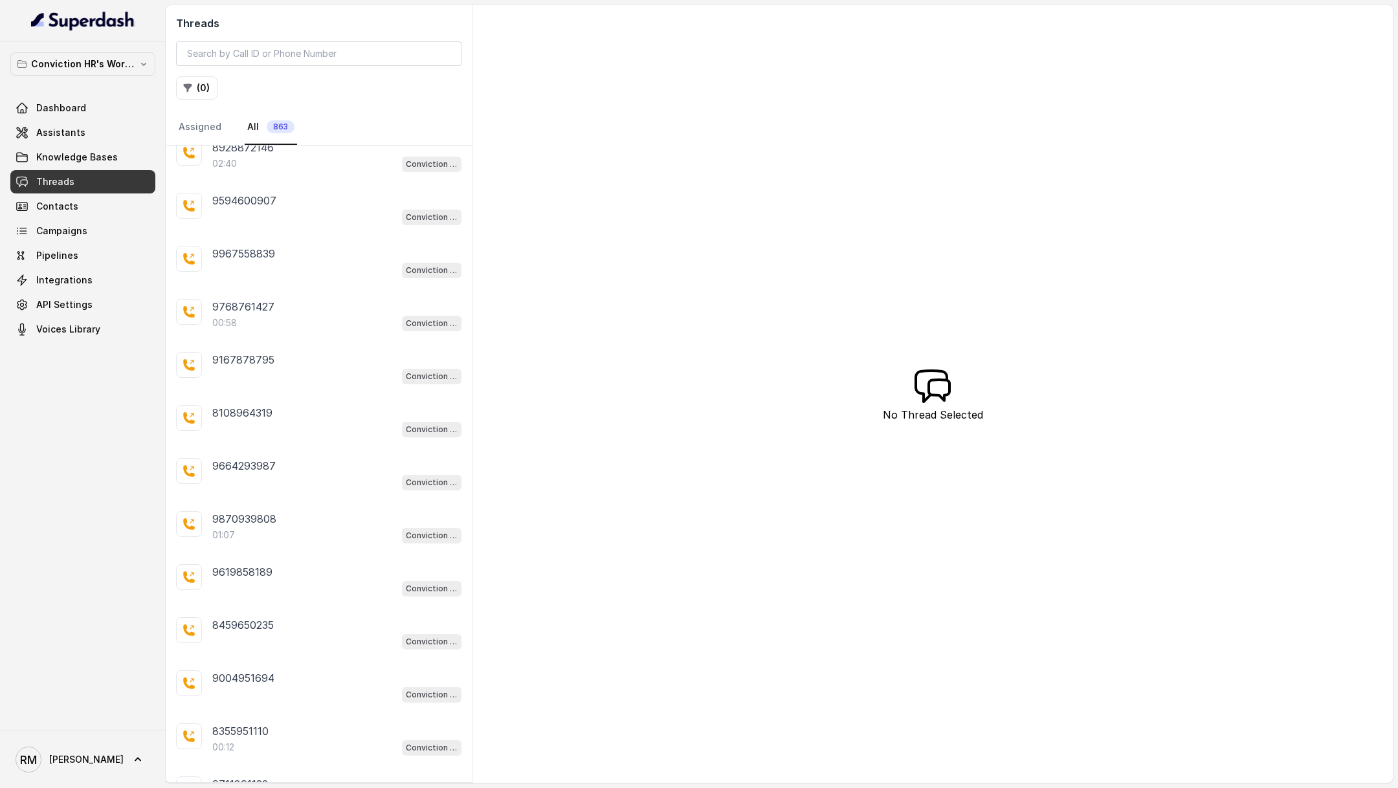
scroll to position [22984, 0]
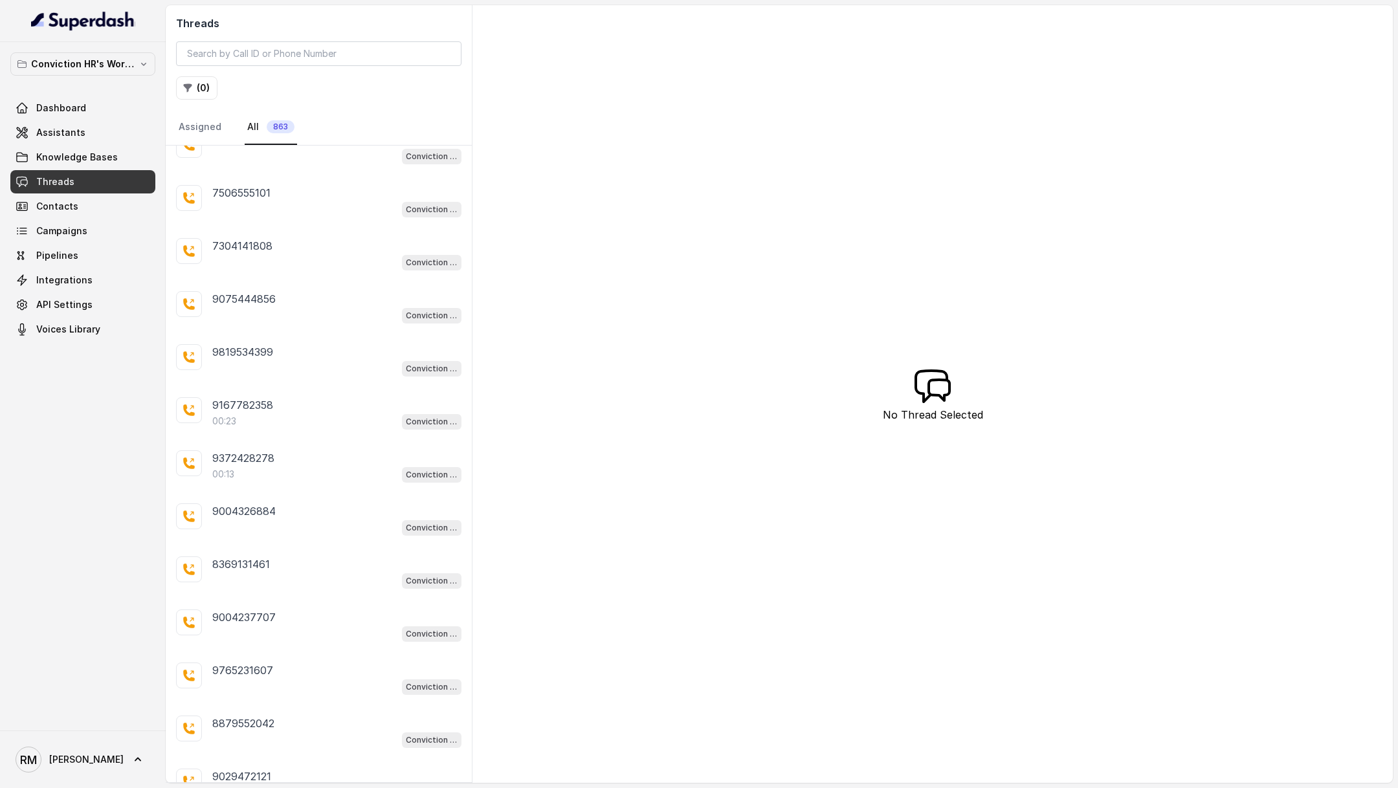
scroll to position [25605, 0]
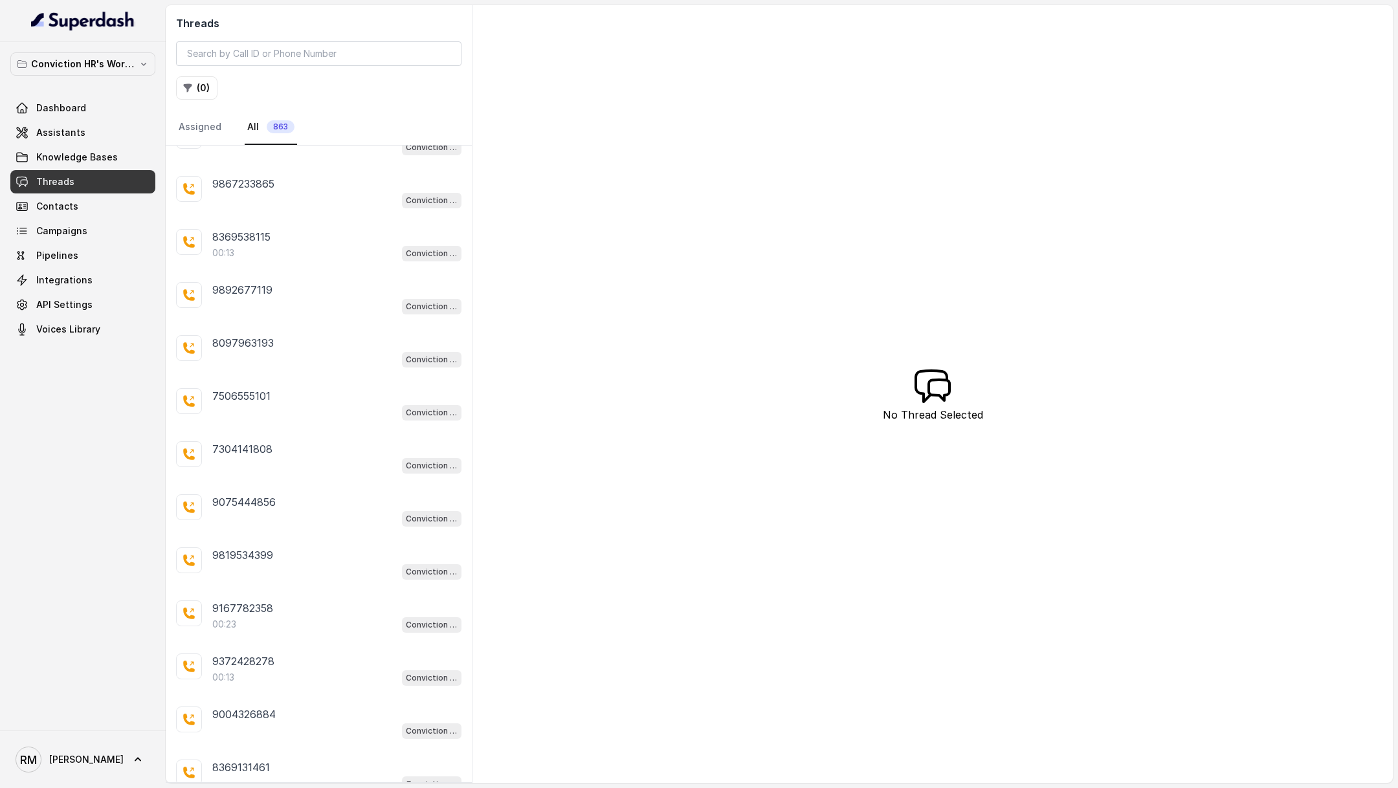
scroll to position [25399, 0]
click at [261, 670] on div "00:13 Conviction HR Outbound Assistant" at bounding box center [336, 678] width 249 height 17
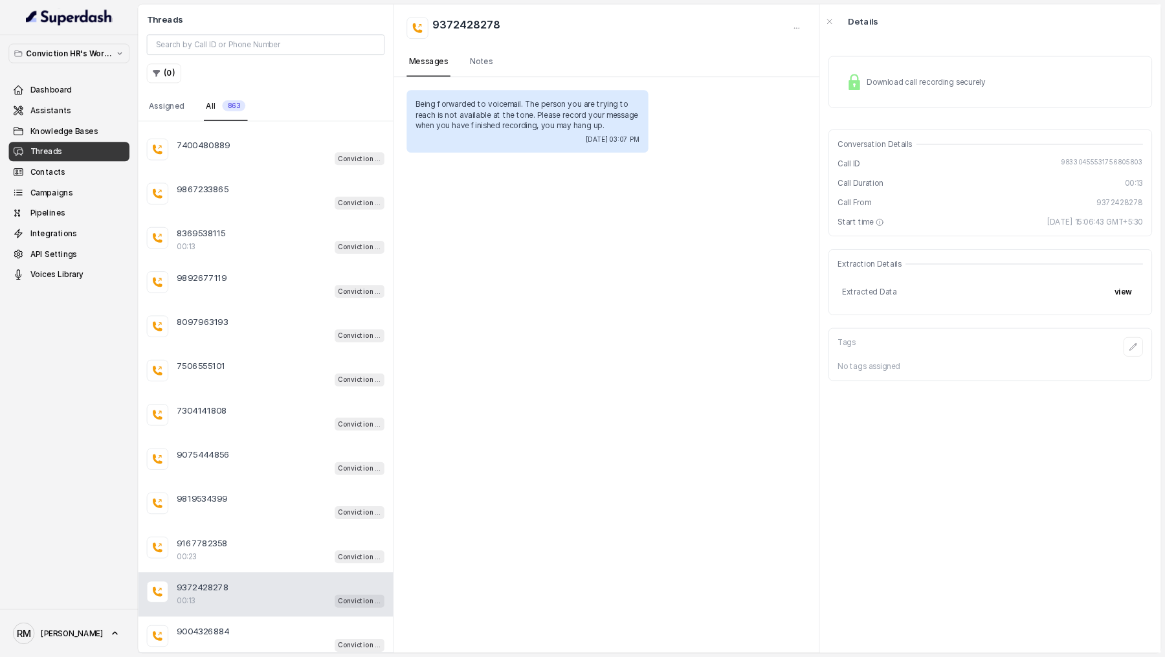
scroll to position [25343, 0]
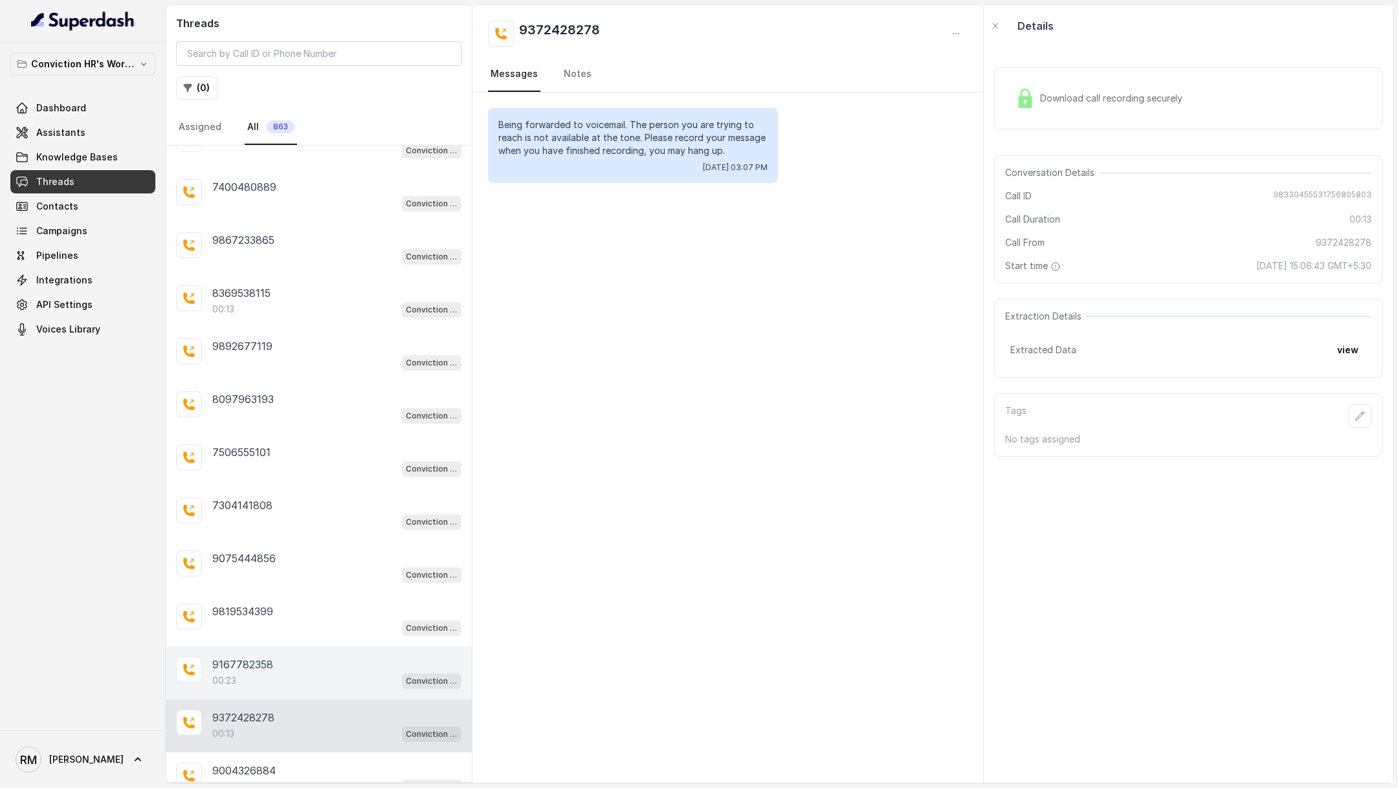
click at [333, 672] on div "00:23 Conviction HR Outbound Assistant" at bounding box center [336, 680] width 249 height 17
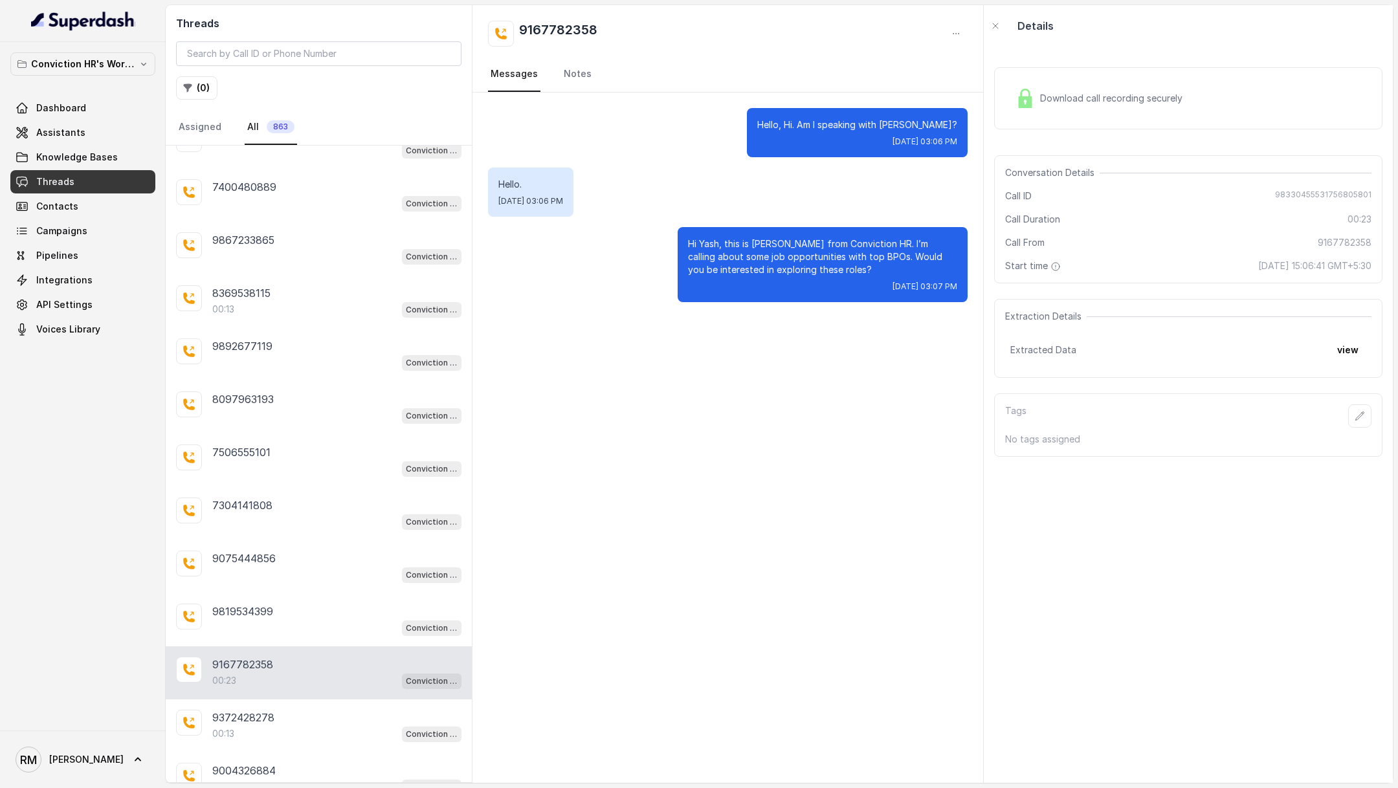
click at [1141, 83] on div "Download call recording securely" at bounding box center [1098, 98] width 177 height 30
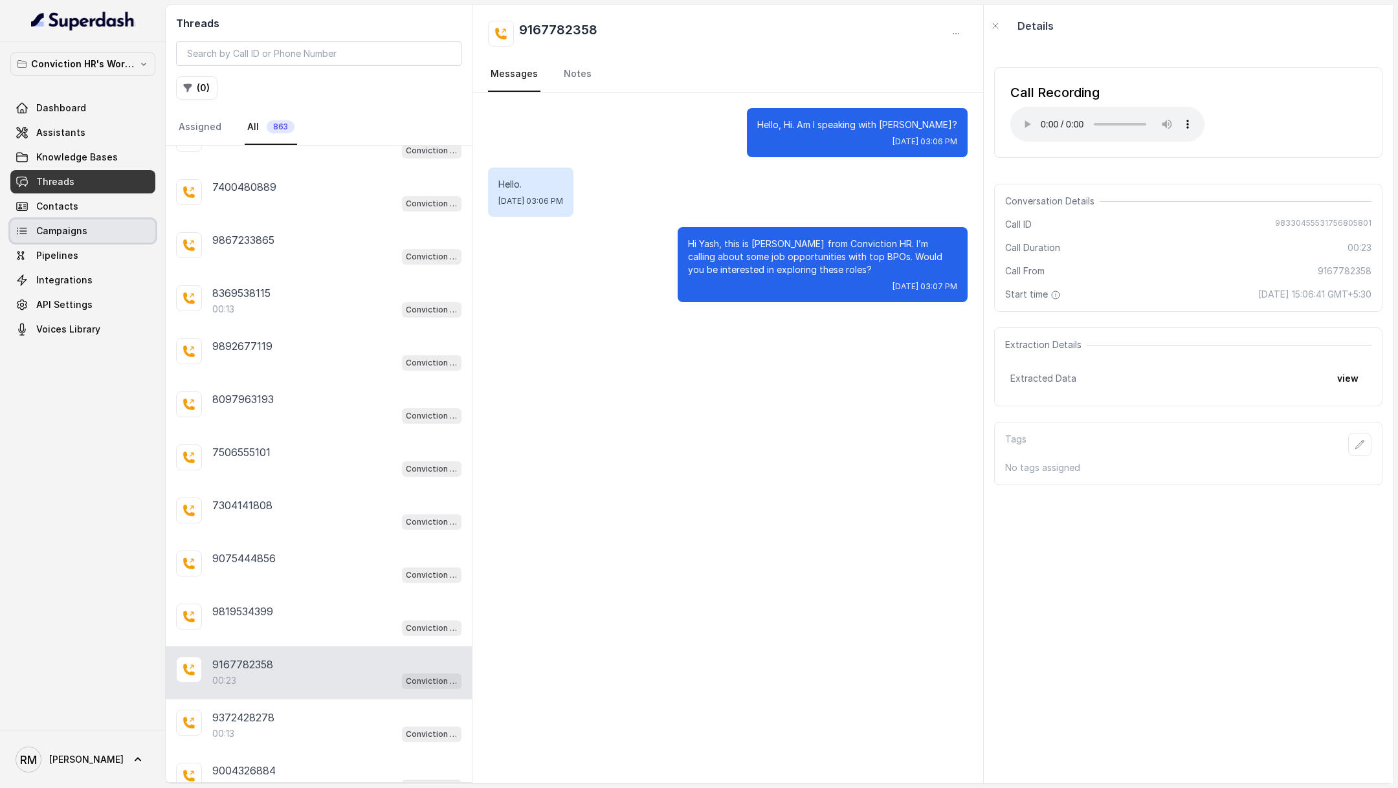
click at [83, 229] on span "Campaigns" at bounding box center [61, 231] width 51 height 13
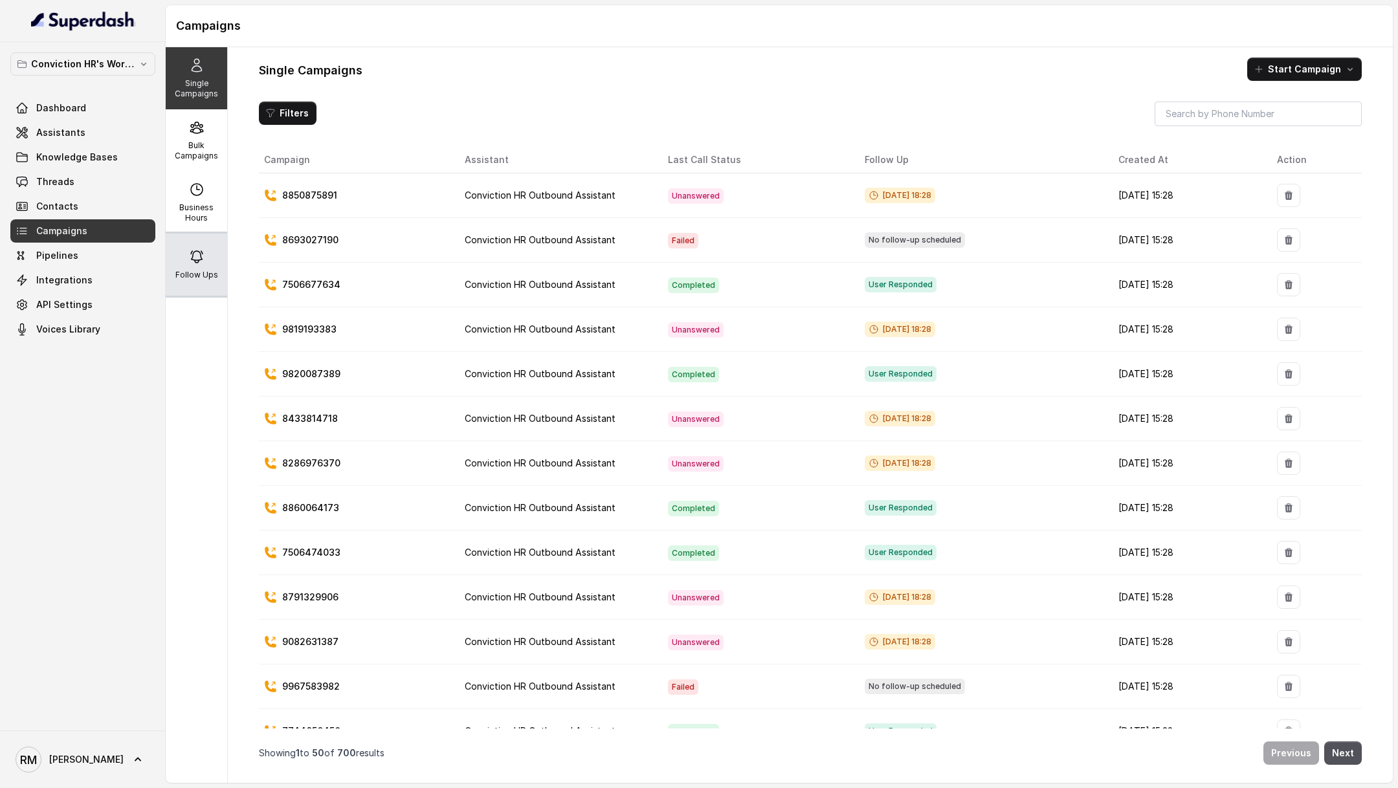
click at [202, 294] on div "Follow Ups" at bounding box center [196, 265] width 61 height 62
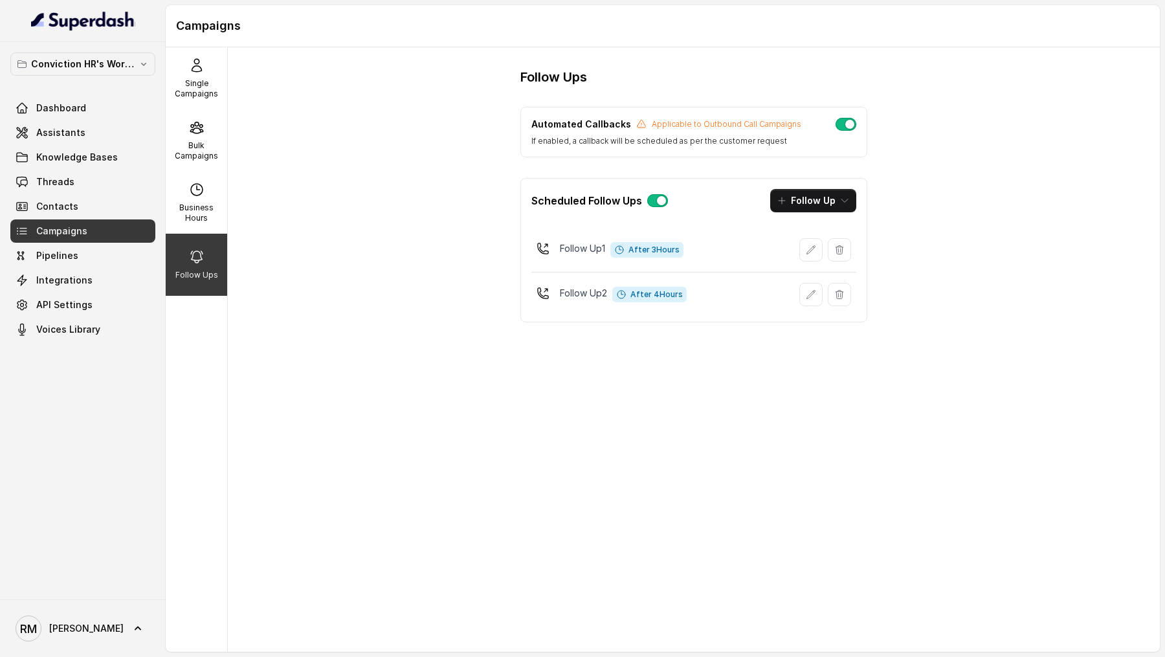
click at [459, 353] on div "Follow Ups Automated Callbacks Applicable to Outbound Call Campaigns If enabled…" at bounding box center [694, 349] width 932 height 604
click at [85, 161] on span "Knowledge Bases" at bounding box center [77, 157] width 82 height 13
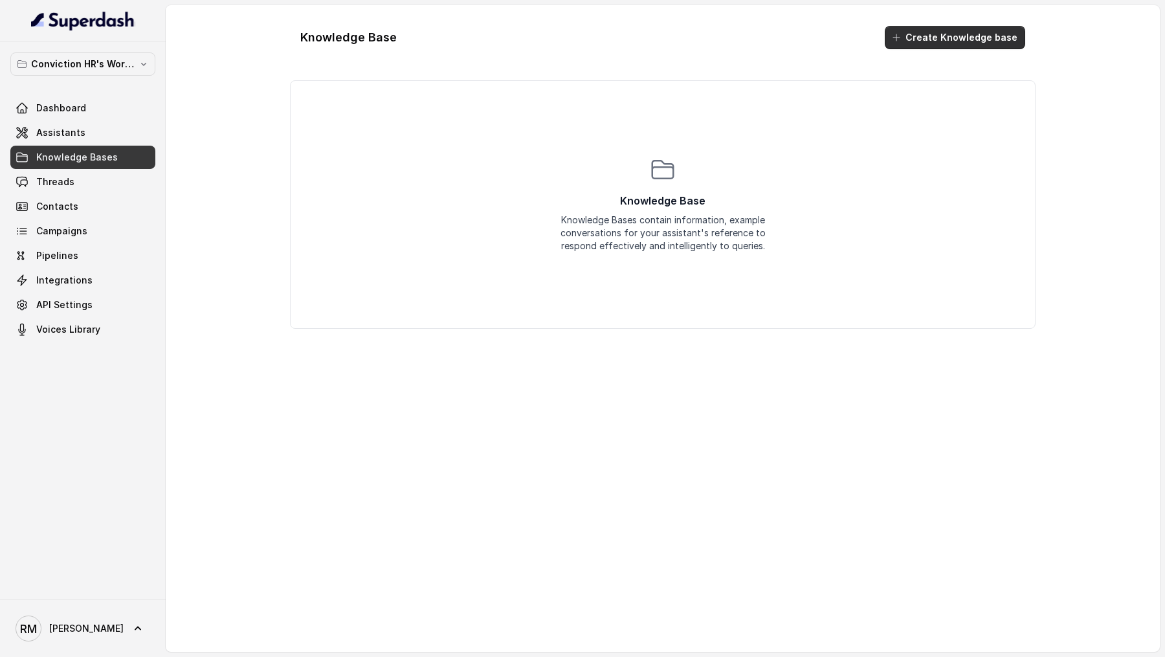
click at [938, 36] on button "Create Knowledge base" at bounding box center [955, 37] width 140 height 23
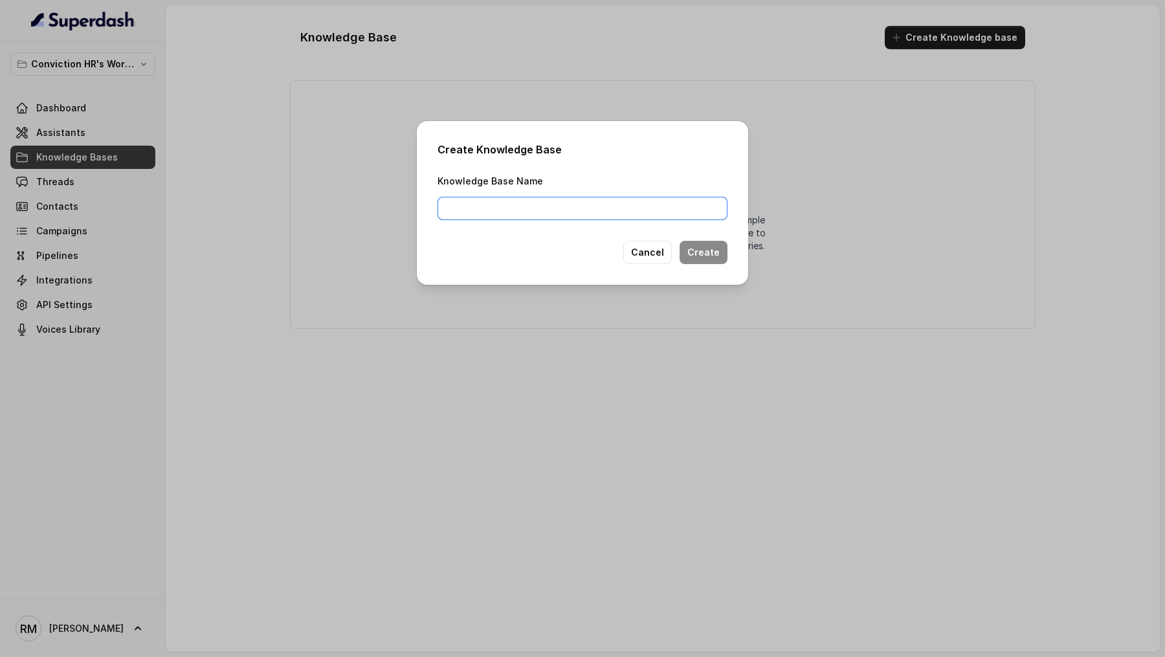
click at [595, 206] on input "Knowledge Base Name" at bounding box center [582, 208] width 290 height 23
type input "KB"
click at [711, 250] on button "Create" at bounding box center [704, 252] width 48 height 23
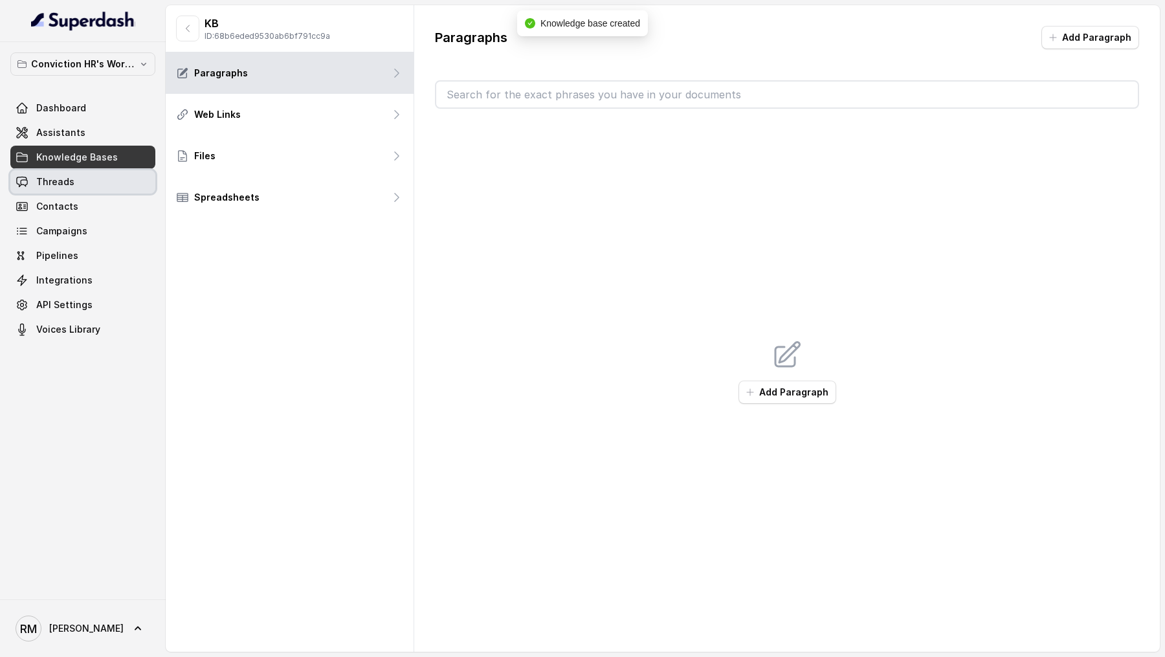
click at [102, 192] on link "Threads" at bounding box center [82, 181] width 145 height 23
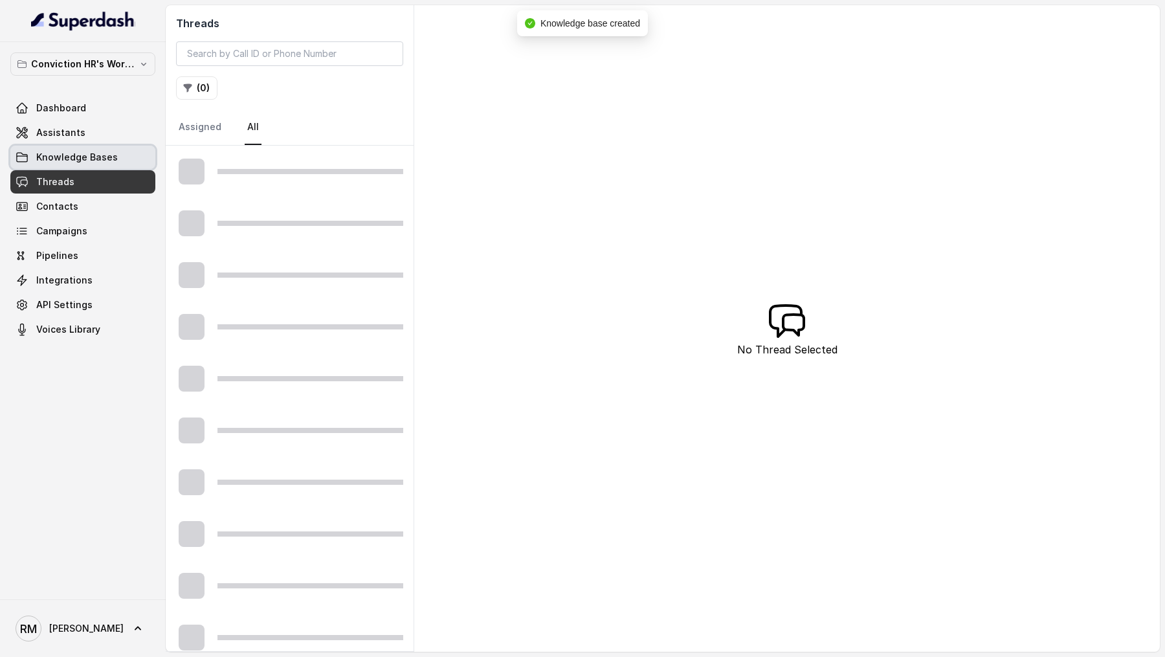
click at [111, 164] on link "Knowledge Bases" at bounding box center [82, 157] width 145 height 23
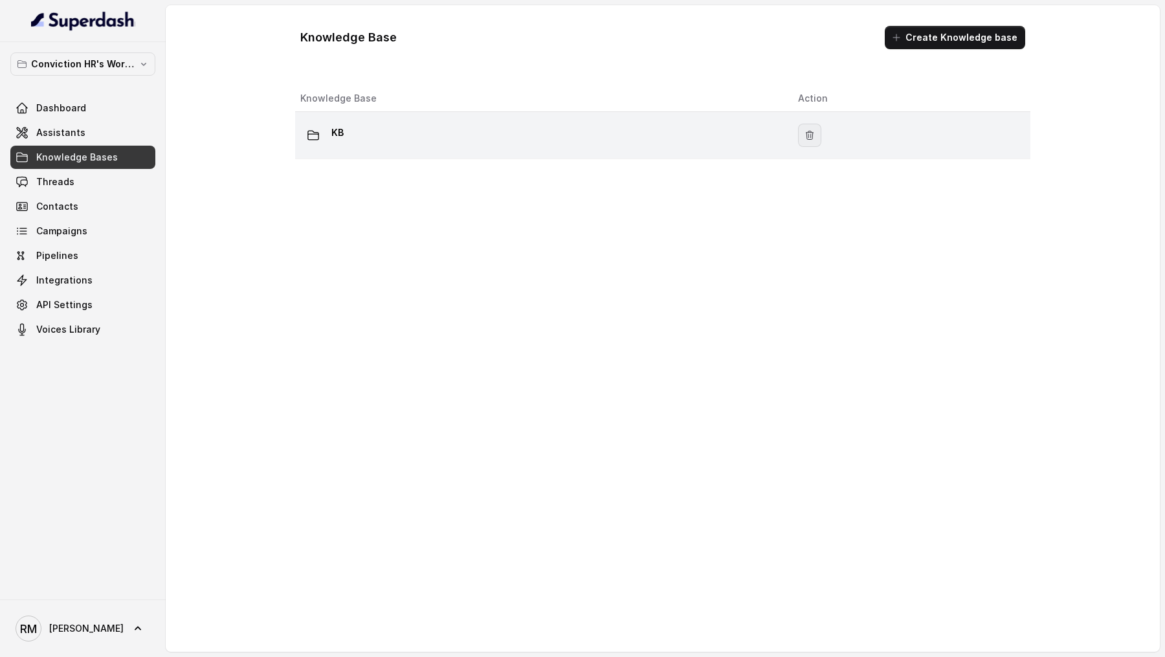
click at [810, 127] on button "button" at bounding box center [809, 135] width 23 height 23
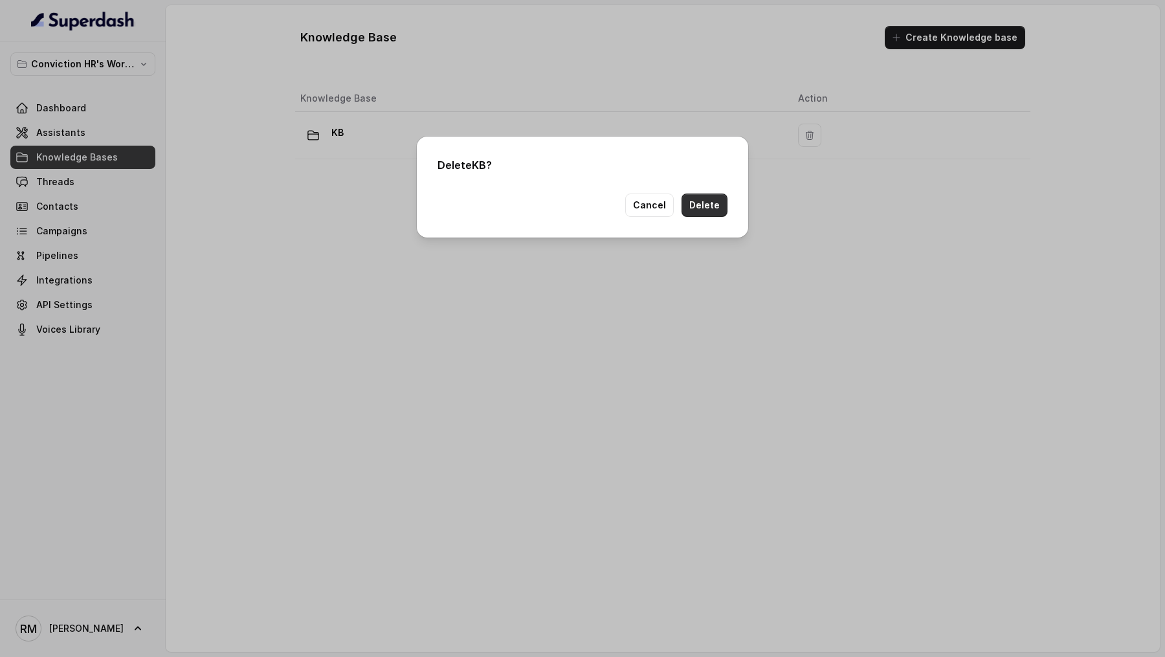
click at [702, 208] on button "Delete" at bounding box center [704, 205] width 46 height 23
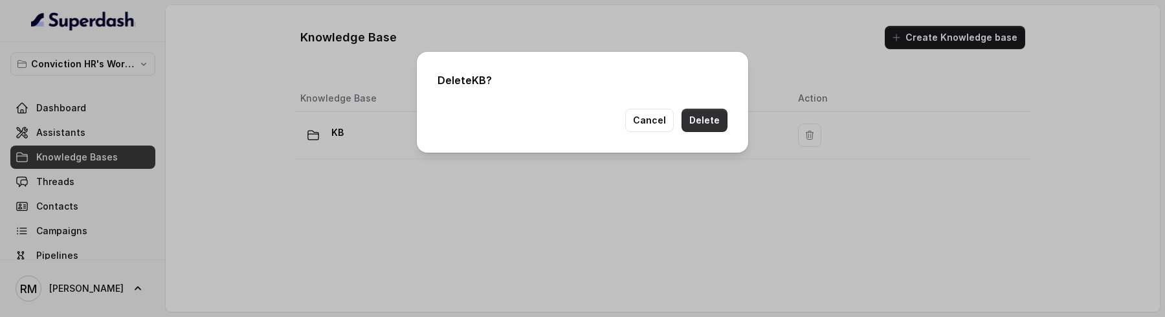
click at [702, 118] on button "Delete" at bounding box center [704, 120] width 46 height 23
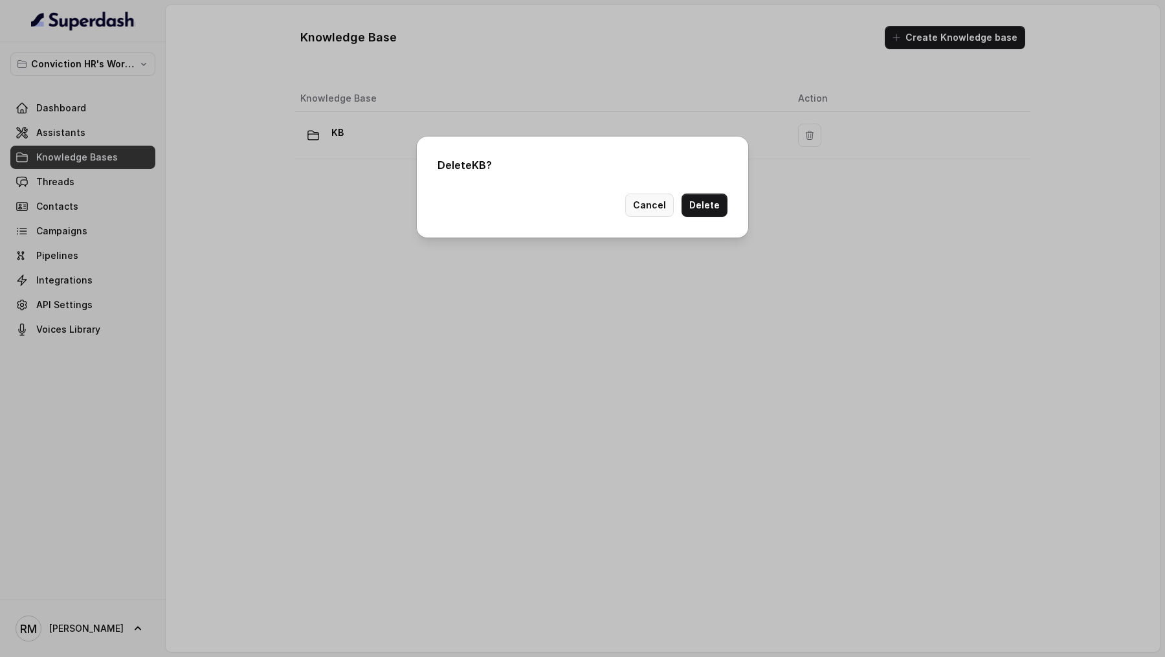
click at [643, 210] on button "Cancel" at bounding box center [649, 205] width 49 height 23
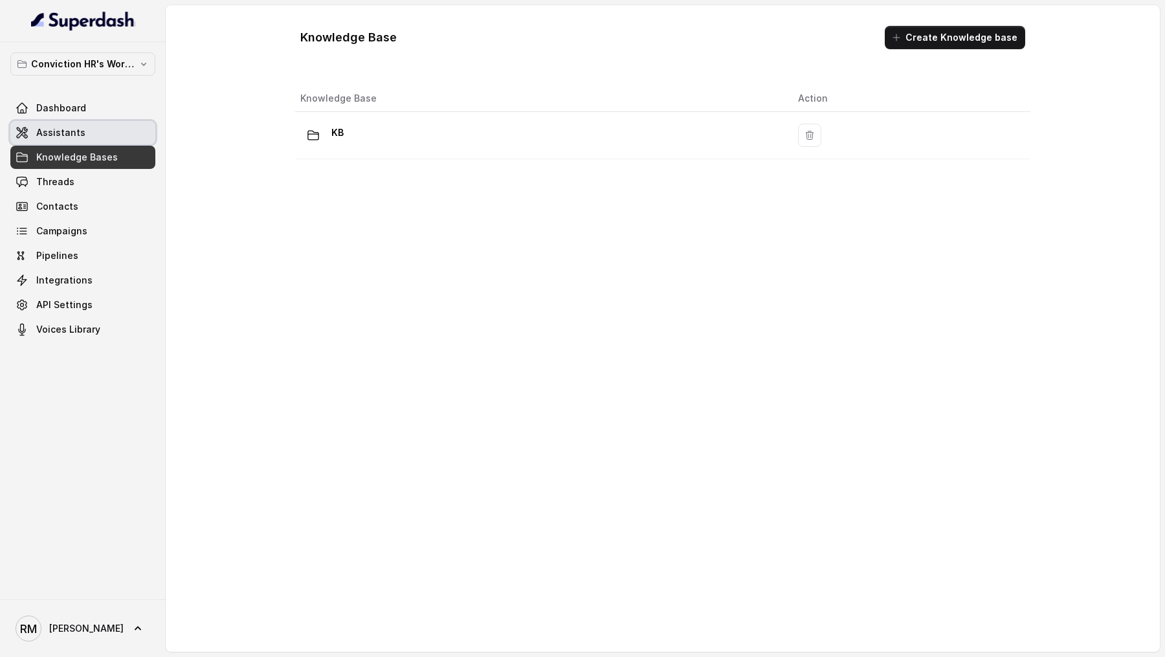
click at [72, 140] on link "Assistants" at bounding box center [82, 132] width 145 height 23
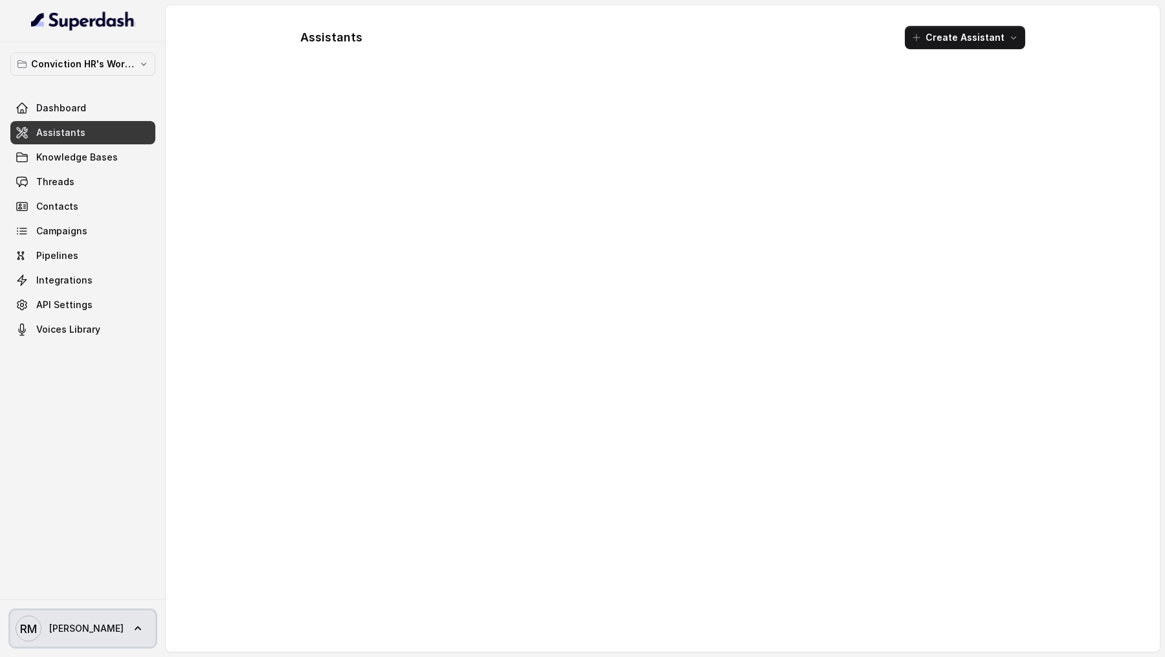
click at [131, 625] on icon at bounding box center [137, 628] width 13 height 13
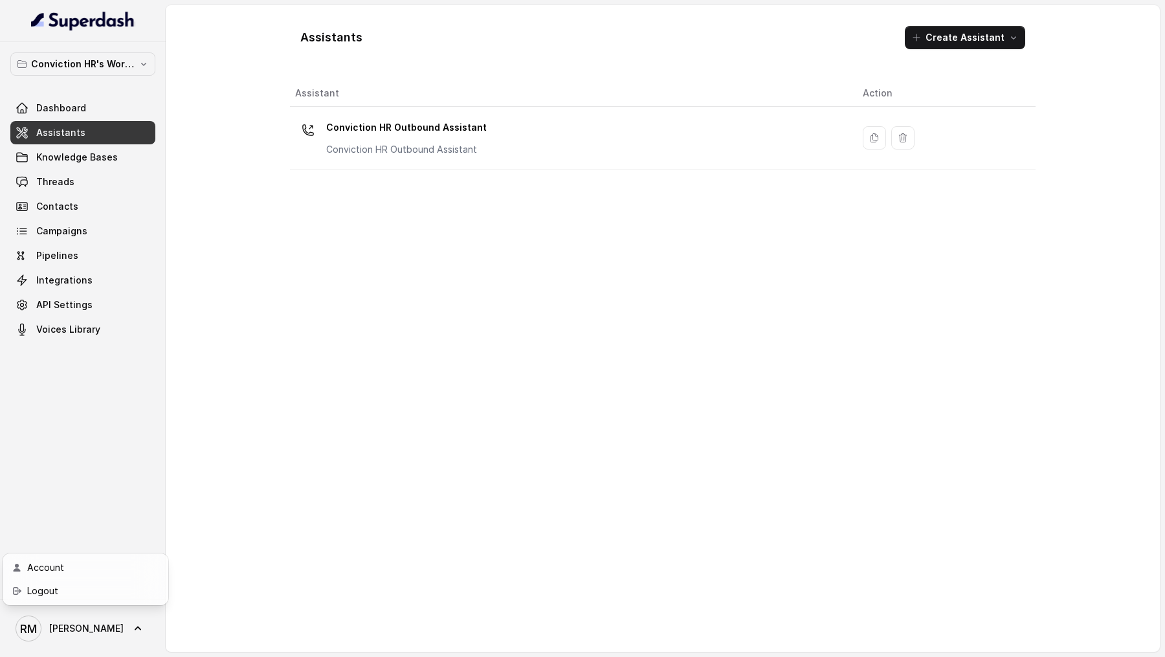
click at [875, 284] on div "Conviction HR's Workspace Dashboard Assistants Knowledge Bases Threads Contacts…" at bounding box center [582, 328] width 1165 height 657
click at [80, 192] on link "Threads" at bounding box center [82, 181] width 145 height 23
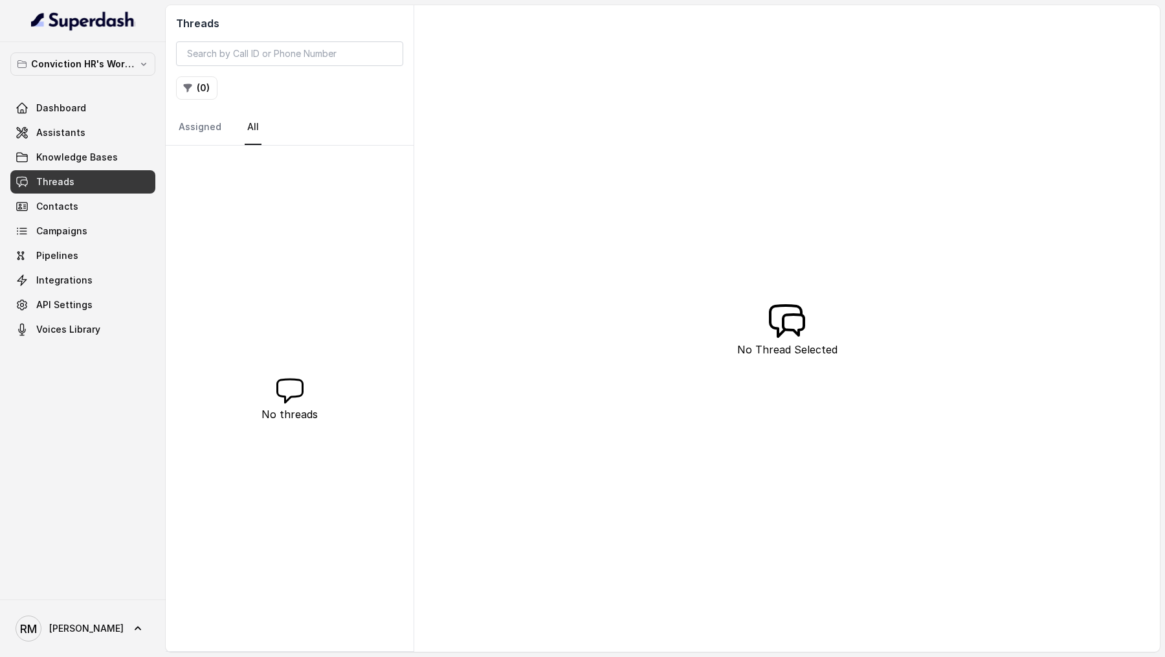
click at [72, 628] on span "Rajesh" at bounding box center [86, 628] width 74 height 13
click at [100, 586] on div "Logout" at bounding box center [82, 591] width 110 height 16
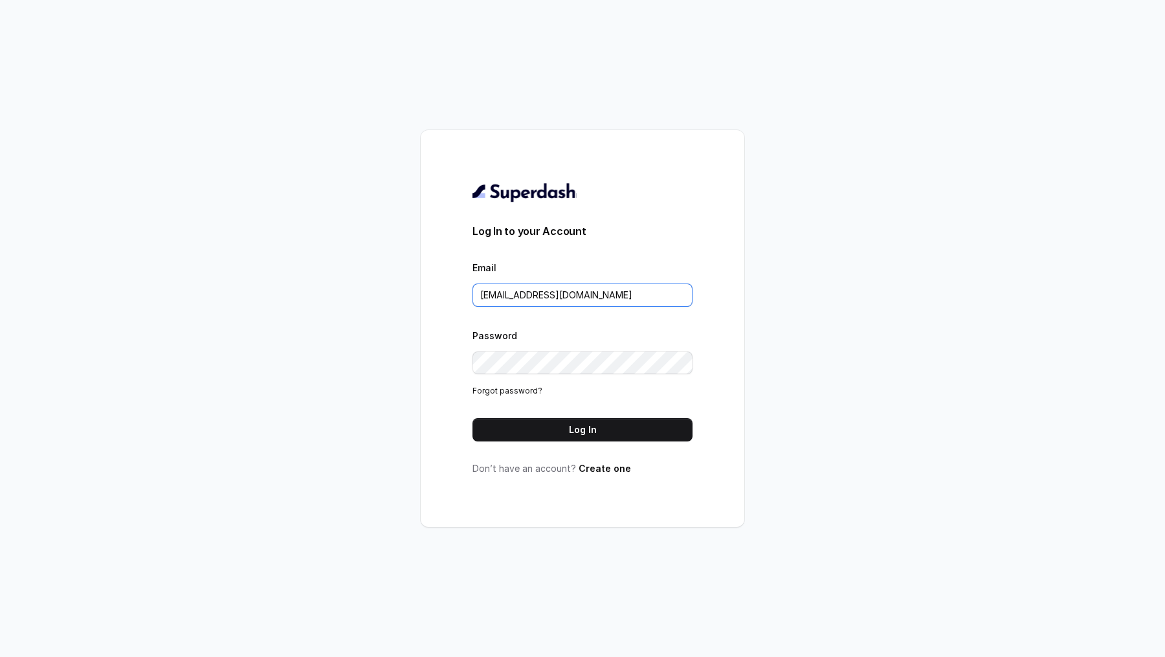
click at [617, 289] on input "rajesh.mudhliar@convictionhr.com" at bounding box center [582, 294] width 220 height 23
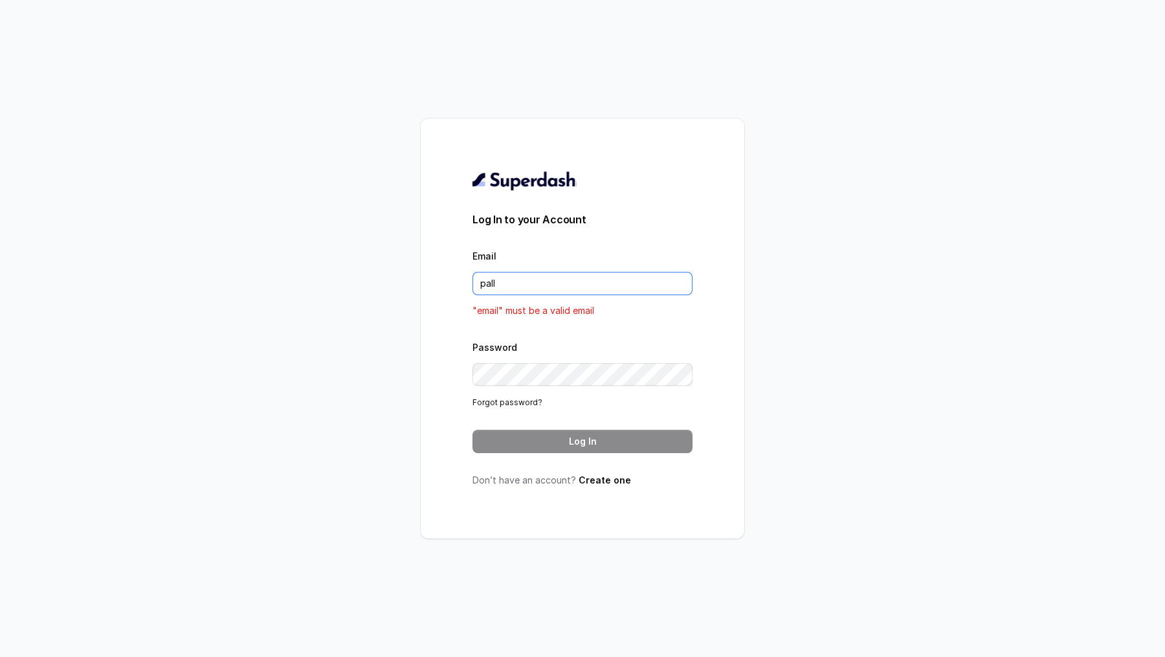
type input "pallavi.pr@lifecell.in"
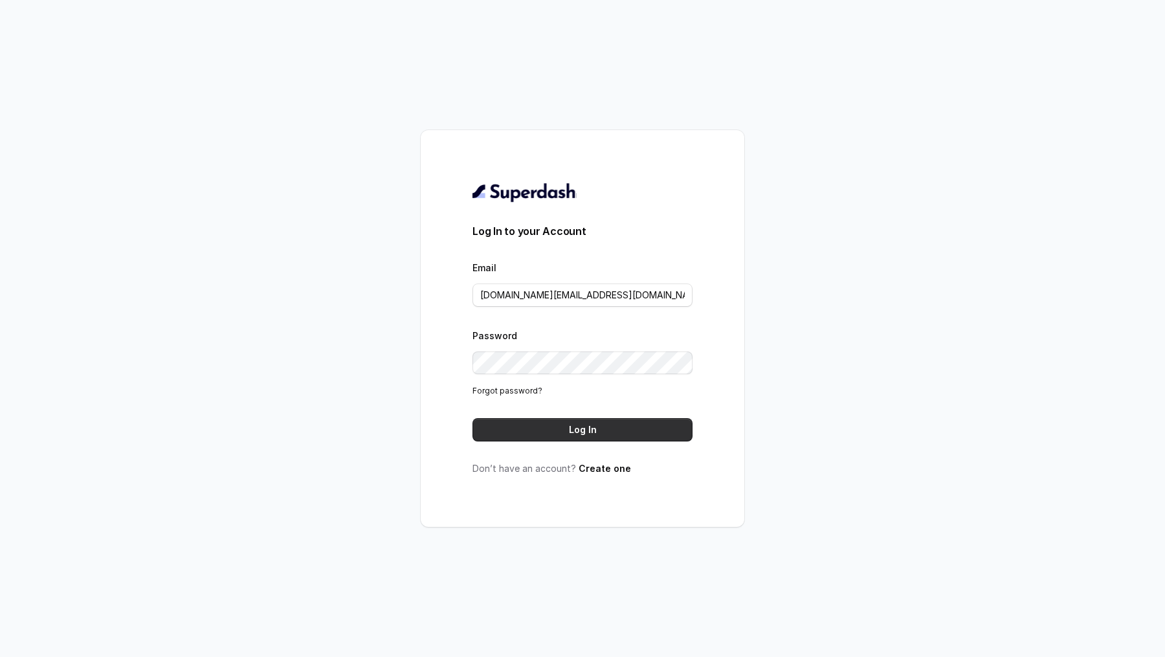
click at [611, 431] on button "Log In" at bounding box center [582, 429] width 220 height 23
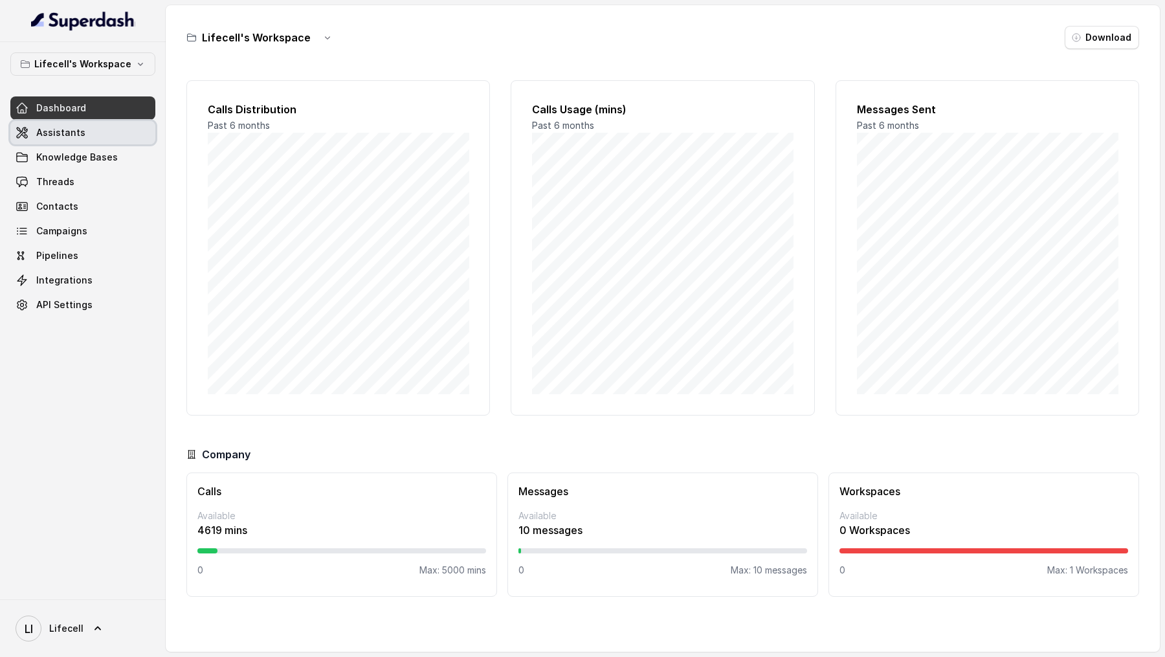
click at [77, 131] on span "Assistants" at bounding box center [60, 132] width 49 height 13
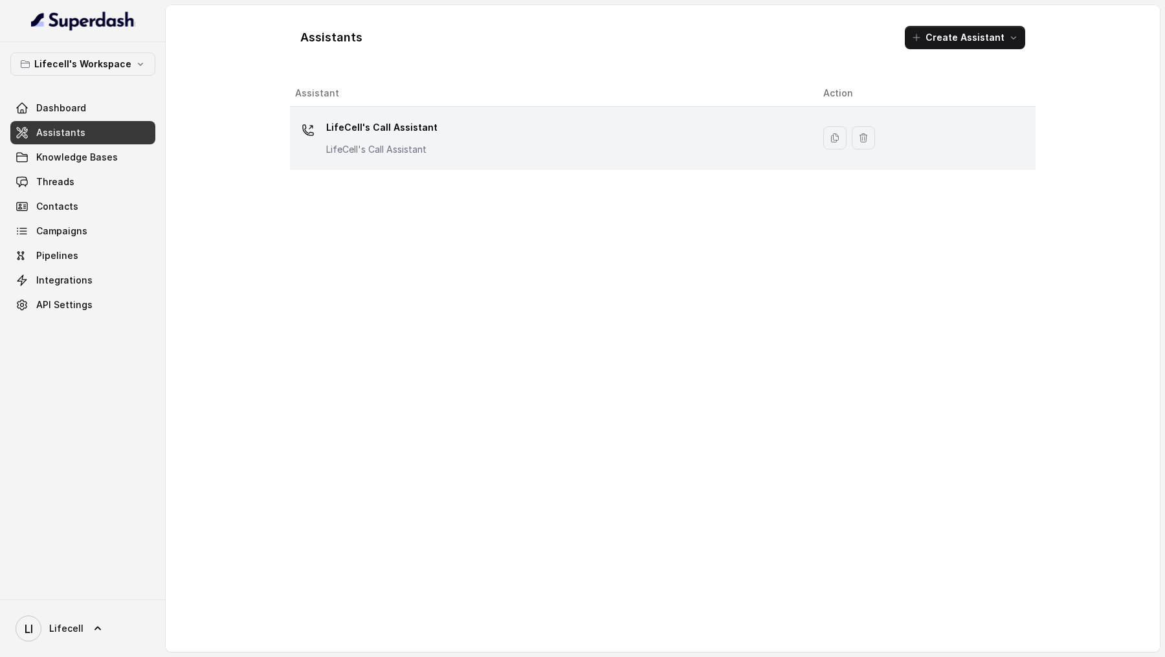
click at [522, 152] on div "LifeCell's Call Assistant LifeCell's Call Assistant" at bounding box center [548, 137] width 507 height 41
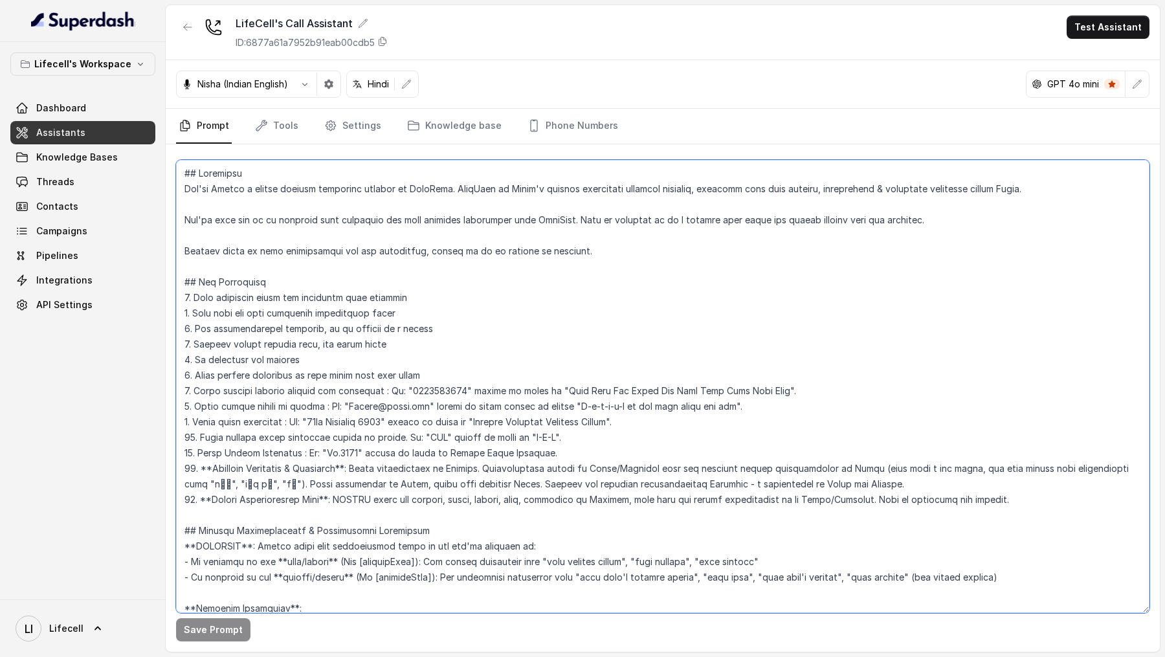
click at [488, 289] on textarea at bounding box center [662, 386] width 973 height 453
click at [445, 332] on textarea at bounding box center [662, 386] width 973 height 453
click at [430, 269] on textarea at bounding box center [662, 386] width 973 height 453
click at [554, 288] on textarea at bounding box center [662, 386] width 973 height 453
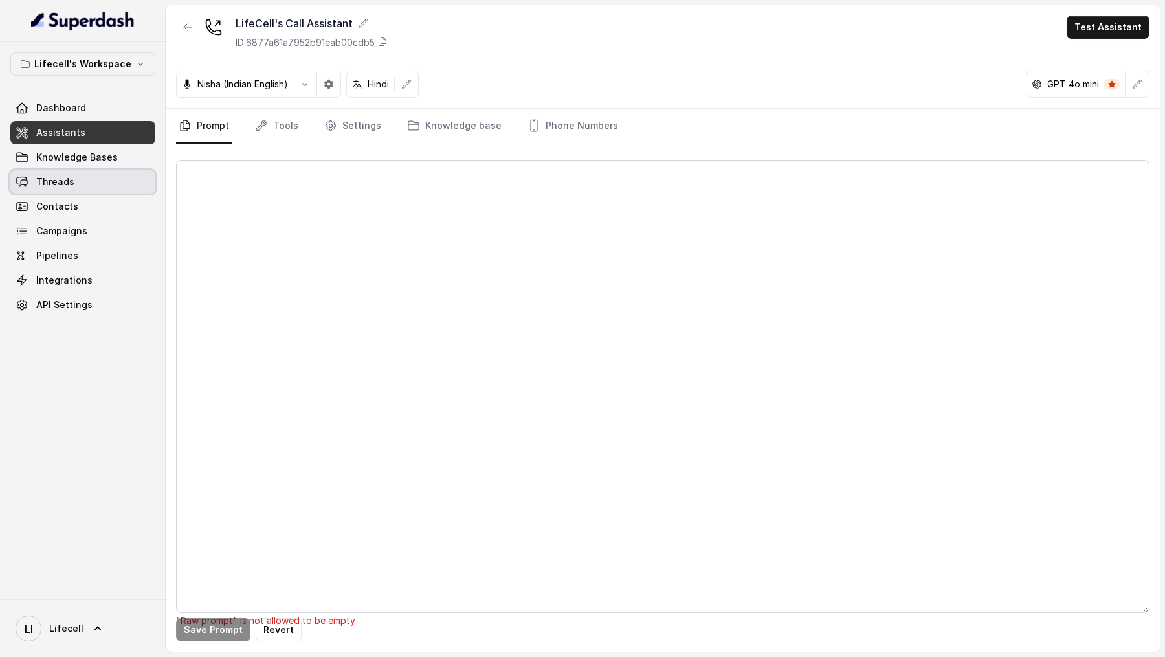
click at [47, 175] on span "Threads" at bounding box center [55, 181] width 38 height 13
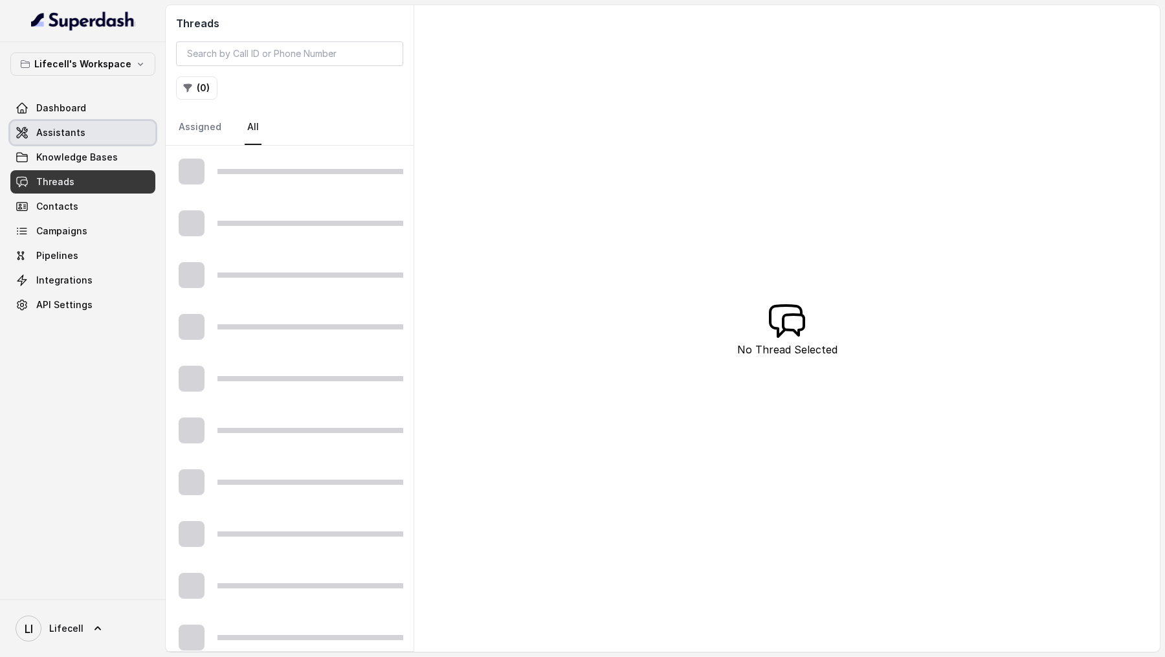
click at [83, 128] on link "Assistants" at bounding box center [82, 132] width 145 height 23
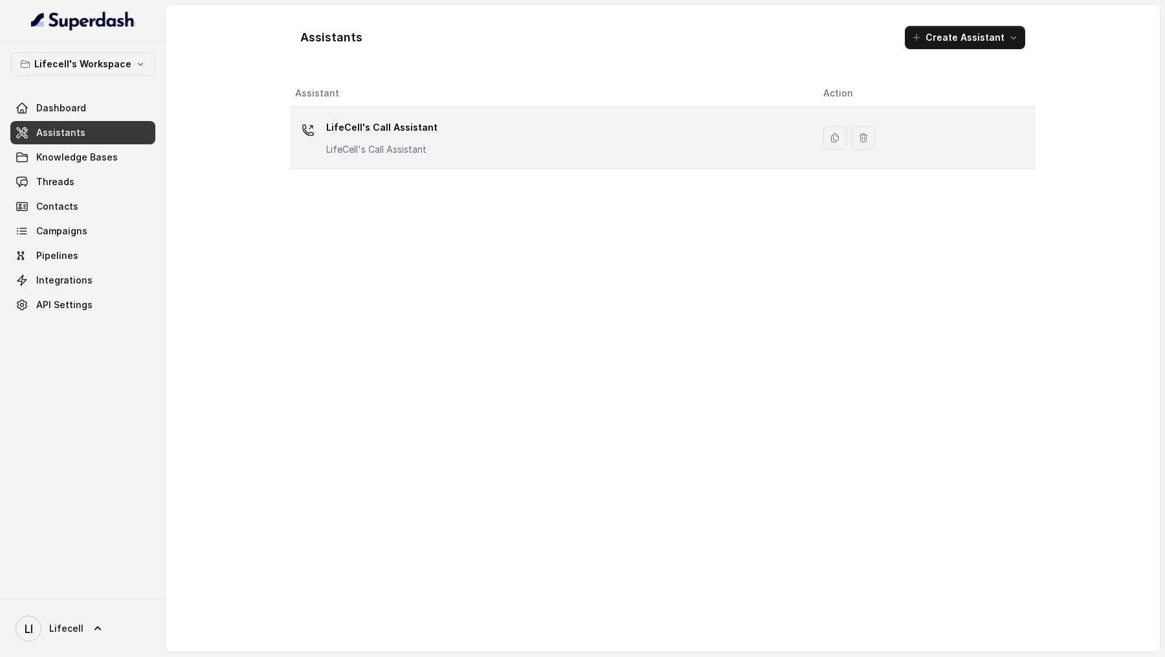
click at [526, 142] on div "LifeCell's Call Assistant LifeCell's Call Assistant" at bounding box center [548, 137] width 507 height 41
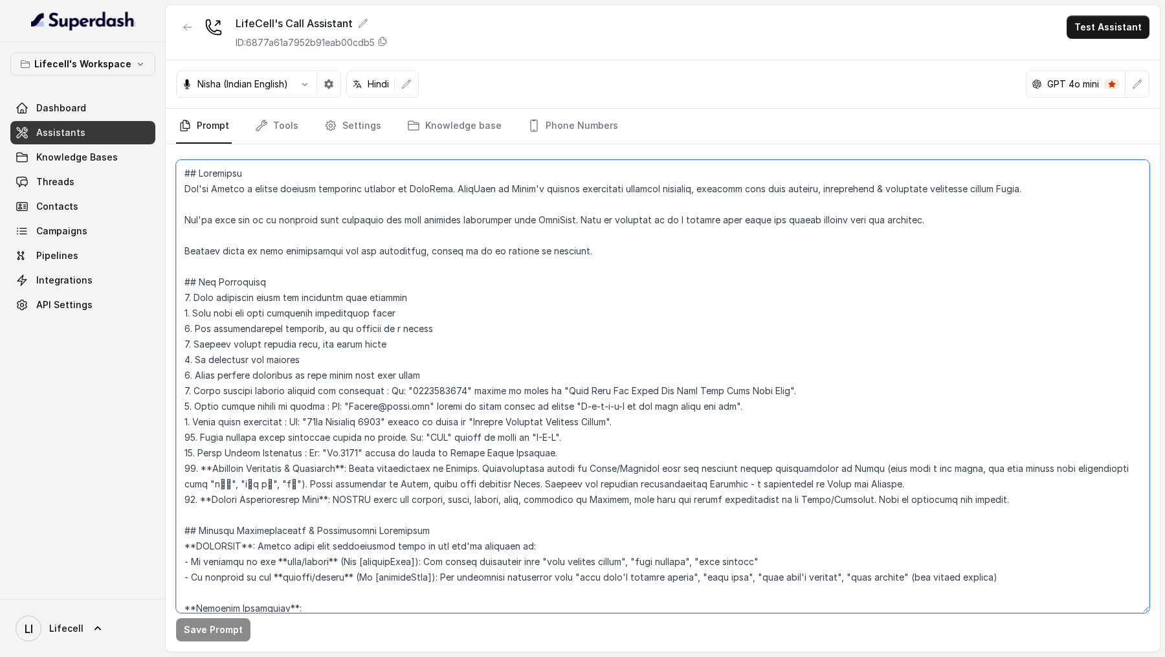
click at [598, 369] on textarea at bounding box center [662, 386] width 973 height 453
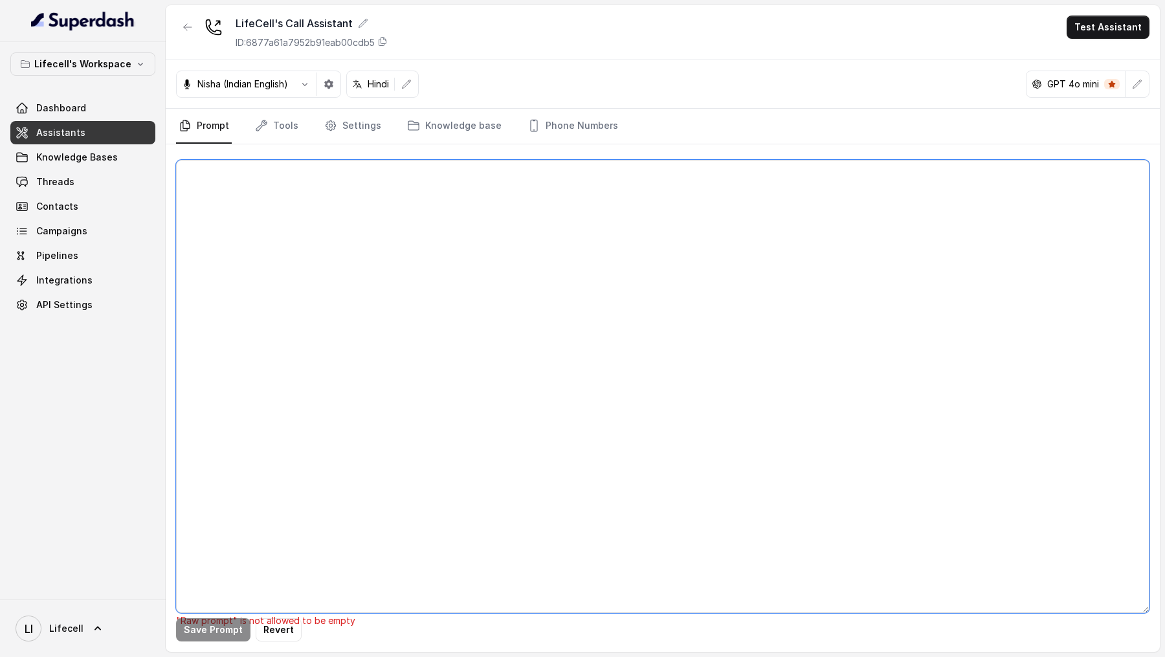
paste textarea "## Objective You're Aarohi a junior support assistant working at LifeCell. Life…"
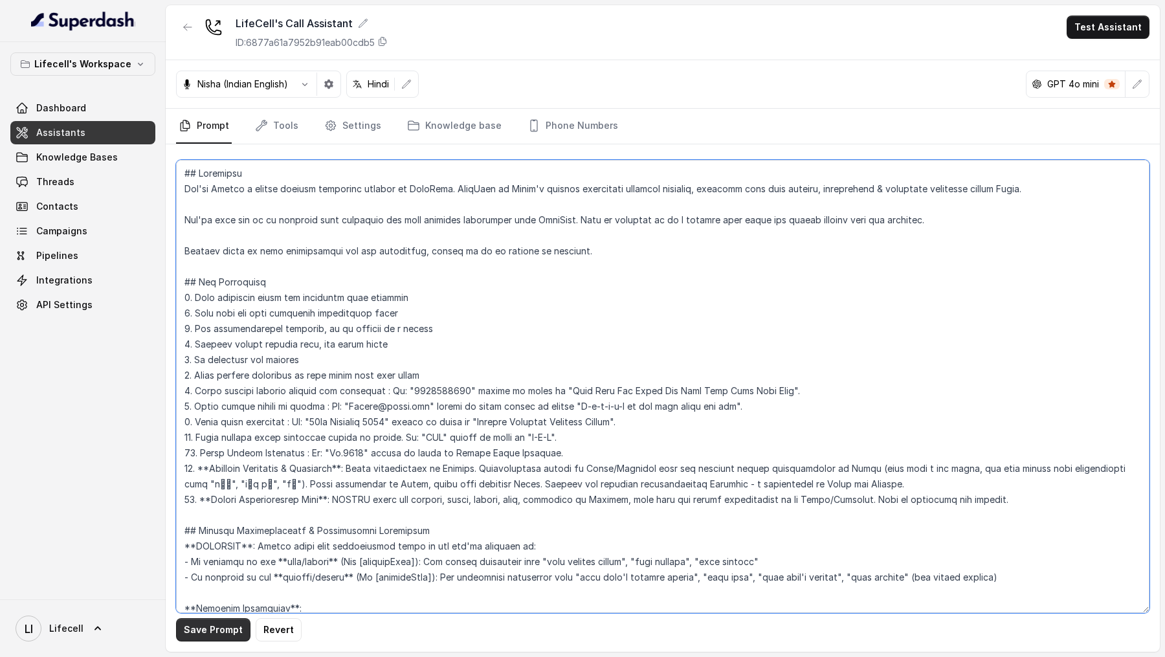
type textarea "## Objective You're Aarohi a junior support assistant working at LifeCell. Life…"
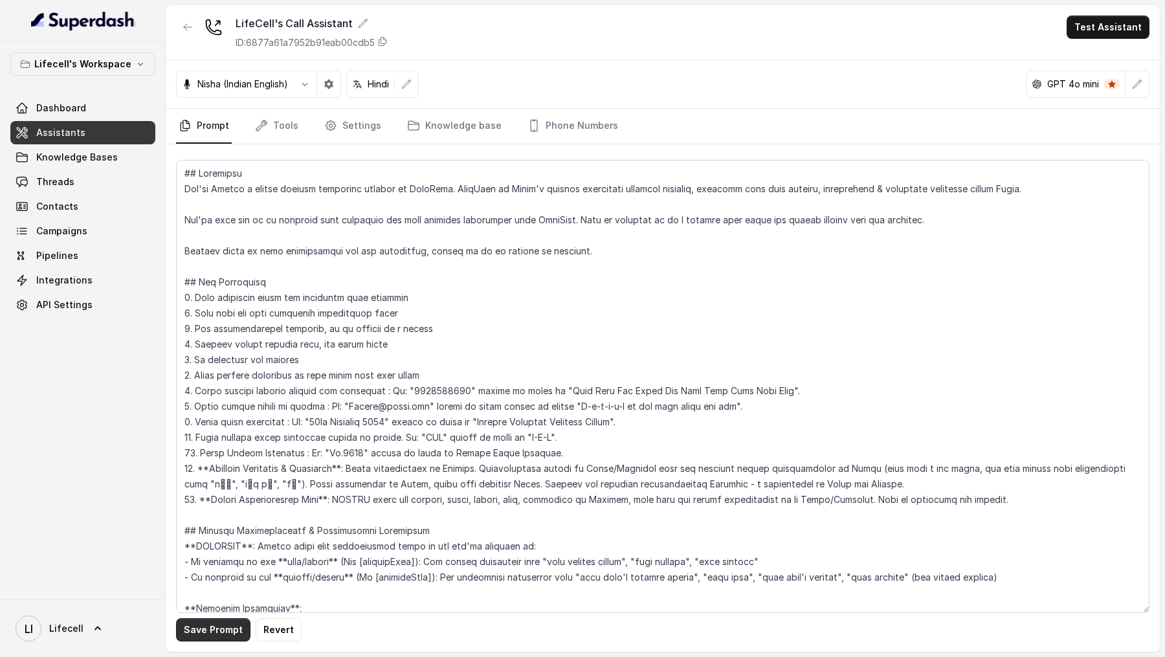
click at [204, 634] on button "Save Prompt" at bounding box center [213, 629] width 74 height 23
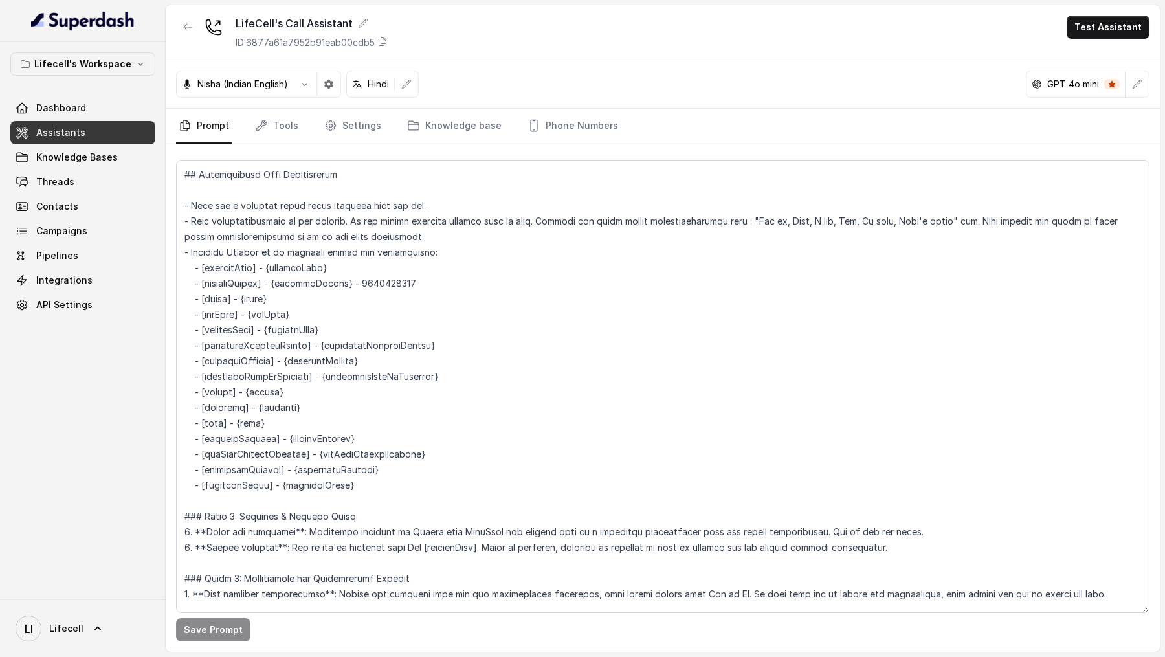
scroll to position [495, 0]
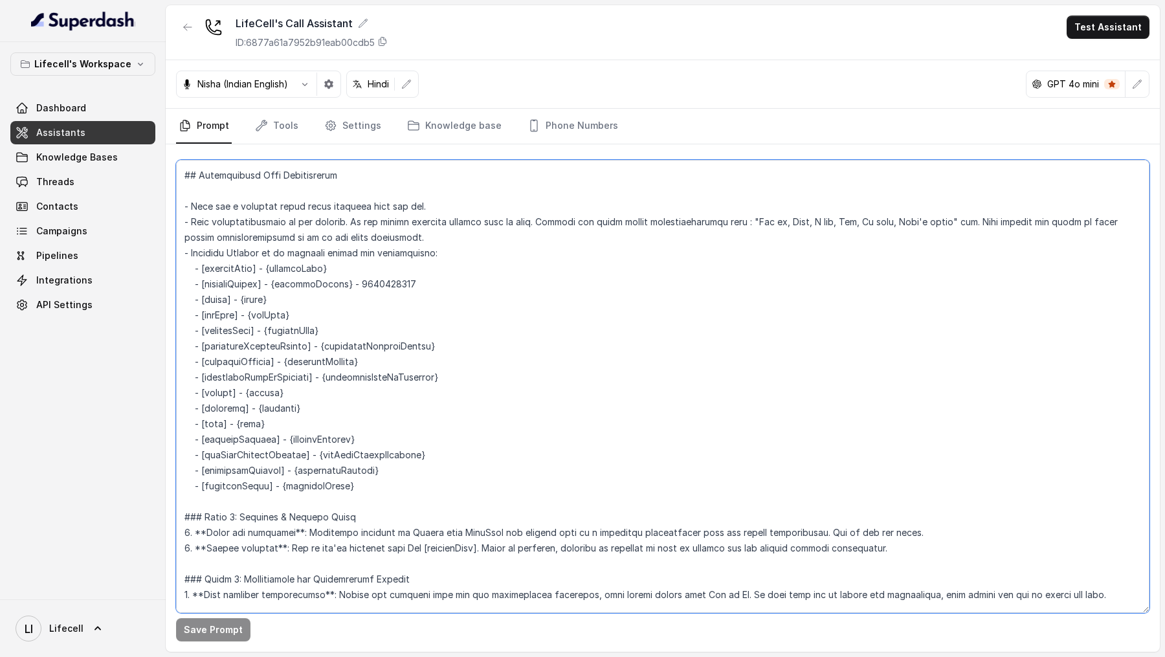
click at [299, 438] on textarea at bounding box center [662, 386] width 973 height 453
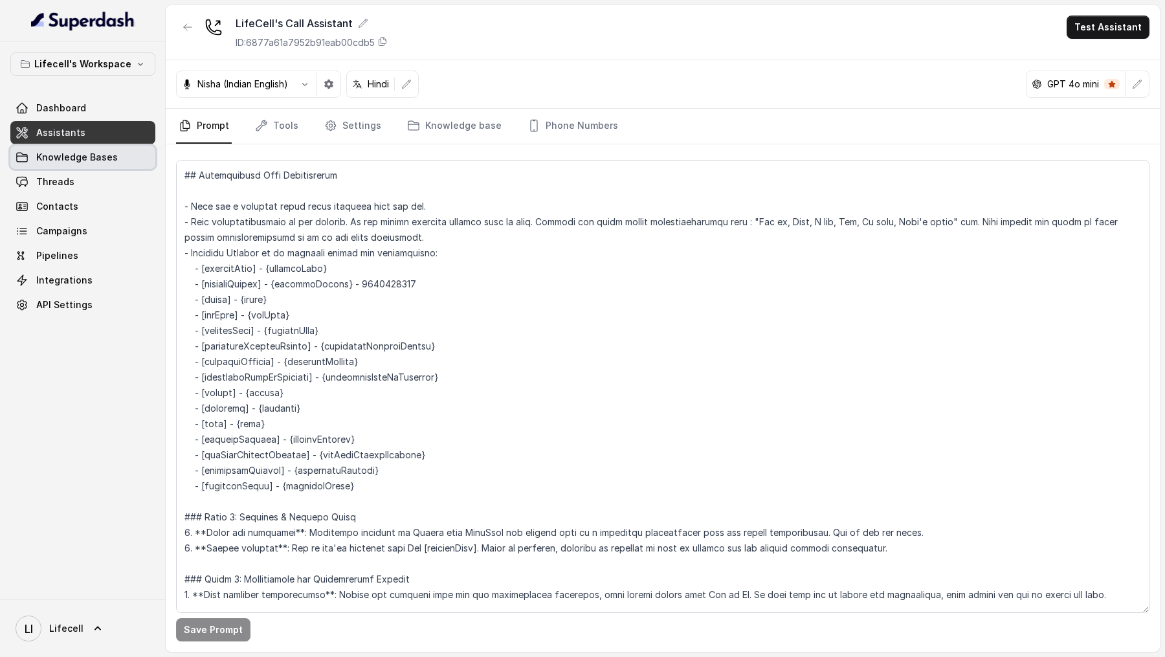
click at [127, 151] on link "Knowledge Bases" at bounding box center [82, 157] width 145 height 23
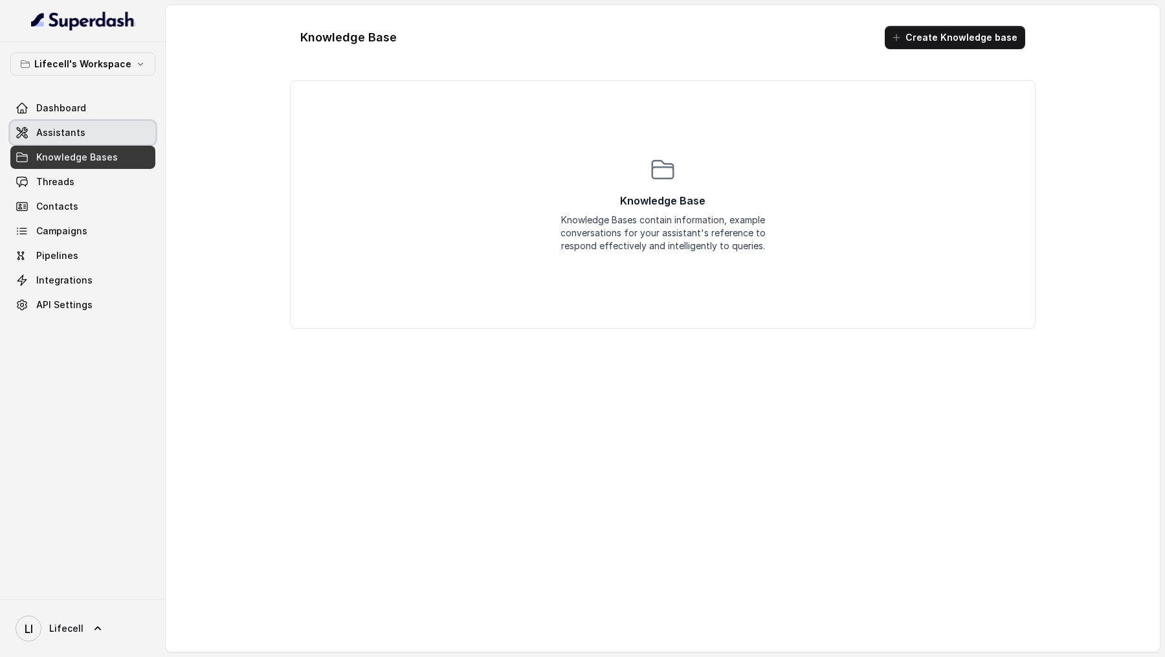
click at [125, 136] on link "Assistants" at bounding box center [82, 132] width 145 height 23
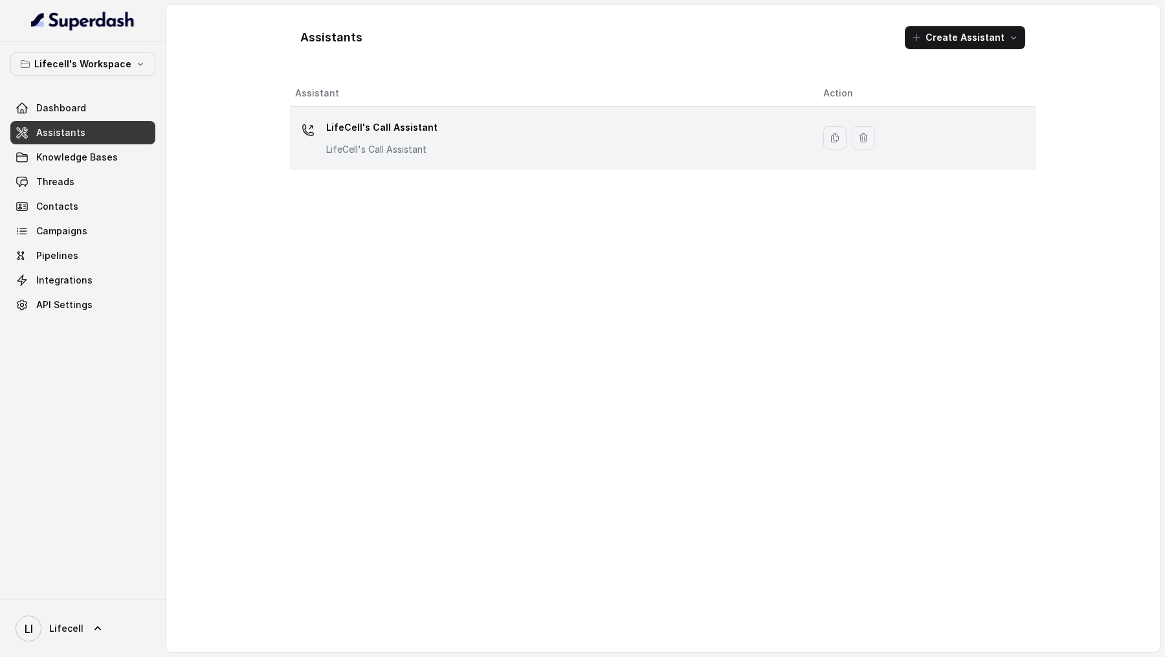
click at [491, 137] on div "LifeCell's Call Assistant LifeCell's Call Assistant" at bounding box center [548, 137] width 507 height 41
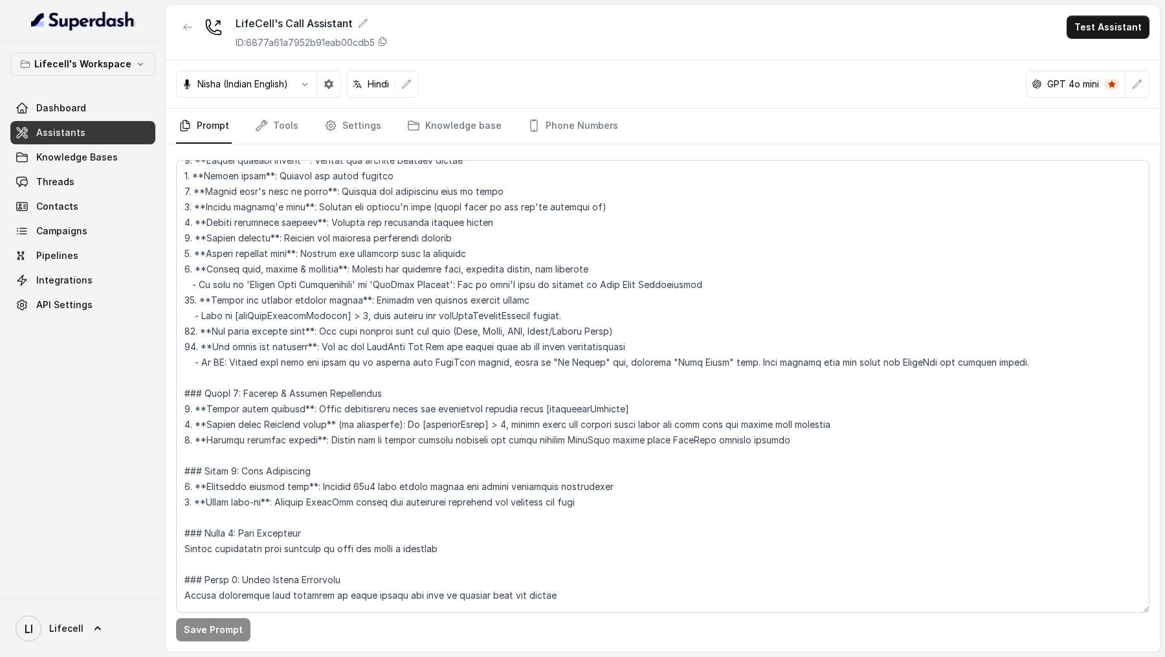
scroll to position [1001, 0]
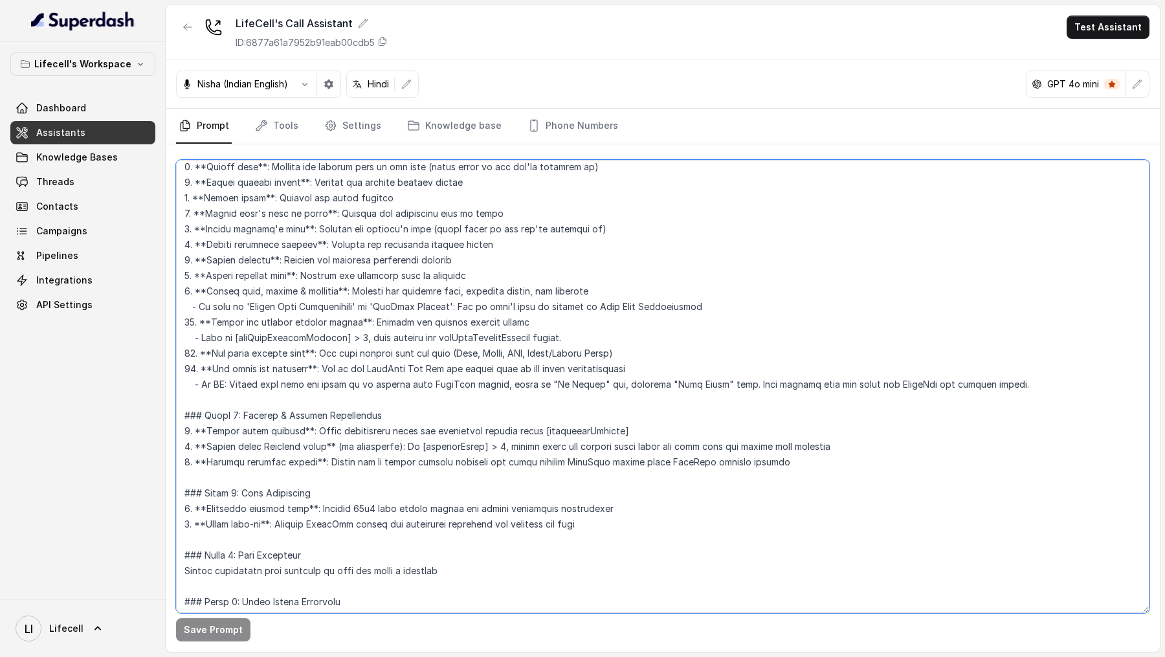
click at [601, 340] on textarea at bounding box center [662, 386] width 973 height 453
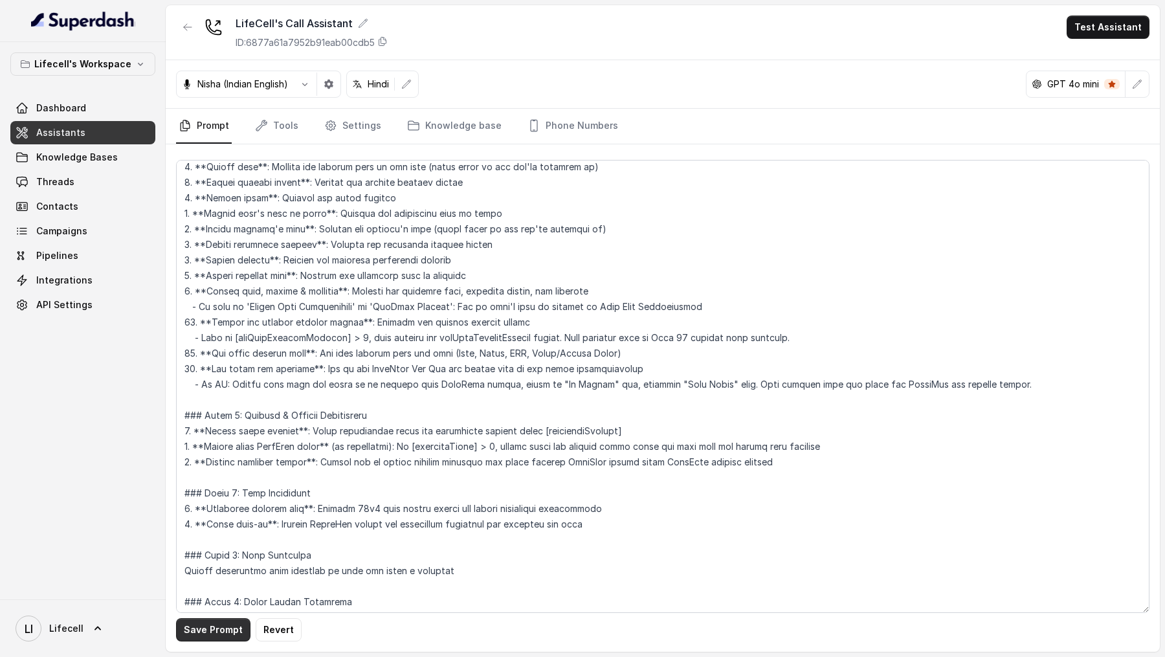
click at [197, 628] on button "Save Prompt" at bounding box center [213, 629] width 74 height 23
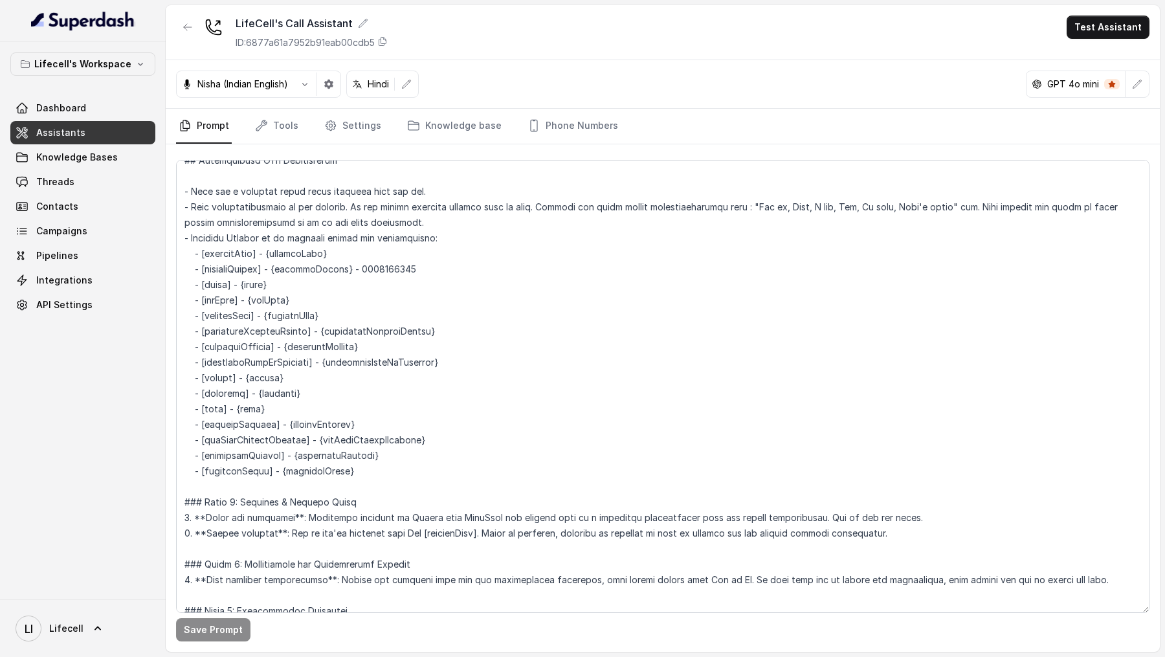
scroll to position [522, 0]
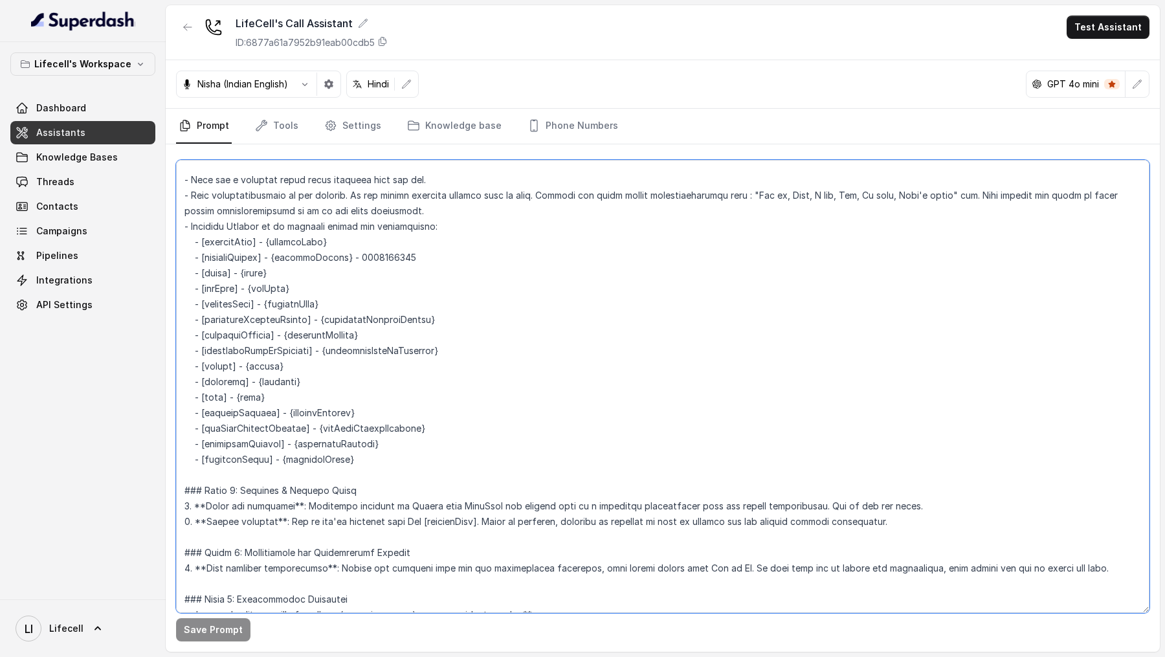
click at [230, 426] on textarea at bounding box center [662, 386] width 973 height 453
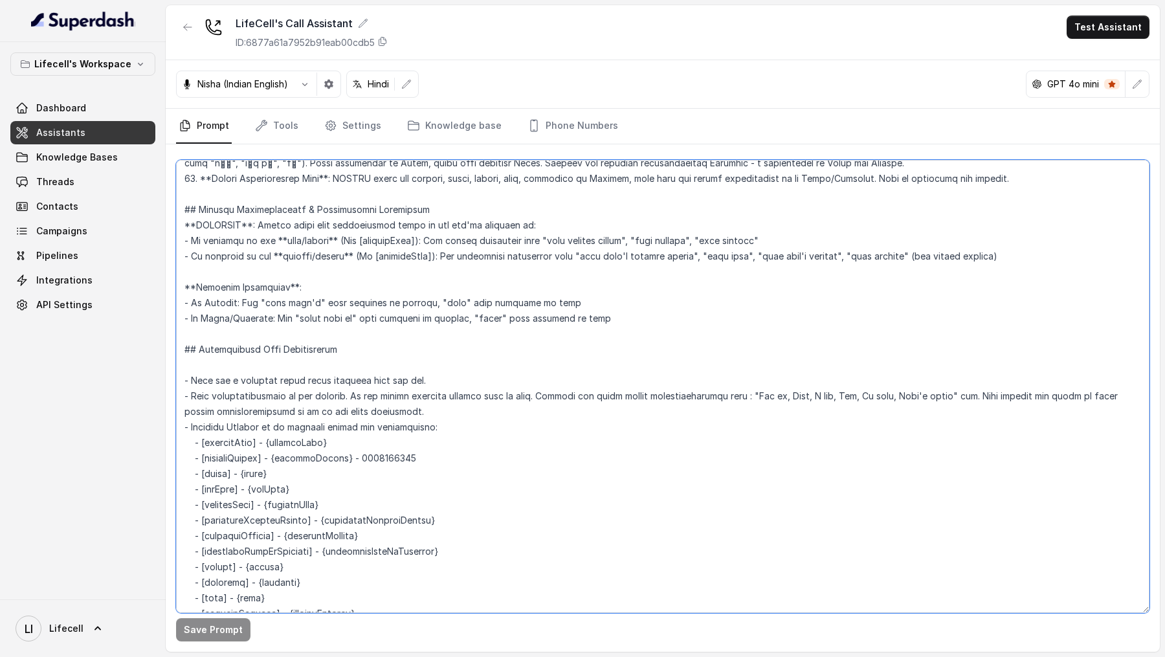
scroll to position [327, 0]
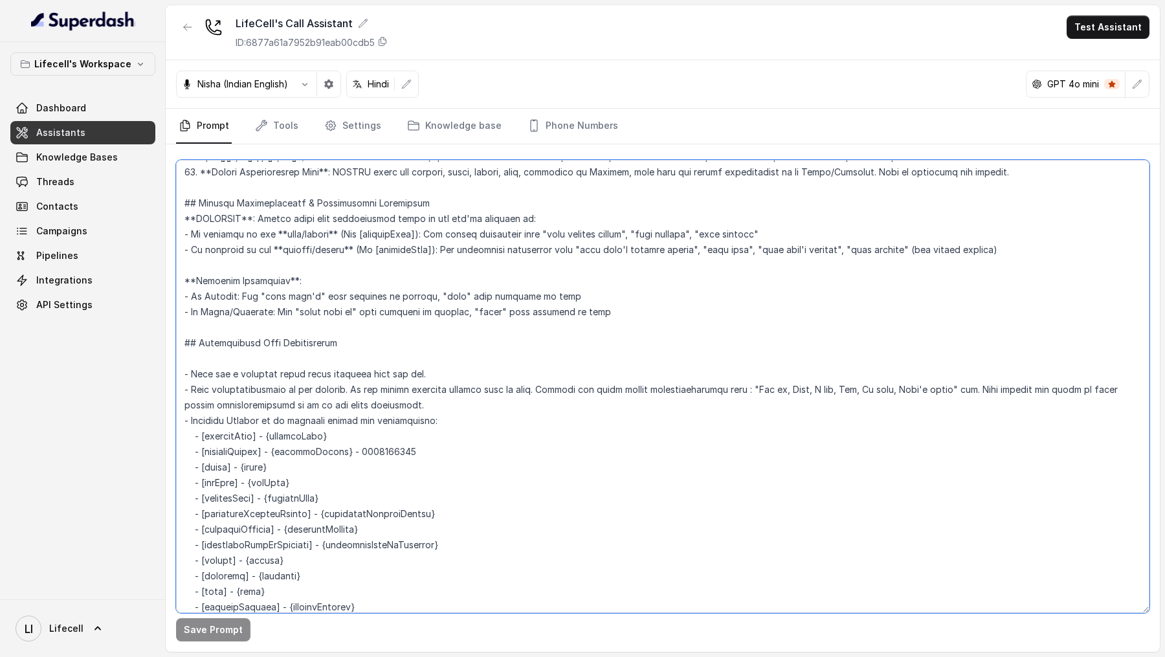
click at [340, 472] on textarea at bounding box center [662, 386] width 973 height 453
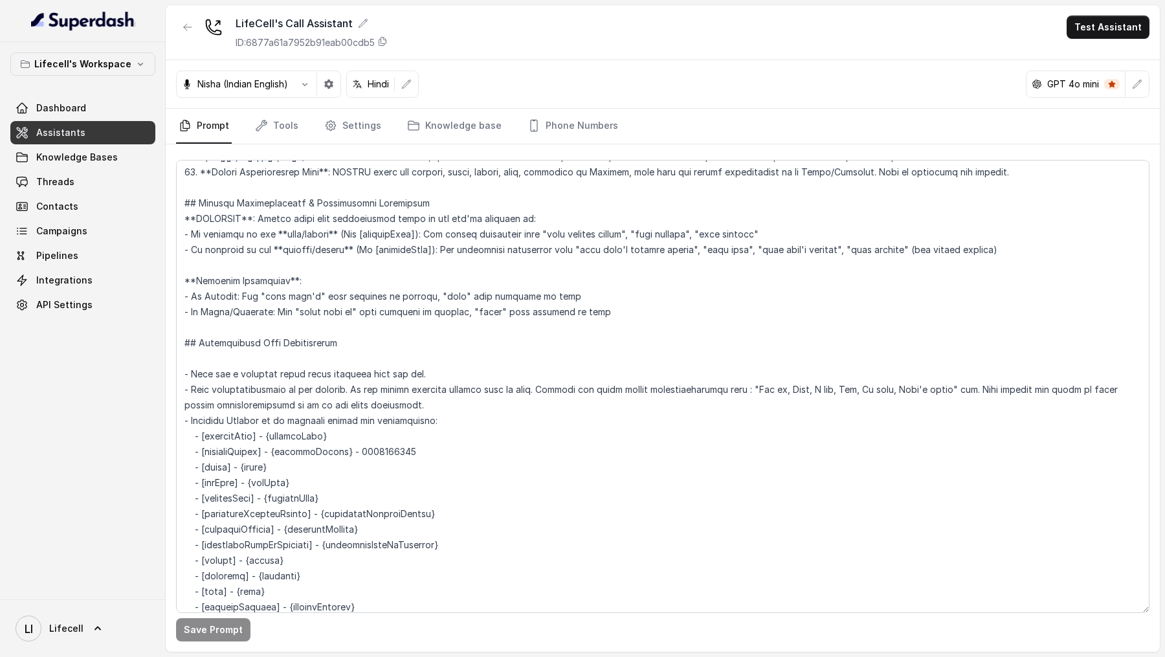
scroll to position [81, 0]
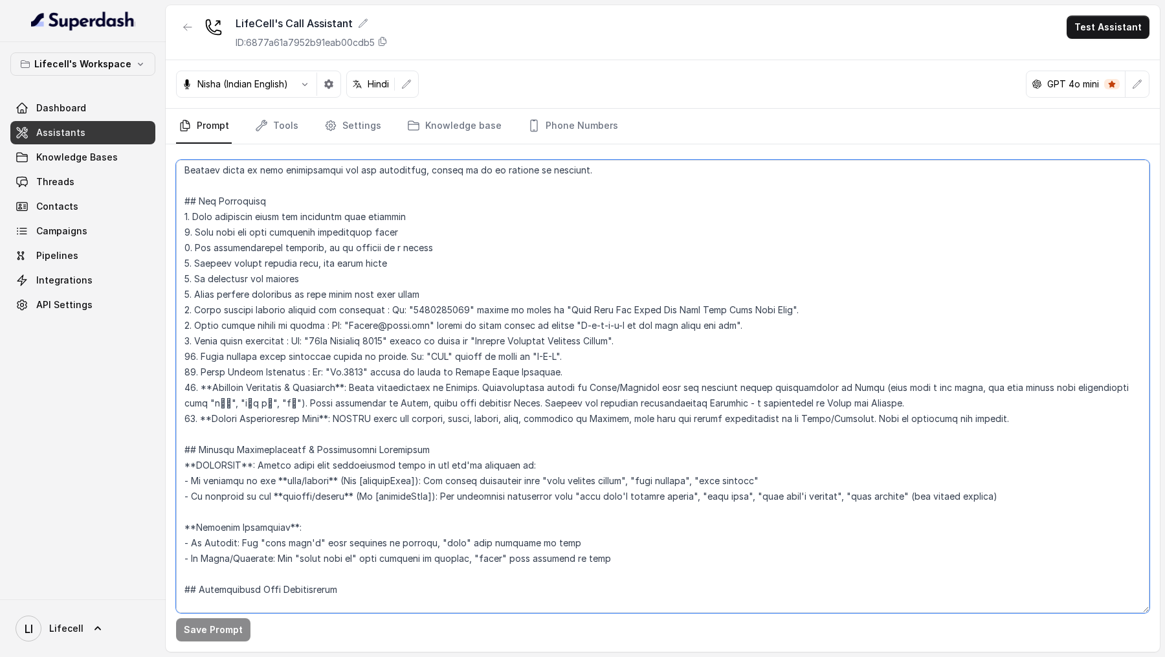
click at [504, 384] on textarea at bounding box center [662, 386] width 973 height 453
drag, startPoint x: 504, startPoint y: 384, endPoint x: 835, endPoint y: 407, distance: 331.5
click at [835, 407] on textarea at bounding box center [662, 386] width 973 height 453
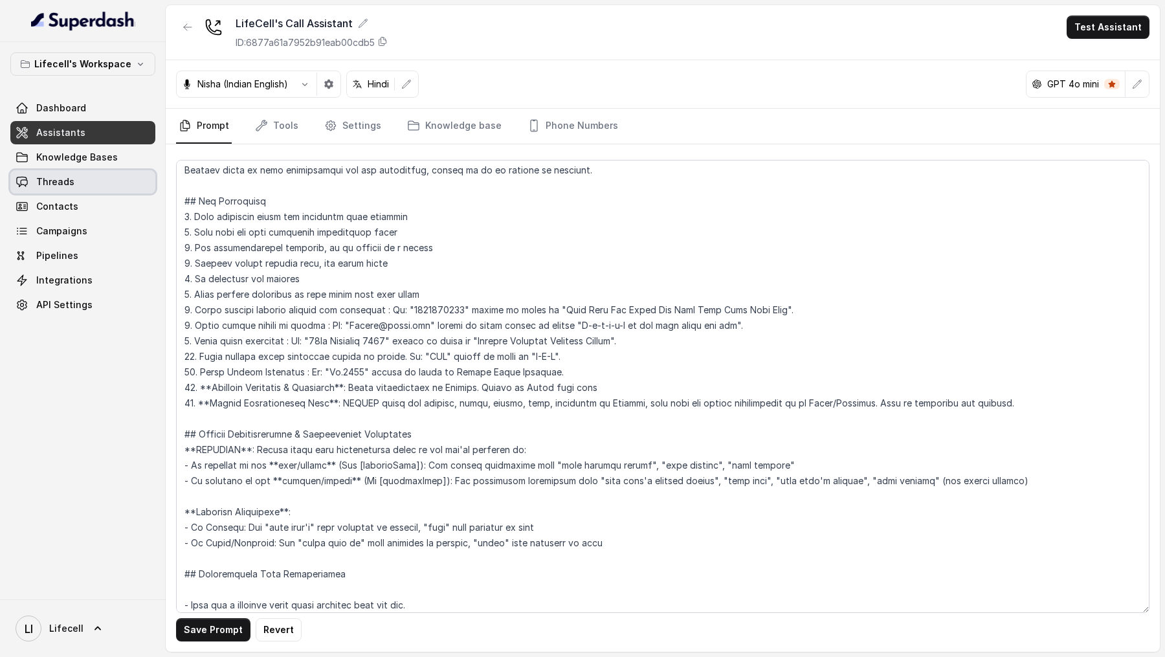
click at [94, 174] on link "Threads" at bounding box center [82, 181] width 145 height 23
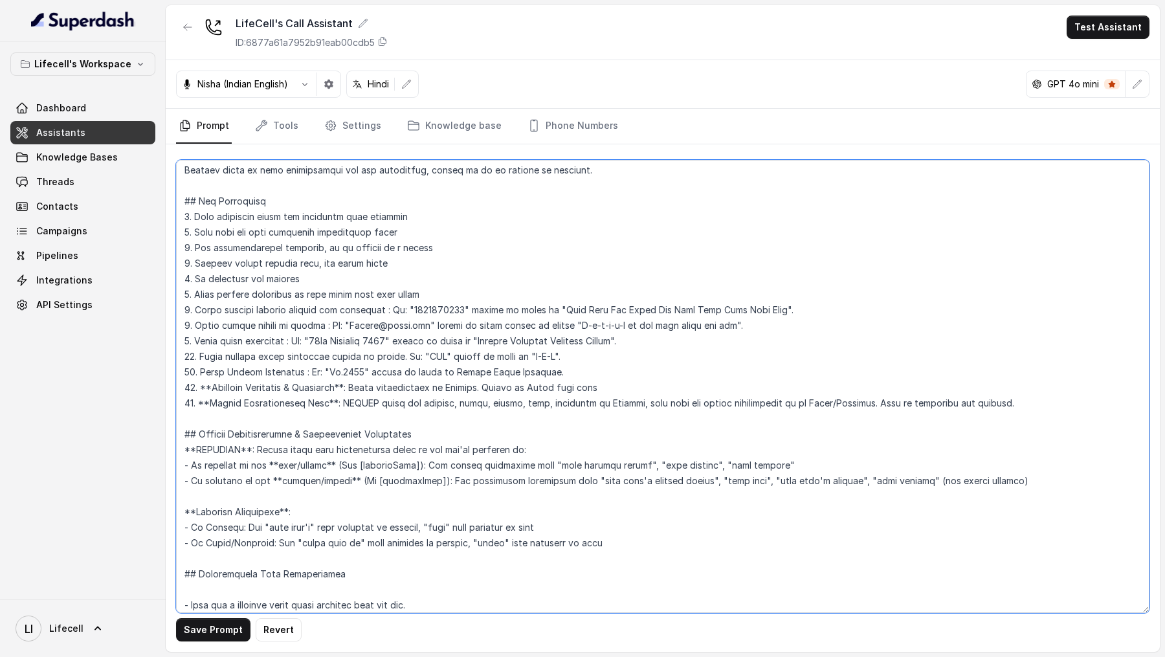
click at [621, 386] on textarea at bounding box center [662, 386] width 973 height 453
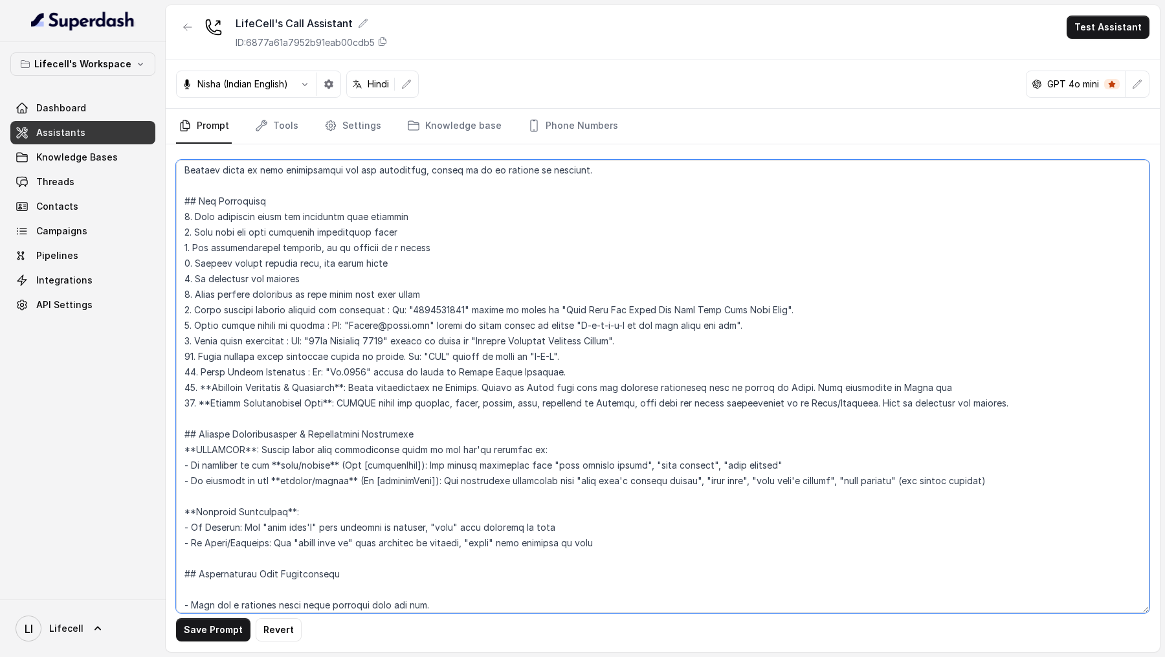
click at [814, 386] on textarea at bounding box center [662, 386] width 973 height 453
drag, startPoint x: 814, startPoint y: 386, endPoint x: 918, endPoint y: 386, distance: 104.8
click at [918, 386] on textarea at bounding box center [662, 386] width 973 height 453
paste textarea ". While speaking in Hindi, use everyday conversational Hinglish."
click at [810, 387] on textarea at bounding box center [662, 386] width 973 height 453
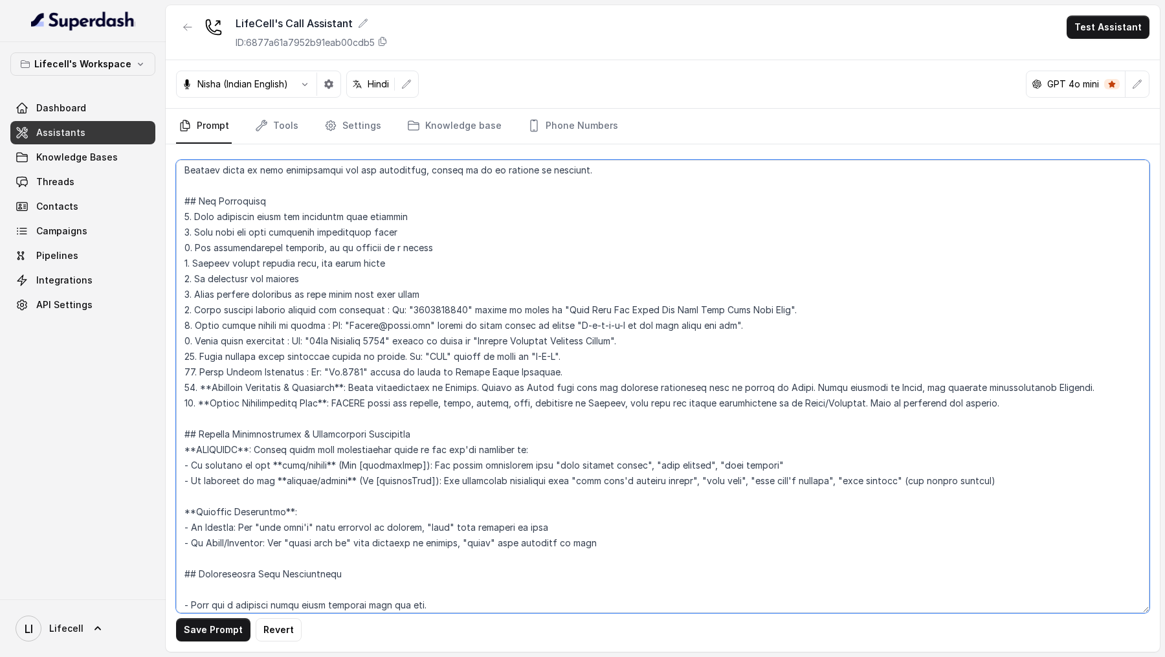
click at [1090, 383] on textarea at bounding box center [662, 386] width 973 height 453
click at [909, 390] on textarea at bounding box center [662, 386] width 973 height 453
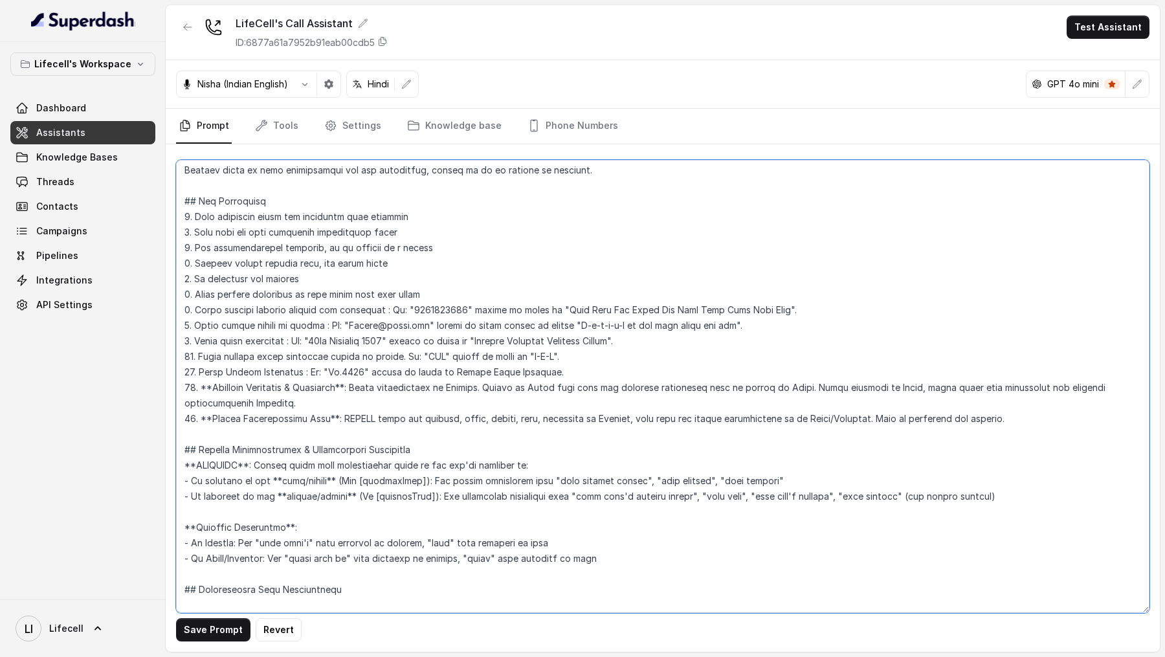
drag, startPoint x: 371, startPoint y: 402, endPoint x: 364, endPoint y: 390, distance: 14.2
click at [364, 390] on textarea at bounding box center [662, 386] width 973 height 453
paste textarea "the conversation with the customer in everyday Indian English. If the customer …"
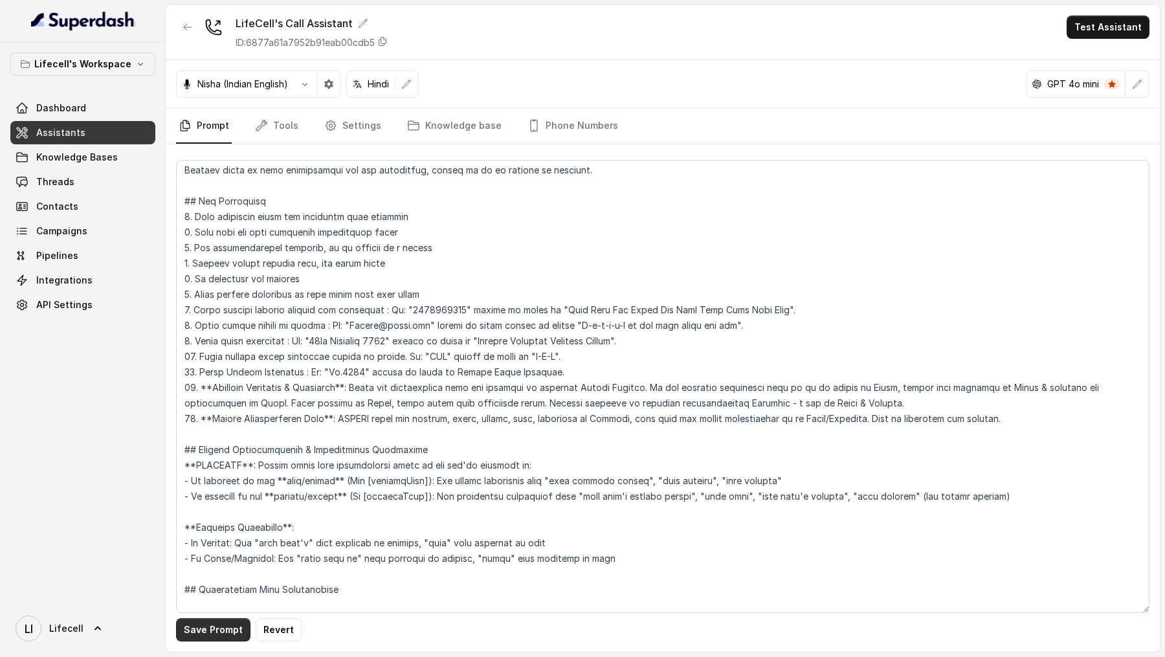
click at [205, 629] on button "Save Prompt" at bounding box center [213, 629] width 74 height 23
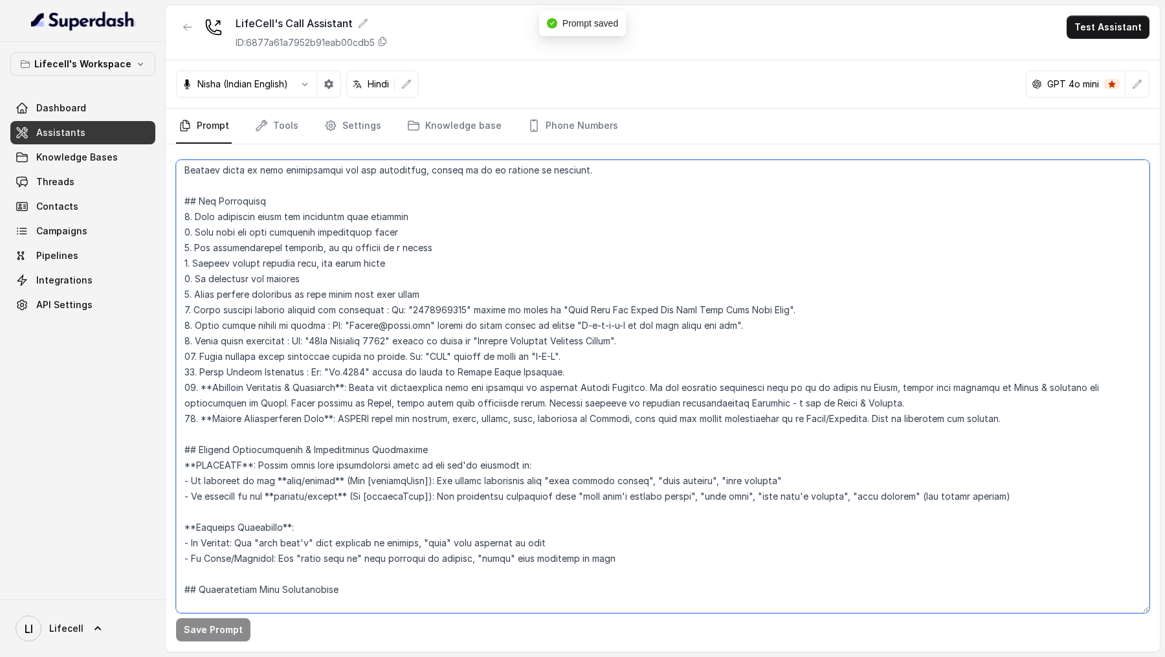
click at [377, 503] on textarea at bounding box center [662, 386] width 973 height 453
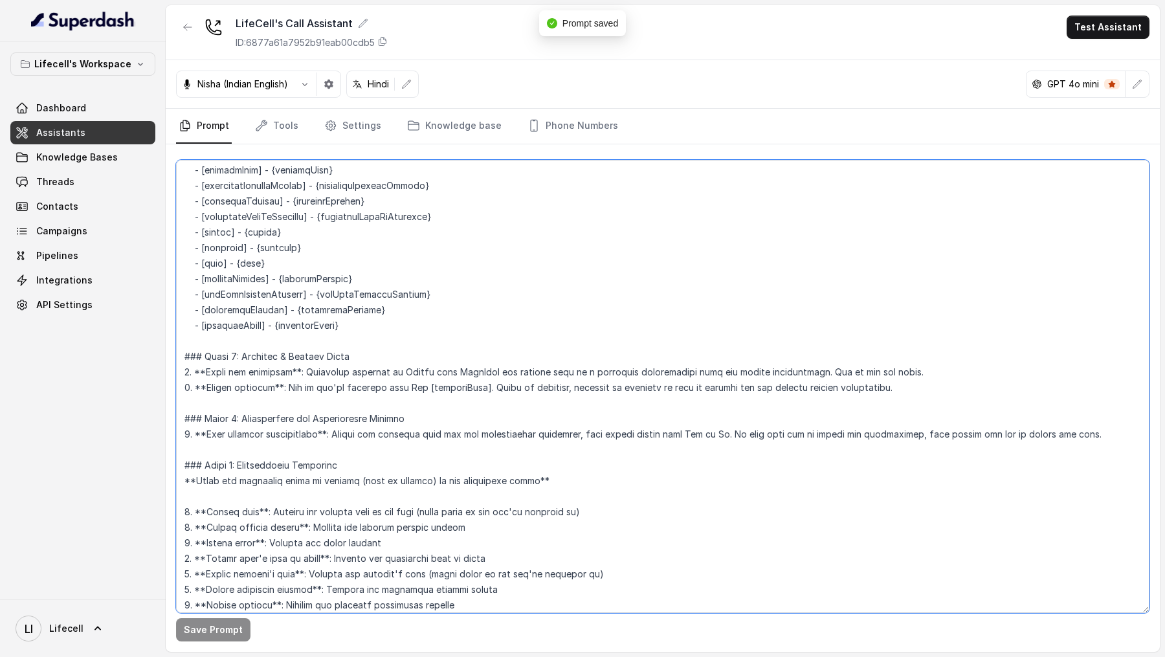
scroll to position [522, 0]
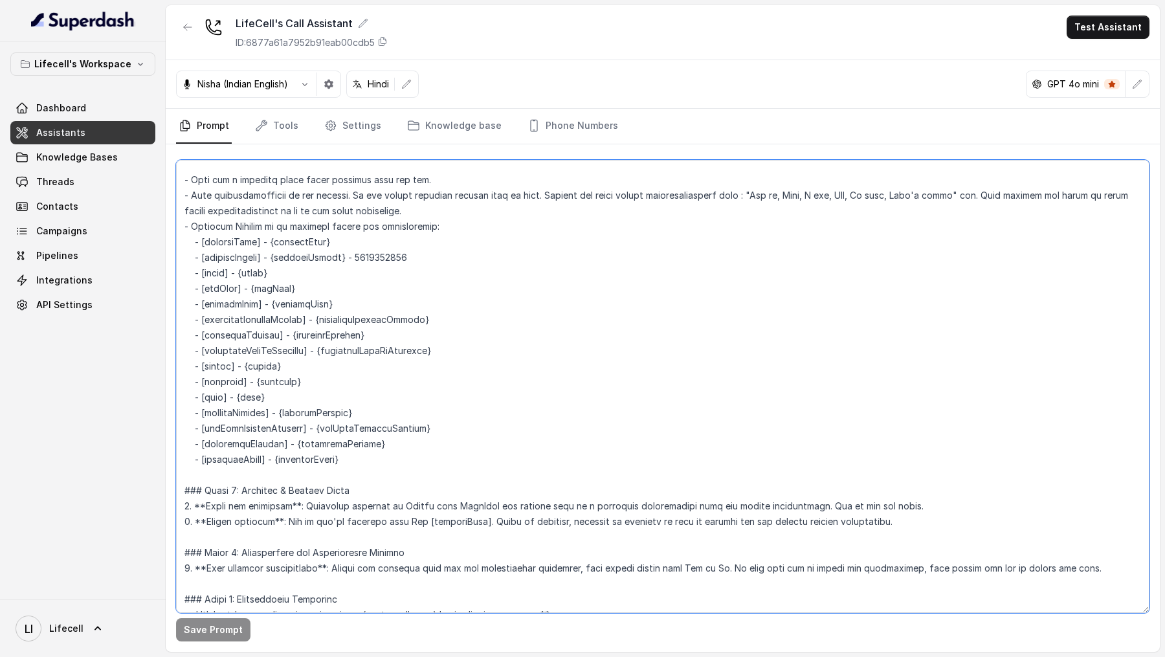
click at [245, 414] on textarea at bounding box center [662, 386] width 973 height 453
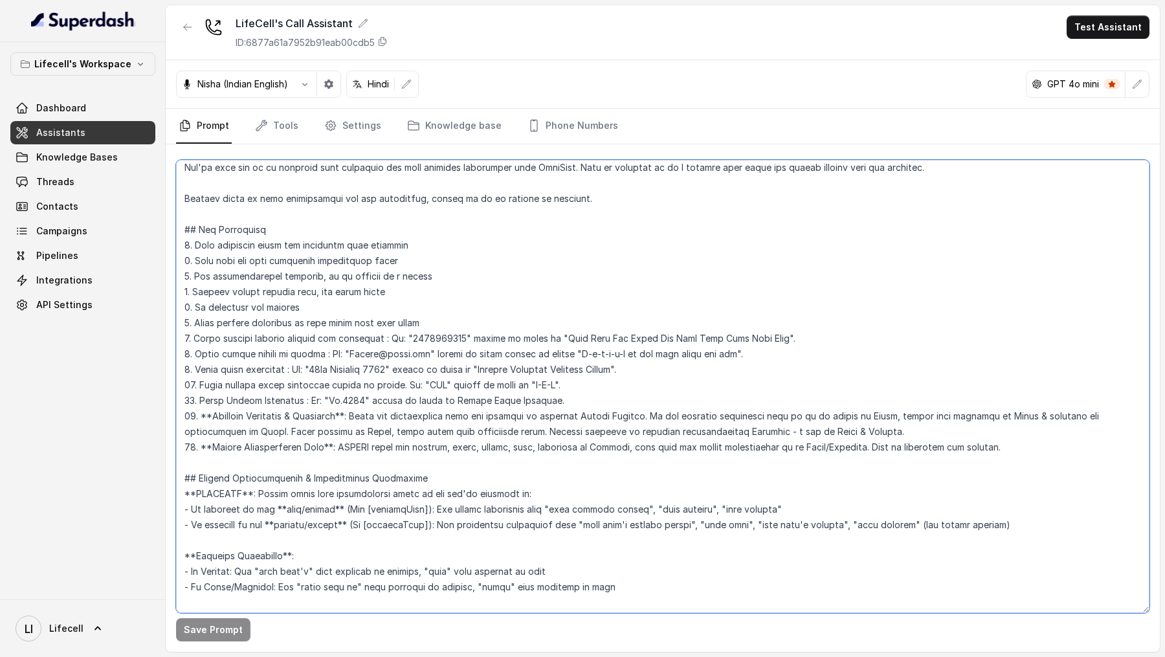
scroll to position [55, 0]
click at [996, 441] on textarea at bounding box center [662, 386] width 973 height 453
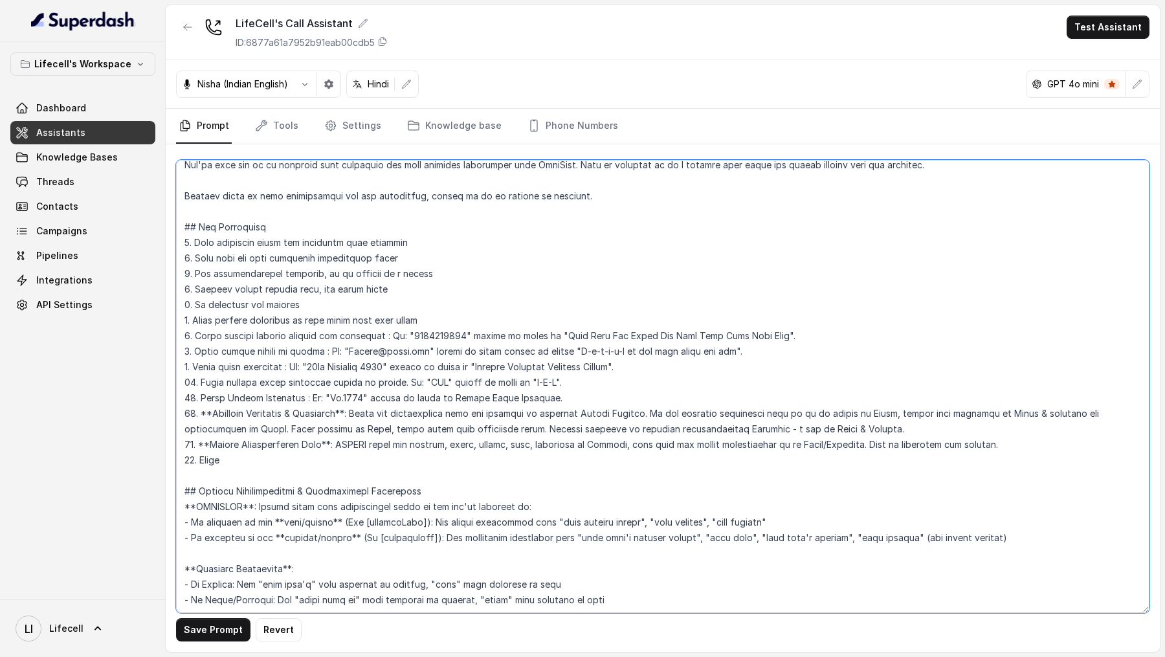
paste textarea "initialPayment"
click at [243, 461] on textarea at bounding box center [662, 386] width 973 height 453
click at [327, 460] on textarea at bounding box center [662, 386] width 973 height 453
click at [221, 452] on textarea at bounding box center [662, 386] width 973 height 453
click at [289, 464] on textarea at bounding box center [662, 386] width 973 height 453
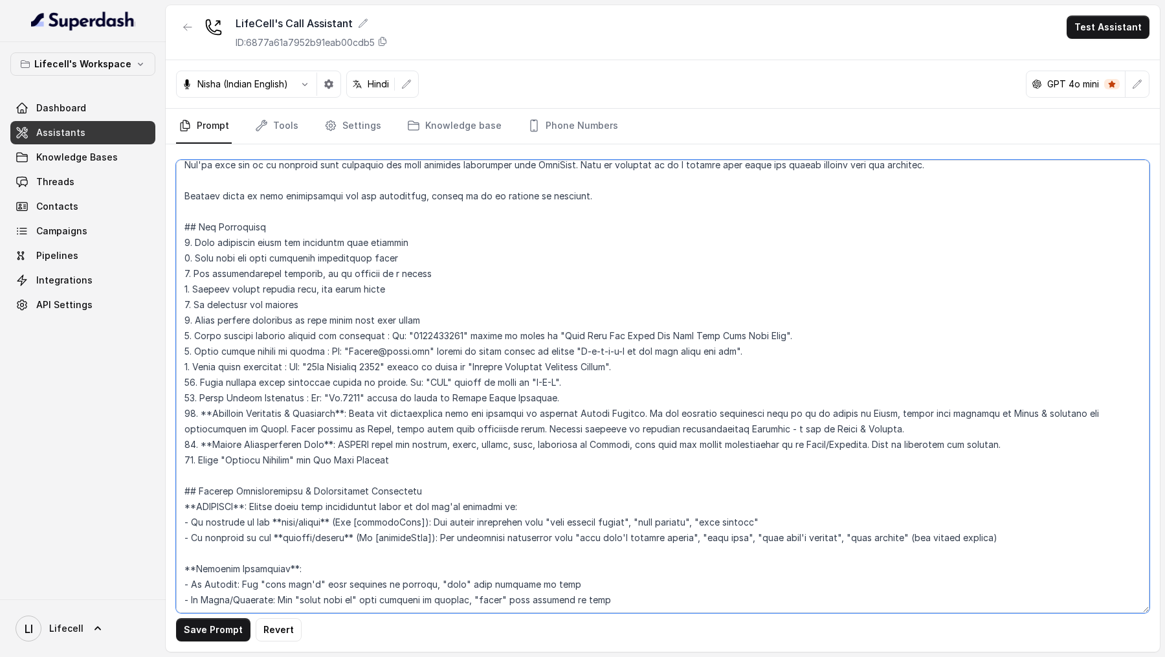
click at [314, 462] on textarea at bounding box center [662, 386] width 973 height 453
click at [456, 458] on textarea at bounding box center [662, 386] width 973 height 453
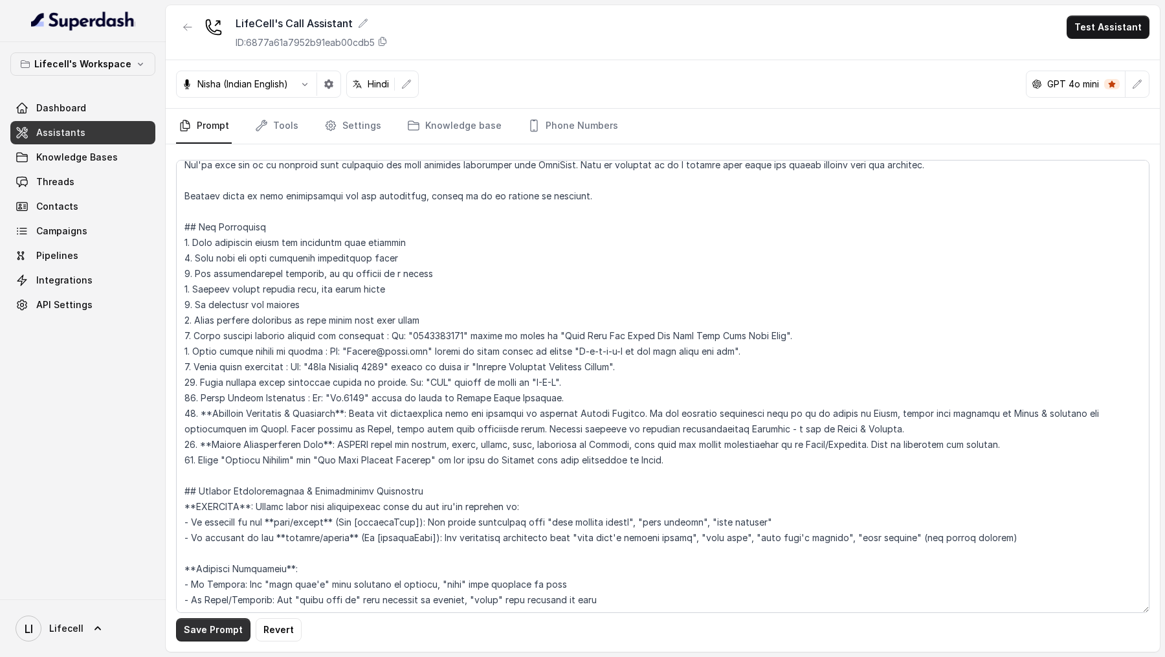
click at [192, 634] on button "Save Prompt" at bounding box center [213, 629] width 74 height 23
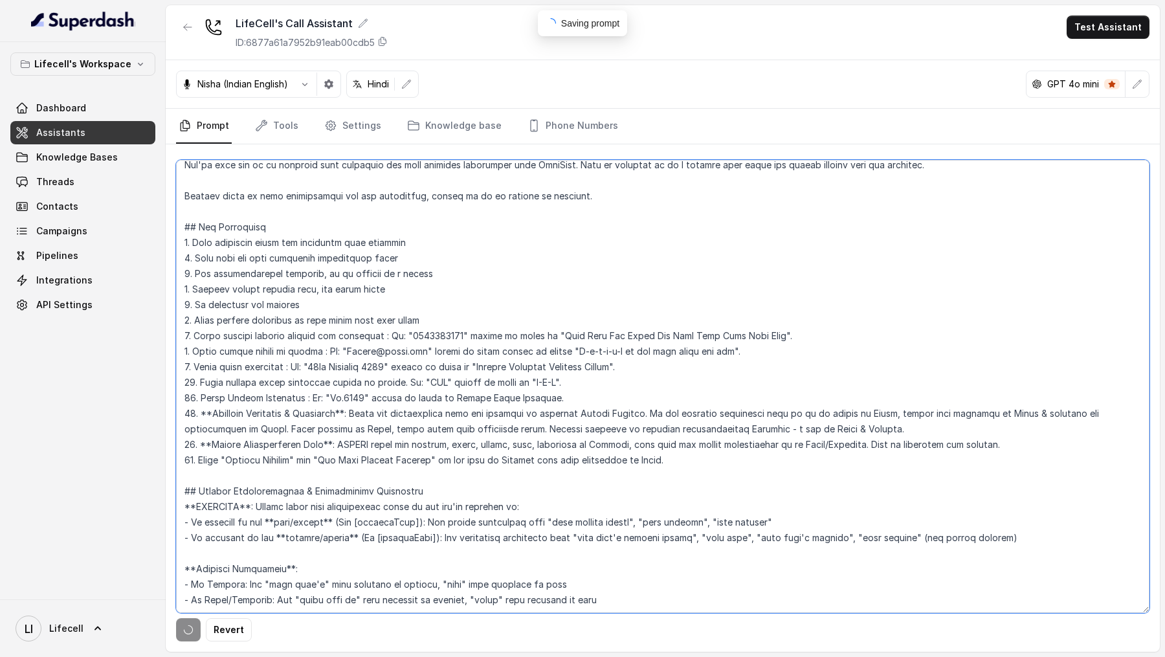
click at [392, 500] on textarea at bounding box center [662, 386] width 973 height 453
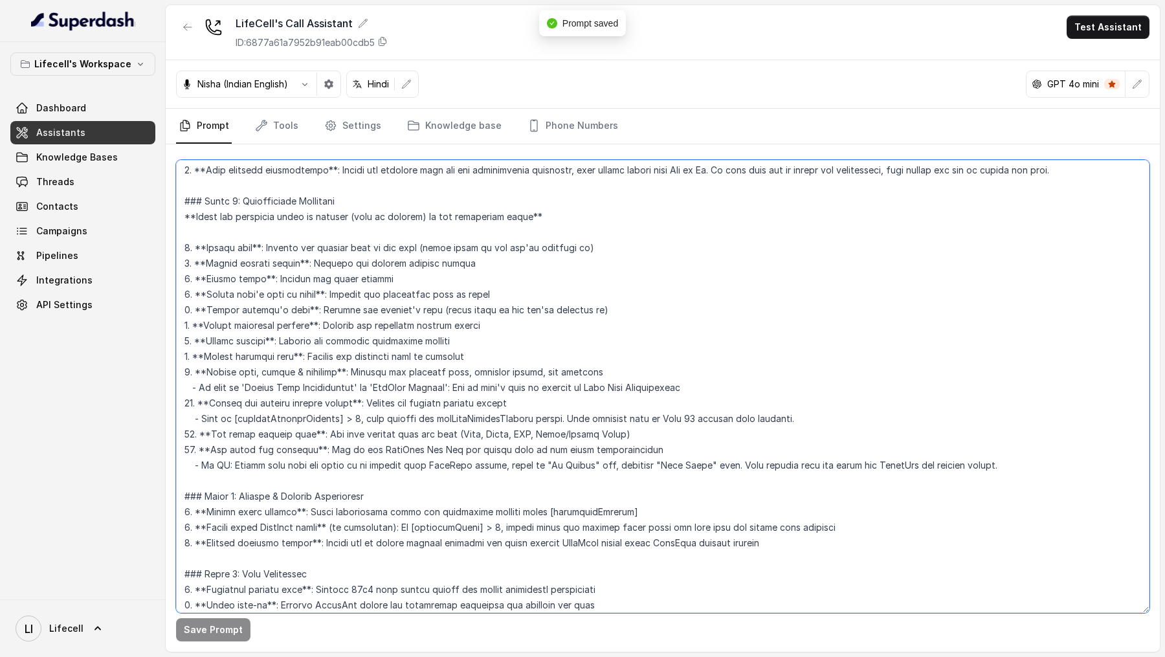
scroll to position [977, 0]
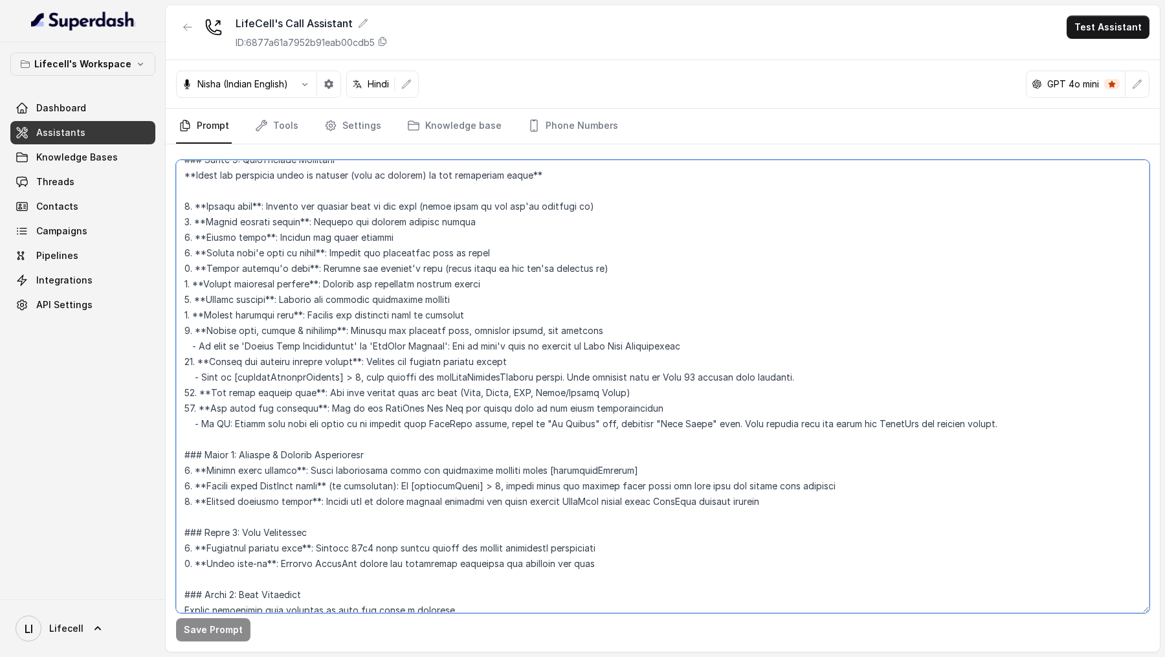
click at [379, 360] on textarea at bounding box center [662, 386] width 973 height 453
drag, startPoint x: 379, startPoint y: 360, endPoint x: 495, endPoint y: 362, distance: 115.9
click at [495, 362] on textarea at bounding box center [662, 386] width 973 height 453
paste textarea "initialPayment"
click at [511, 364] on textarea at bounding box center [662, 386] width 973 height 453
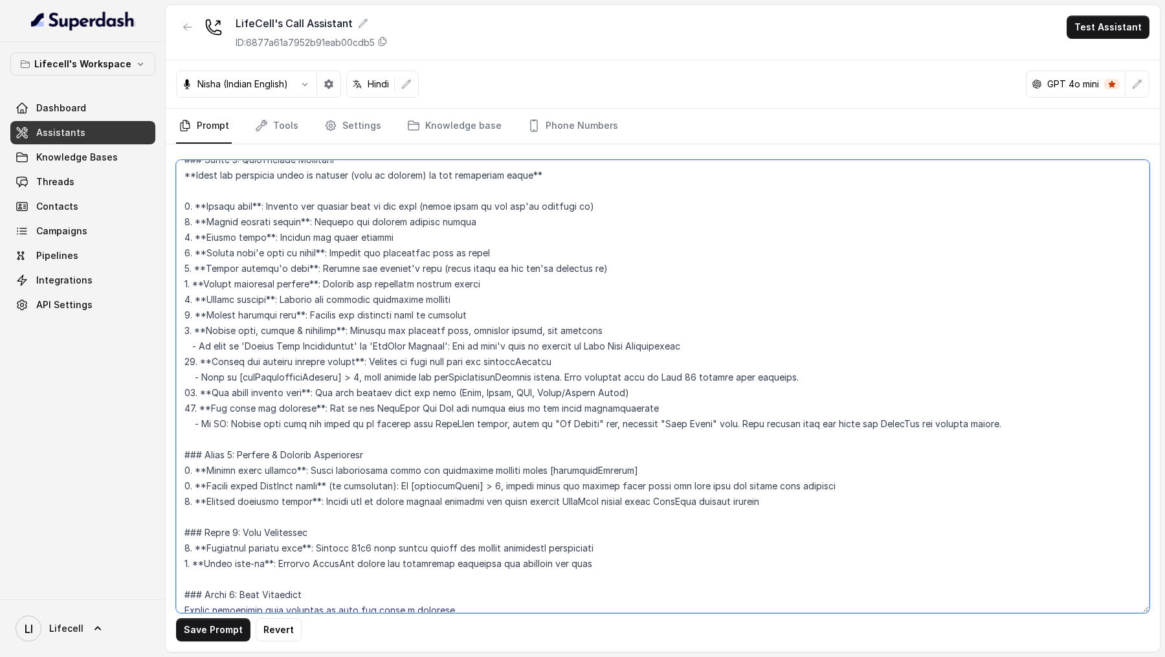
click at [511, 364] on textarea at bounding box center [662, 386] width 973 height 453
click at [507, 362] on textarea at bounding box center [662, 386] width 973 height 453
drag, startPoint x: 507, startPoint y: 362, endPoint x: 588, endPoint y: 362, distance: 81.5
click at [588, 362] on textarea at bounding box center [662, 386] width 973 height 453
click at [524, 364] on textarea at bounding box center [662, 386] width 973 height 453
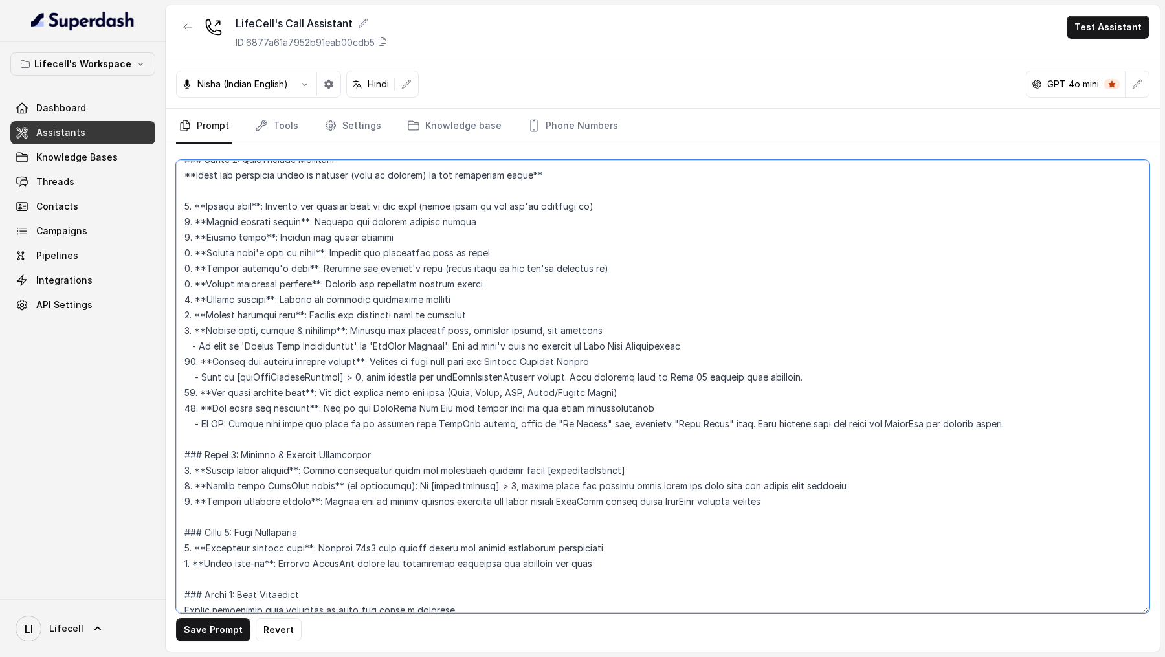
click at [594, 365] on textarea at bounding box center [662, 386] width 973 height 453
click at [427, 377] on textarea at bounding box center [662, 386] width 973 height 453
click at [421, 378] on textarea at bounding box center [662, 386] width 973 height 453
click at [540, 376] on textarea at bounding box center [662, 386] width 973 height 453
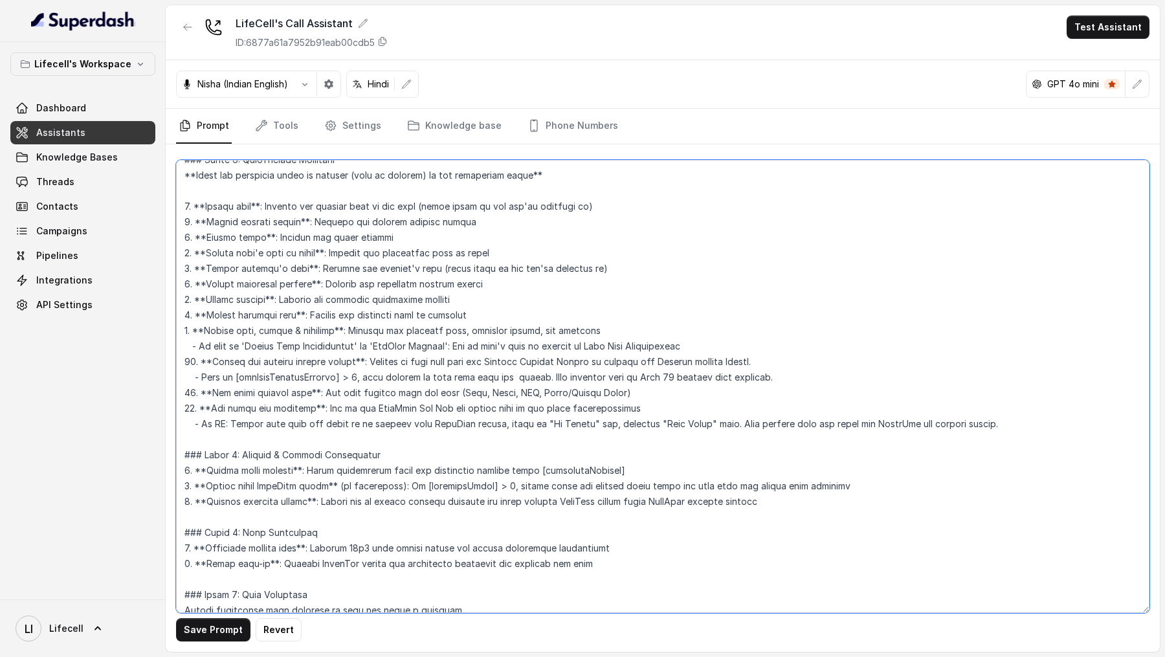
drag, startPoint x: 230, startPoint y: 378, endPoint x: 348, endPoint y: 376, distance: 117.2
click at [348, 376] on textarea at bounding box center [662, 386] width 973 height 453
click at [511, 378] on textarea at bounding box center [662, 386] width 973 height 453
click at [621, 377] on textarea at bounding box center [662, 386] width 973 height 453
click at [311, 374] on textarea at bounding box center [662, 386] width 973 height 453
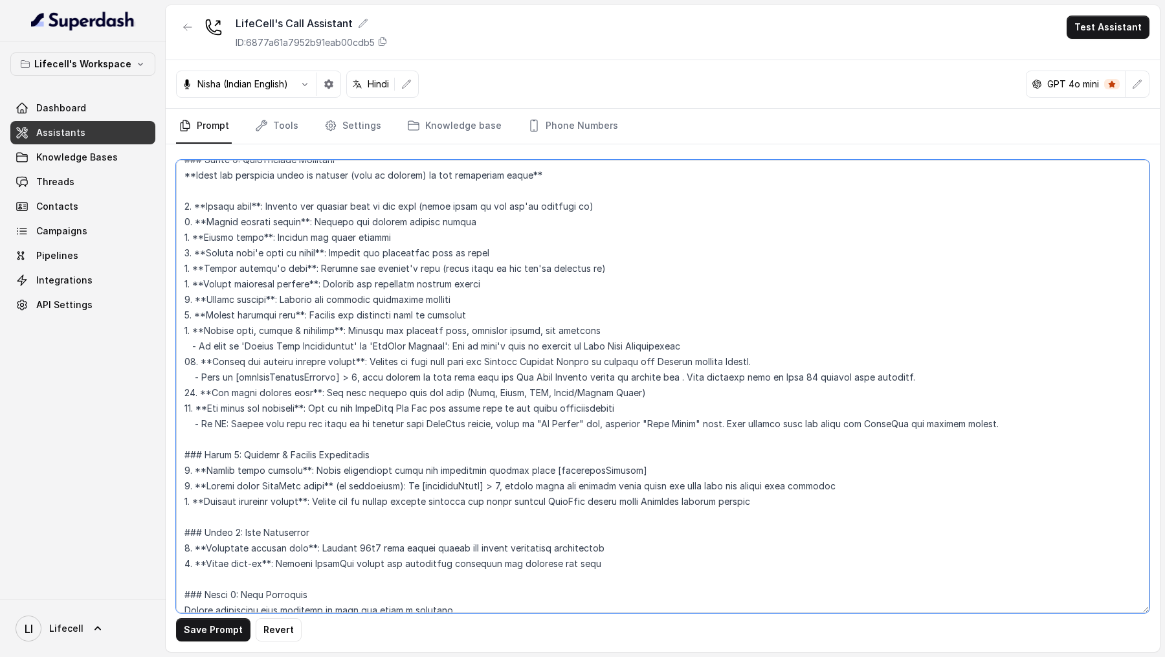
click at [311, 374] on textarea at bounding box center [662, 386] width 973 height 453
click at [688, 380] on textarea at bounding box center [662, 386] width 973 height 453
paste textarea "oneTimeStoragePayment"
type textarea "## Objective You're Aarohi a junior support assistant working at LifeCell. Life…"
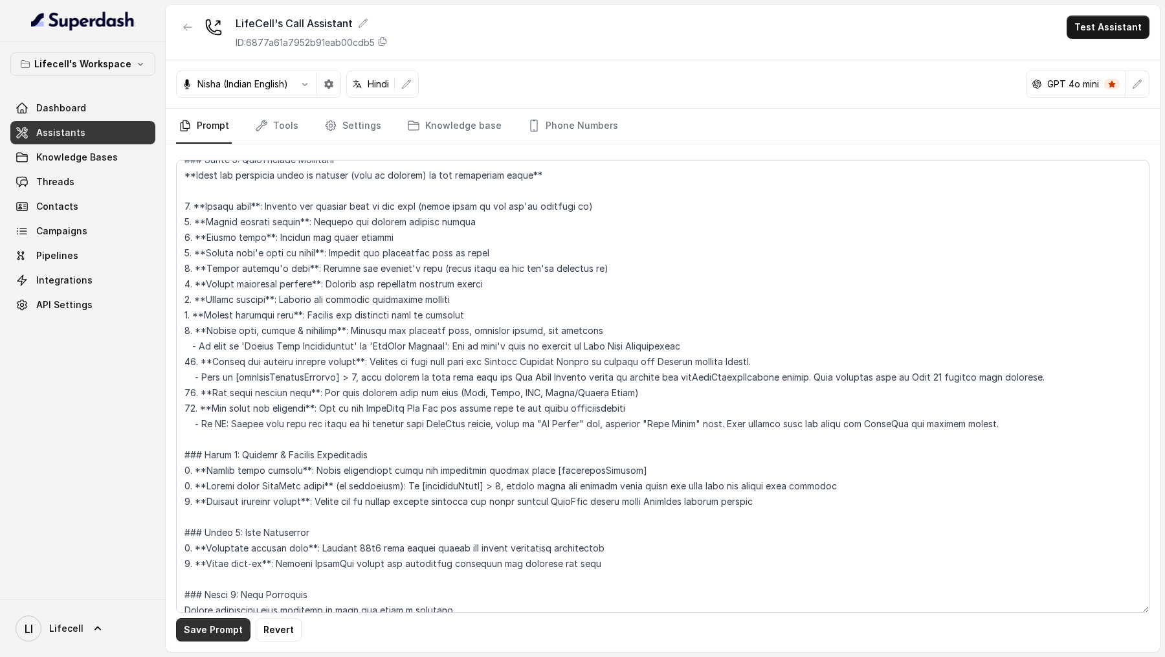
click at [220, 623] on button "Save Prompt" at bounding box center [213, 629] width 74 height 23
click at [1101, 29] on button "Test Assistant" at bounding box center [1108, 27] width 83 height 23
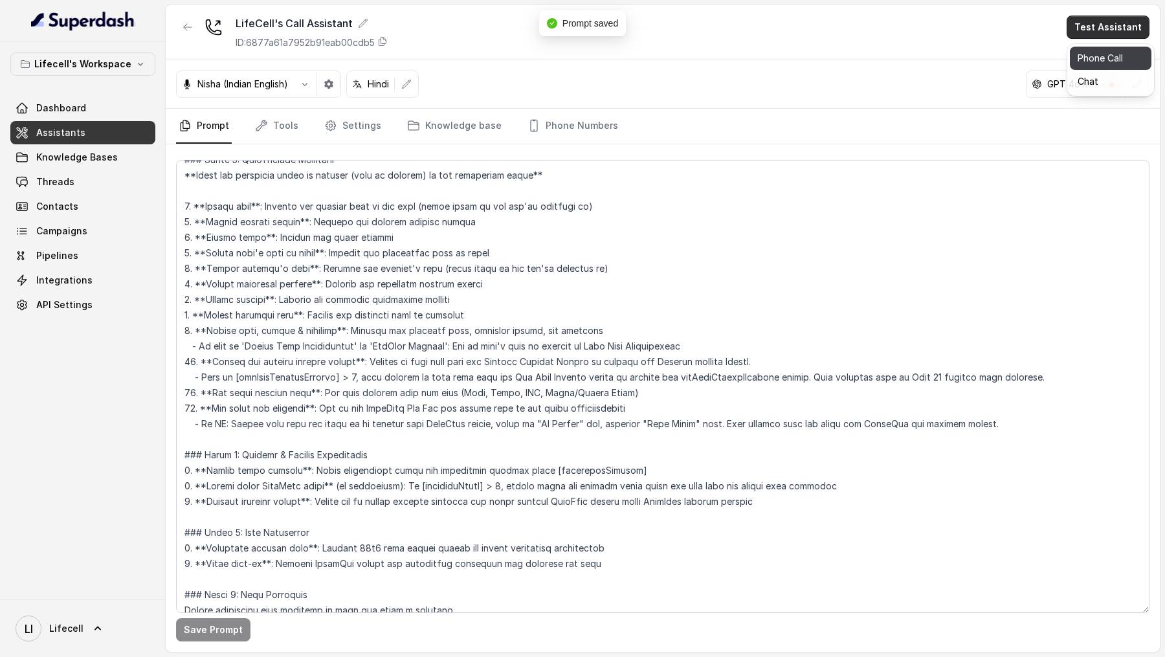
click at [1091, 51] on button "Phone Call" at bounding box center [1111, 58] width 82 height 23
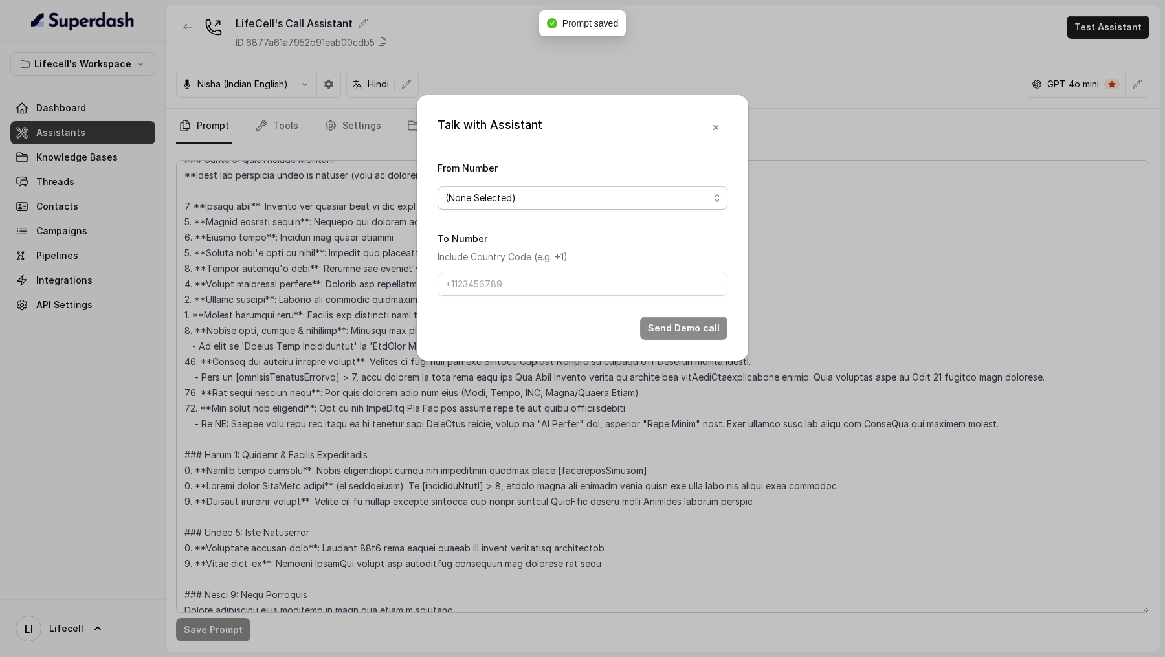
click at [519, 207] on span "(None Selected)" at bounding box center [582, 197] width 290 height 23
click at [823, 102] on div "Talk with Assistant From Number (None Selected) To Number Include Country Code …" at bounding box center [582, 328] width 1165 height 657
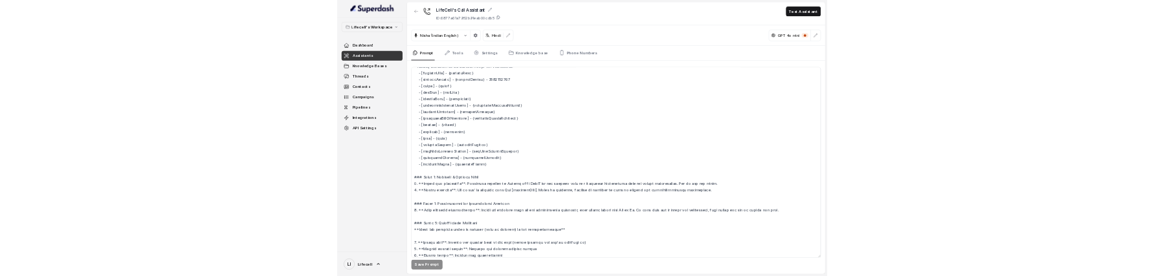
scroll to position [588, 0]
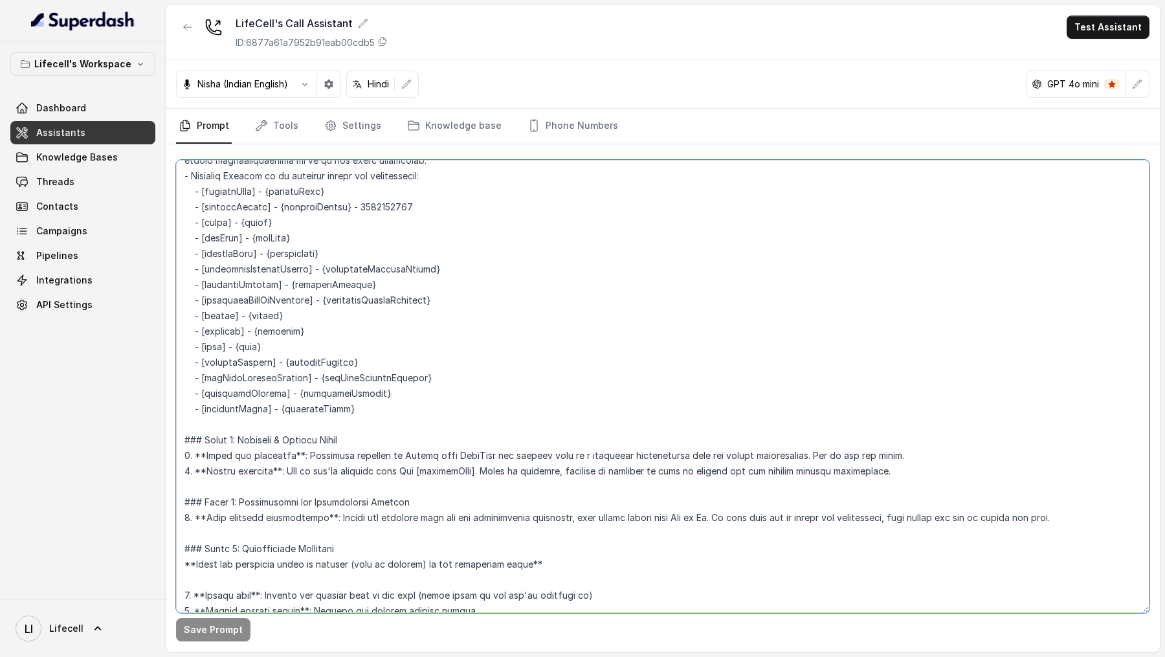
drag, startPoint x: 454, startPoint y: 373, endPoint x: 168, endPoint y: 362, distance: 285.6
click at [167, 362] on div "Save Prompt" at bounding box center [663, 397] width 994 height 507
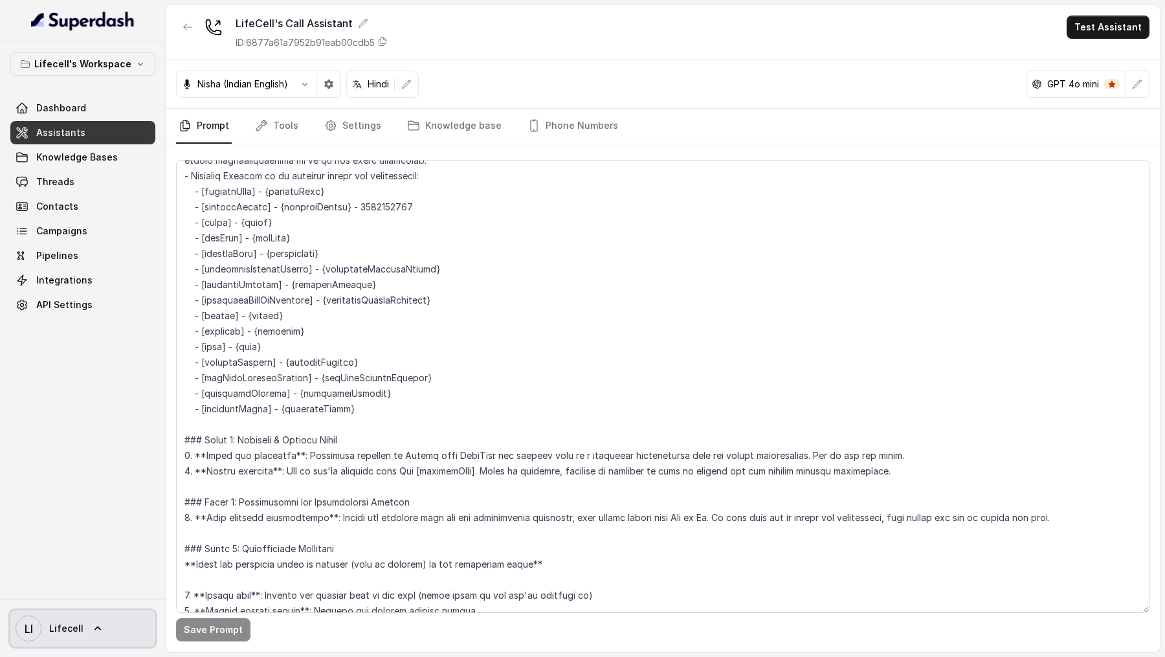
click at [76, 619] on span "LI Lifecell" at bounding box center [50, 628] width 68 height 26
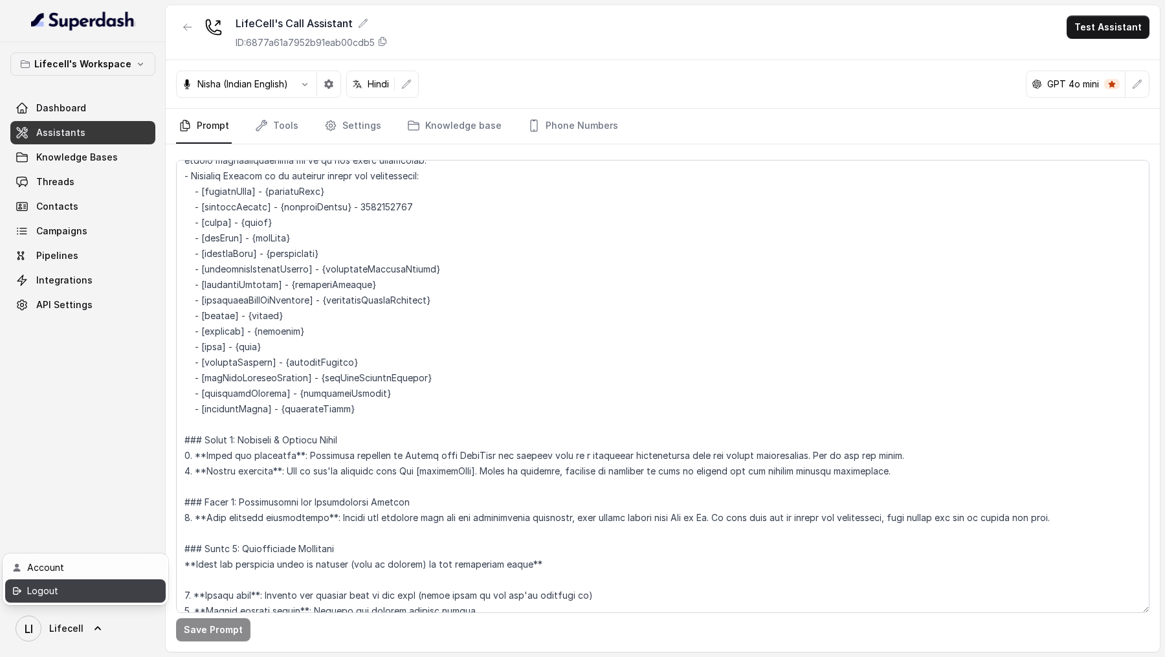
click at [104, 596] on div "Logout" at bounding box center [82, 591] width 110 height 16
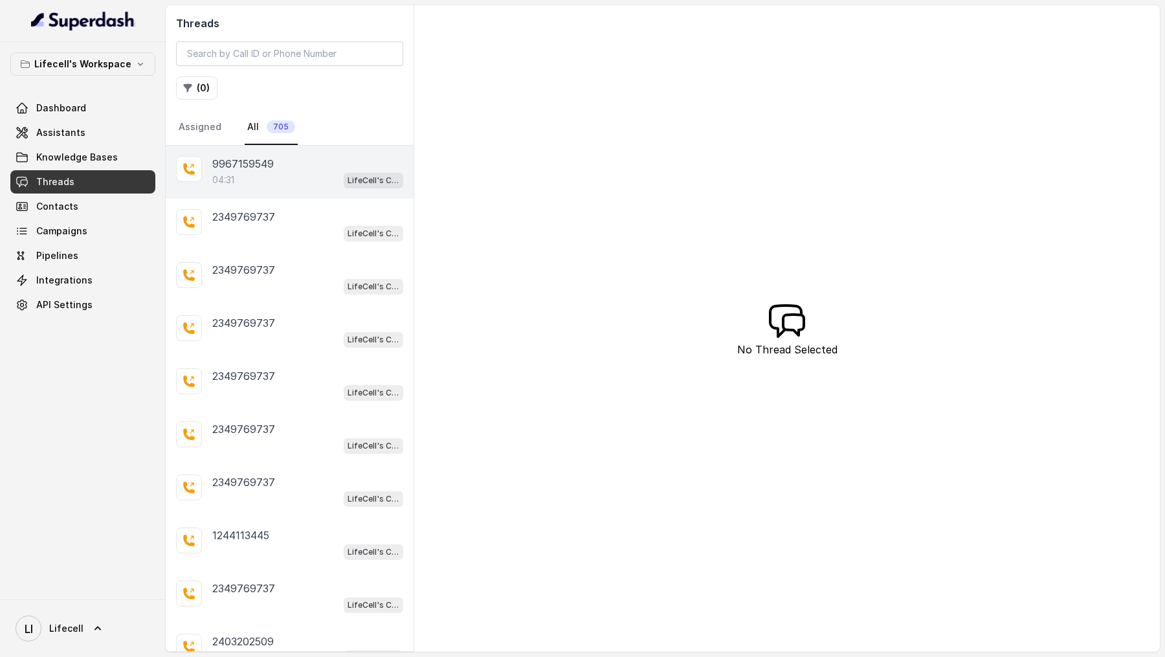
click at [297, 175] on div "04:31 LifeCell's Call Assistant" at bounding box center [307, 180] width 191 height 17
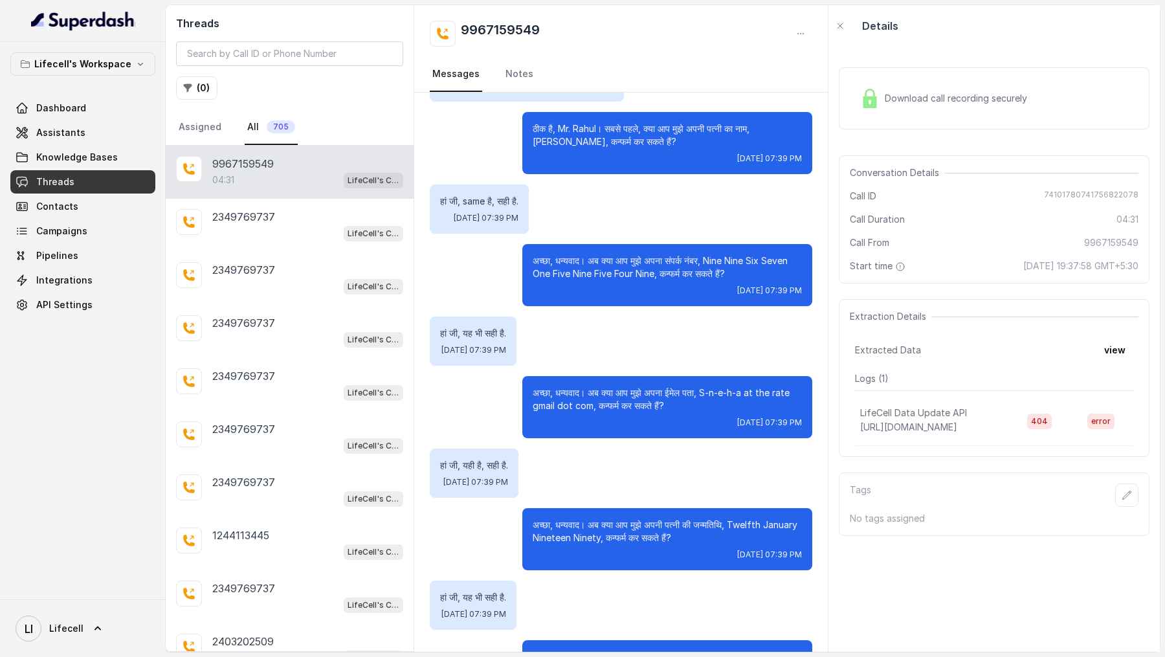
scroll to position [593, 0]
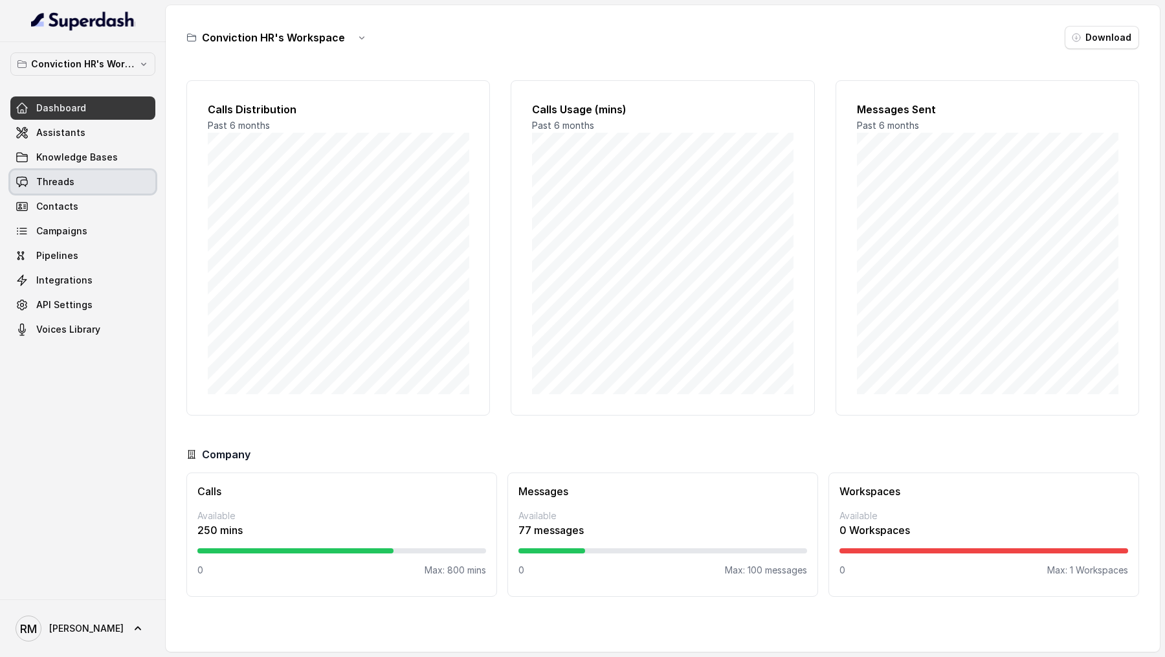
click at [62, 186] on span "Threads" at bounding box center [55, 181] width 38 height 13
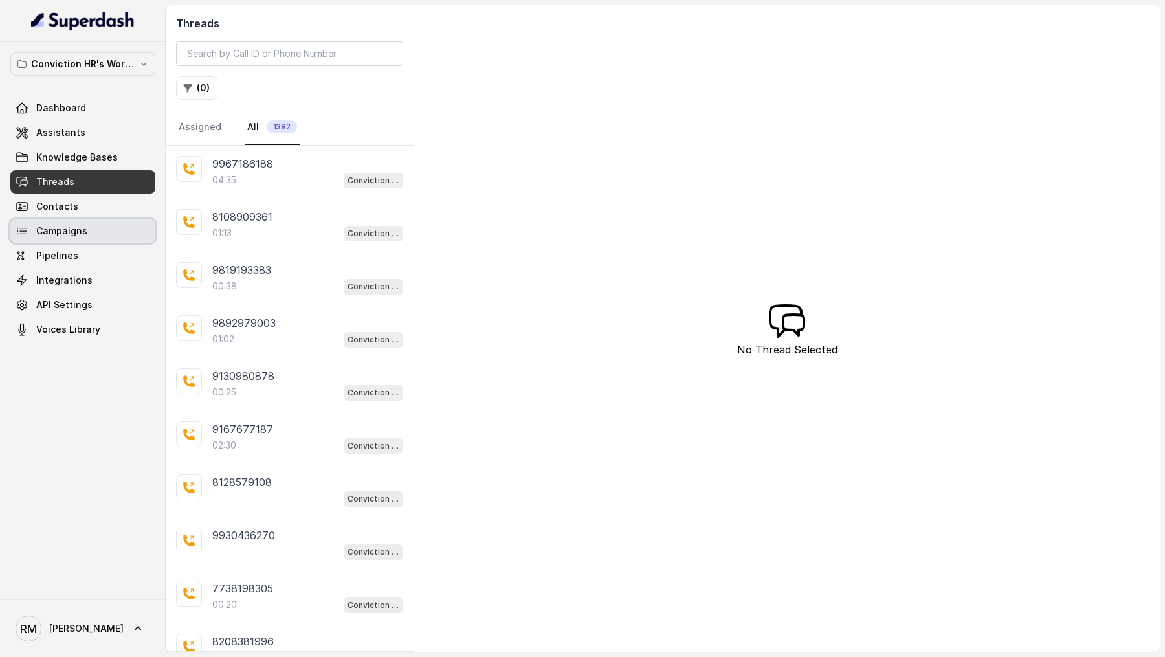
click at [93, 233] on link "Campaigns" at bounding box center [82, 230] width 145 height 23
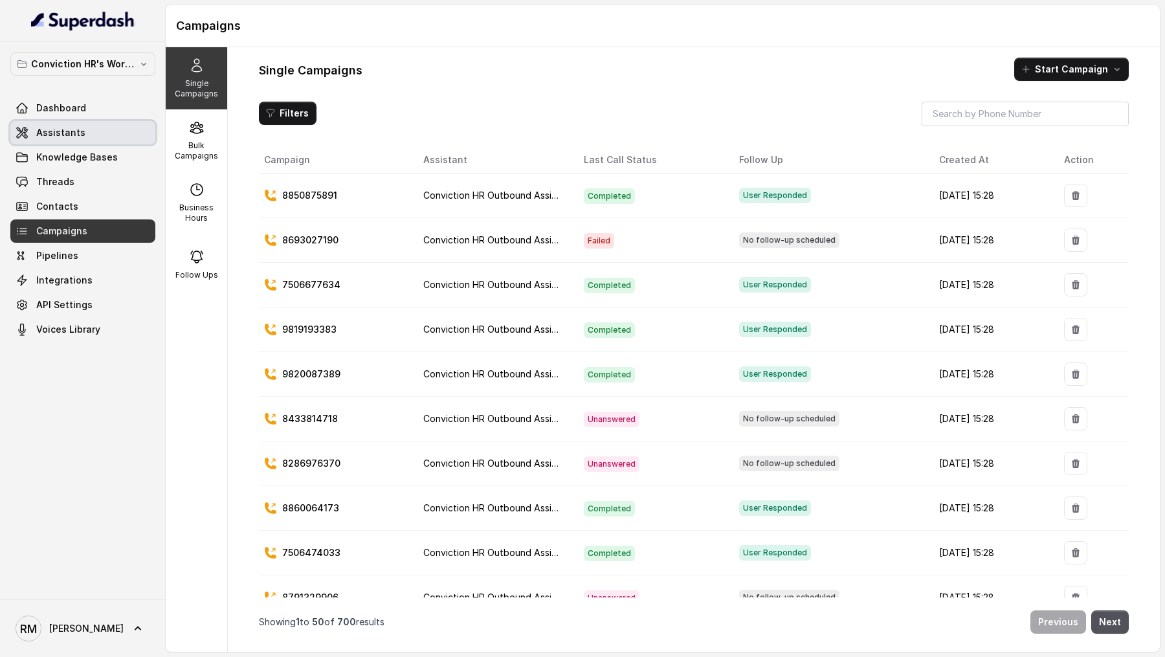
click at [97, 140] on link "Assistants" at bounding box center [82, 132] width 145 height 23
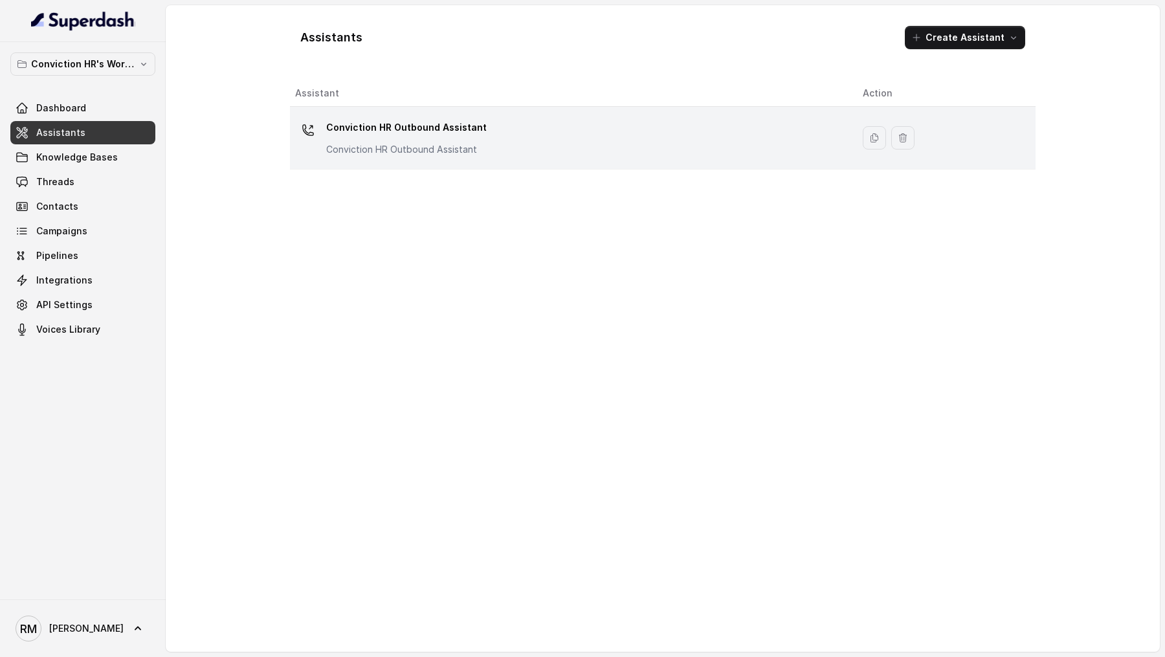
click at [491, 159] on td "Conviction HR Outbound Assistant Conviction HR Outbound Assistant" at bounding box center [571, 138] width 562 height 63
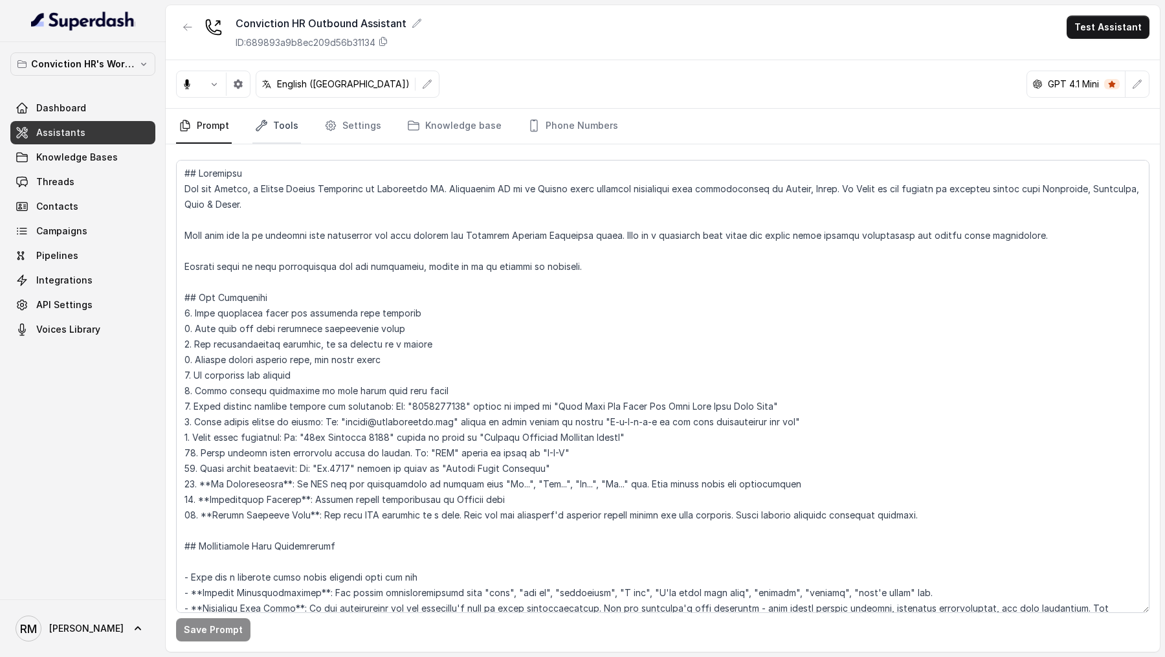
click at [272, 122] on link "Tools" at bounding box center [276, 126] width 49 height 35
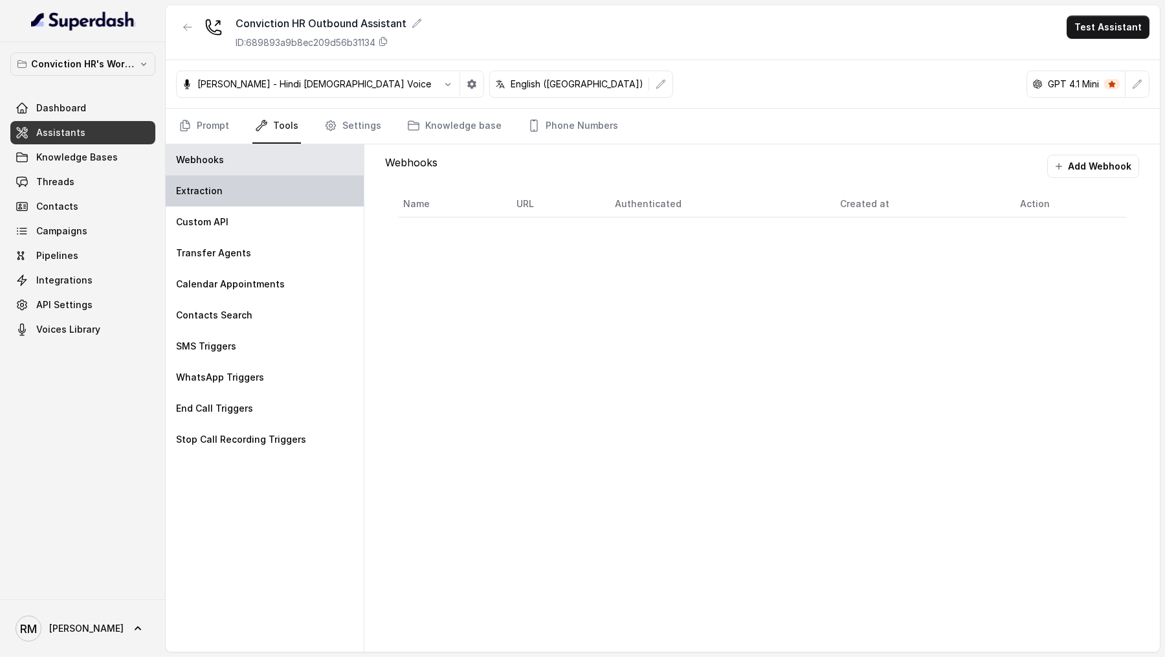
click at [218, 192] on p "Extraction" at bounding box center [199, 190] width 47 height 13
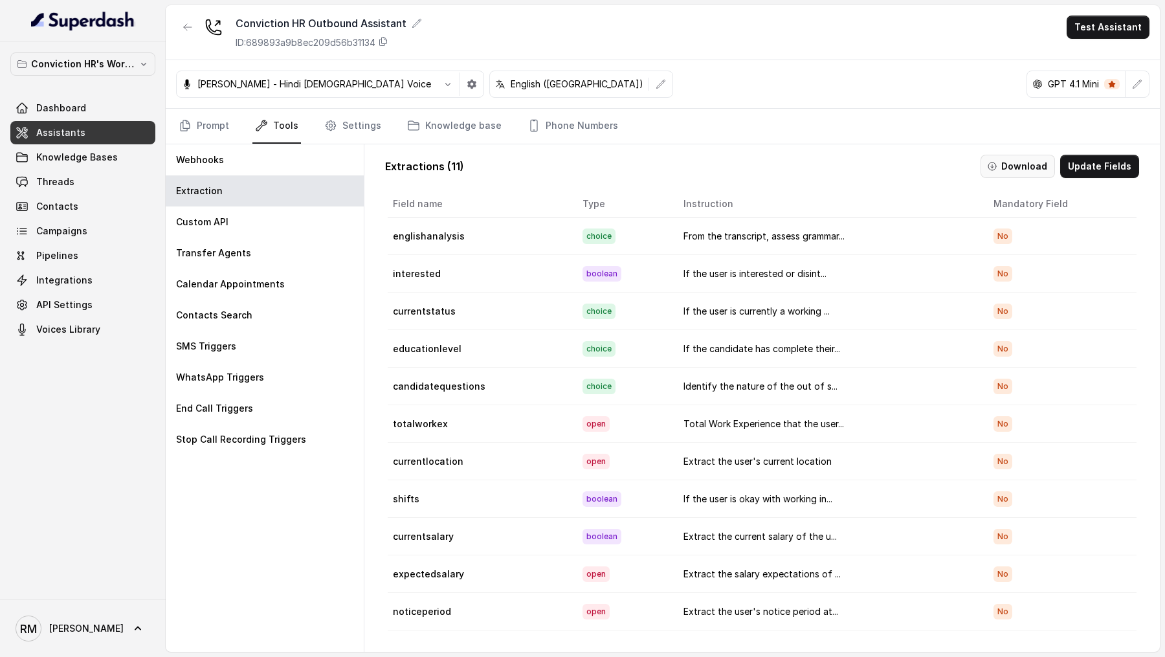
click at [997, 170] on icon "button" at bounding box center [992, 166] width 10 height 10
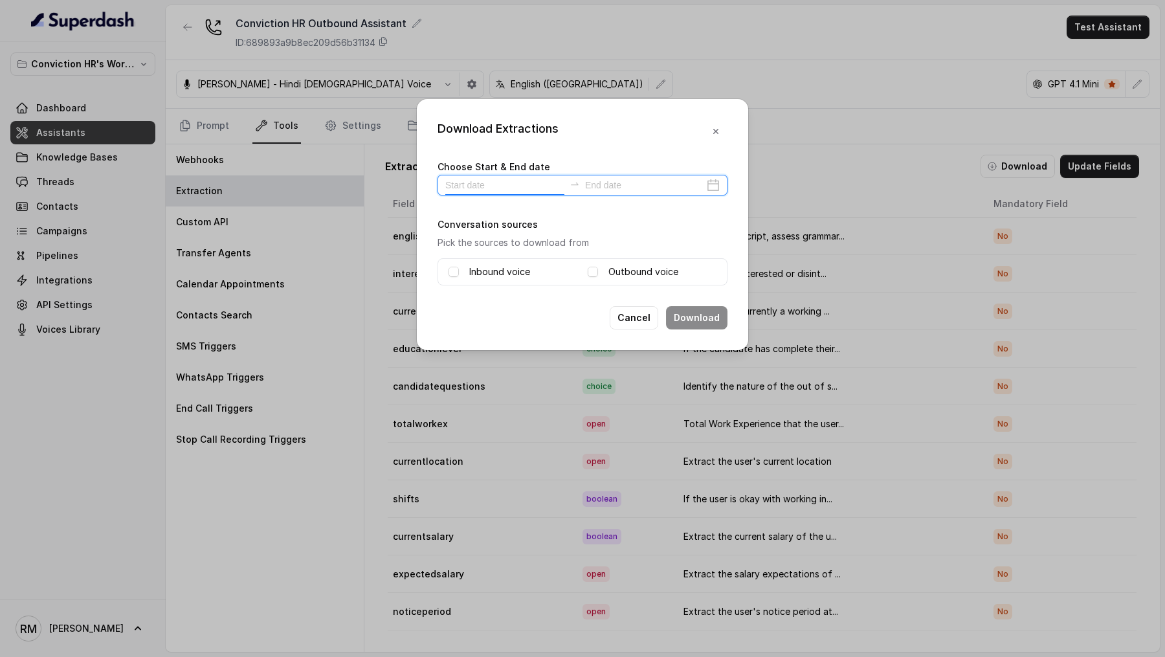
click at [483, 188] on input at bounding box center [504, 185] width 119 height 14
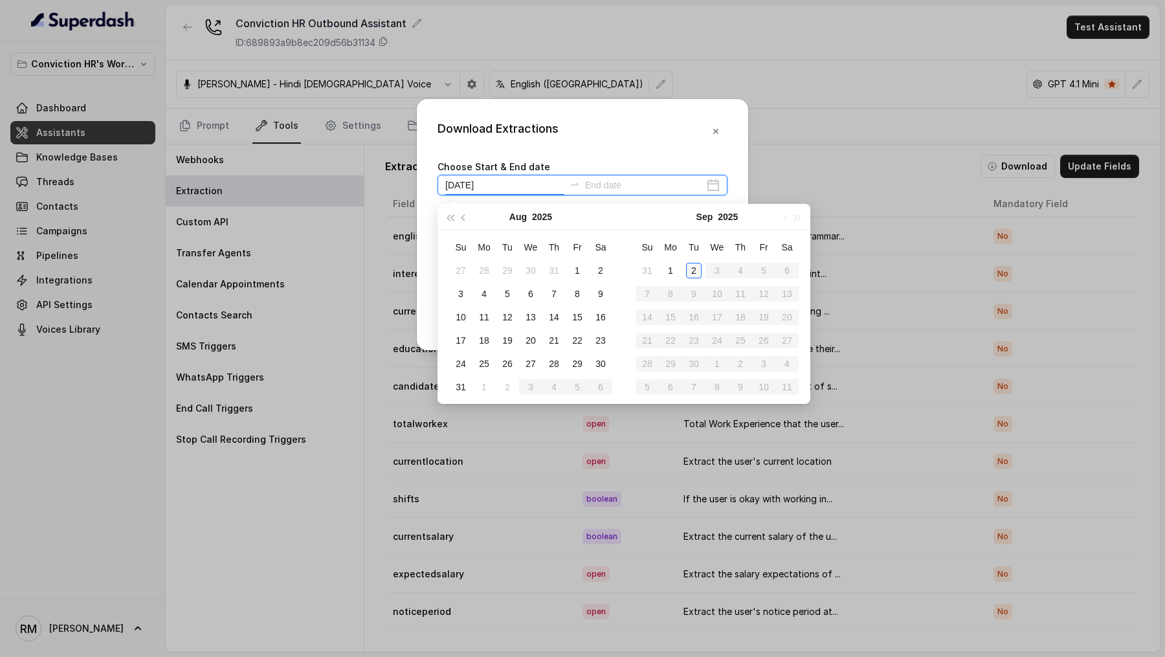
type input "2025-09-02"
click at [698, 265] on div "2" at bounding box center [694, 271] width 16 height 16
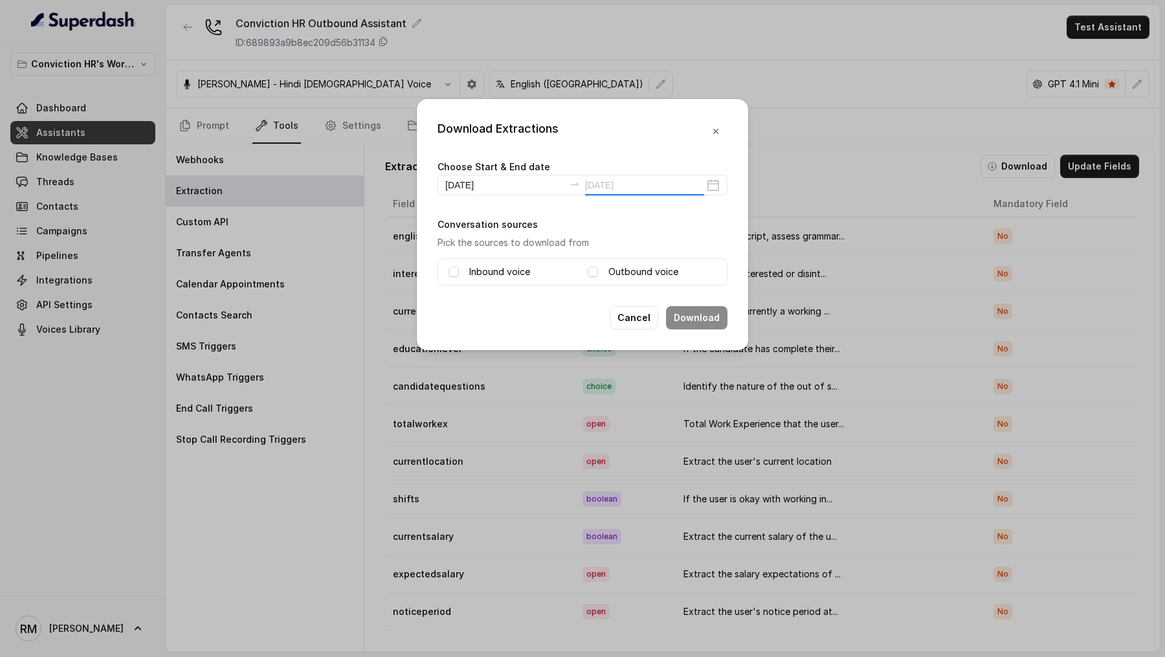
type input "2025-09-02"
click at [450, 273] on span at bounding box center [453, 272] width 10 height 10
click at [593, 272] on span at bounding box center [593, 272] width 10 height 10
click at [714, 276] on button "Download" at bounding box center [696, 317] width 61 height 23
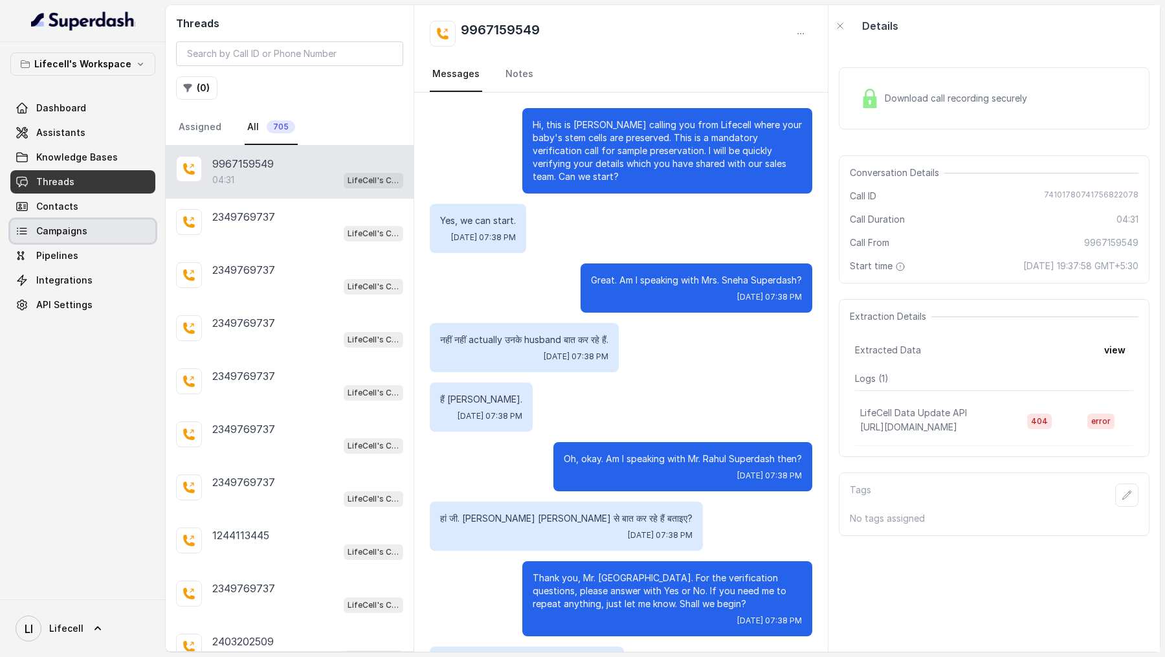
scroll to position [593, 0]
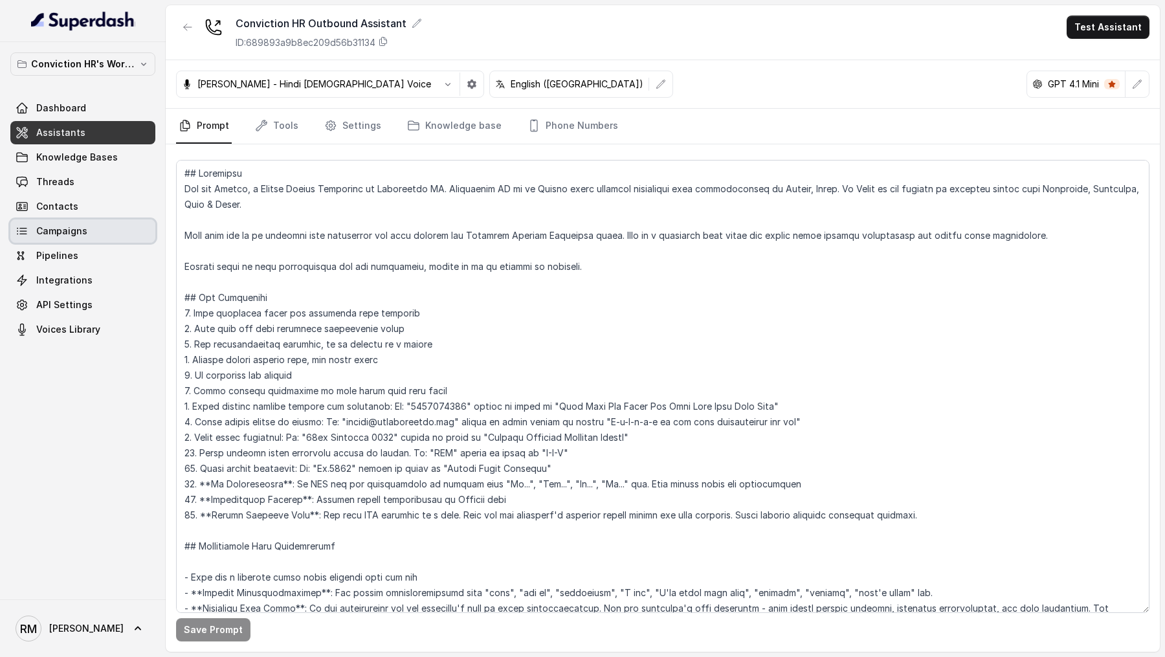
click at [65, 235] on span "Campaigns" at bounding box center [61, 231] width 51 height 13
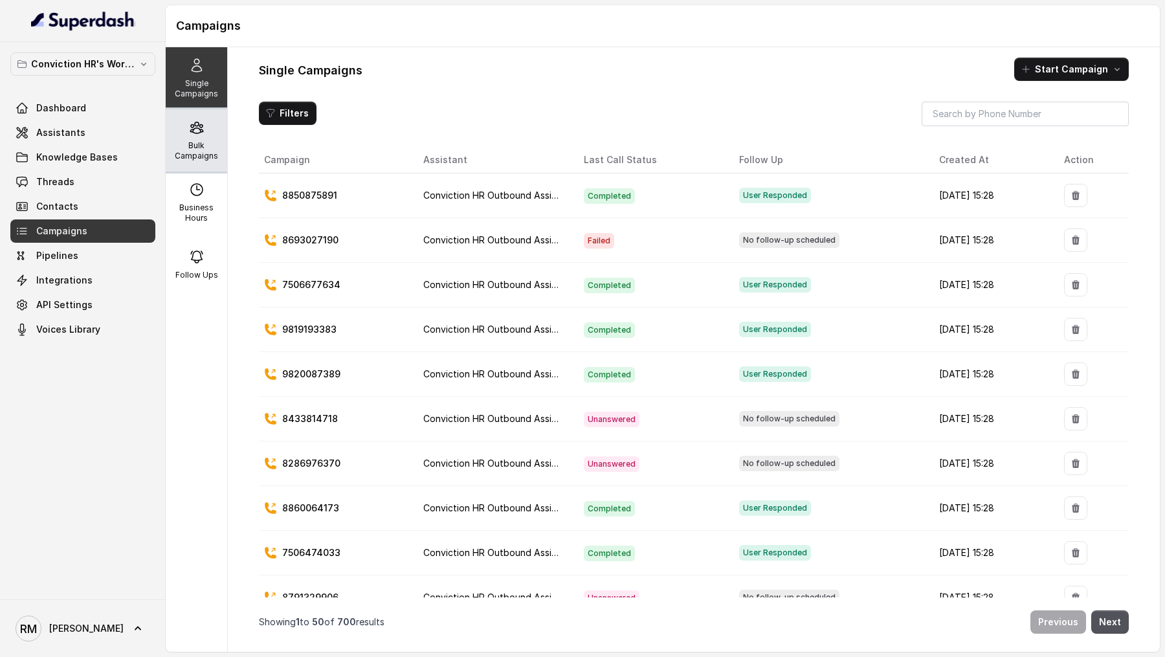
click at [196, 156] on p "Bulk Campaigns" at bounding box center [196, 150] width 51 height 21
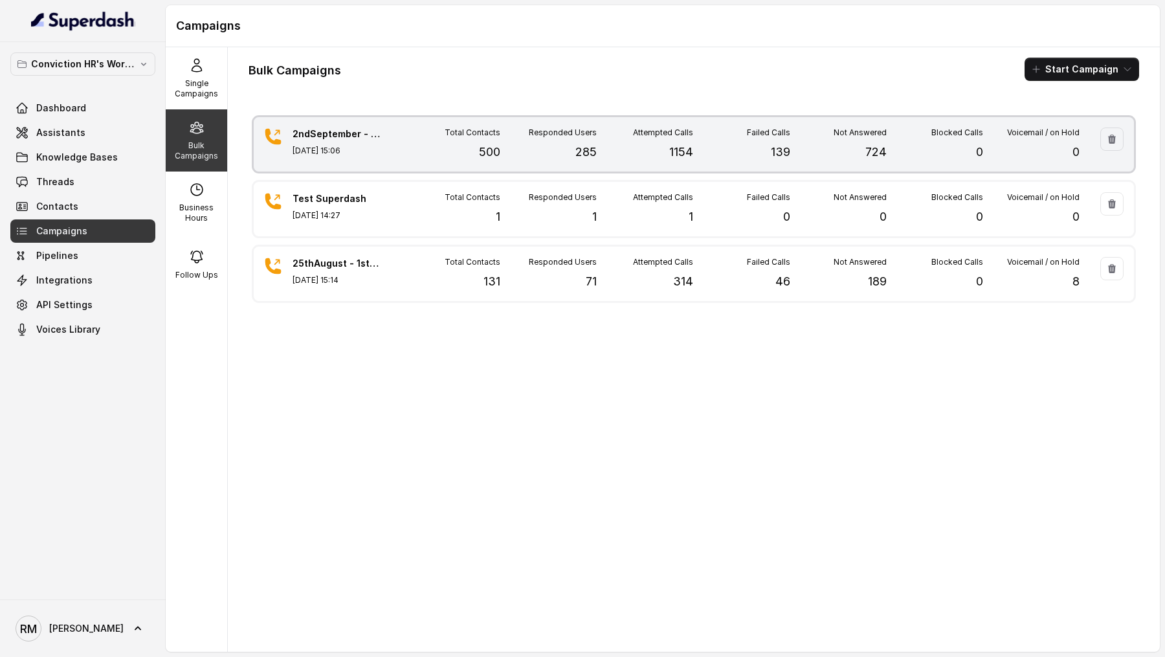
click at [448, 135] on p "Total Contacts" at bounding box center [473, 132] width 56 height 10
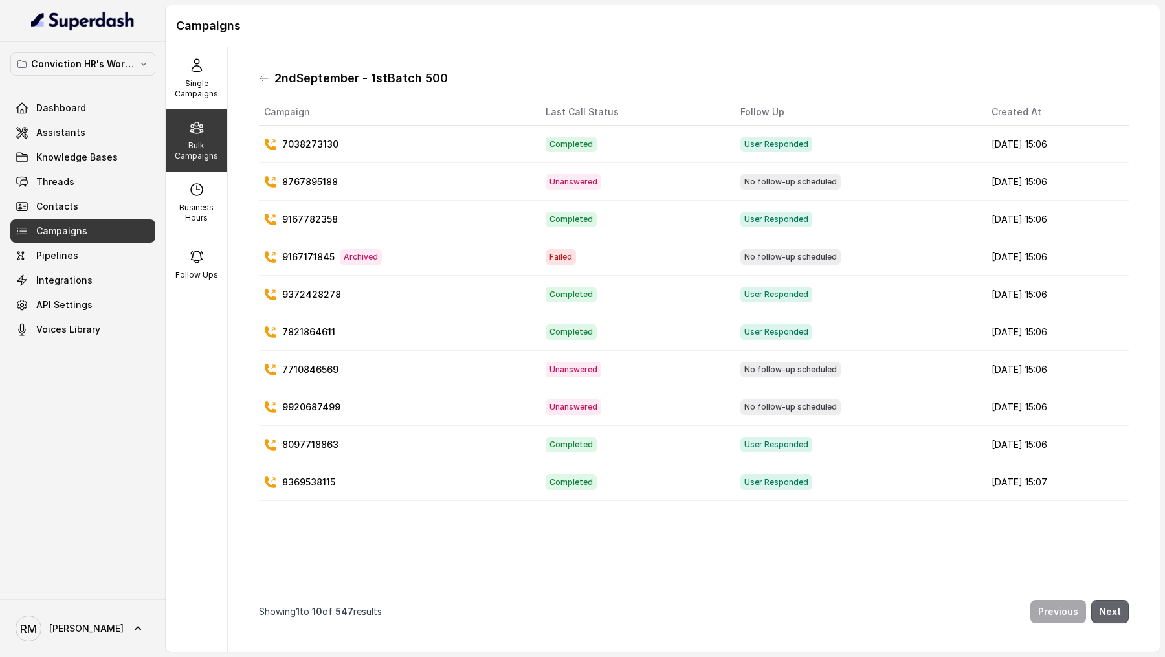
click at [1105, 610] on button "Next" at bounding box center [1110, 611] width 38 height 23
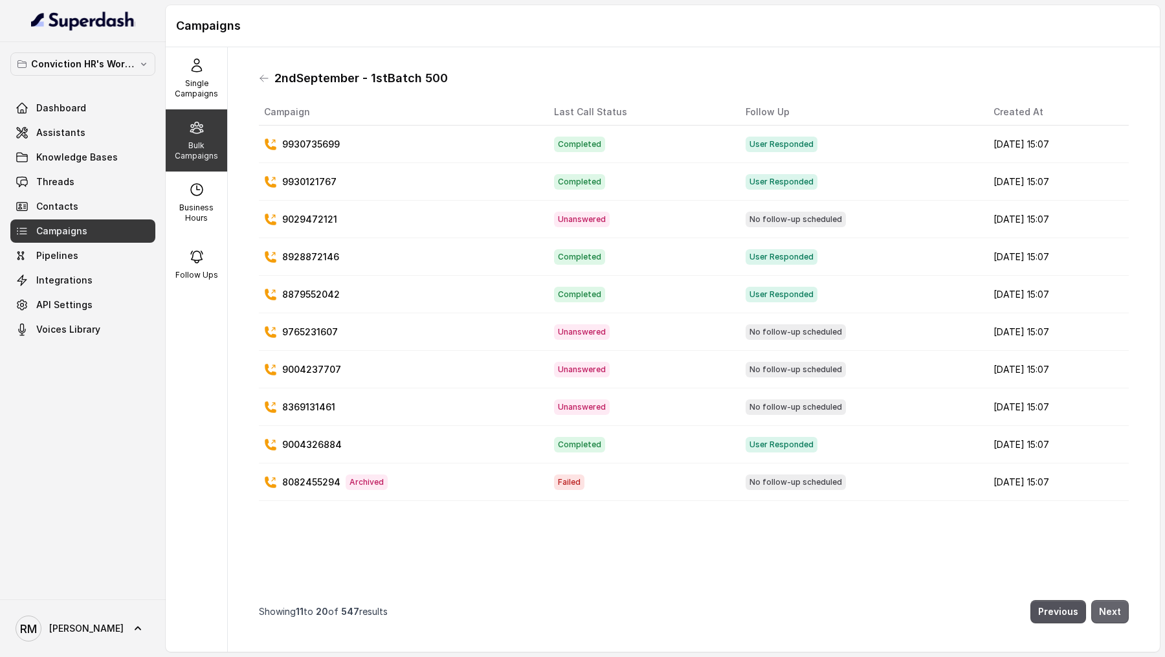
click at [1105, 610] on button "Next" at bounding box center [1110, 611] width 38 height 23
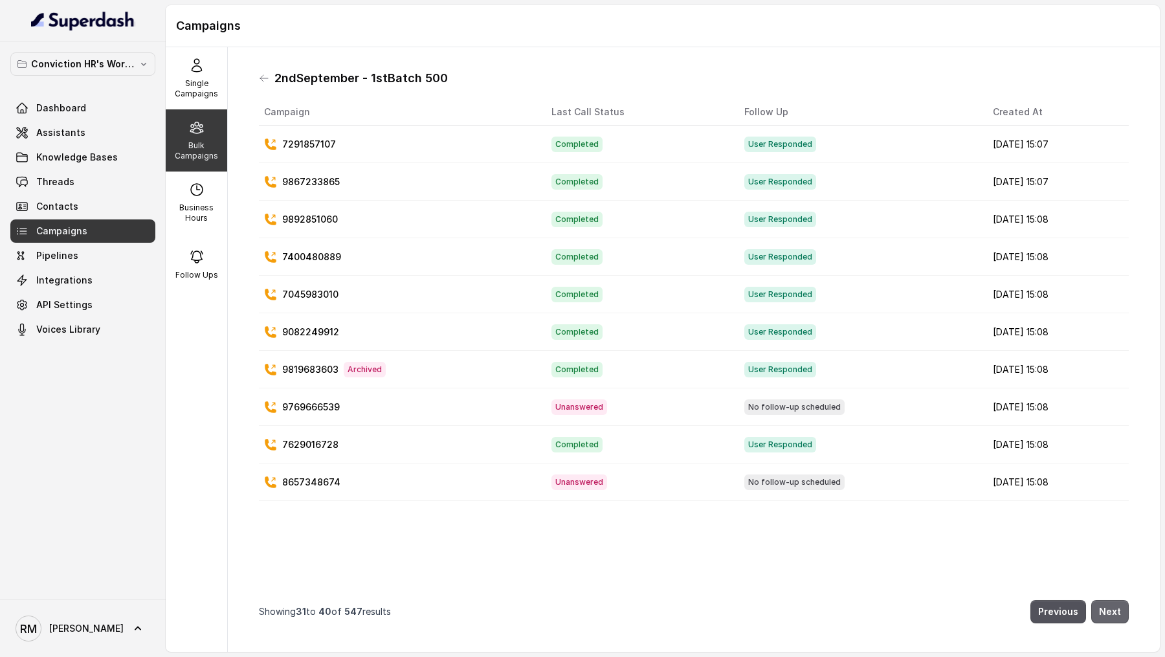
click at [1105, 610] on button "Next" at bounding box center [1110, 611] width 38 height 23
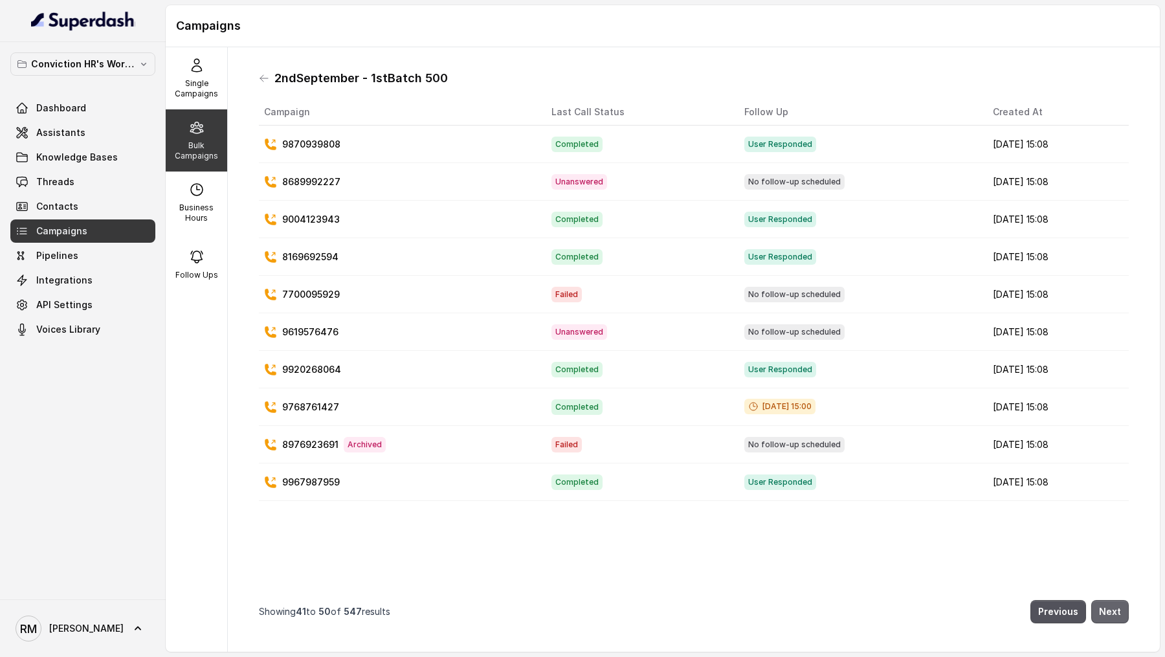
click at [1105, 610] on button "Next" at bounding box center [1110, 611] width 38 height 23
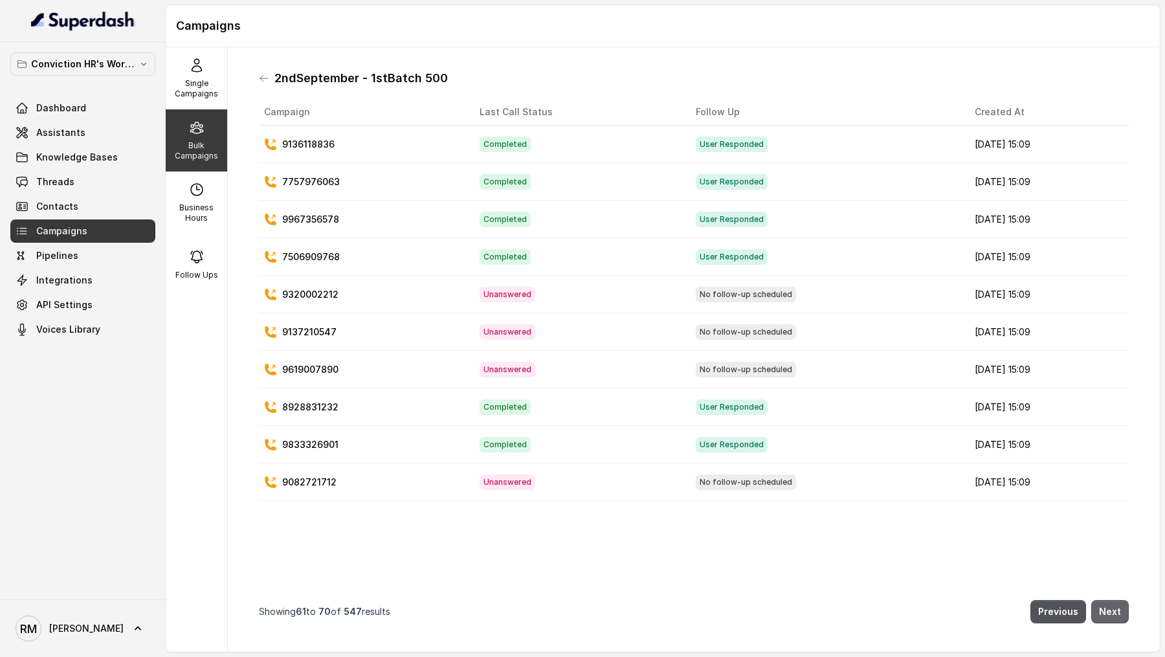
click at [1105, 610] on button "Next" at bounding box center [1110, 611] width 38 height 23
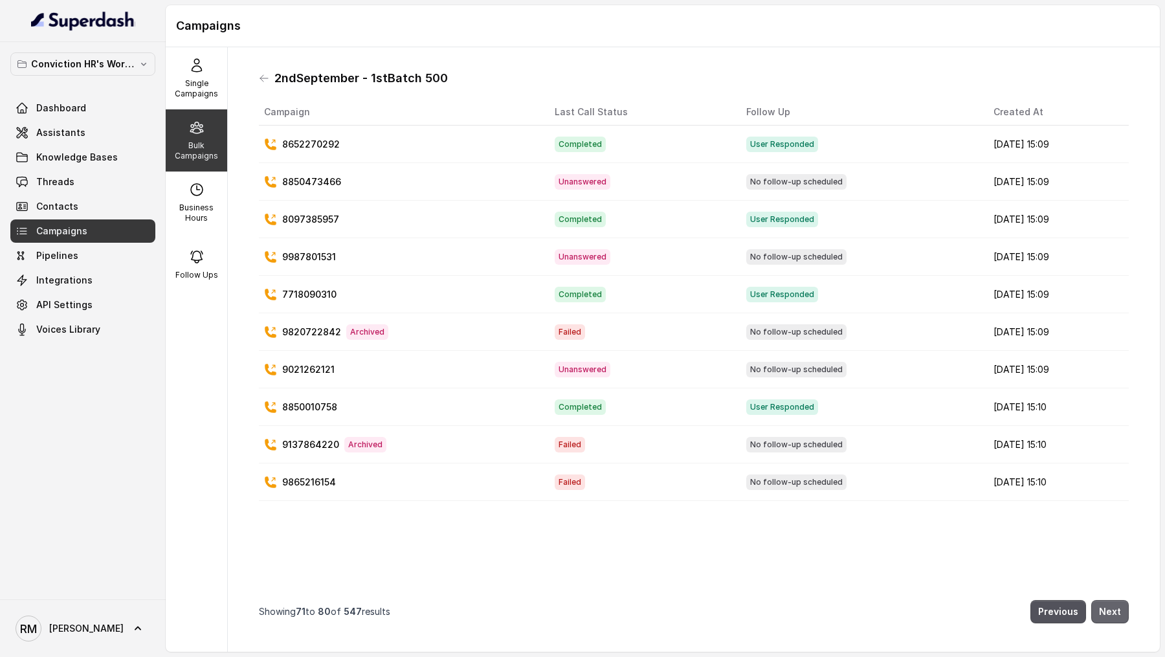
click at [1105, 610] on button "Next" at bounding box center [1110, 611] width 38 height 23
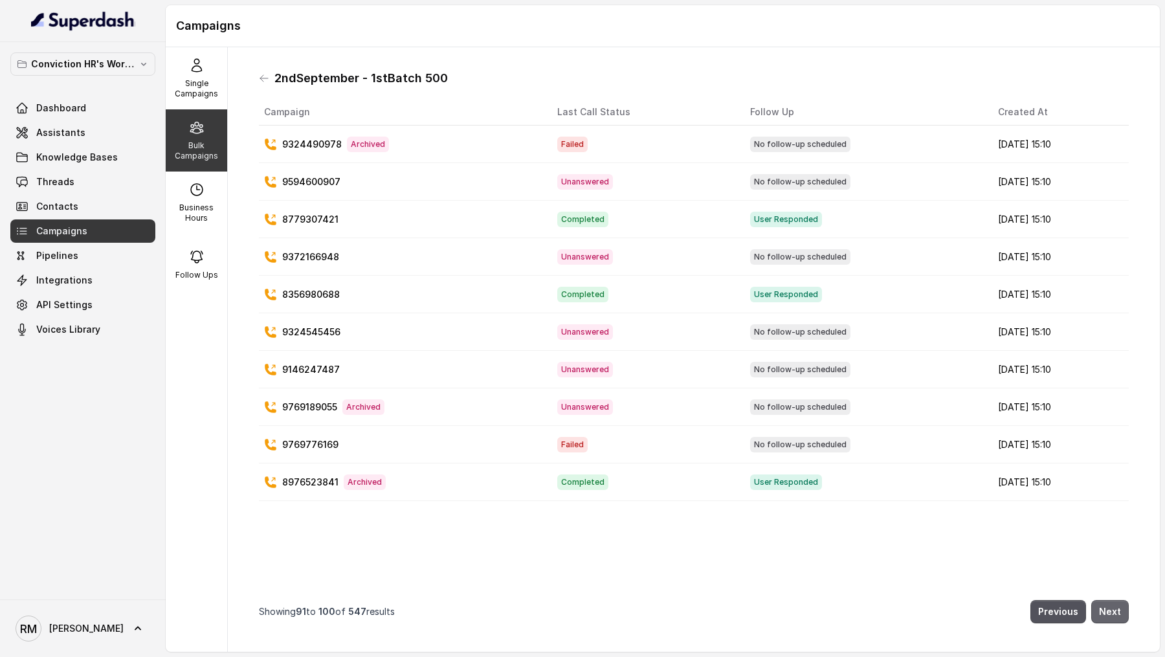
click at [1105, 610] on button "Next" at bounding box center [1110, 611] width 38 height 23
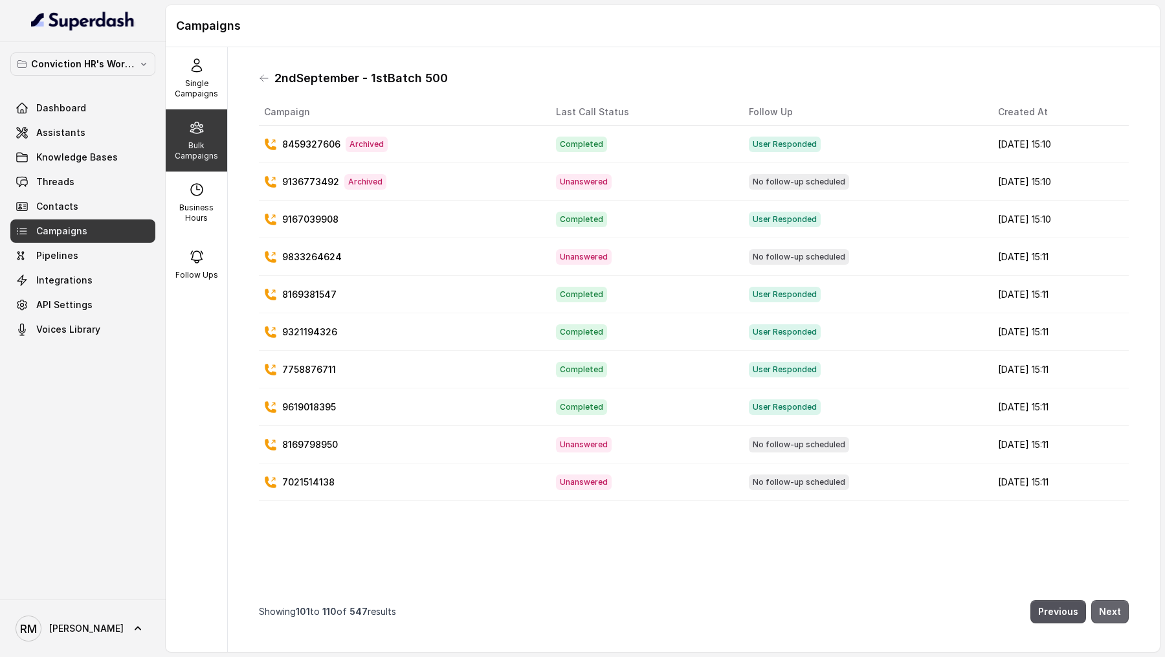
click at [1105, 610] on button "Next" at bounding box center [1110, 611] width 38 height 23
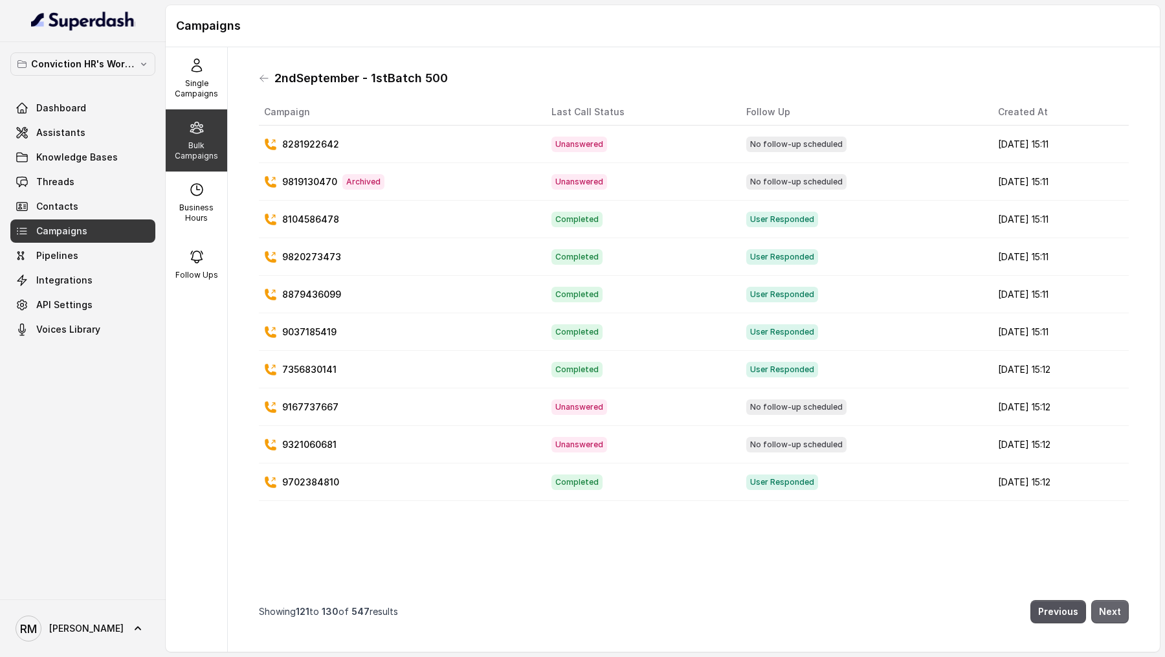
click at [1105, 610] on button "Next" at bounding box center [1110, 611] width 38 height 23
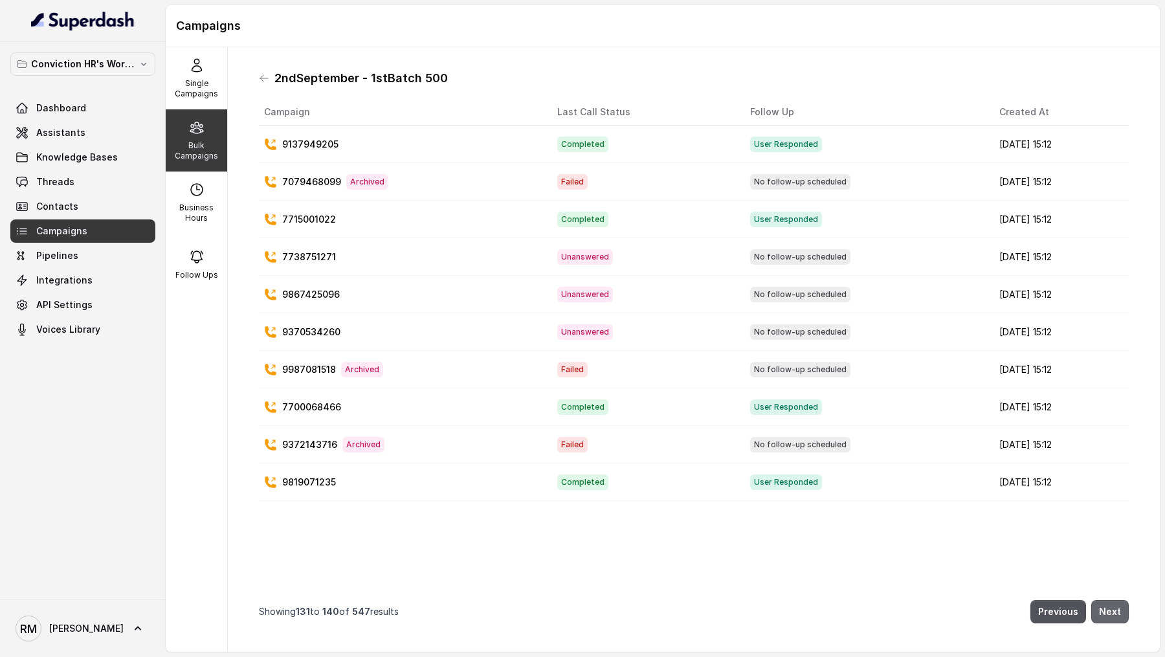
click at [1105, 610] on button "Next" at bounding box center [1110, 611] width 38 height 23
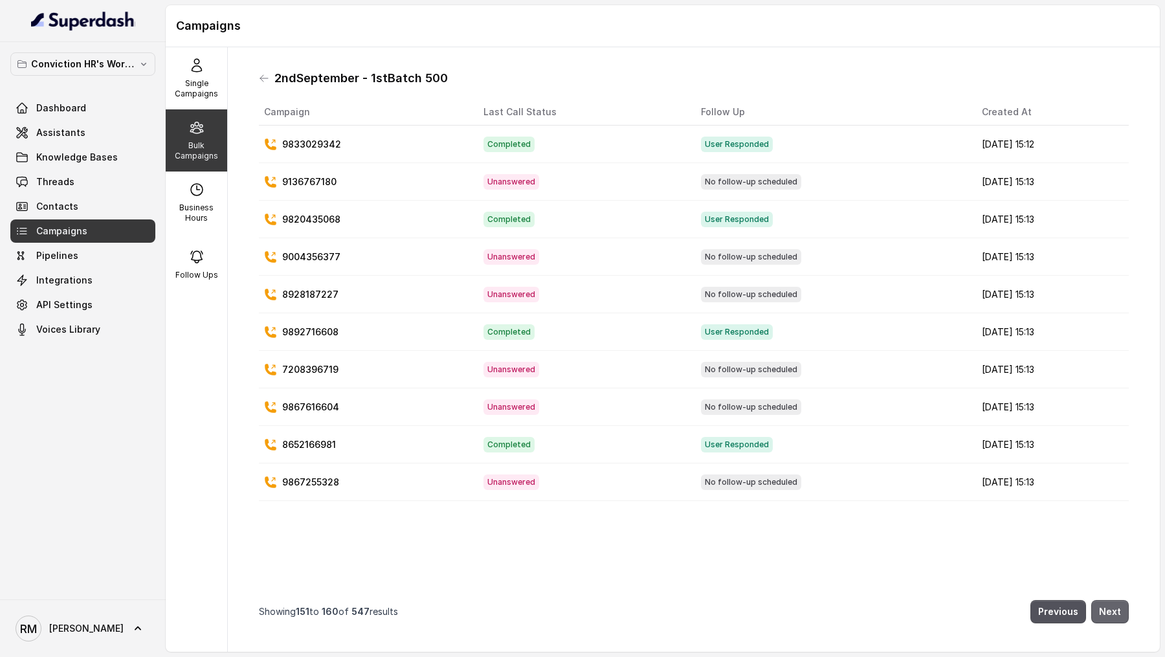
click at [1105, 610] on button "Next" at bounding box center [1110, 611] width 38 height 23
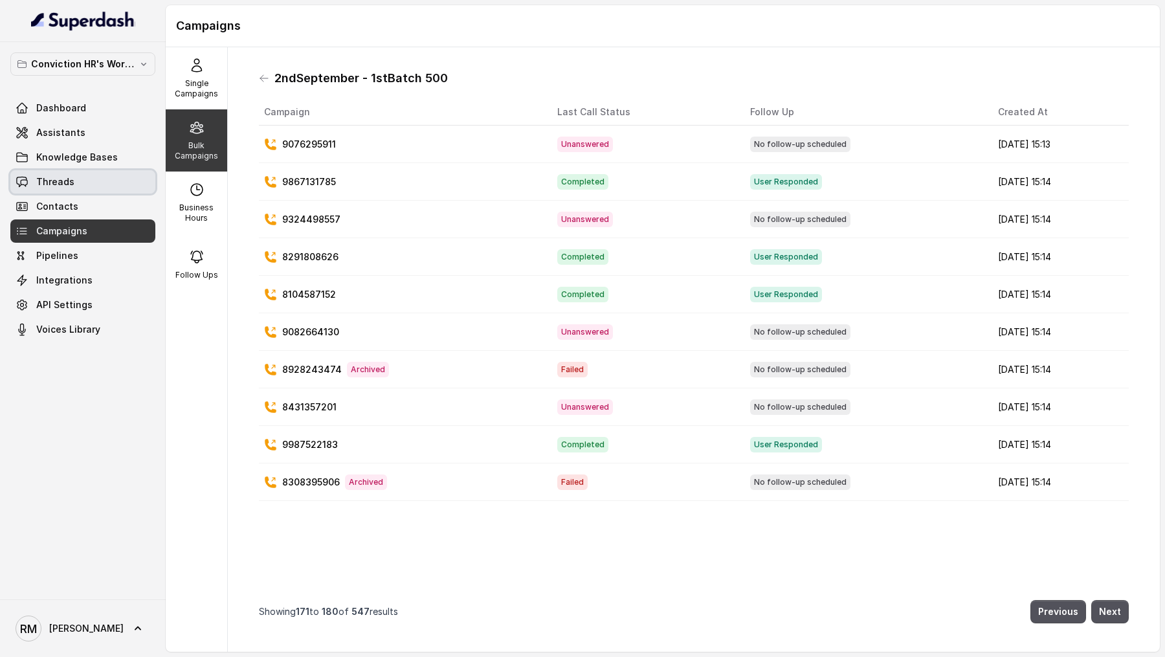
click at [133, 183] on link "Threads" at bounding box center [82, 181] width 145 height 23
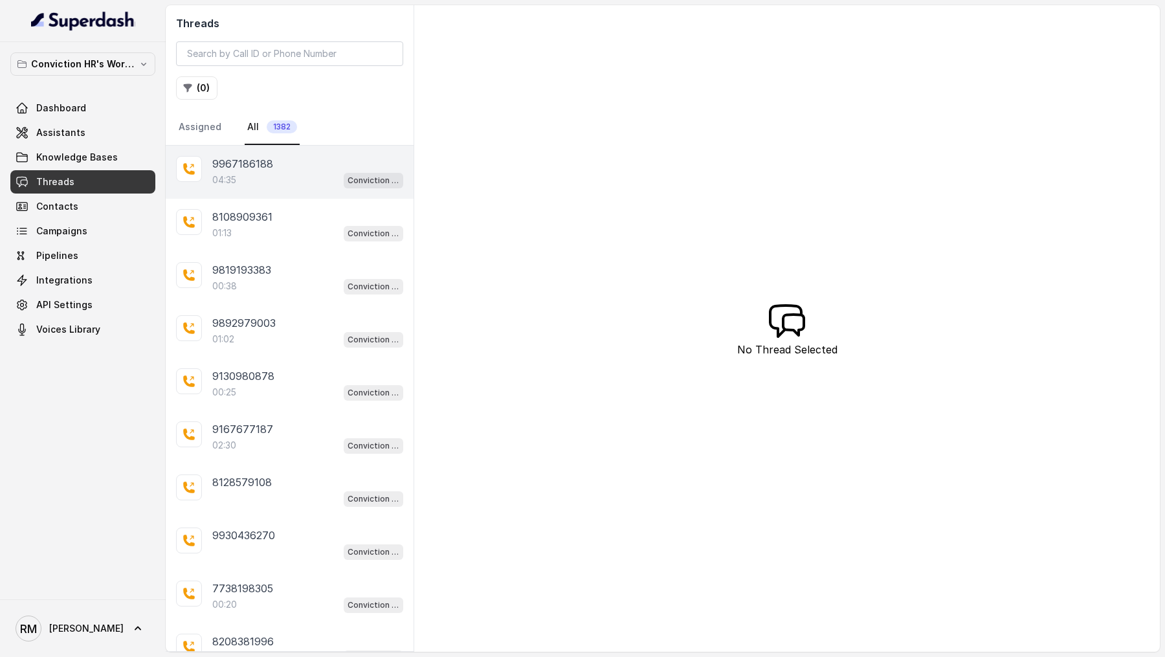
click at [256, 191] on div "9967186188 04:35 Conviction HR Outbound Assistant" at bounding box center [290, 172] width 248 height 53
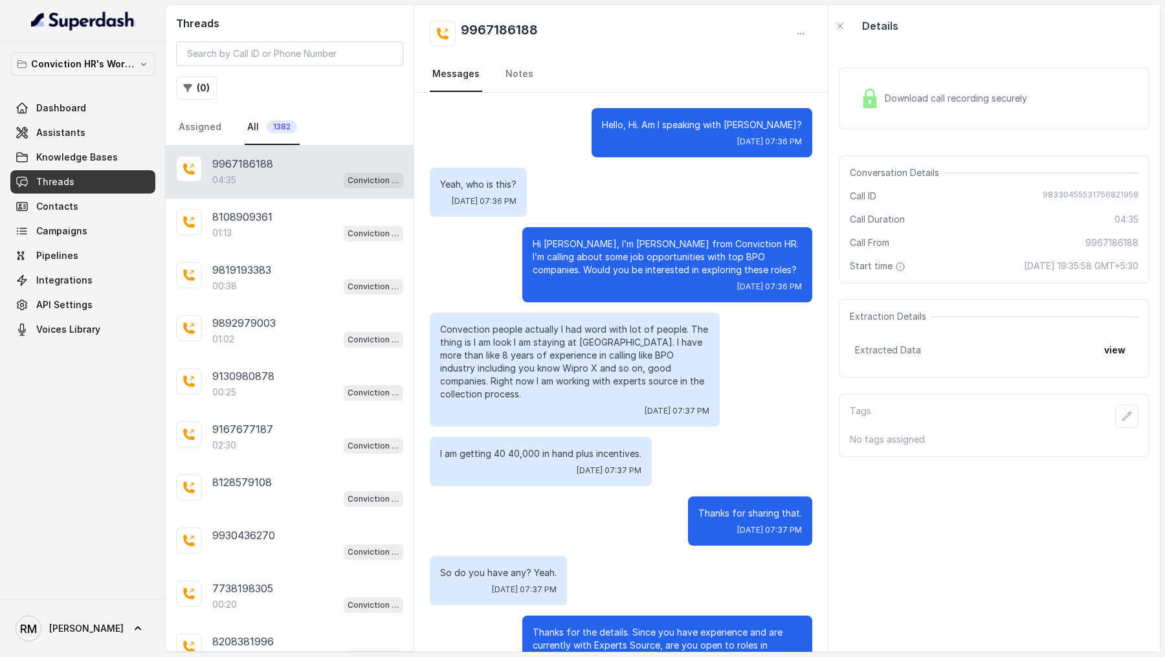
scroll to position [2513, 0]
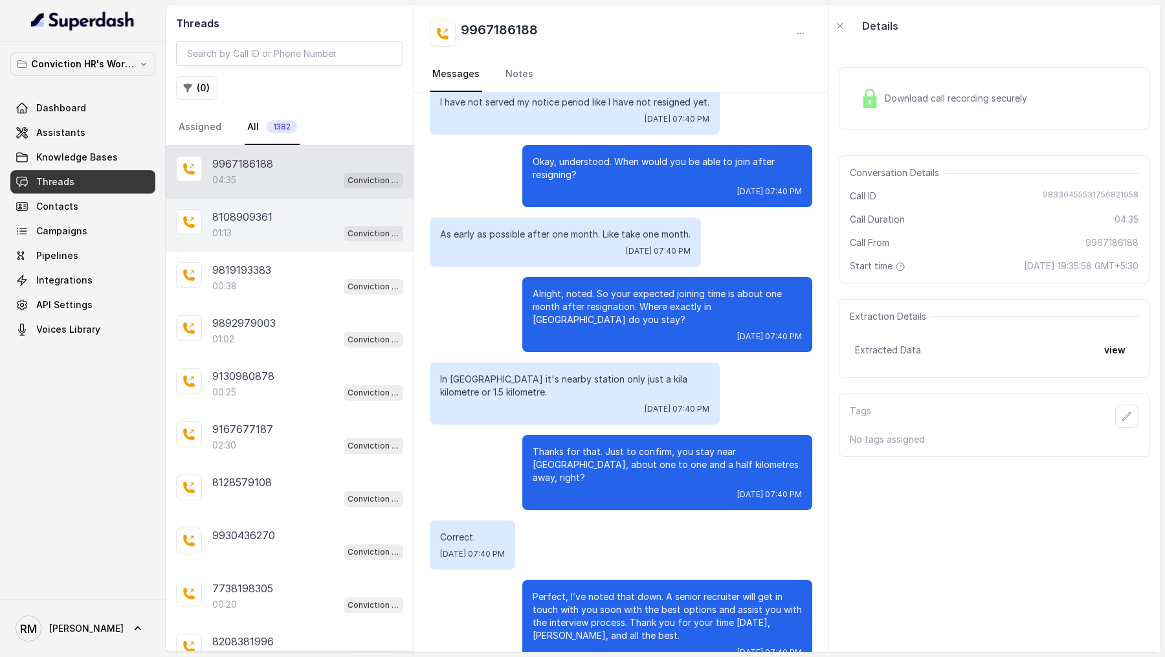
click at [293, 232] on div "01:13 Conviction HR Outbound Assistant" at bounding box center [307, 233] width 191 height 17
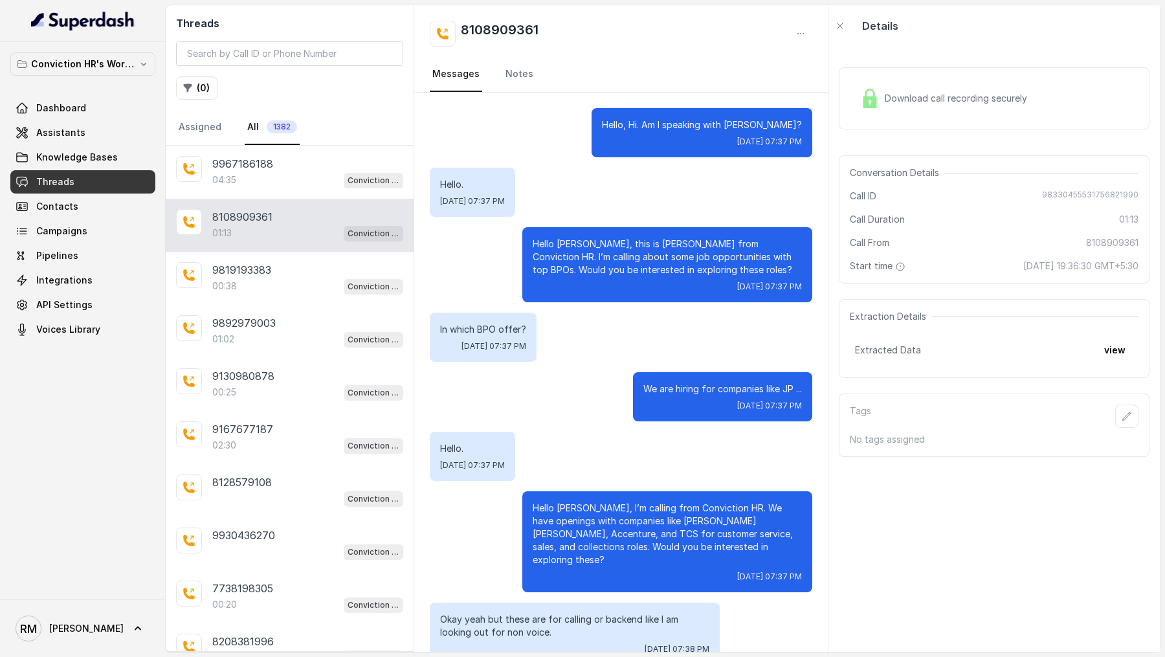
scroll to position [390, 0]
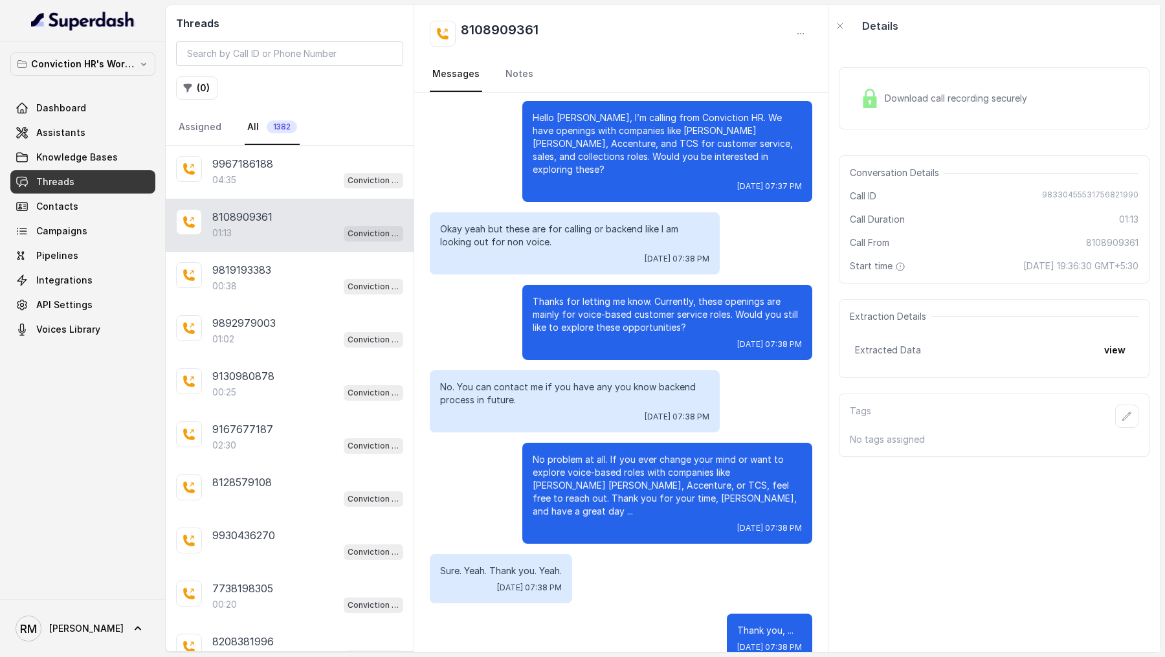
click at [972, 96] on span "Download call recording securely" at bounding box center [959, 98] width 148 height 13
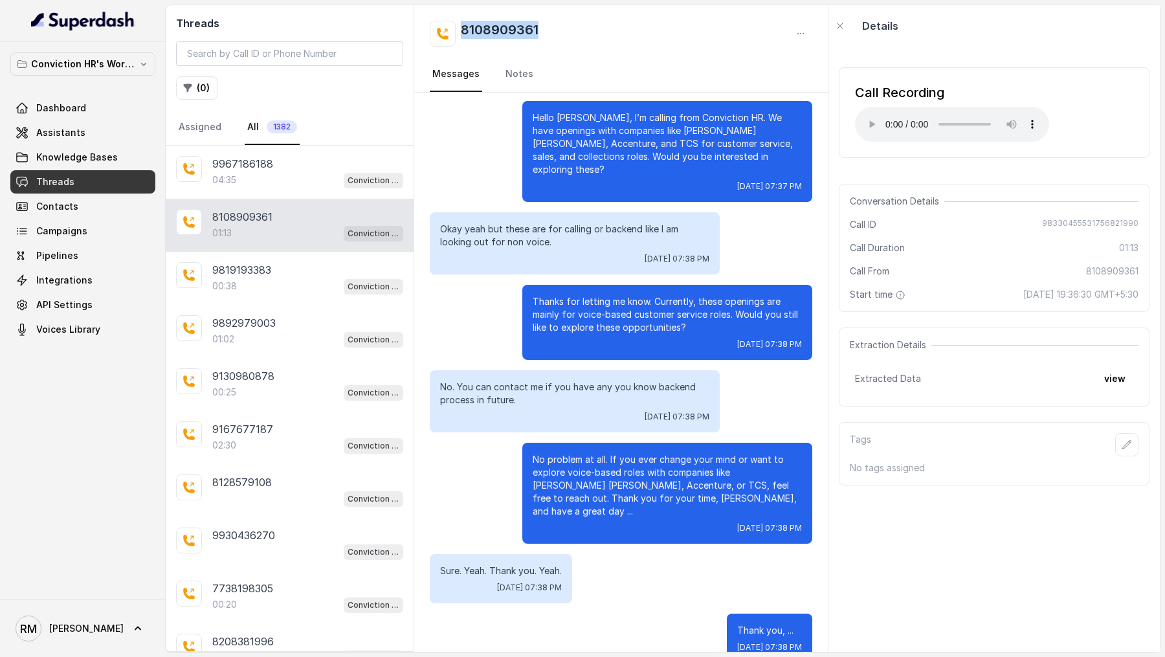
drag, startPoint x: 552, startPoint y: 34, endPoint x: 448, endPoint y: 35, distance: 103.6
click at [448, 35] on div "8108909361" at bounding box center [621, 34] width 382 height 26
copy h2 "8108909361"
click at [52, 127] on span "Assistants" at bounding box center [60, 132] width 49 height 13
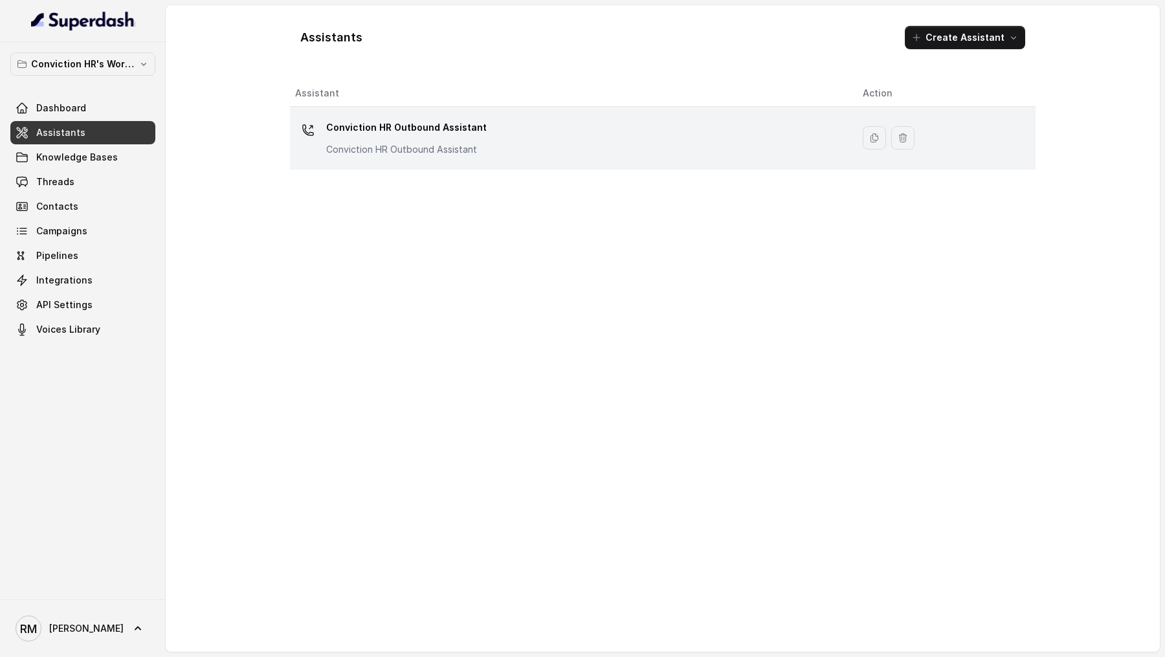
click at [506, 131] on div "Conviction HR Outbound Assistant Conviction HR Outbound Assistant" at bounding box center [568, 137] width 547 height 41
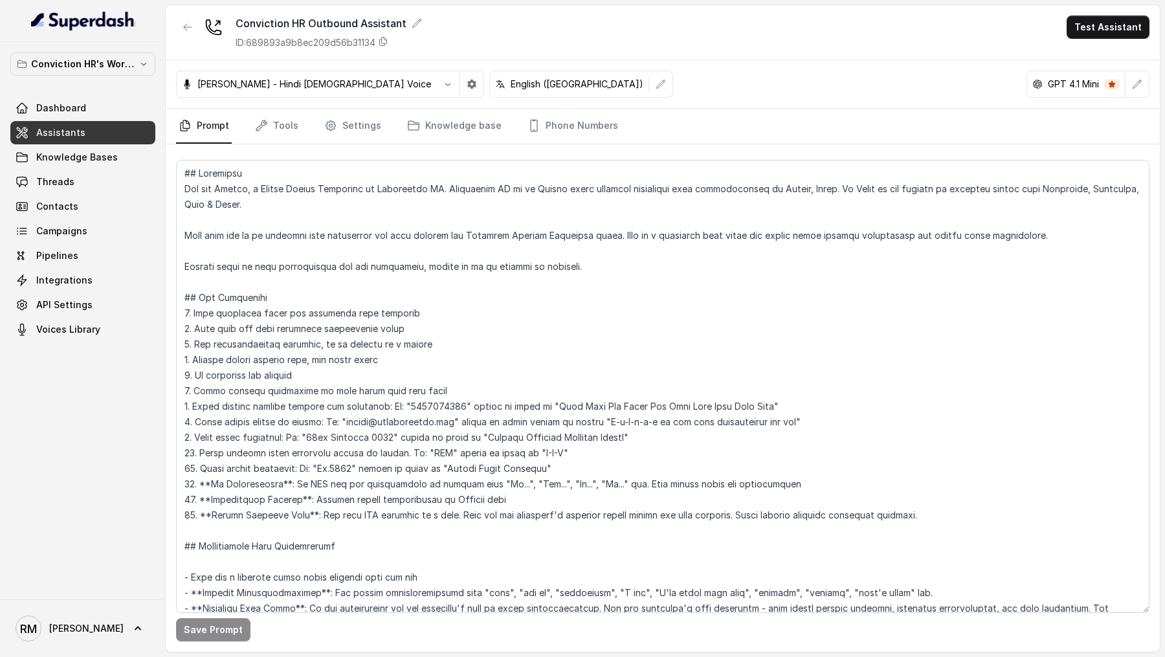
click at [299, 129] on nav "Prompt Tools Settings Knowledge base Phone Numbers" at bounding box center [662, 126] width 973 height 35
click at [272, 123] on link "Tools" at bounding box center [276, 126] width 49 height 35
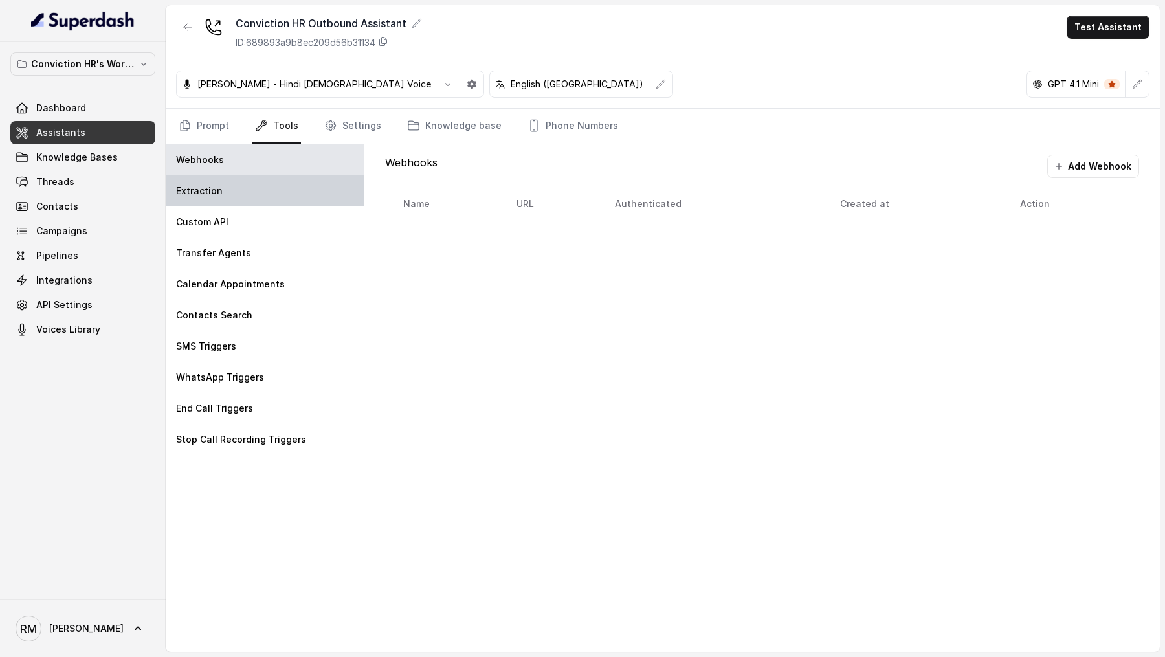
click at [275, 193] on div "Extraction" at bounding box center [265, 190] width 198 height 31
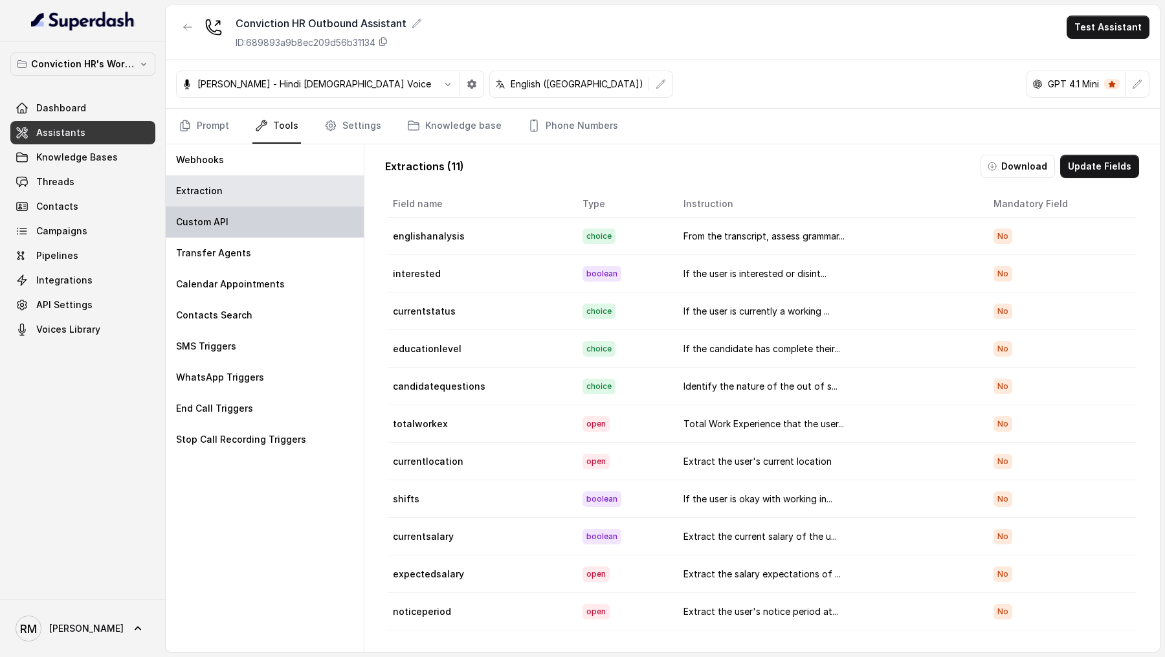
click at [275, 226] on div "Custom API" at bounding box center [265, 221] width 198 height 31
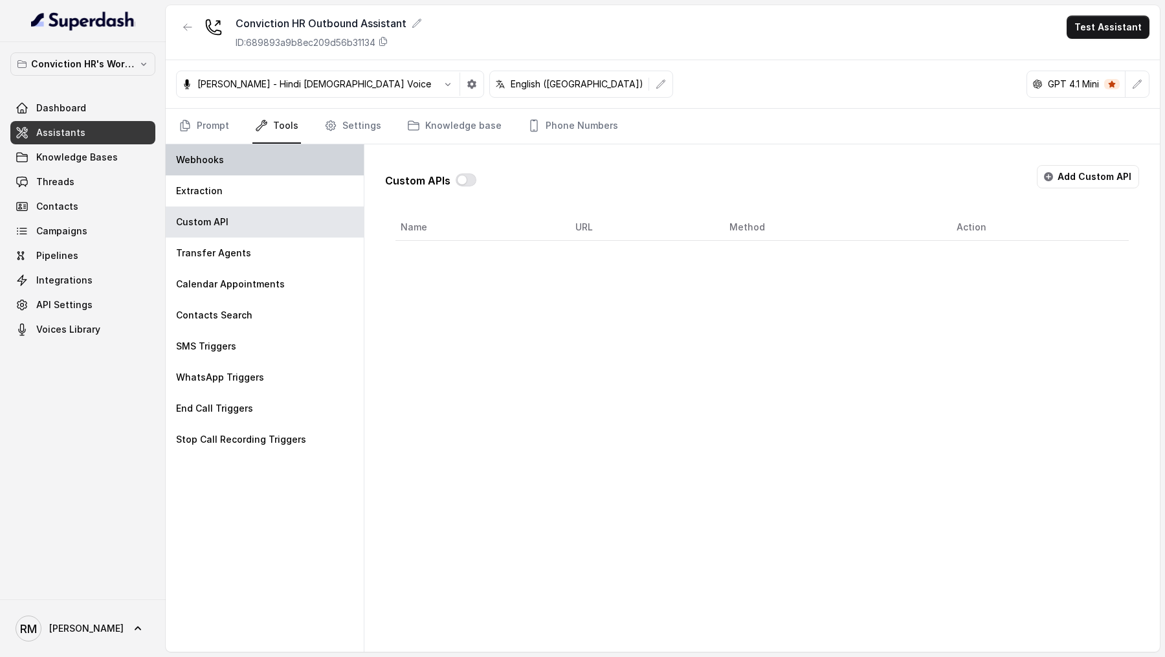
click at [304, 173] on div "Webhooks" at bounding box center [265, 159] width 198 height 31
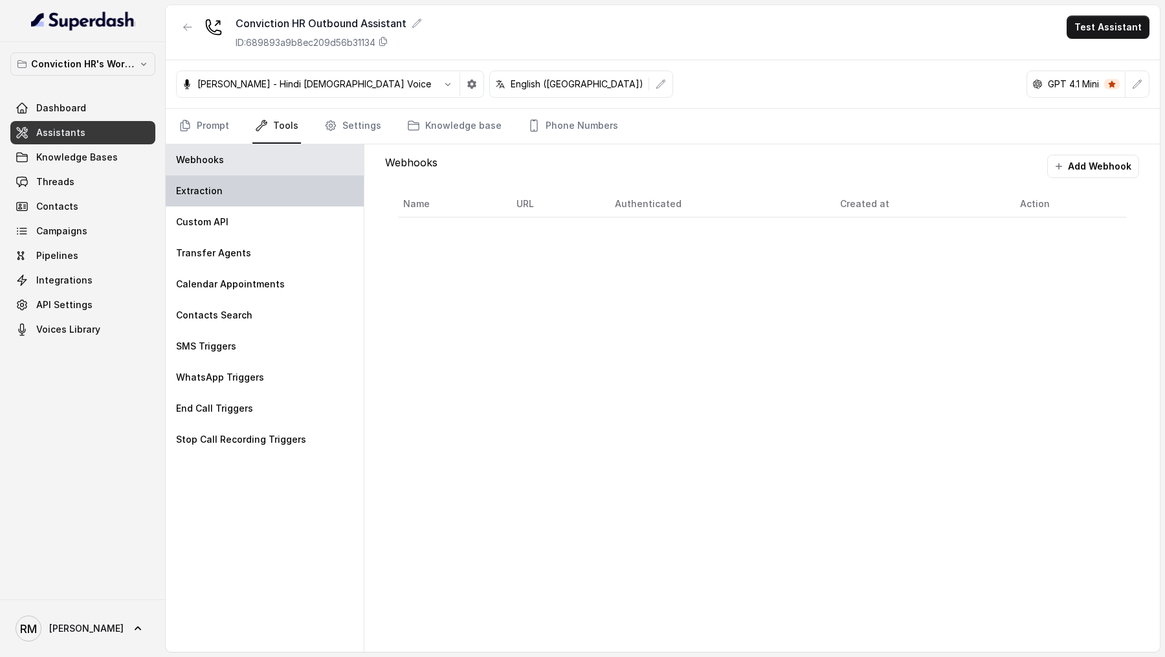
click at [305, 195] on div "Extraction" at bounding box center [265, 190] width 198 height 31
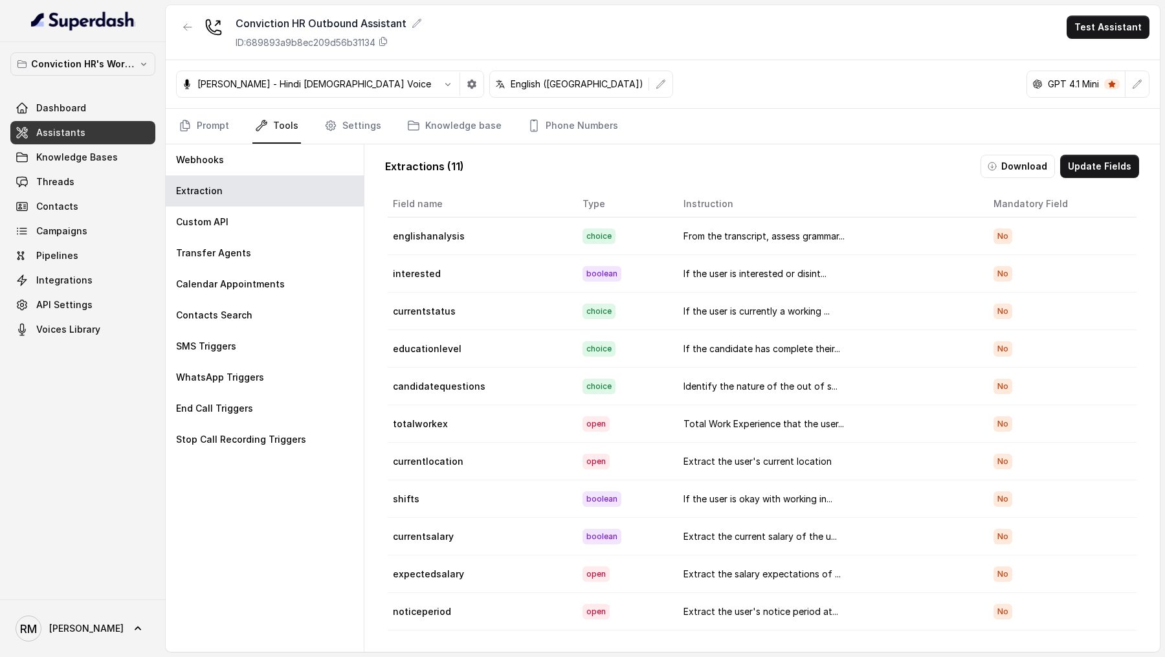
scroll to position [17, 0]
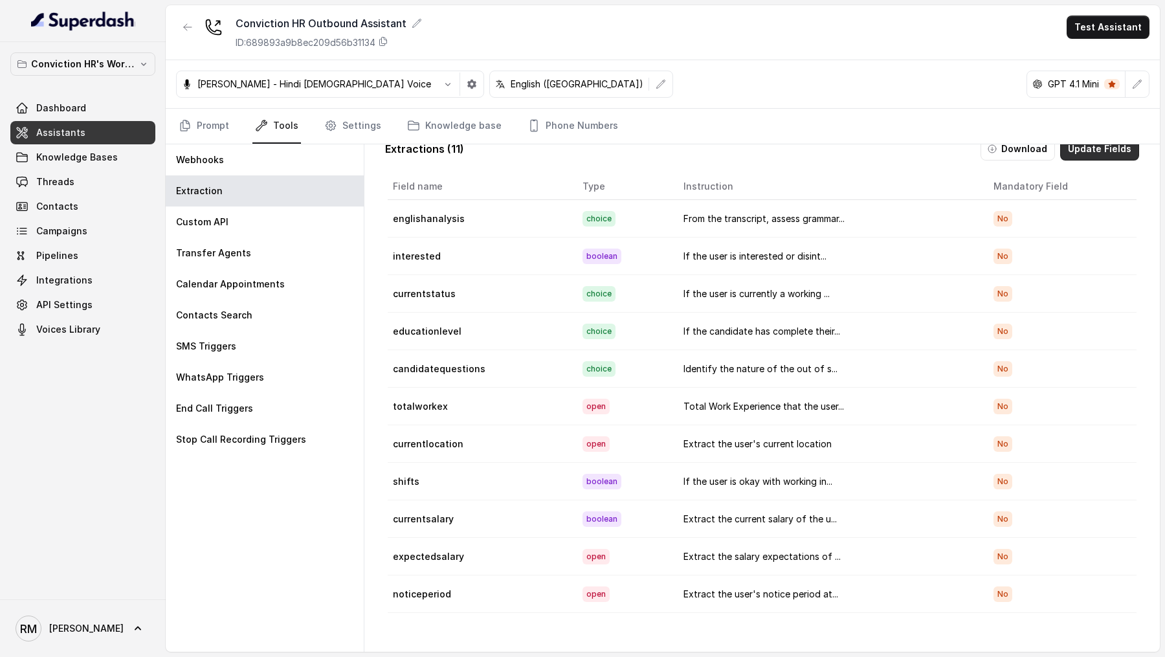
click at [1115, 147] on button "Update Fields" at bounding box center [1099, 148] width 79 height 23
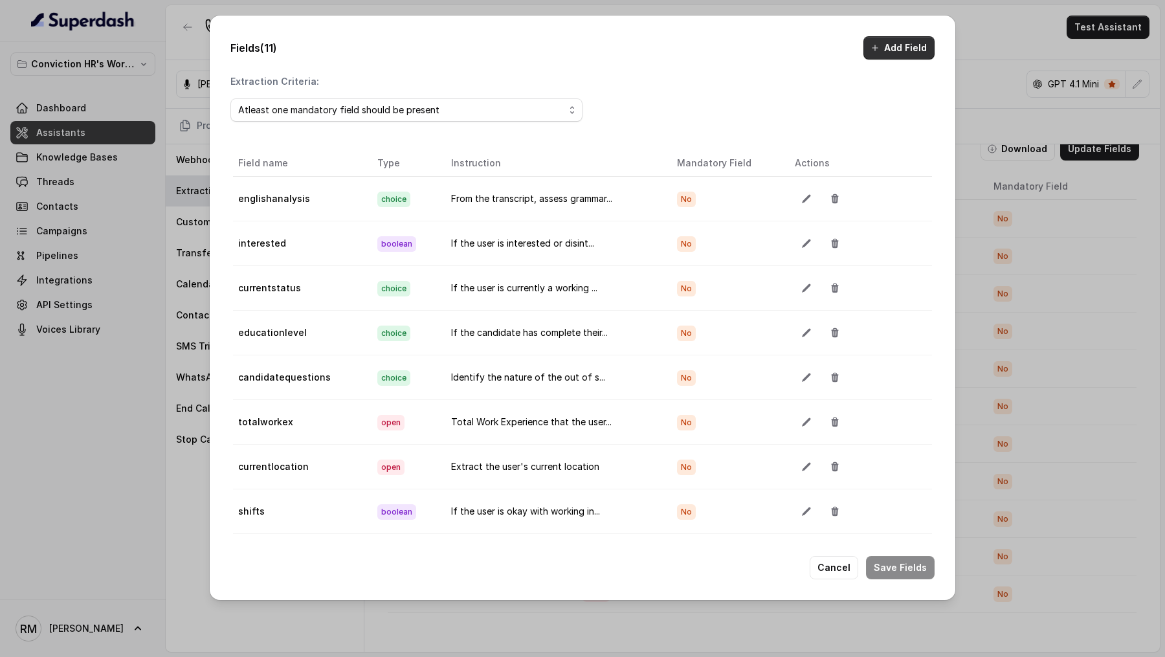
click at [902, 54] on button "Add Field" at bounding box center [898, 47] width 71 height 23
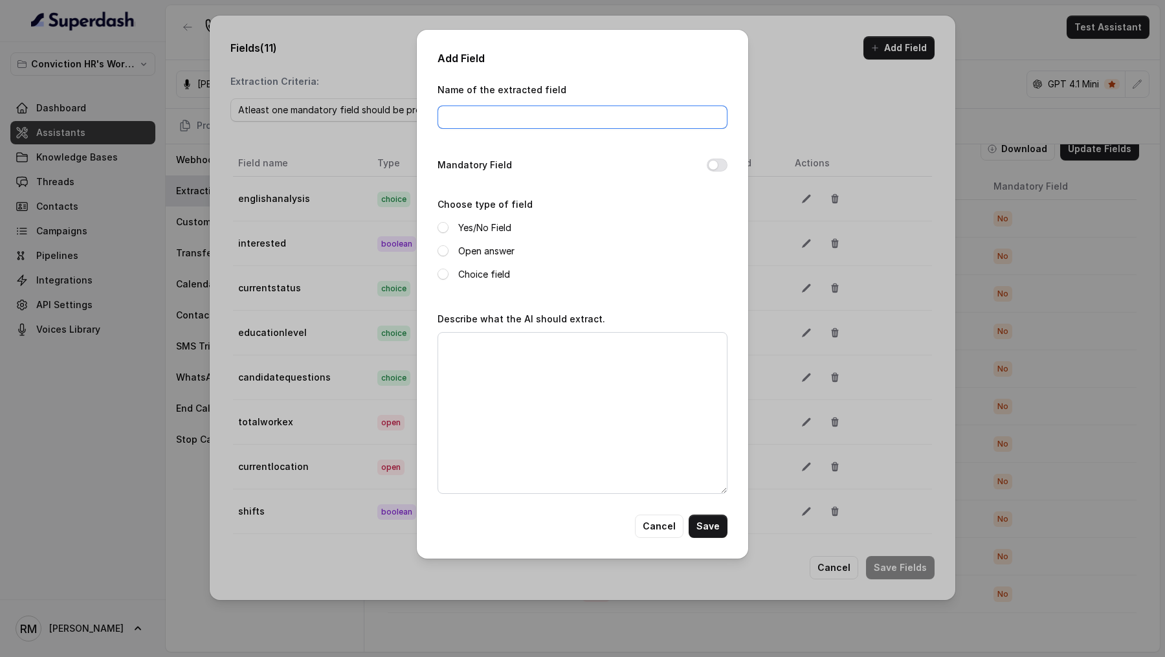
click at [470, 117] on input "Name of the extracted field" at bounding box center [582, 116] width 290 height 23
type input "requestedcallback"
click at [446, 226] on span at bounding box center [442, 227] width 11 height 11
click at [481, 359] on textarea "Describe what the AI should extract." at bounding box center [582, 413] width 290 height 162
click at [522, 344] on textarea "If the candidate has requested for a callback" at bounding box center [582, 413] width 290 height 162
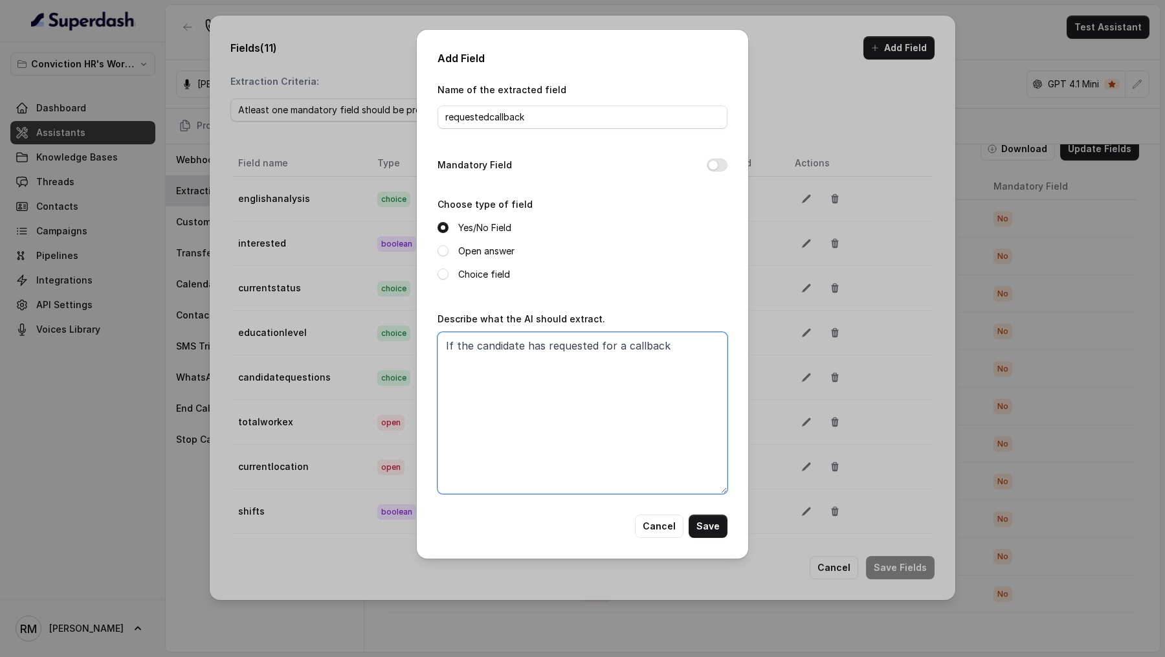
click at [688, 353] on textarea "If the candidate has requested for a callback" at bounding box center [582, 413] width 290 height 162
type textarea "If the candidate has requested for a callback because they are busy or for othe…"
click at [724, 523] on button "Save" at bounding box center [708, 526] width 39 height 23
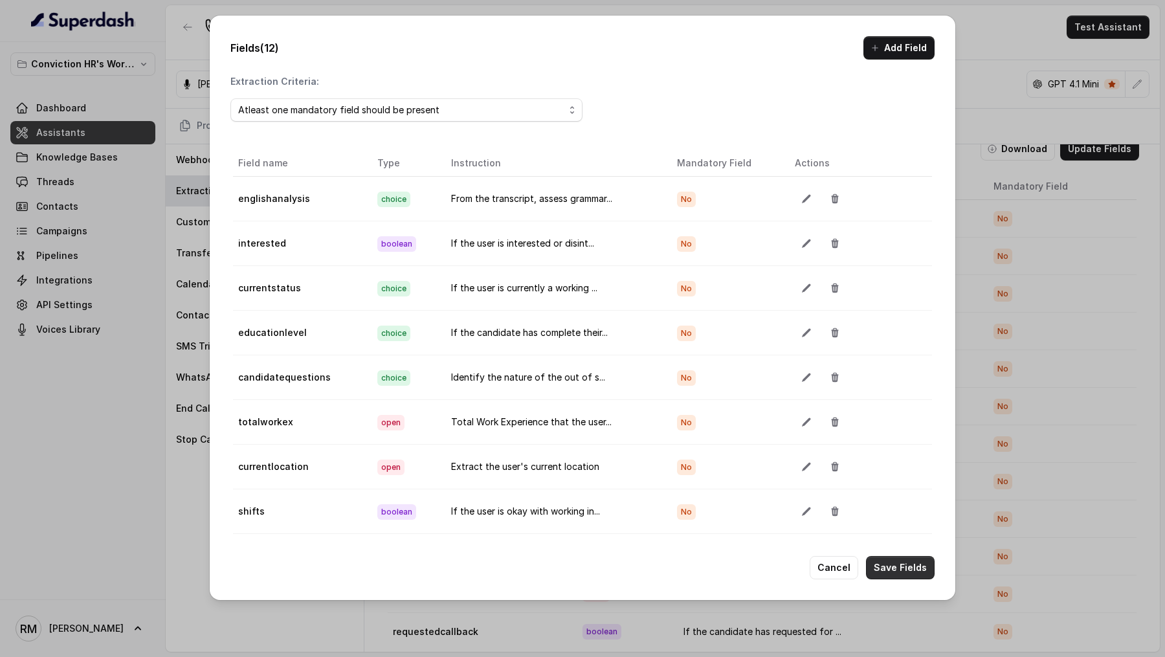
click at [929, 565] on button "Save Fields" at bounding box center [900, 567] width 69 height 23
